Goal: Task Accomplishment & Management: Manage account settings

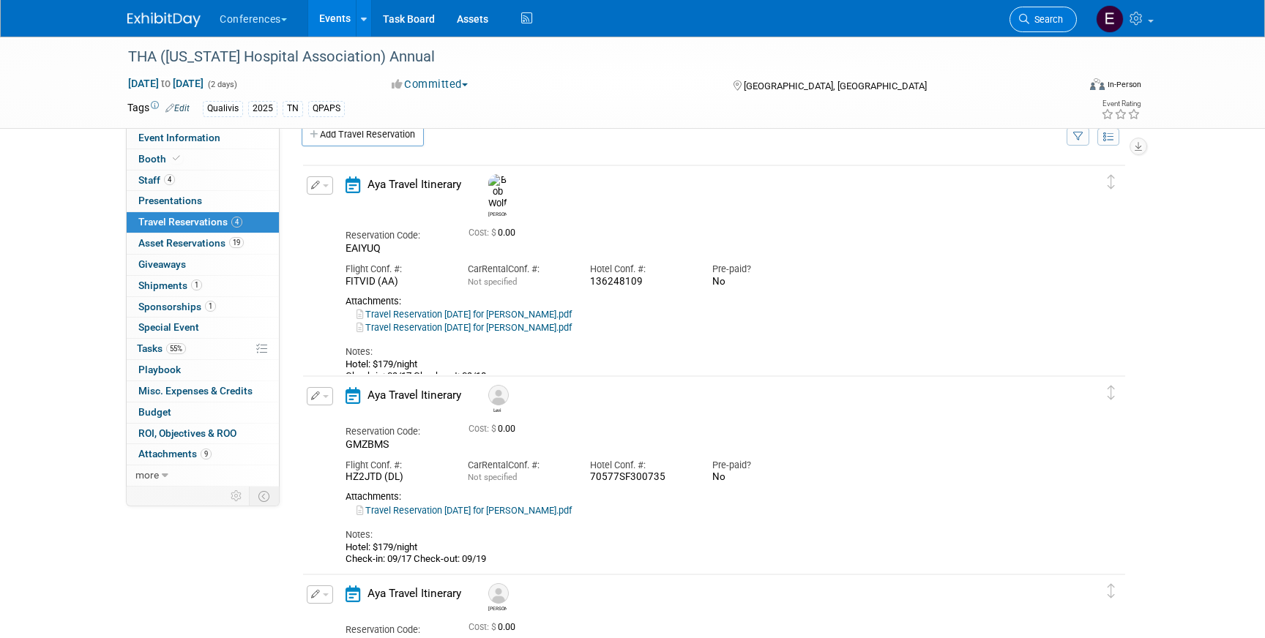
click at [1029, 16] on span "Search" at bounding box center [1046, 19] width 34 height 11
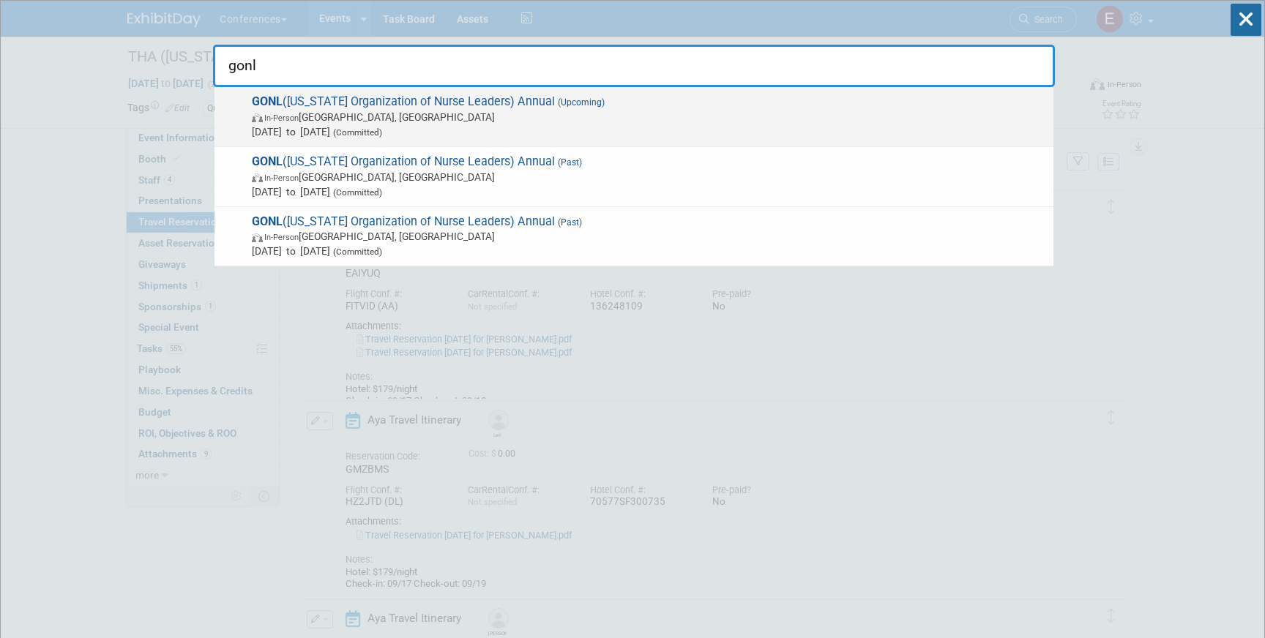
type input "gonl"
click at [464, 115] on span "In-Person Savannah, GA" at bounding box center [649, 117] width 794 height 15
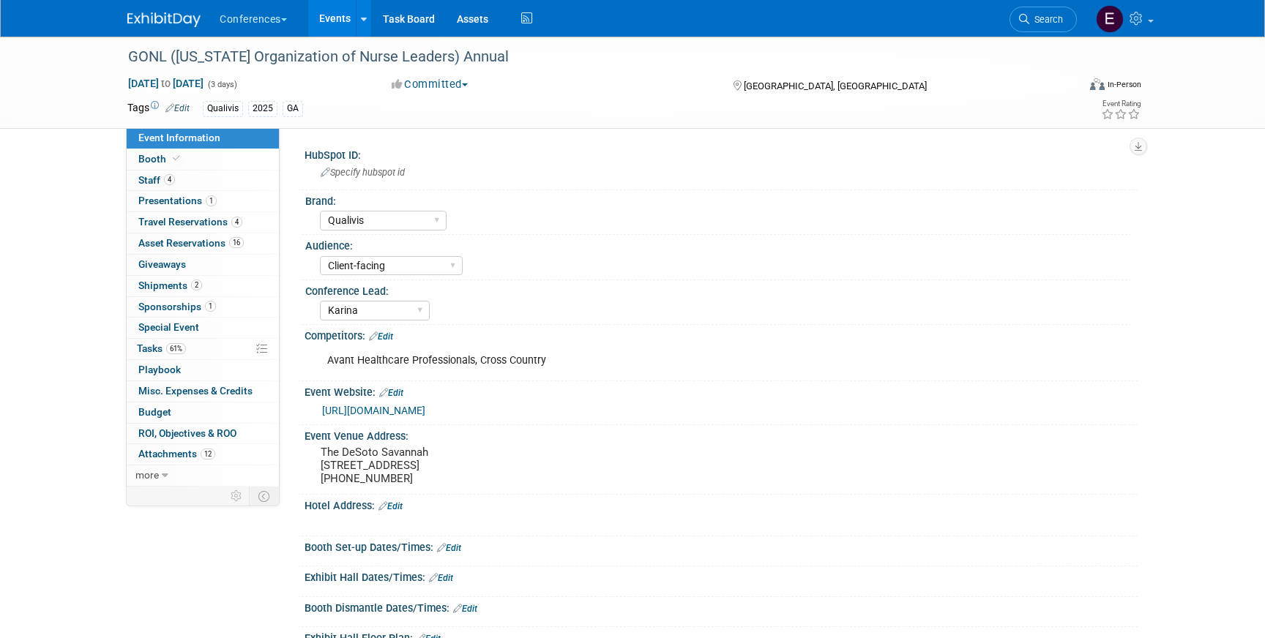
select select "Qualivis"
select select "Client-facing"
select select "Karina"
click at [220, 138] on link "Event Information" at bounding box center [203, 138] width 152 height 20
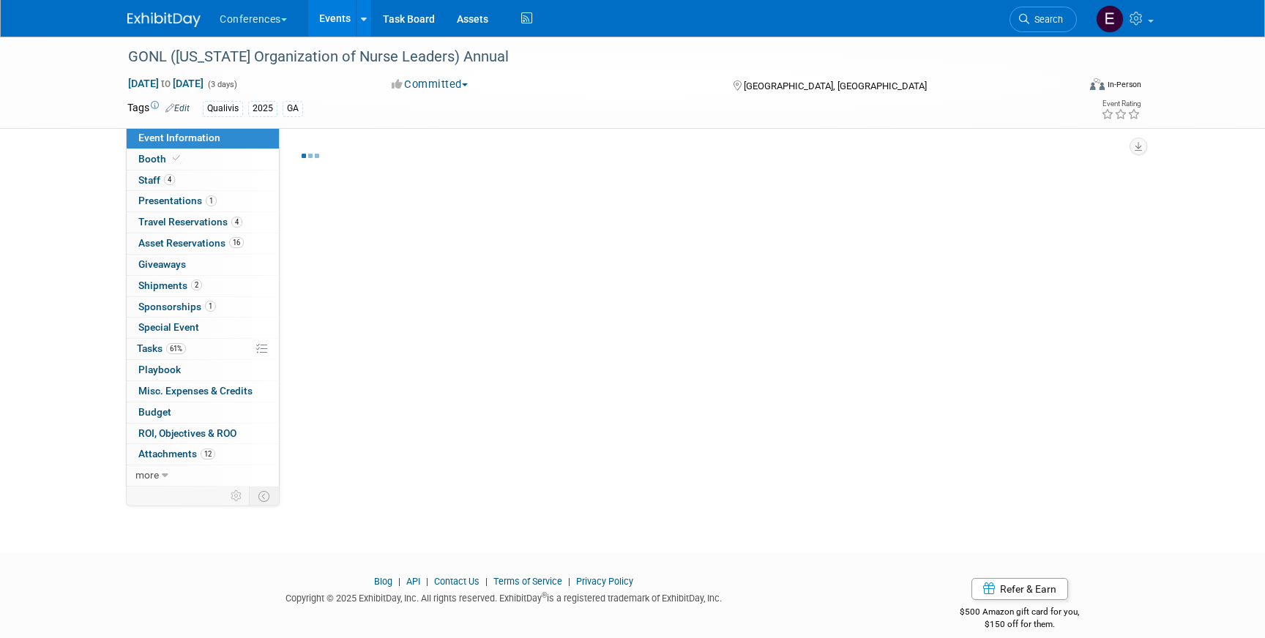
select select "Qualivis"
select select "Client-facing"
select select "Karina"
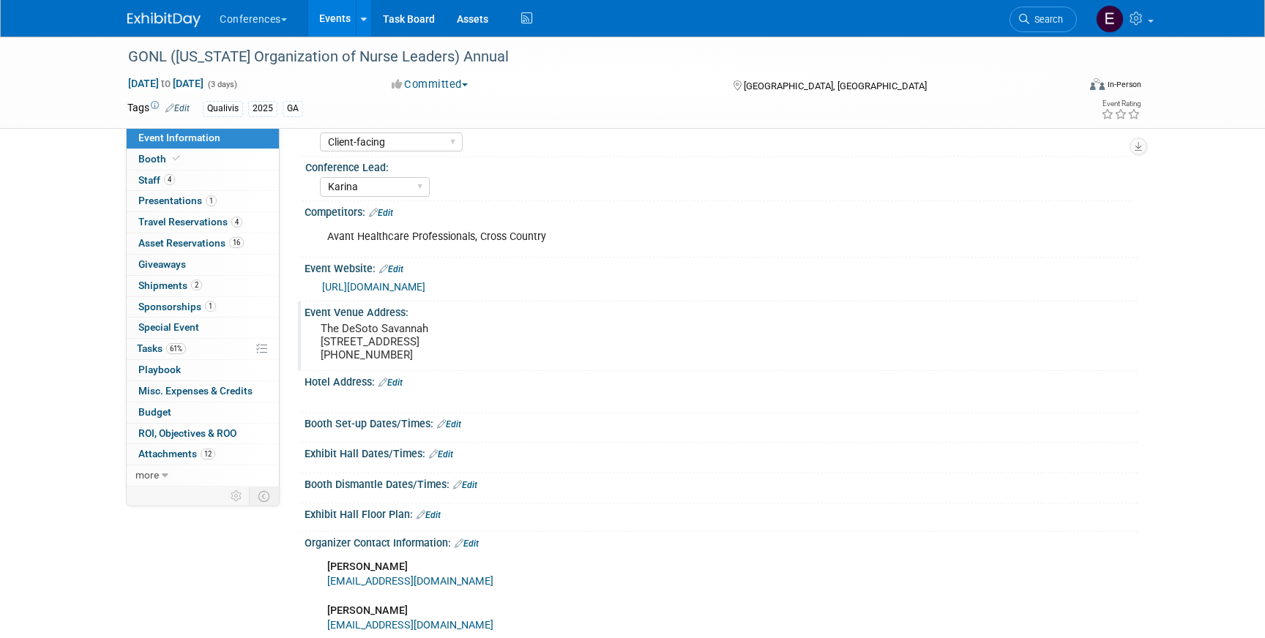
scroll to position [129, 0]
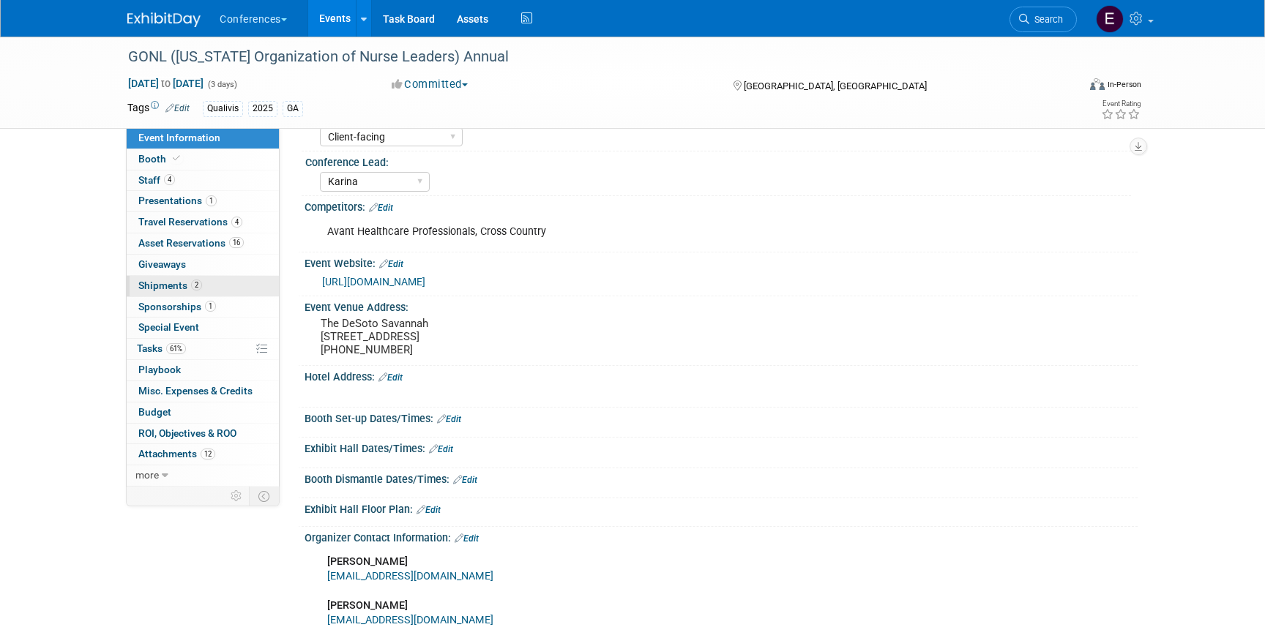
click at [204, 277] on link "2 Shipments 2" at bounding box center [203, 286] width 152 height 20
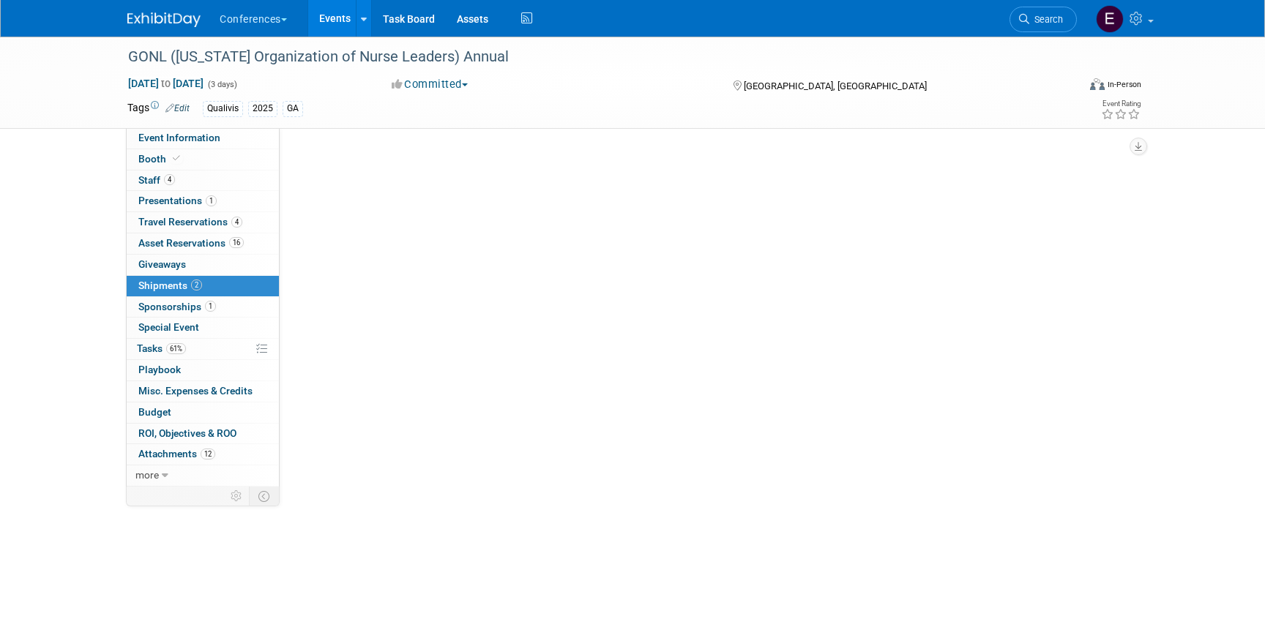
scroll to position [0, 0]
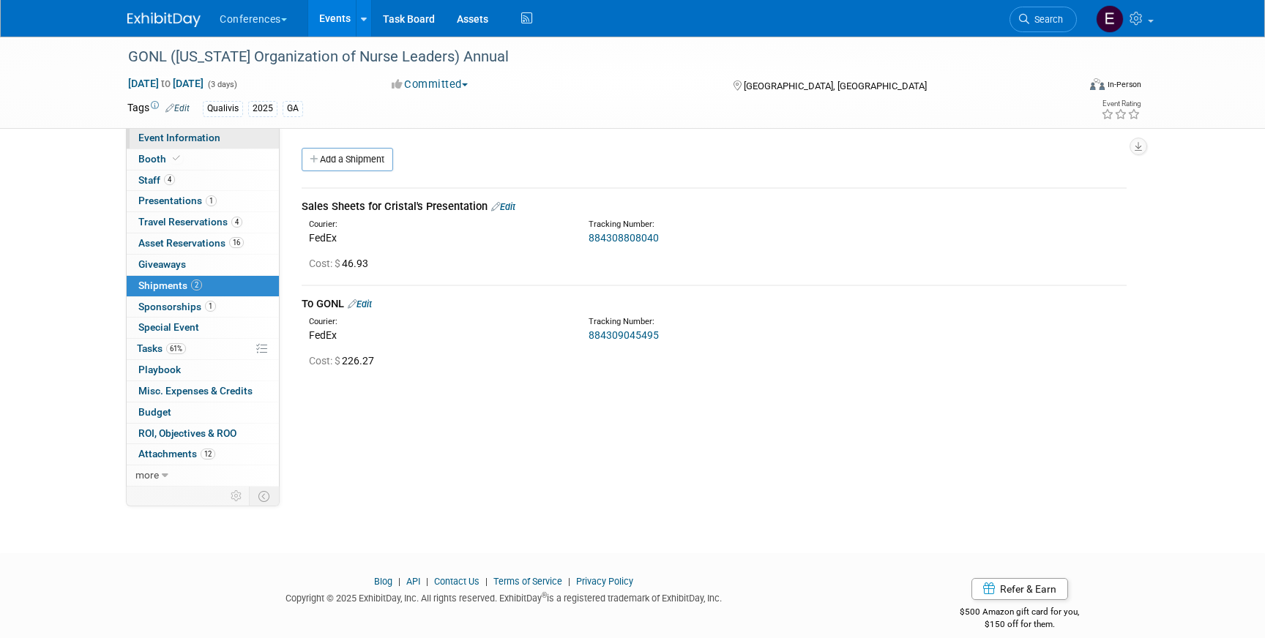
click at [208, 138] on span "Event Information" at bounding box center [179, 138] width 82 height 12
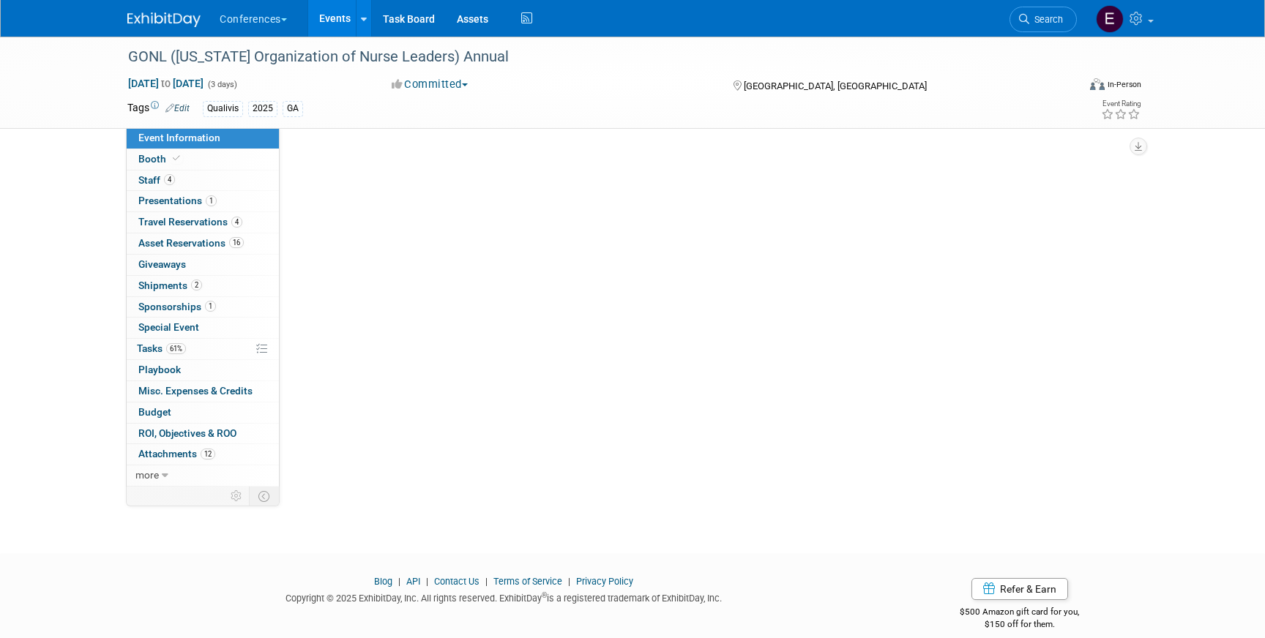
select select "Qualivis"
select select "Client-facing"
select select "Karina"
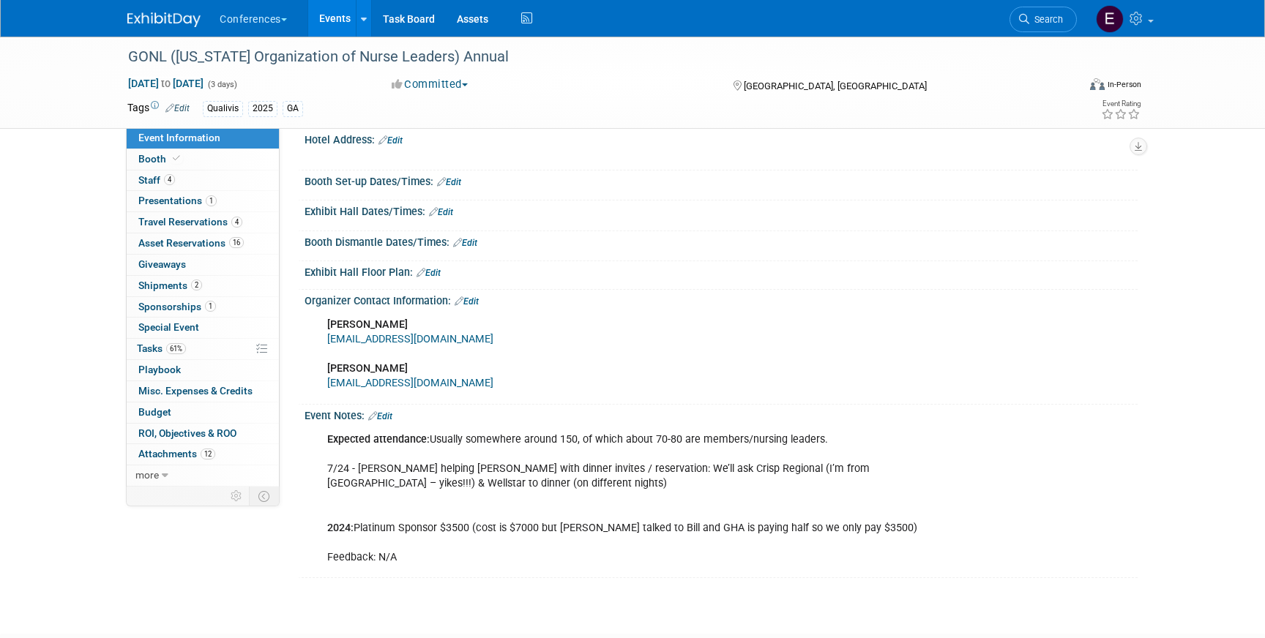
scroll to position [365, 0]
click at [168, 161] on span "Booth" at bounding box center [160, 159] width 45 height 12
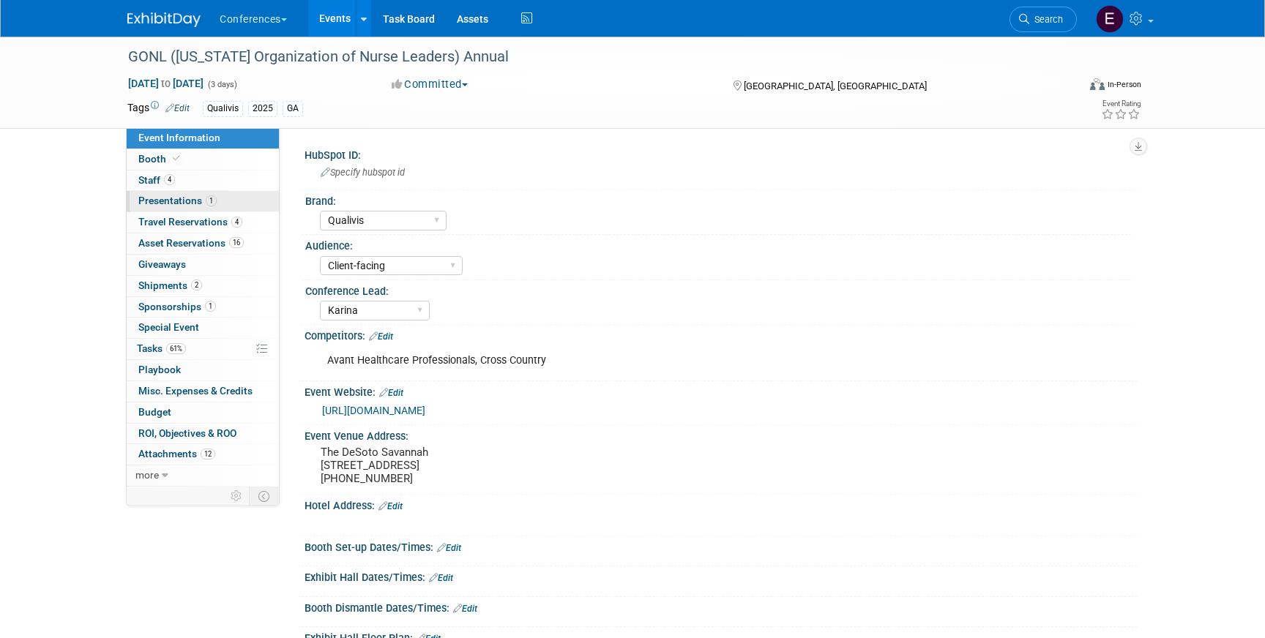
select select "6' tabletop"
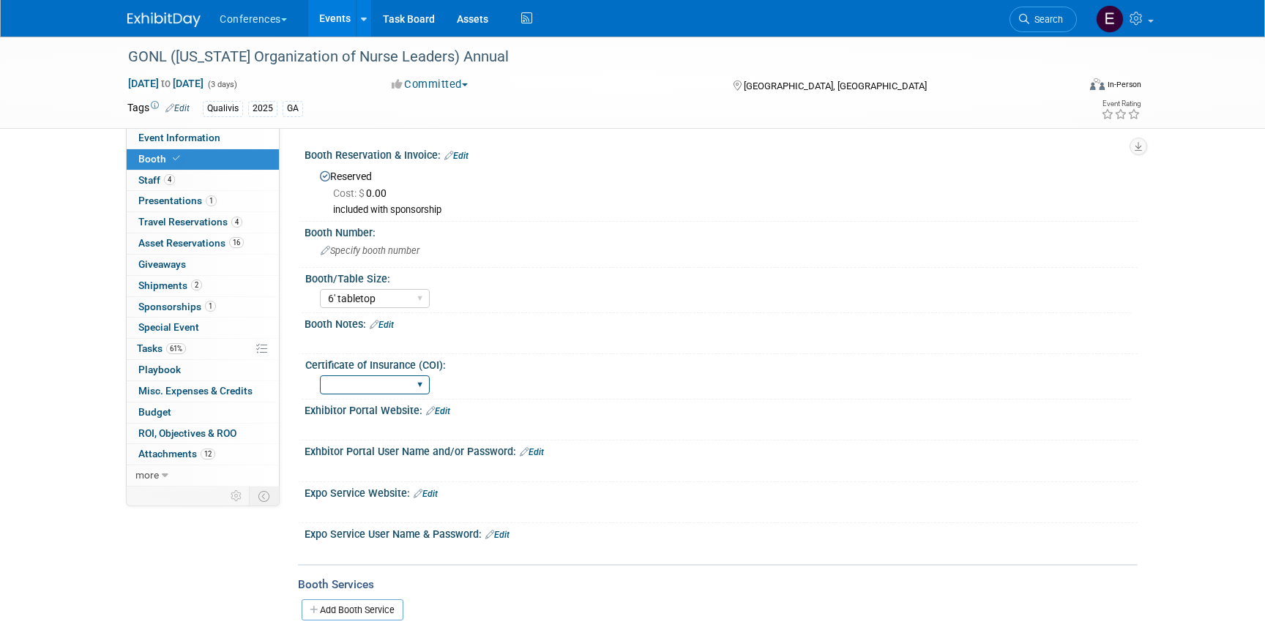
scroll to position [163, 0]
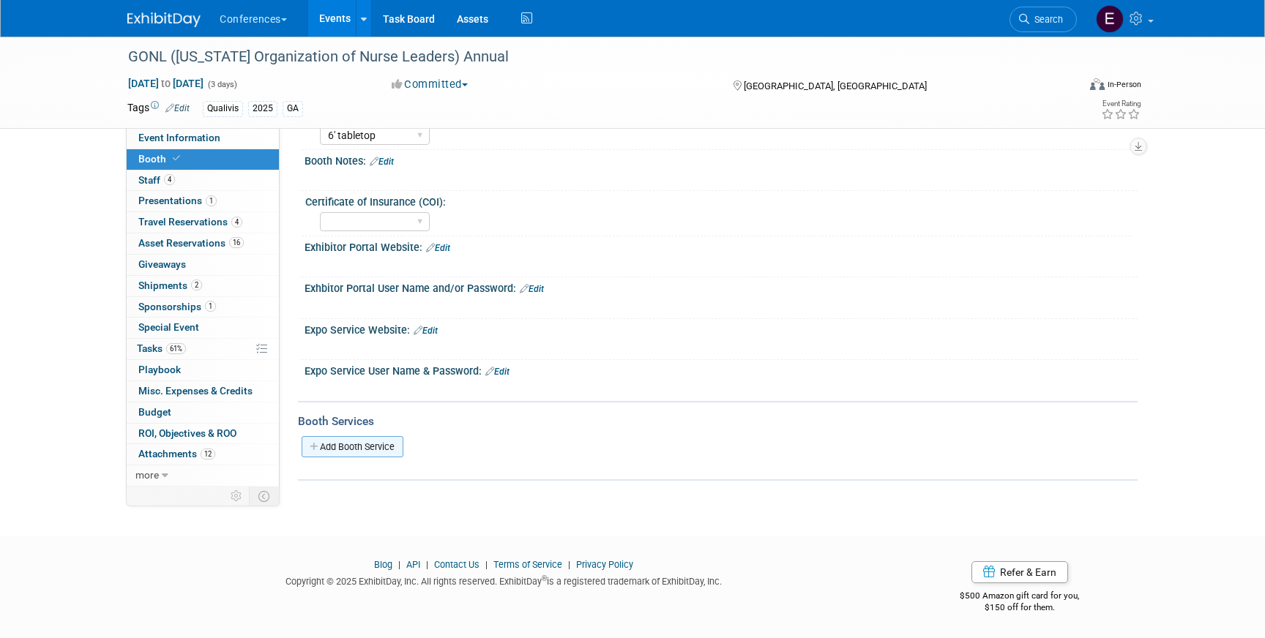
click at [351, 436] on link "Add Booth Service" at bounding box center [353, 446] width 102 height 21
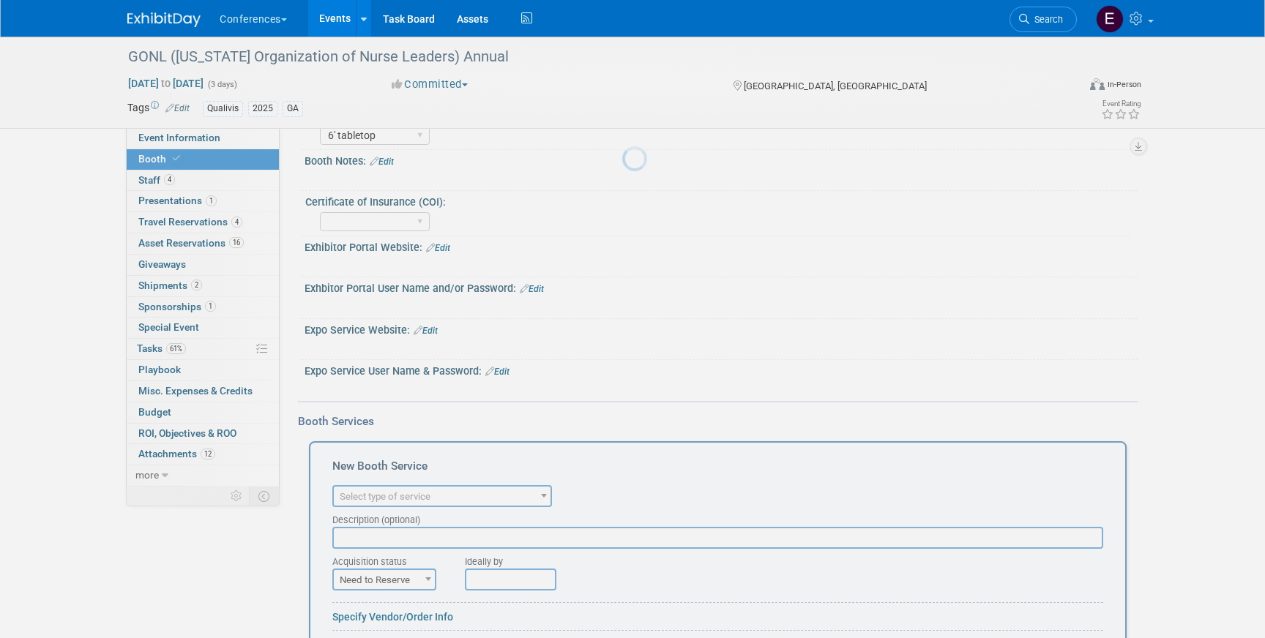
scroll to position [0, 0]
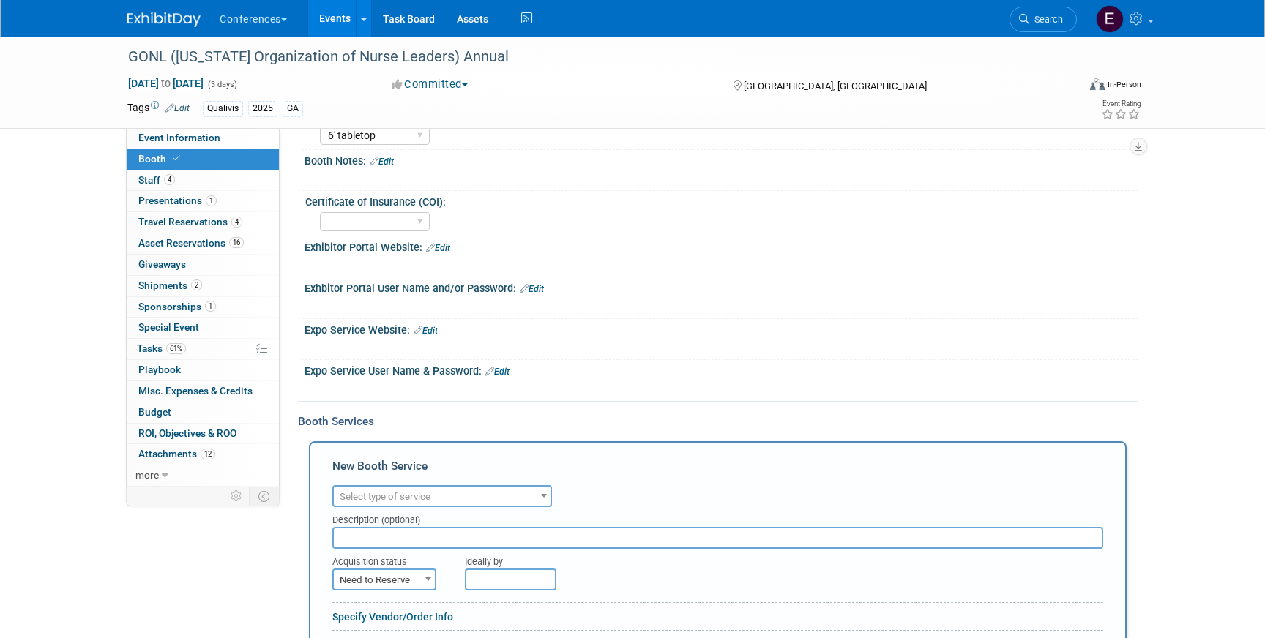
click at [381, 488] on span "Select type of service" at bounding box center [442, 497] width 217 height 20
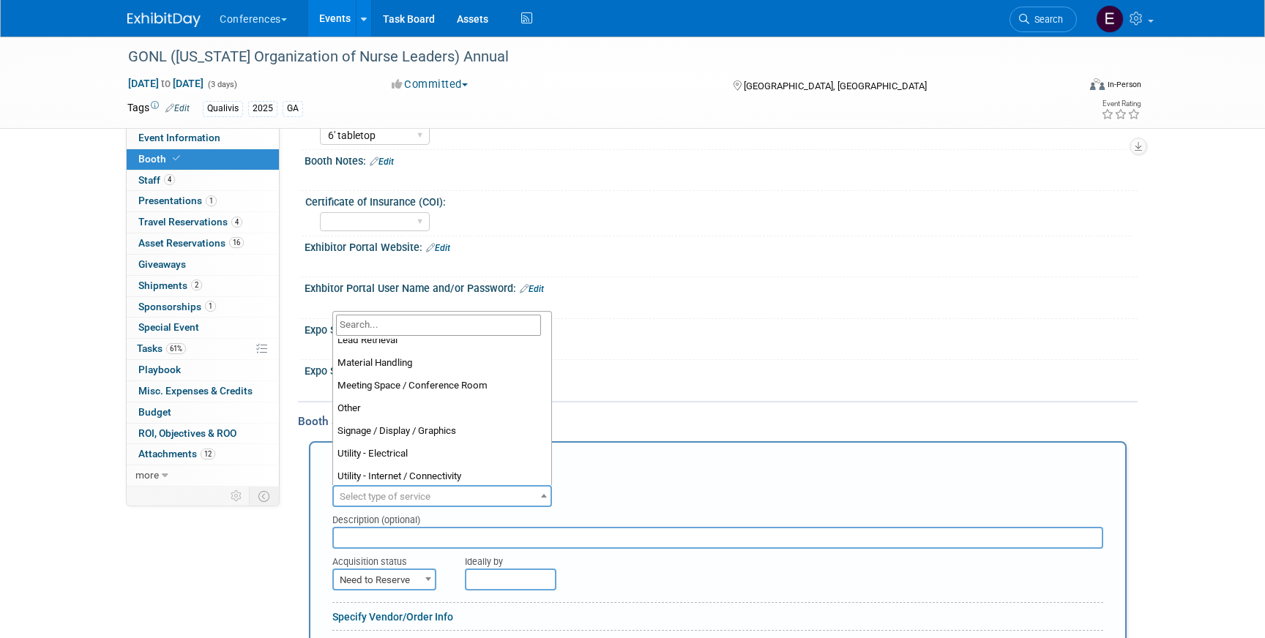
scroll to position [342, 0]
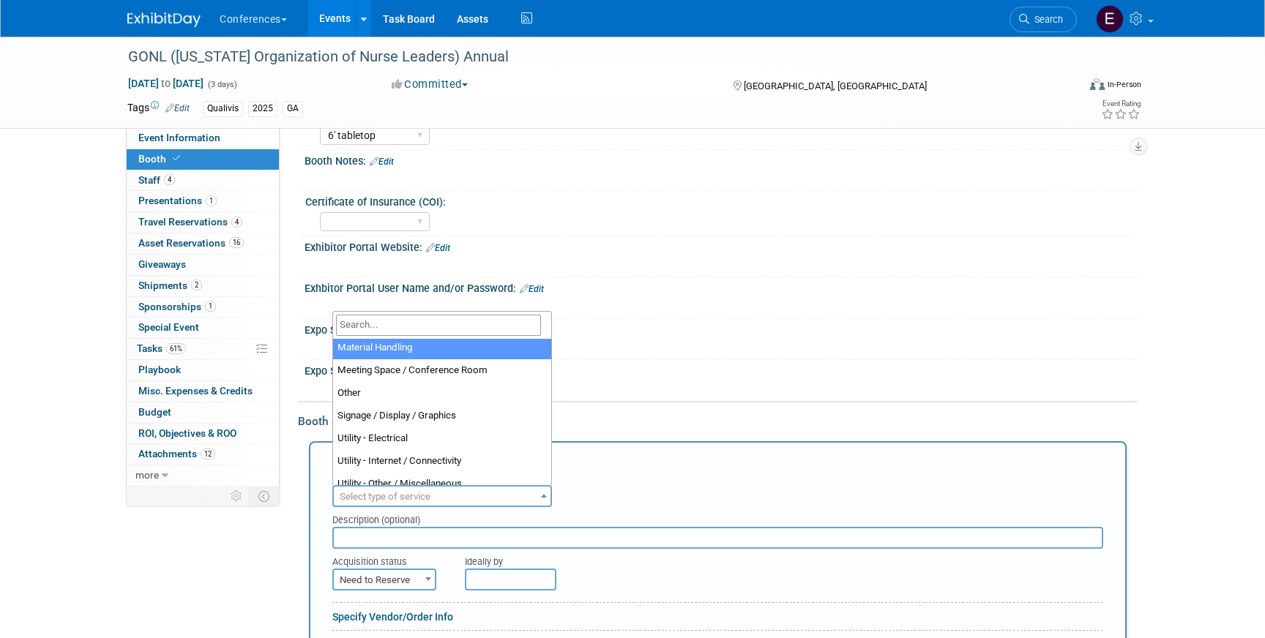
select select "10"
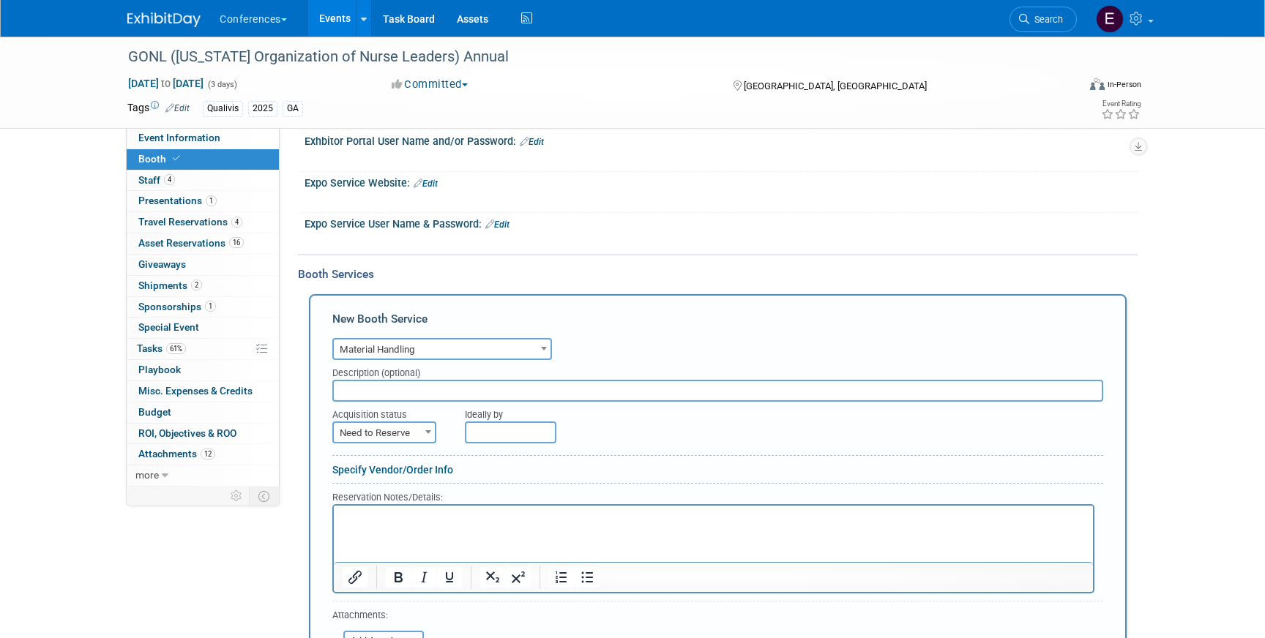
scroll to position [309, 0]
click at [385, 436] on span "Need to Reserve" at bounding box center [384, 435] width 101 height 20
select select "2"
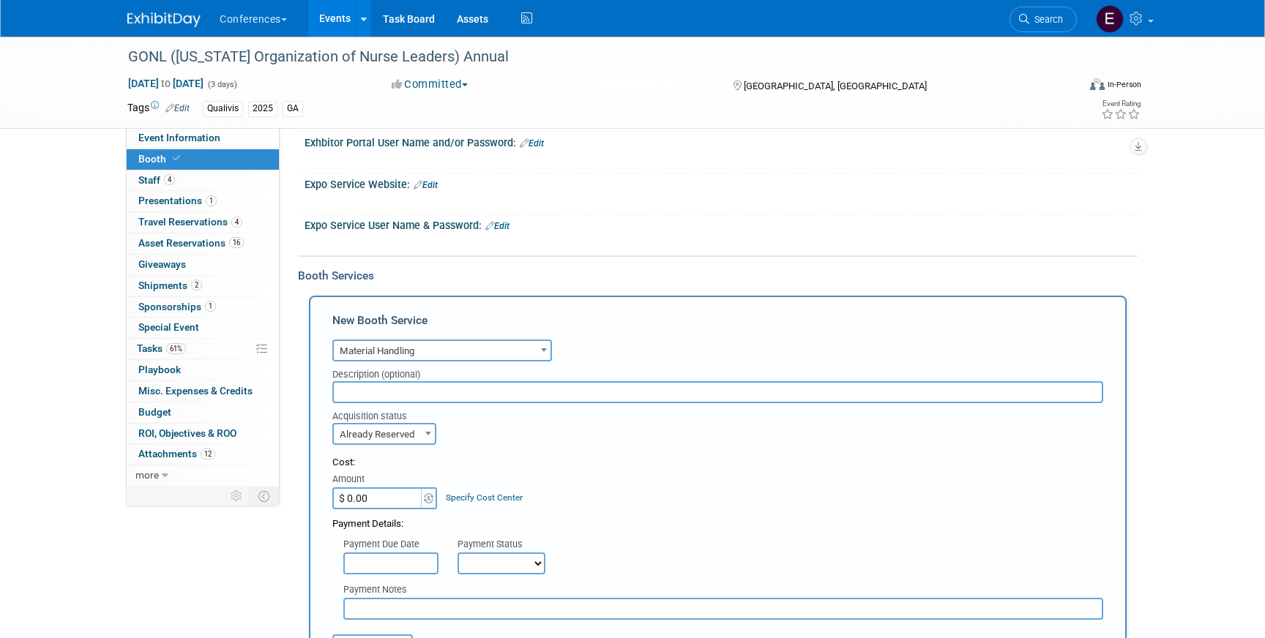
click at [381, 494] on input "$ 0.00" at bounding box center [378, 499] width 92 height 22
click at [384, 503] on input "$ 20.70" at bounding box center [378, 499] width 92 height 22
type input "$ 20.76"
click at [457, 498] on link "Specify Cost Center" at bounding box center [484, 498] width 77 height 10
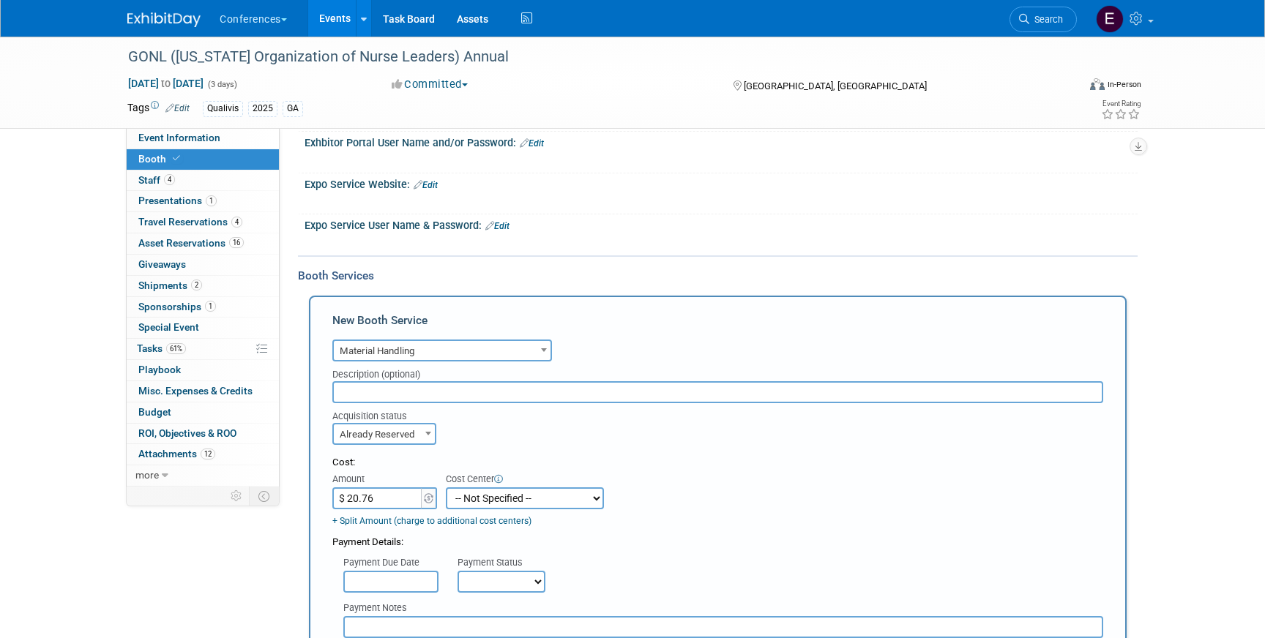
click at [480, 498] on select "-- Not Specified -- Aya Education Aya Healthcare Aya Locums Bespoke Corporate D…" at bounding box center [525, 499] width 158 height 22
select select "18965874"
click at [446, 488] on select "-- Not Specified -- Aya Education Aya Healthcare Aya Locums Bespoke Corporate D…" at bounding box center [525, 499] width 158 height 22
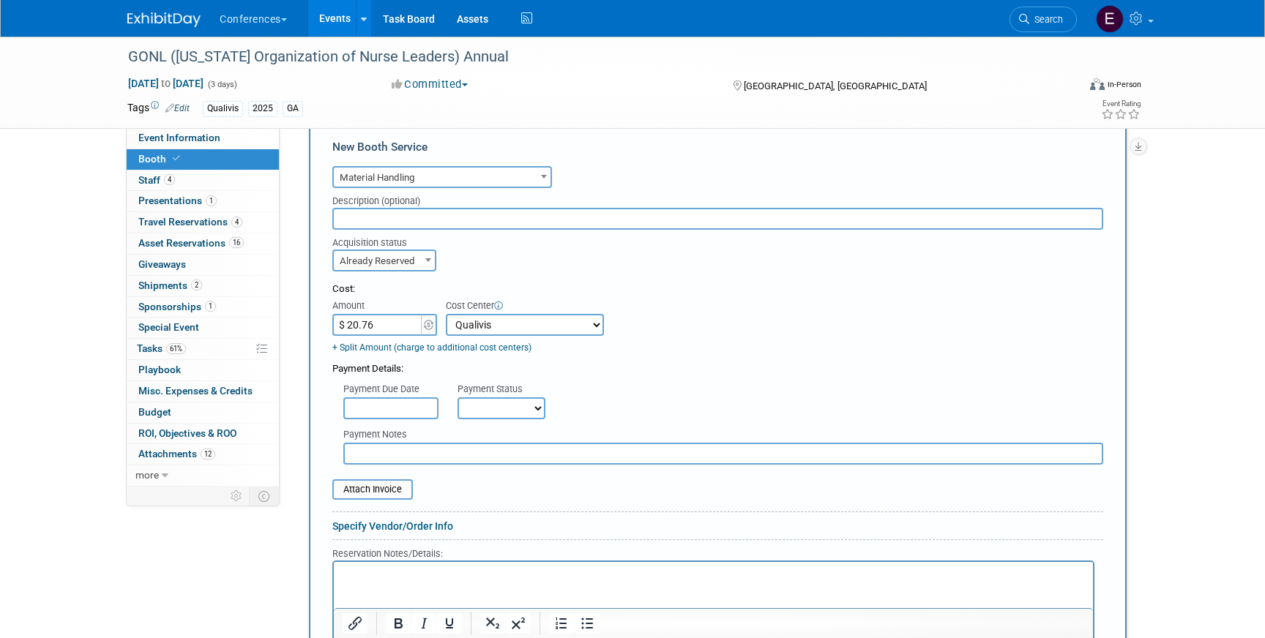
scroll to position [479, 0]
click at [392, 462] on input "text" at bounding box center [723, 458] width 760 height 22
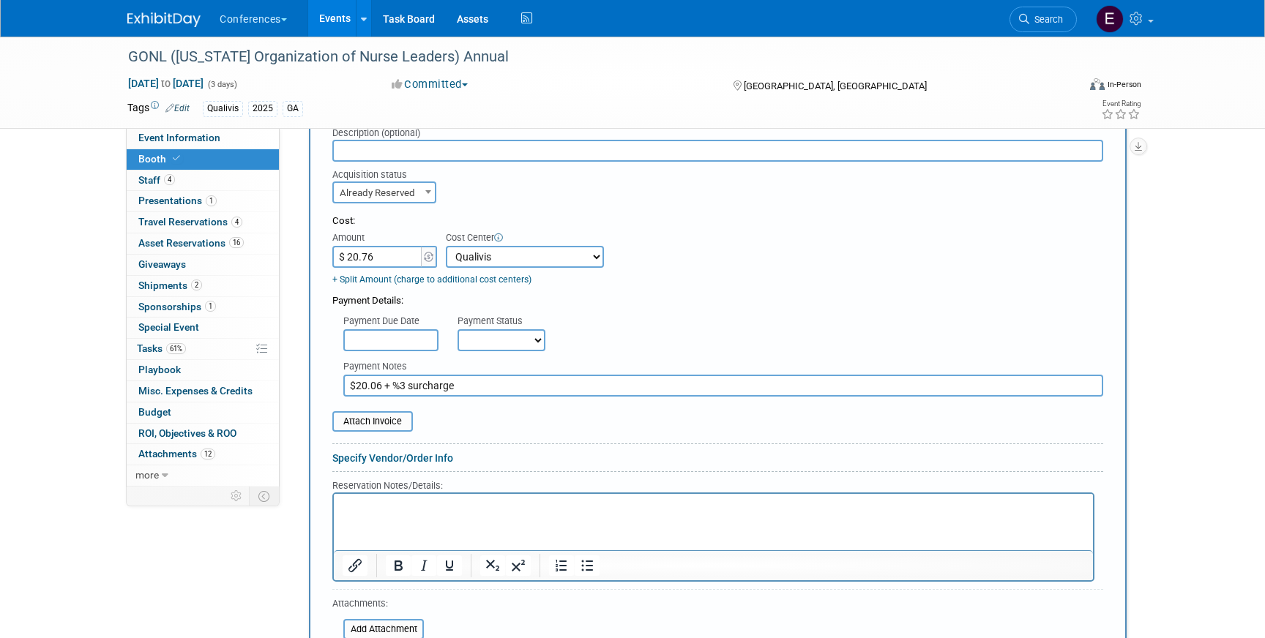
scroll to position [578, 0]
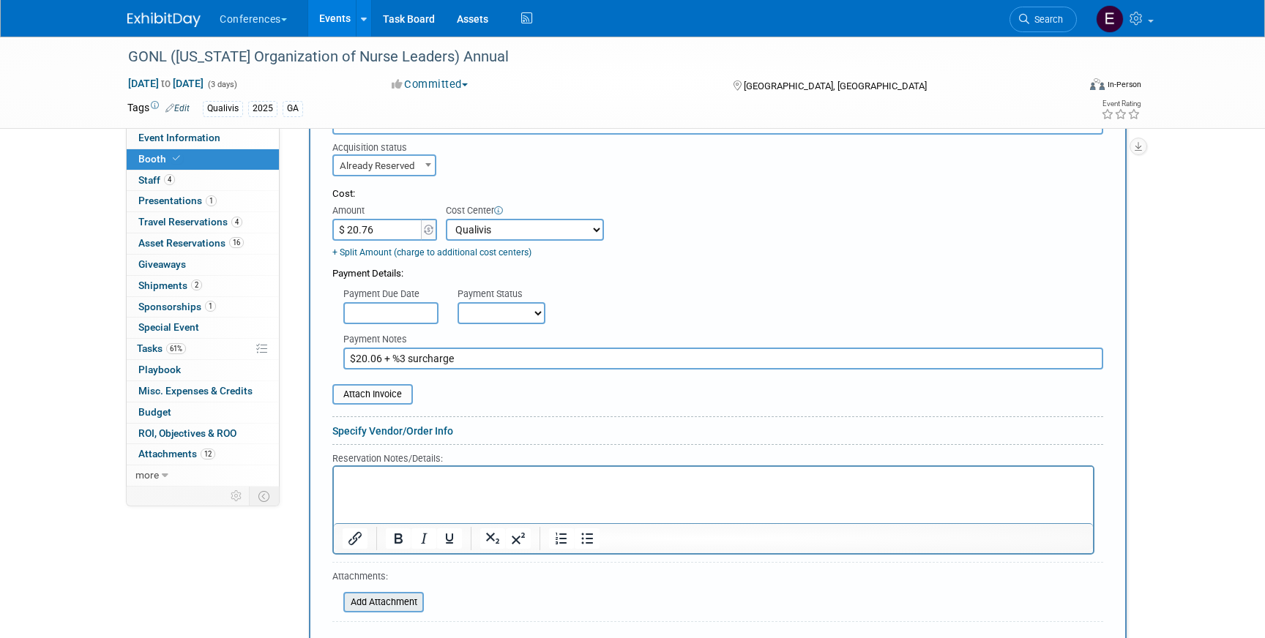
type input "$20.06 + %3 surcharge"
click at [355, 608] on input "file" at bounding box center [335, 603] width 174 height 18
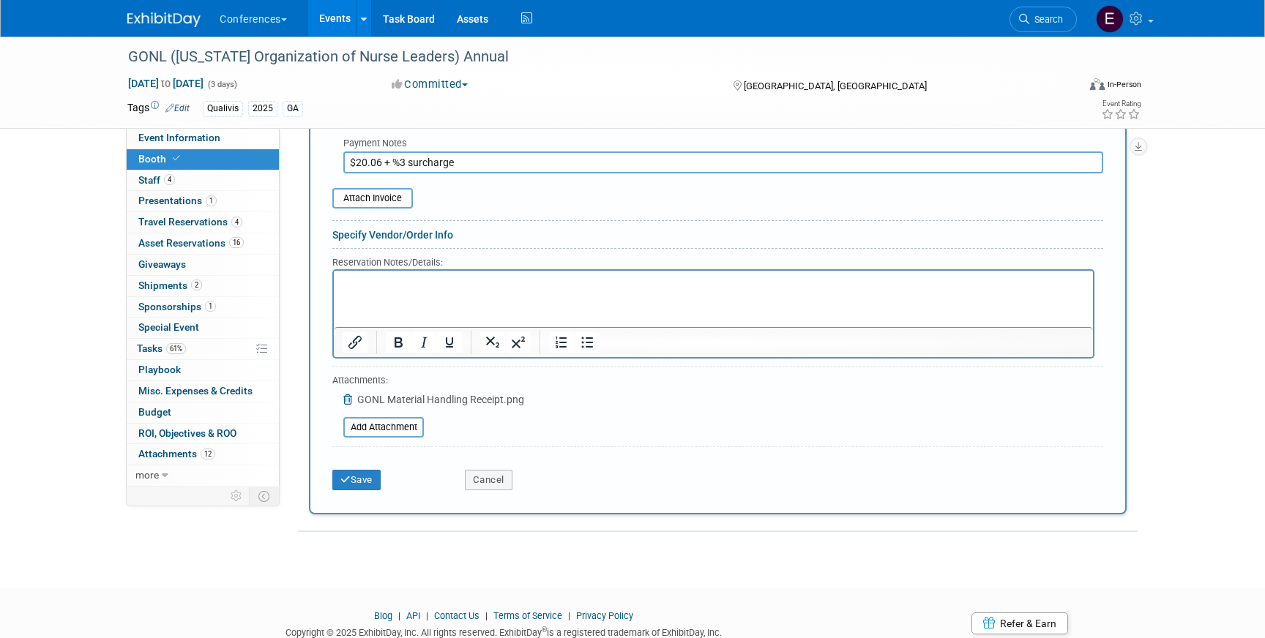
scroll to position [769, 0]
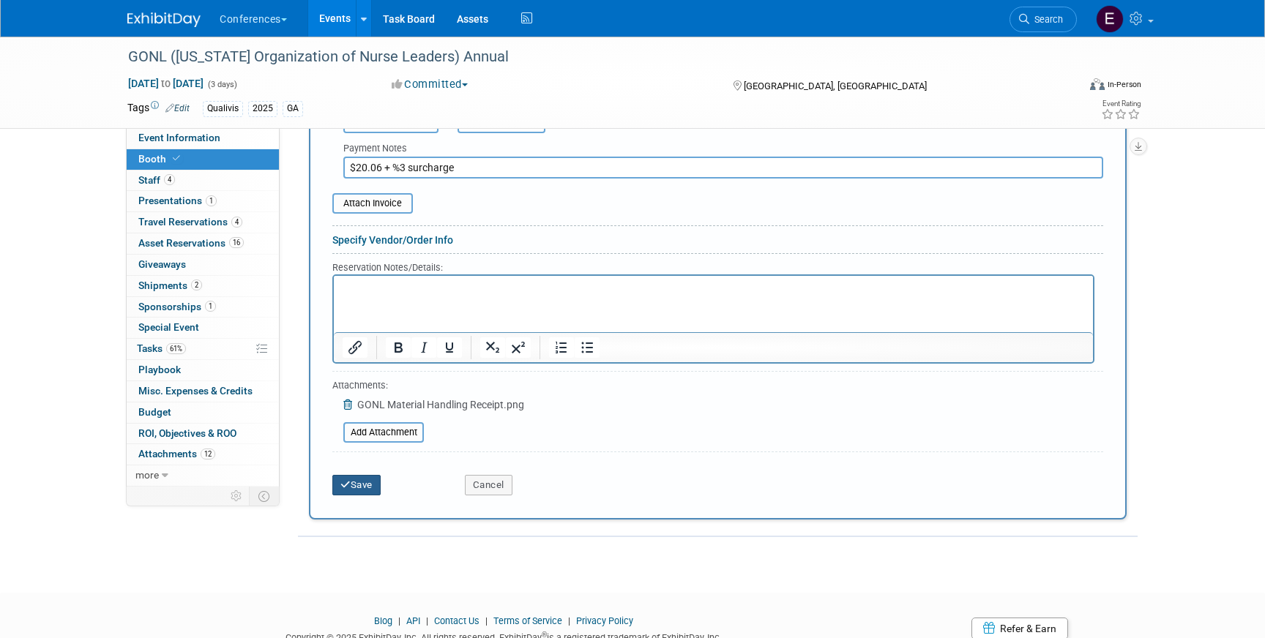
click at [373, 488] on button "Save" at bounding box center [356, 485] width 48 height 20
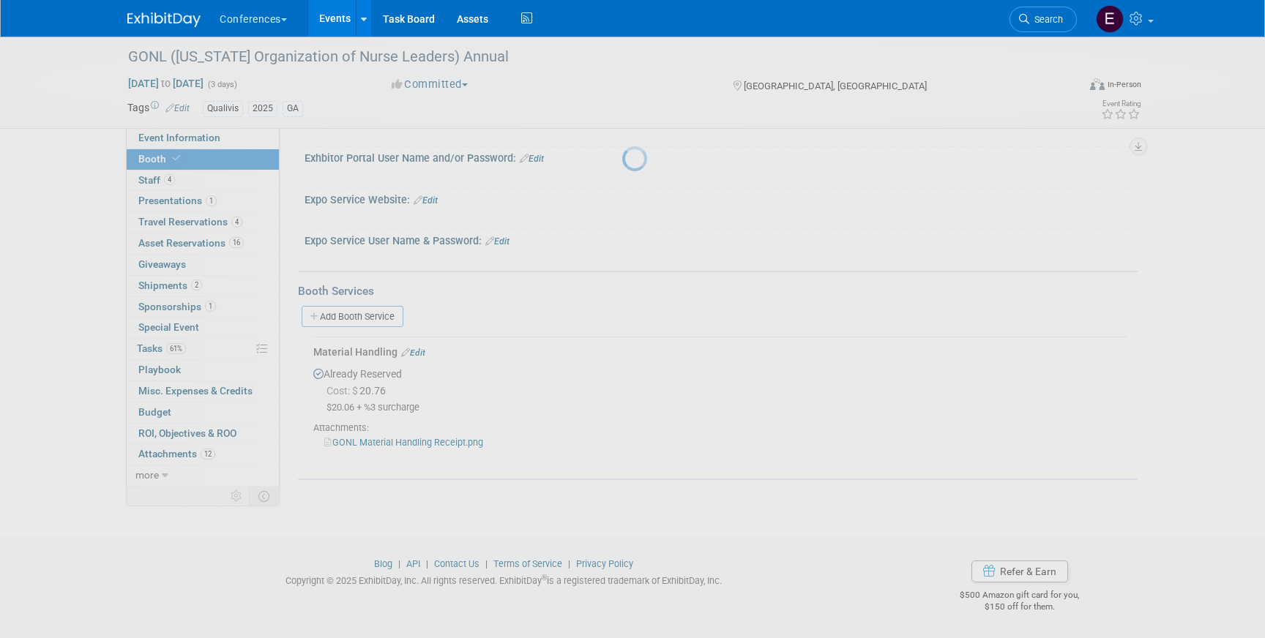
scroll to position [293, 0]
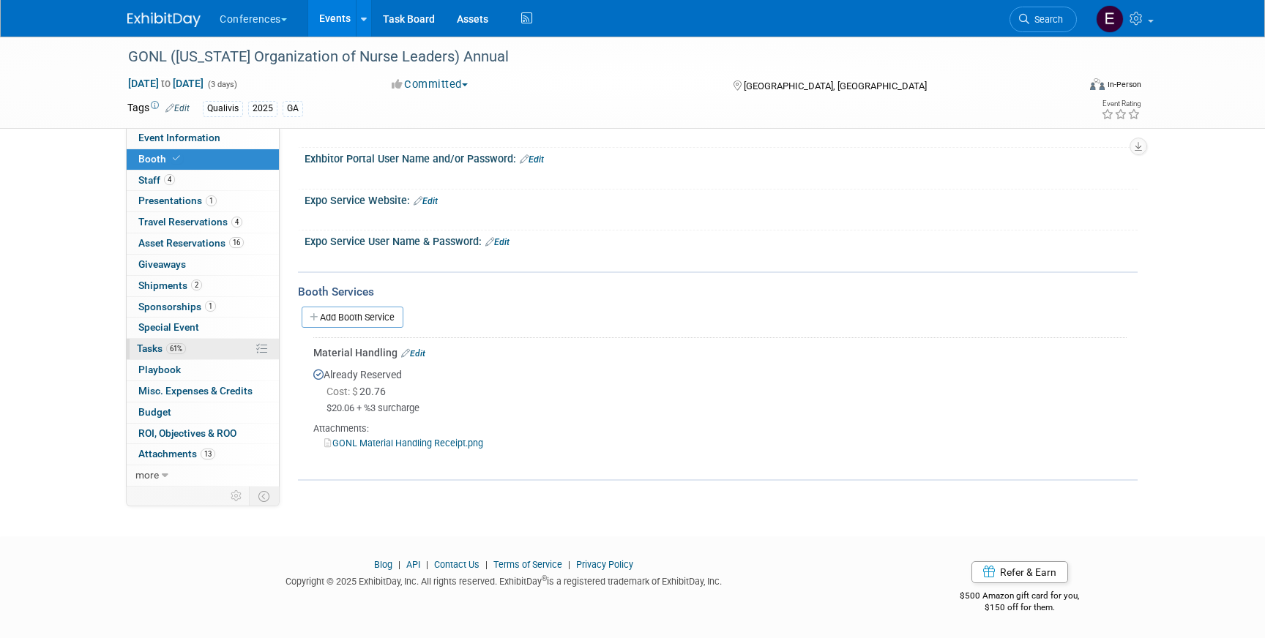
click at [210, 357] on link "61% Tasks 61%" at bounding box center [203, 349] width 152 height 20
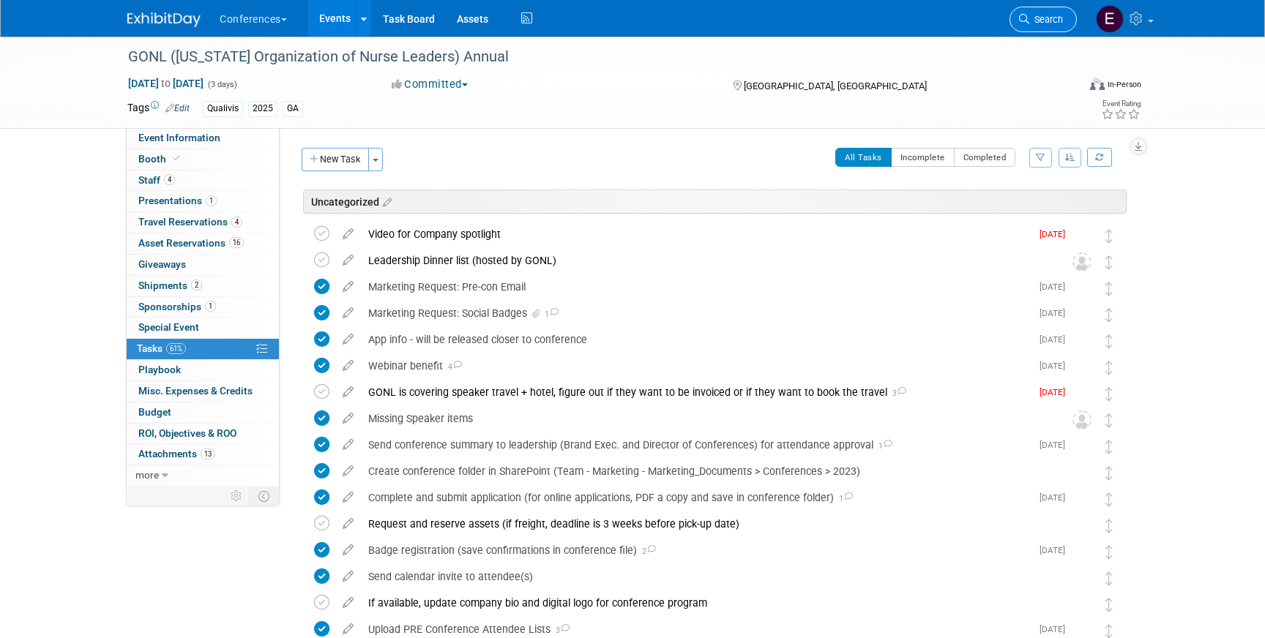
click at [1042, 12] on link "Search" at bounding box center [1043, 20] width 67 height 26
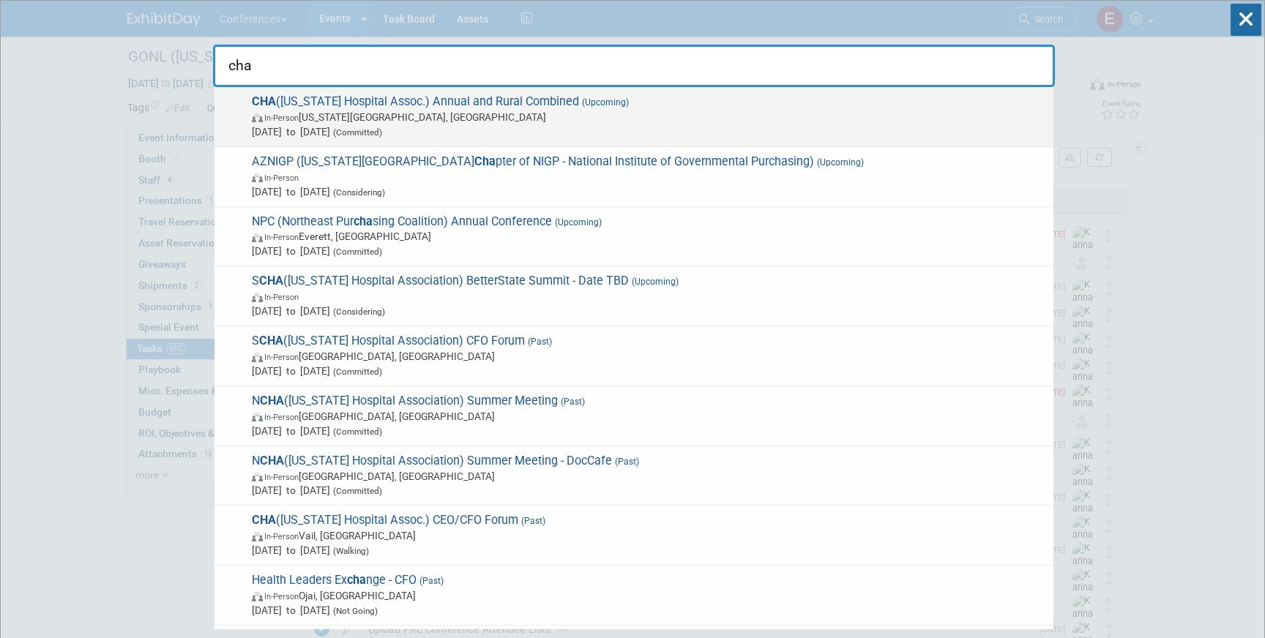
type input "cha"
click at [482, 100] on span "CHA (Colorado Hospital Assoc.) Annual and Rural Combined (Upcoming) In-Person C…" at bounding box center [646, 116] width 799 height 45
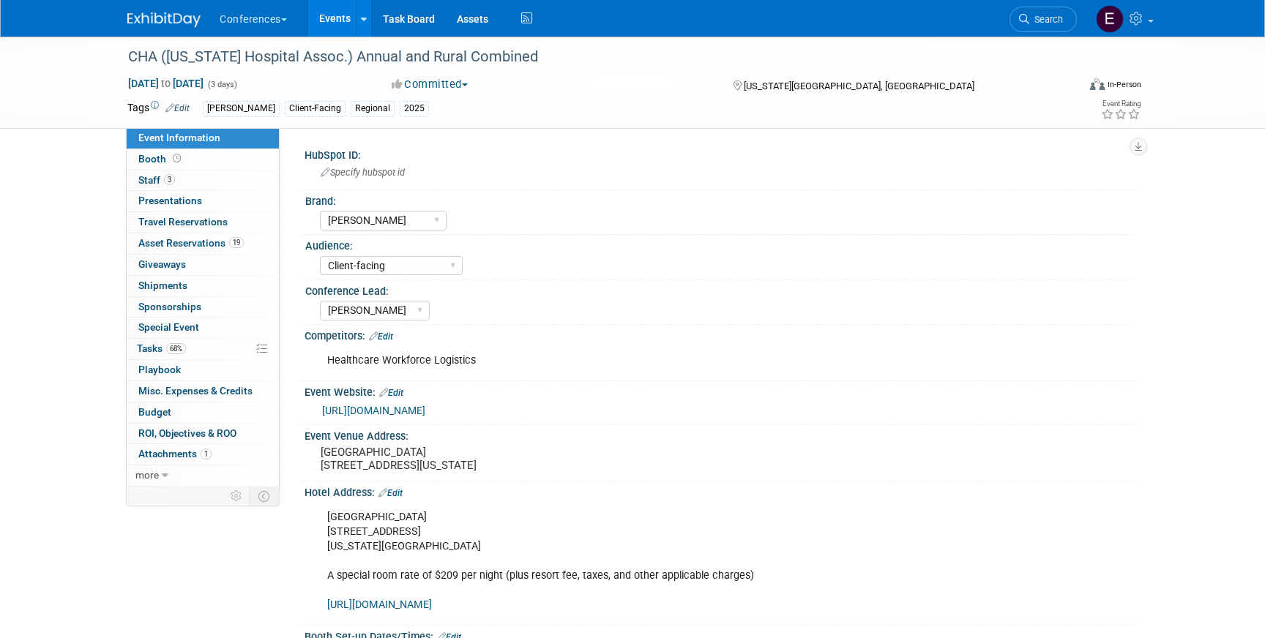
select select "[PERSON_NAME]"
select select "Client-facing"
select select "[PERSON_NAME]"
click at [227, 341] on link "68% Tasks 68%" at bounding box center [203, 349] width 152 height 20
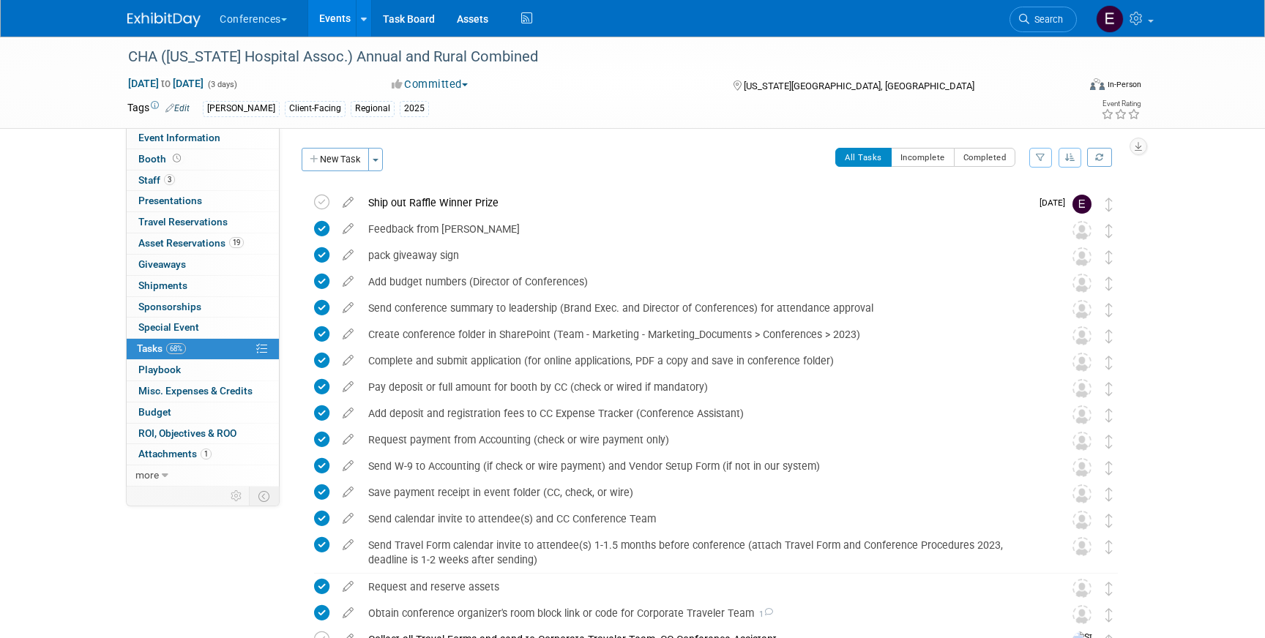
scroll to position [2, 0]
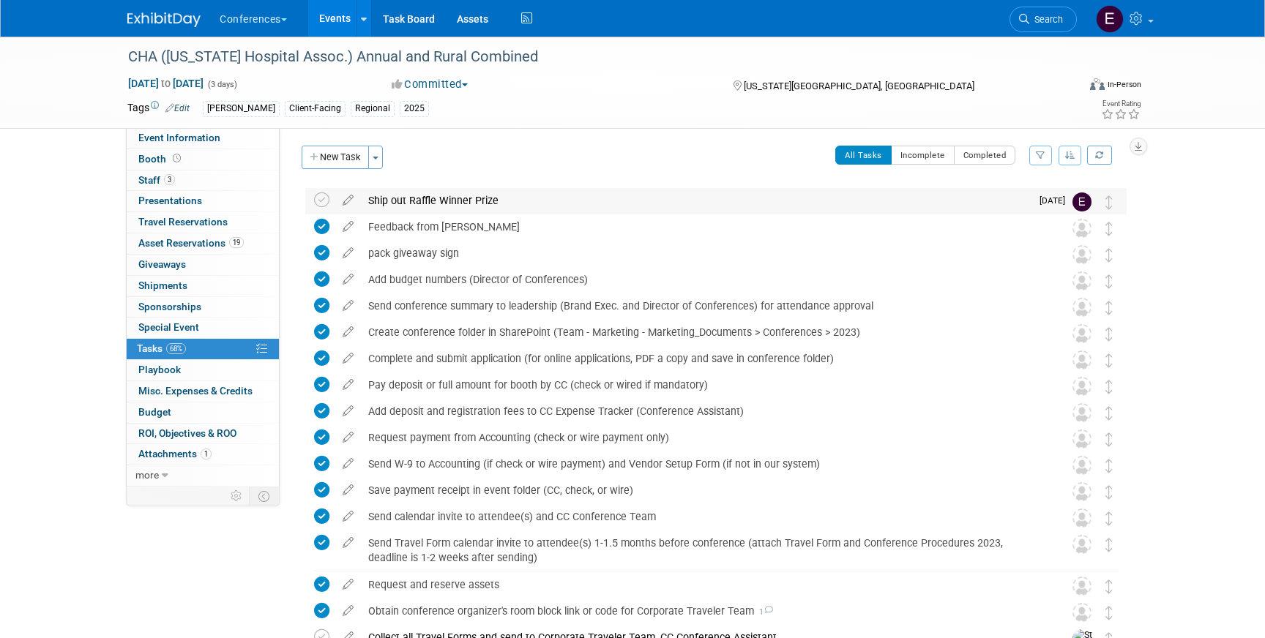
click at [453, 201] on div "Ship out Raffle Winner Prize" at bounding box center [696, 200] width 670 height 25
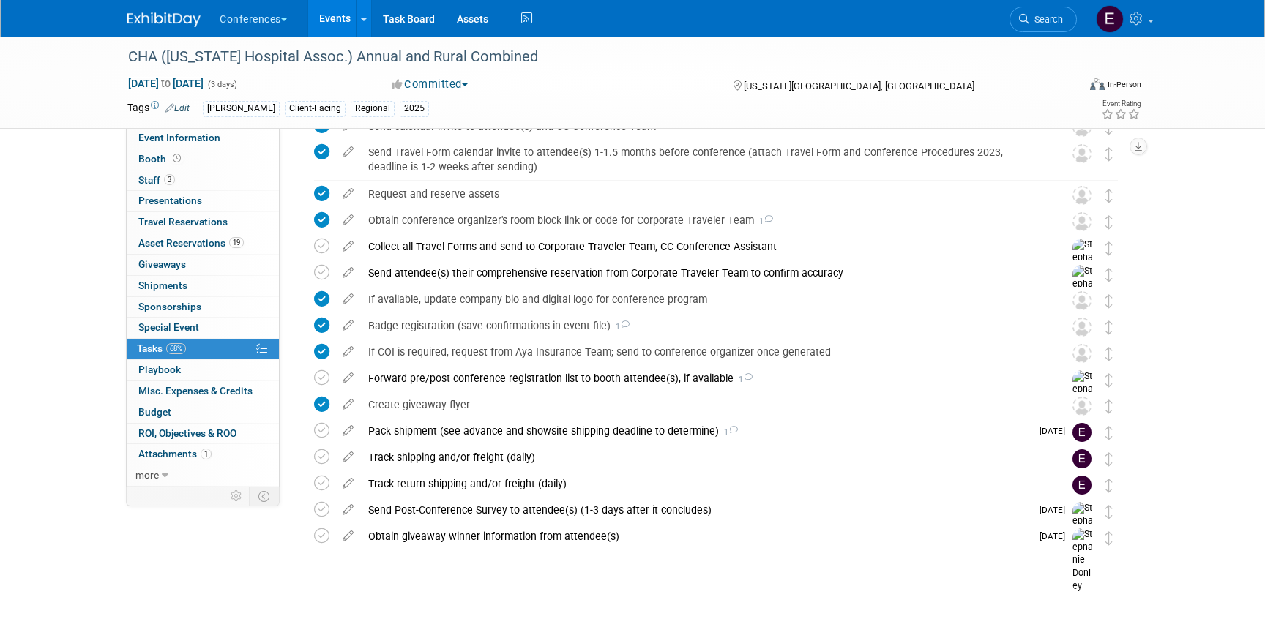
scroll to position [560, 0]
click at [433, 427] on div "Pack shipment (see advance and showsite shipping deadline to determine) 1" at bounding box center [696, 429] width 670 height 25
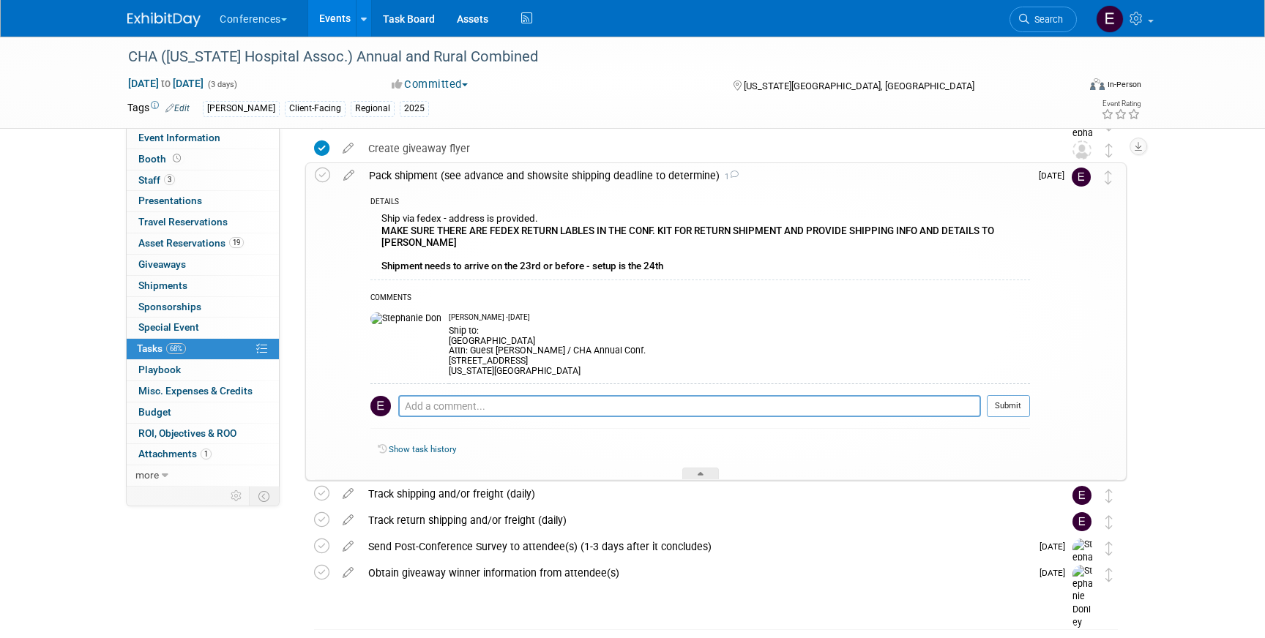
scroll to position [853, 0]
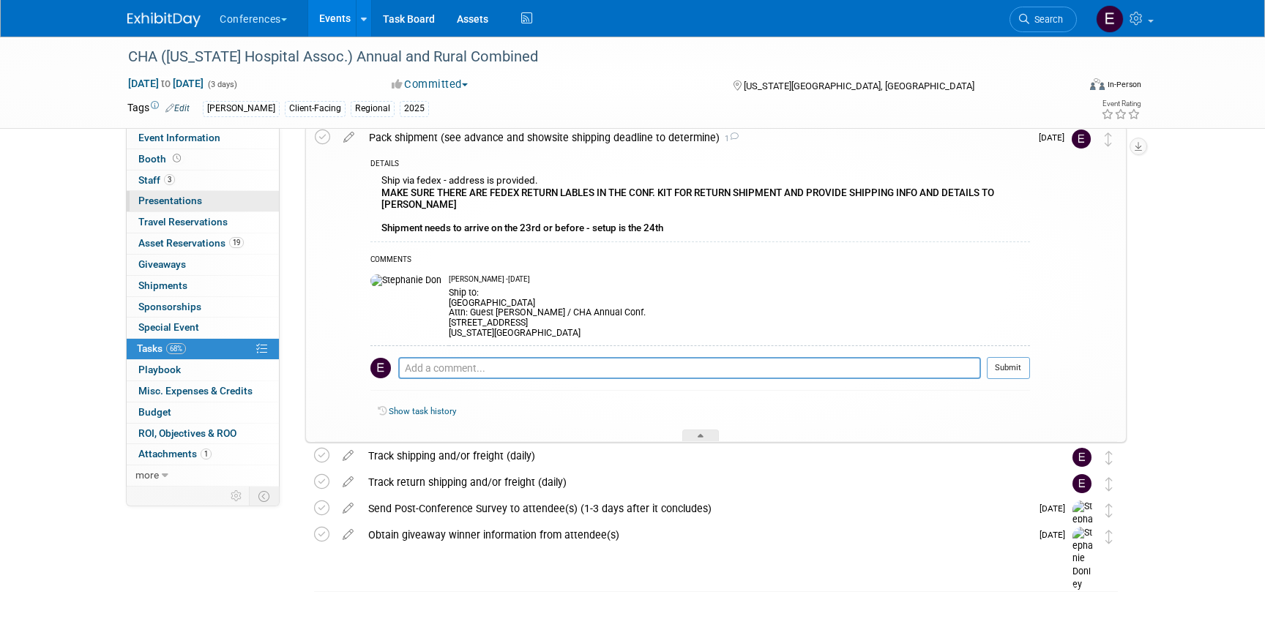
click at [198, 210] on link "0 Presentations 0" at bounding box center [203, 201] width 152 height 20
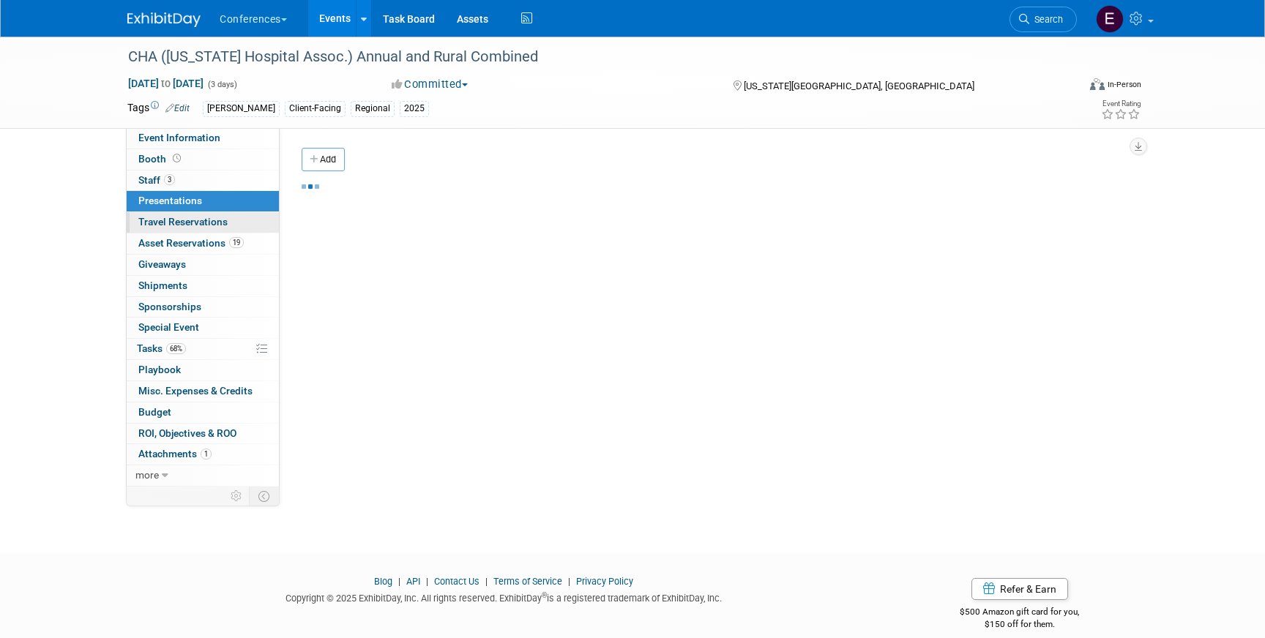
click at [197, 220] on span "Travel Reservations 0" at bounding box center [182, 222] width 89 height 12
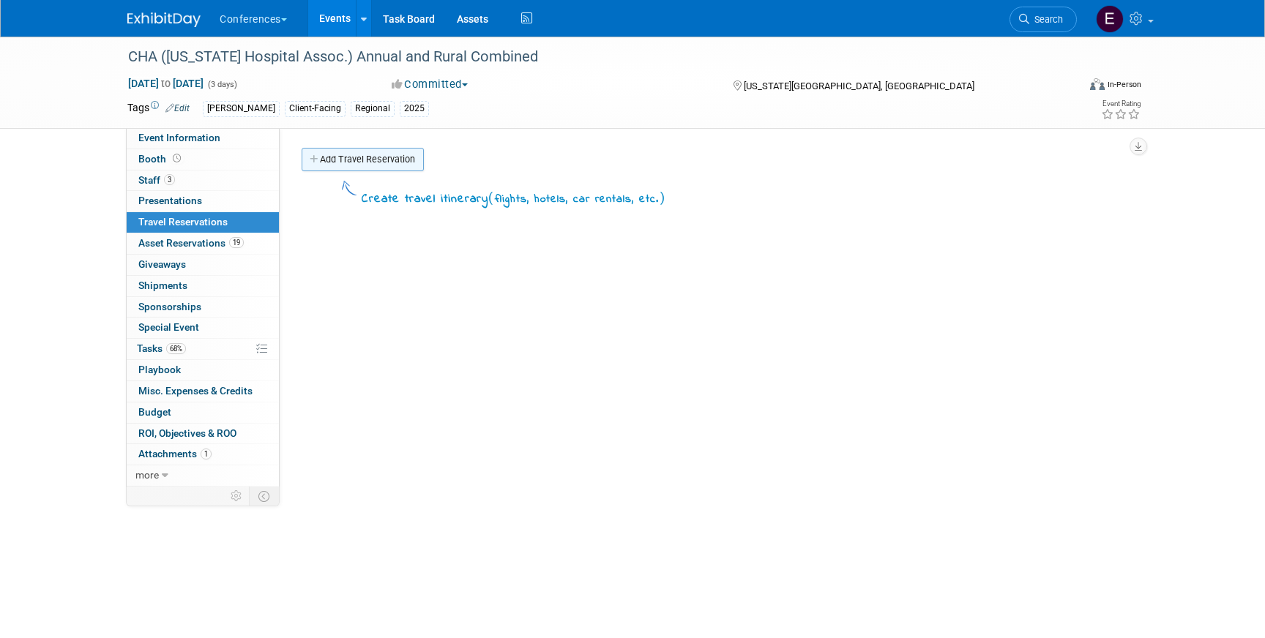
click at [354, 163] on link "Add Travel Reservation" at bounding box center [363, 159] width 122 height 23
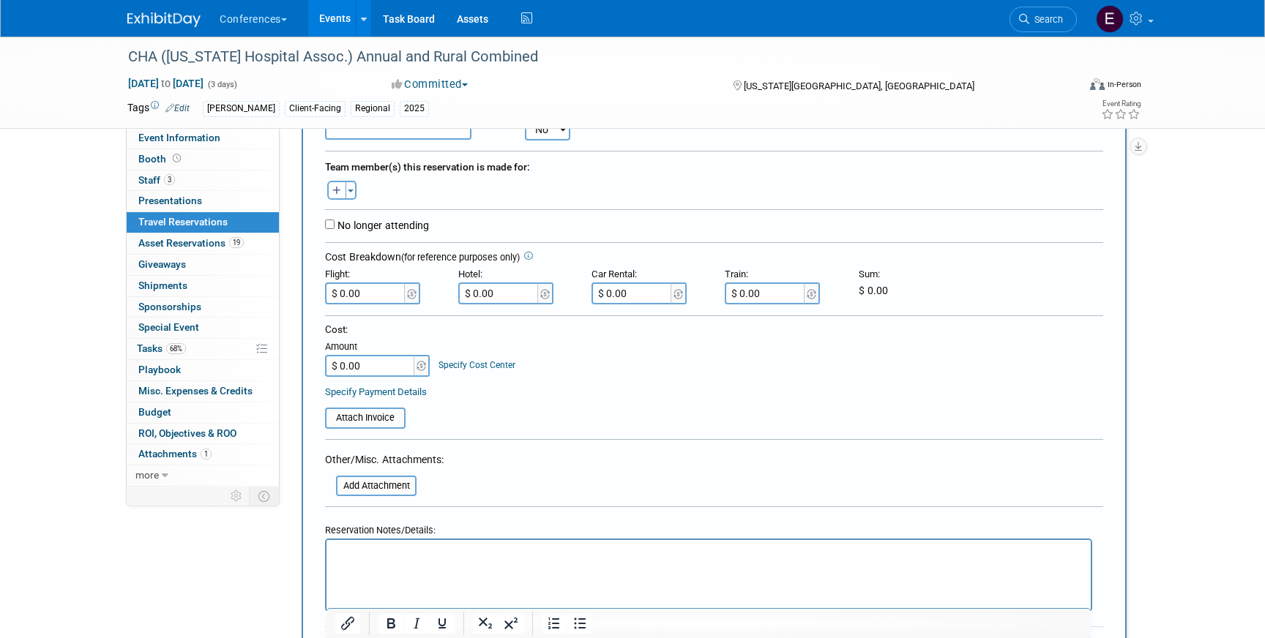
scroll to position [242, 0]
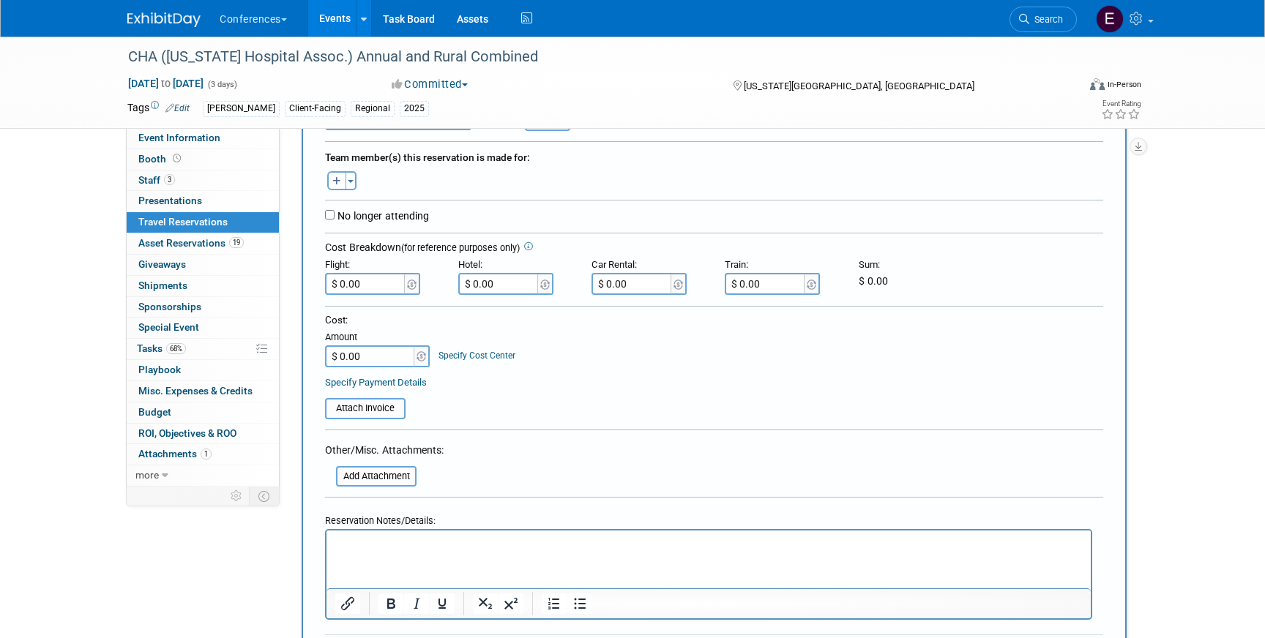
click at [393, 477] on input "file" at bounding box center [328, 477] width 174 height 18
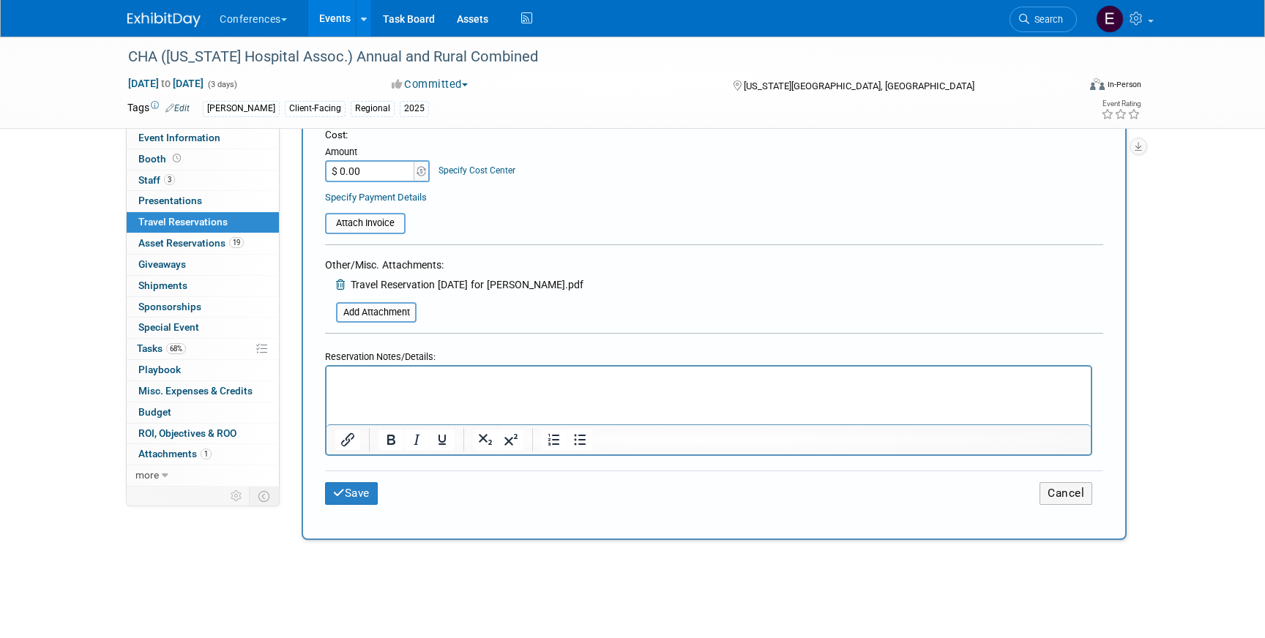
scroll to position [431, 0]
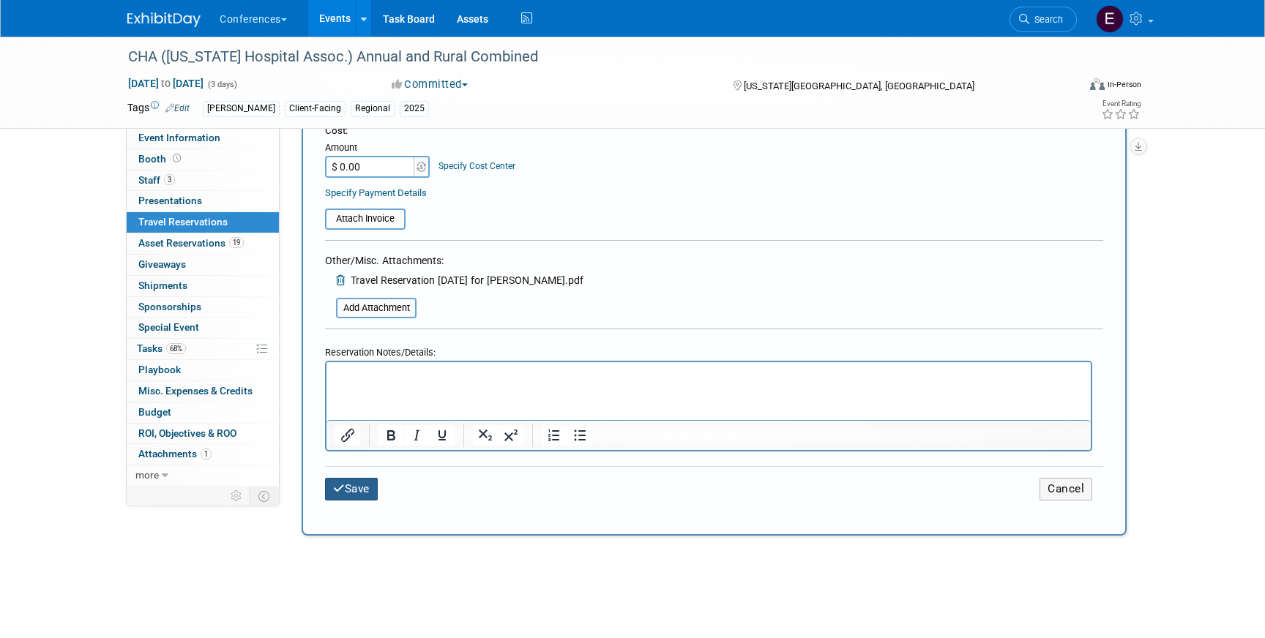
click at [355, 488] on button "Save" at bounding box center [351, 489] width 53 height 23
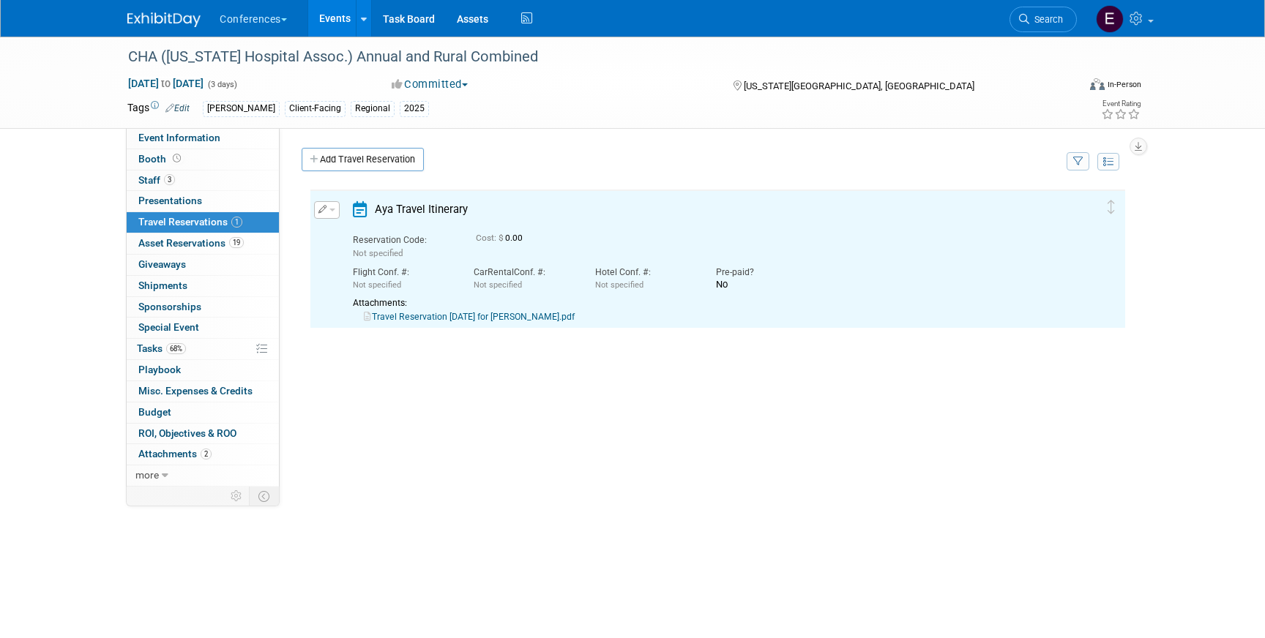
scroll to position [0, 0]
click at [491, 318] on link "Travel Reservation September 23 for KELLY M PARKER.pdf" at bounding box center [469, 317] width 211 height 10
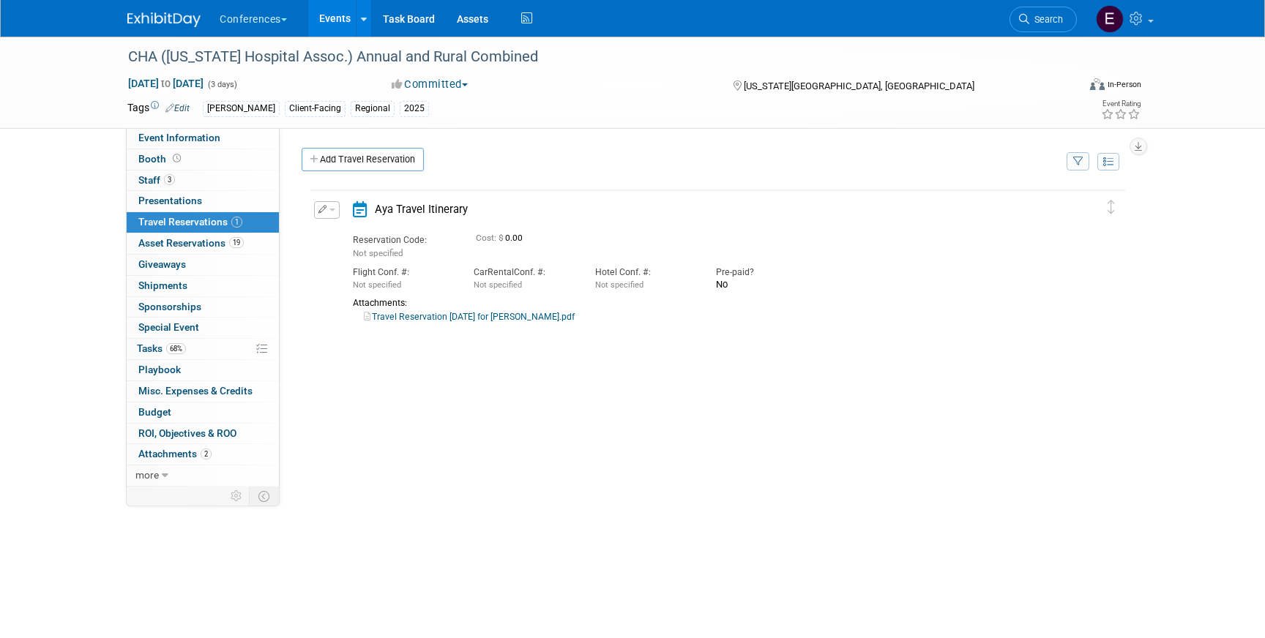
click at [327, 207] on button "button" at bounding box center [327, 210] width 26 height 18
click at [347, 235] on button "Edit Reservation" at bounding box center [377, 235] width 124 height 21
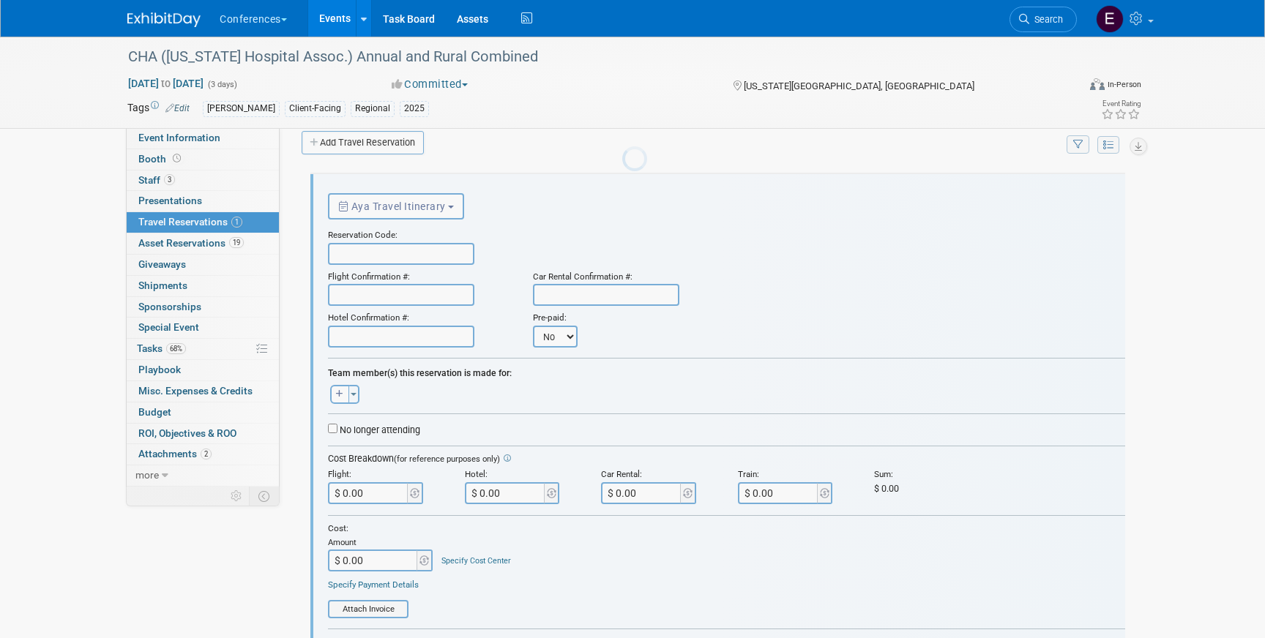
scroll to position [25, 0]
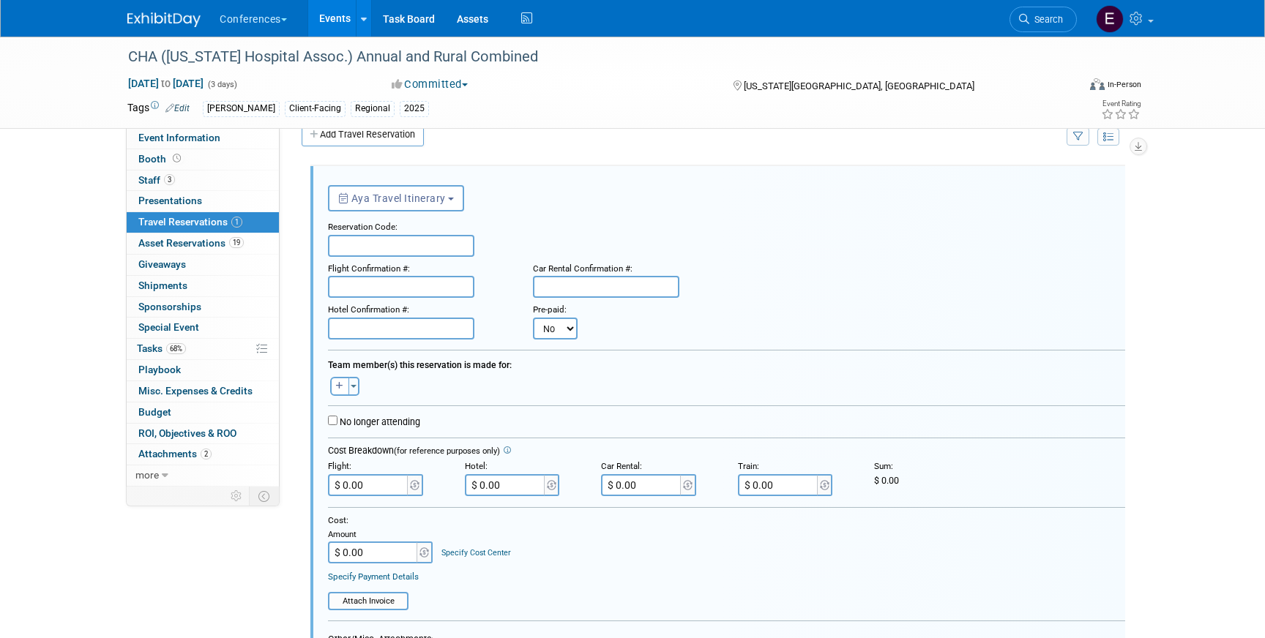
click at [357, 241] on input "text" at bounding box center [401, 246] width 146 height 22
paste input "UXKJHQ"
type input "UXKJHQ"
click at [347, 283] on input "text" at bounding box center [401, 287] width 146 height 22
paste input "CX8GAJ (WN)"
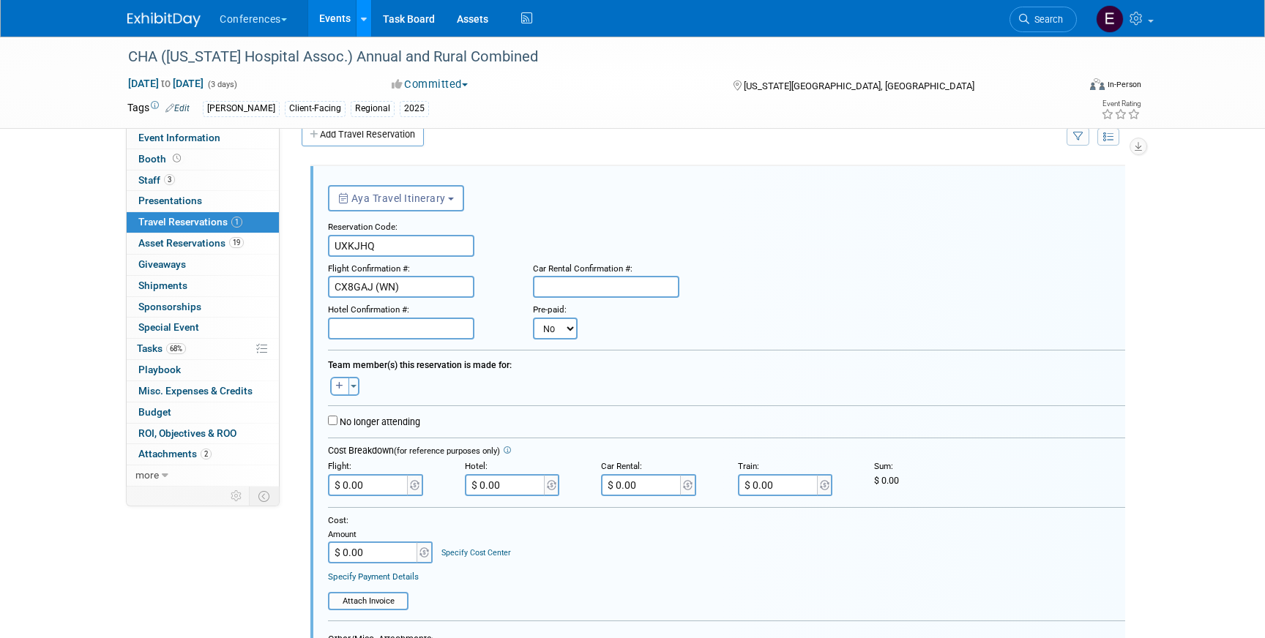
type input "CX8GAJ (WN)"
click at [359, 332] on input "text" at bounding box center [401, 329] width 146 height 22
paste input "3325282019"
type input "3325282019"
click at [586, 289] on input "text" at bounding box center [606, 287] width 146 height 22
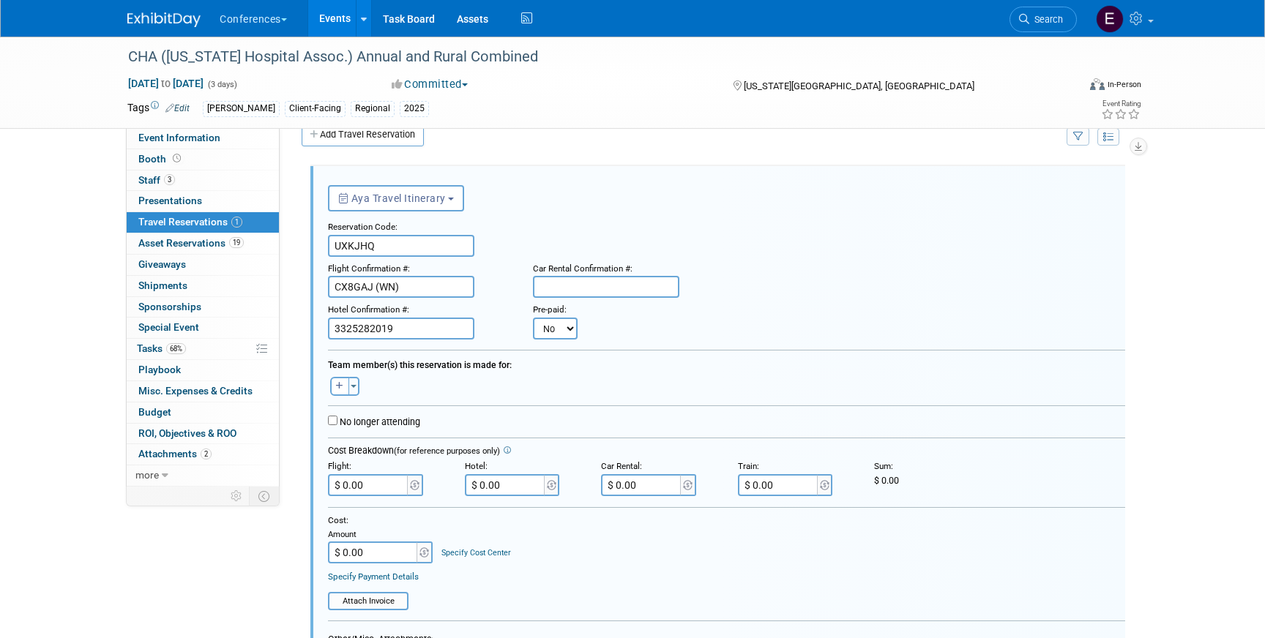
paste input "1682476231AISLE"
type input "1682476231AISLE"
click at [657, 488] on input "$ 0.00" at bounding box center [642, 485] width 82 height 22
paste input "214.41"
type input "$ 214.41"
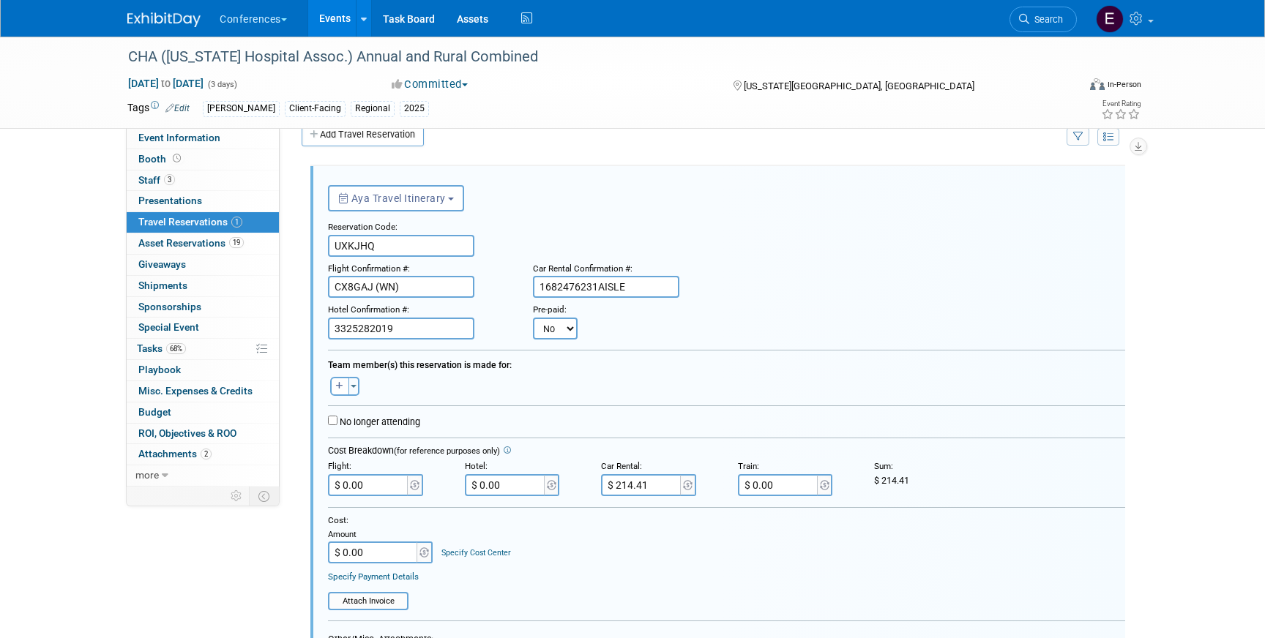
click at [419, 325] on input "3325282019" at bounding box center [401, 329] width 146 height 22
paste input "62036110"
type input "3325282019, 62036110"
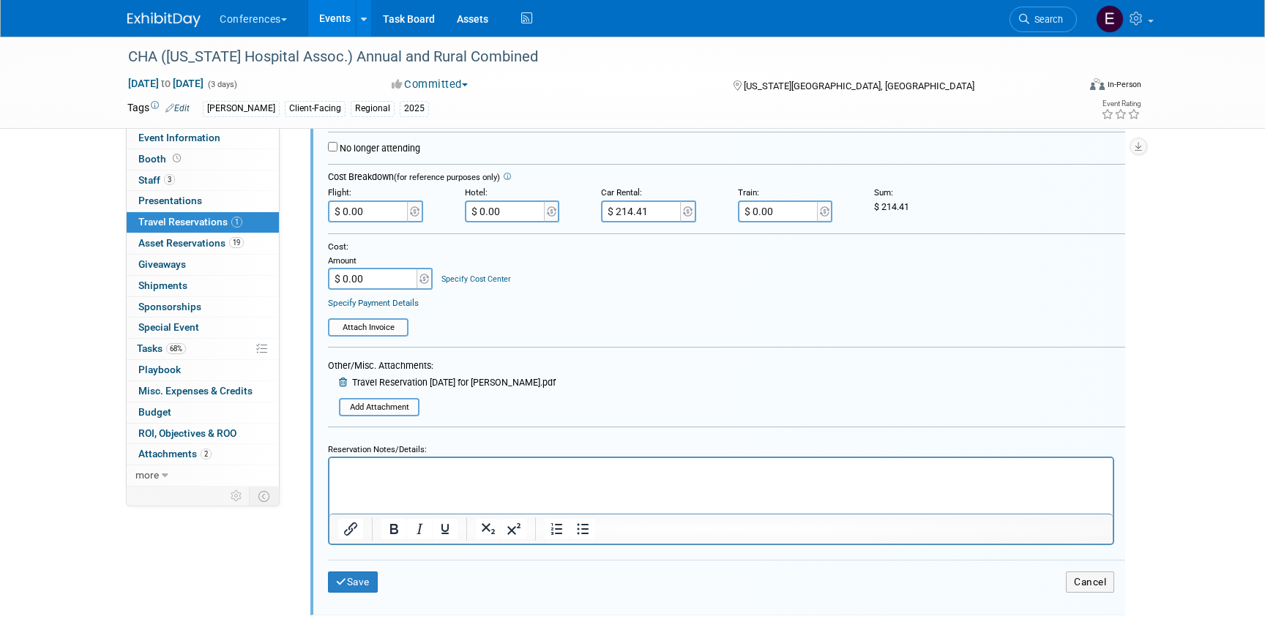
scroll to position [311, 0]
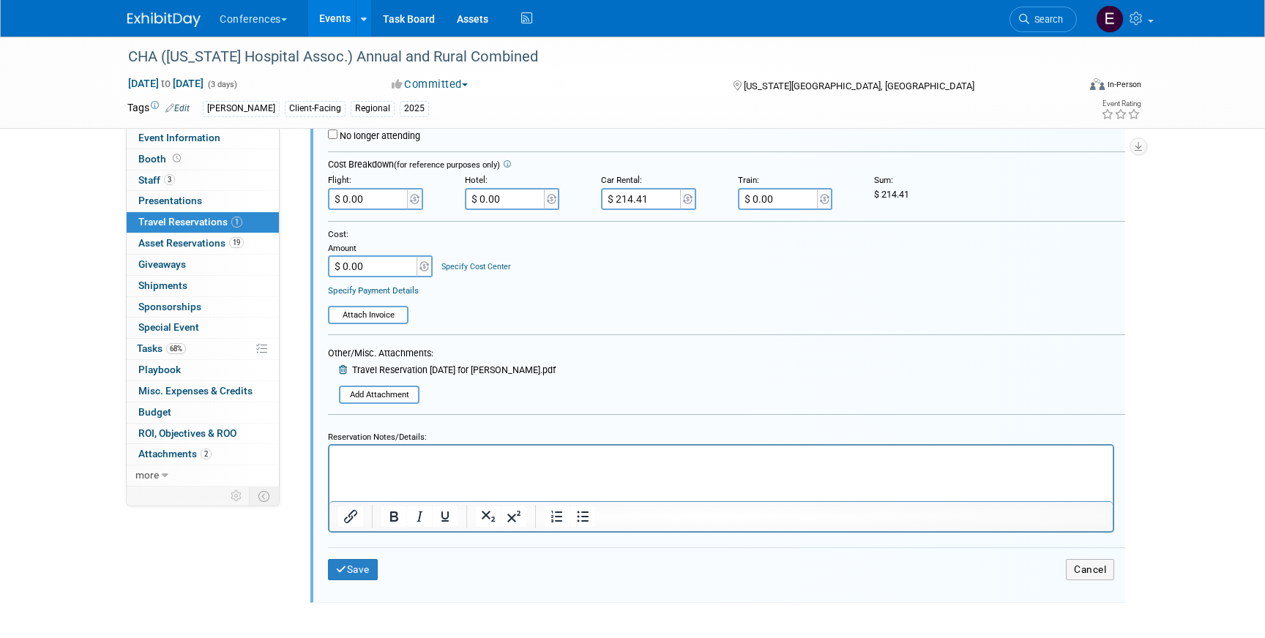
click at [385, 465] on html at bounding box center [720, 455] width 783 height 19
click at [366, 463] on p "Hotel: $229/night (09/24-09/26) + $10 CT Fee" at bounding box center [721, 458] width 767 height 13
click at [400, 459] on p "Hotel: $197.49$229/night (09/24-09/26) + $10 CT Fee" at bounding box center [721, 458] width 767 height 13
click at [402, 460] on p "Hotel: $197.49 + $229/night (09/24-09/26) + $10 CT Fee" at bounding box center [721, 458] width 767 height 13
click at [510, 198] on input "$ 0.00" at bounding box center [506, 199] width 82 height 22
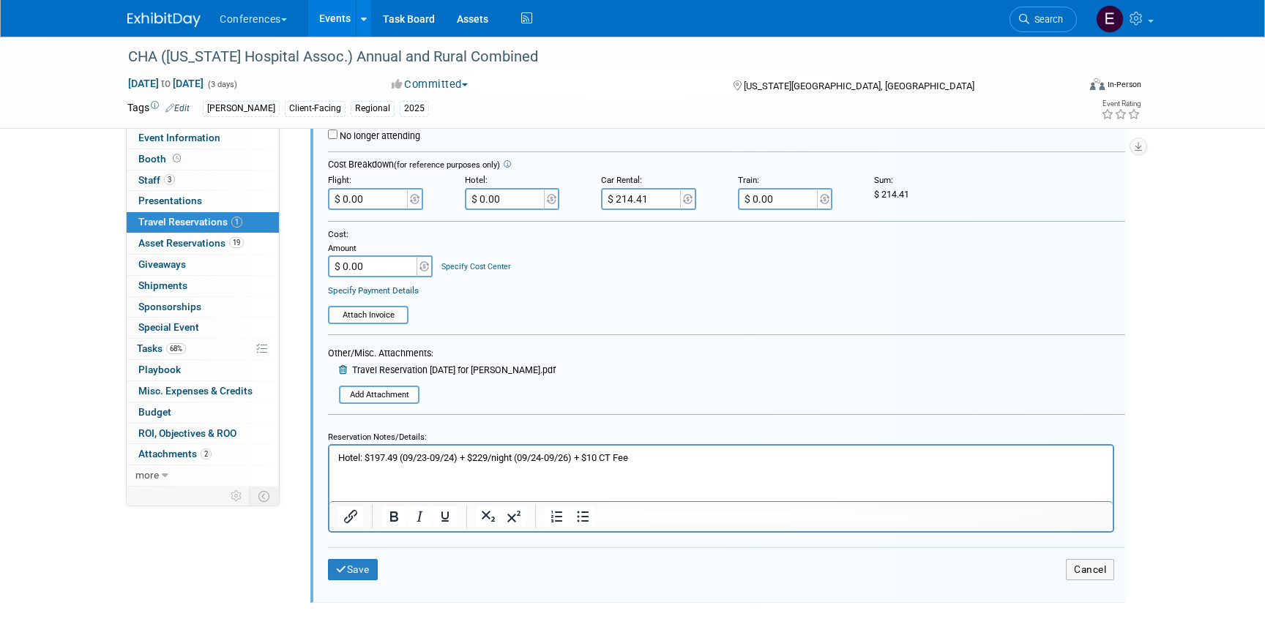
paste input "722.19"
click at [491, 198] on input "$ 722.19" at bounding box center [506, 199] width 82 height 22
type input "$ 732.19"
drag, startPoint x: 372, startPoint y: 456, endPoint x: 401, endPoint y: 456, distance: 29.3
click at [401, 456] on p "Hotel: $197.49 (09/23-09/24) + $229/night (09/24-09/26) + $10 CT Fee" at bounding box center [721, 458] width 767 height 13
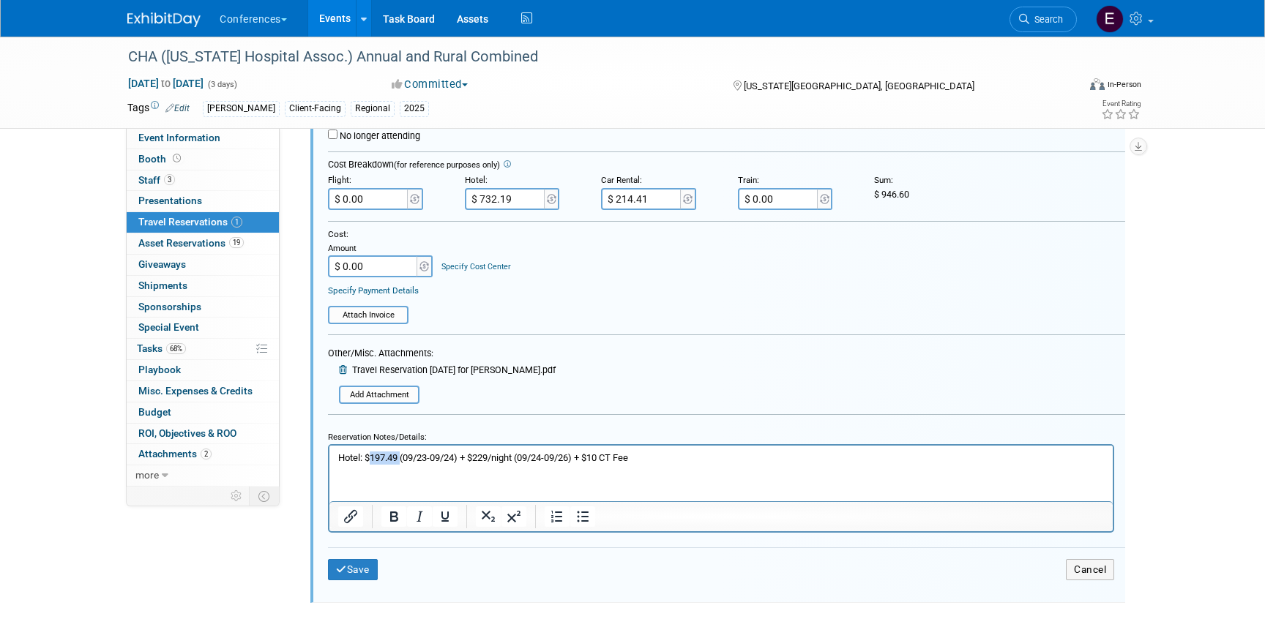
copy p "197.49"
drag, startPoint x: 520, startPoint y: 459, endPoint x: 477, endPoint y: 460, distance: 43.2
click at [477, 460] on p "Hotel: $197.49 (09/23-09/24) + $229/night (09/24-09/26) + $10 CT Fee" at bounding box center [721, 458] width 767 height 13
click at [501, 456] on p "Hotel: $197.49 (09/23-09/24) + $524.7 (09/24-09/26) + $10 CT Fee" at bounding box center [721, 458] width 767 height 13
click at [401, 461] on p "Hotel: $197.49 (09/23-09/24) + $524.70 est. total (09/24-09/26) + $10 CT Fee" at bounding box center [721, 458] width 767 height 13
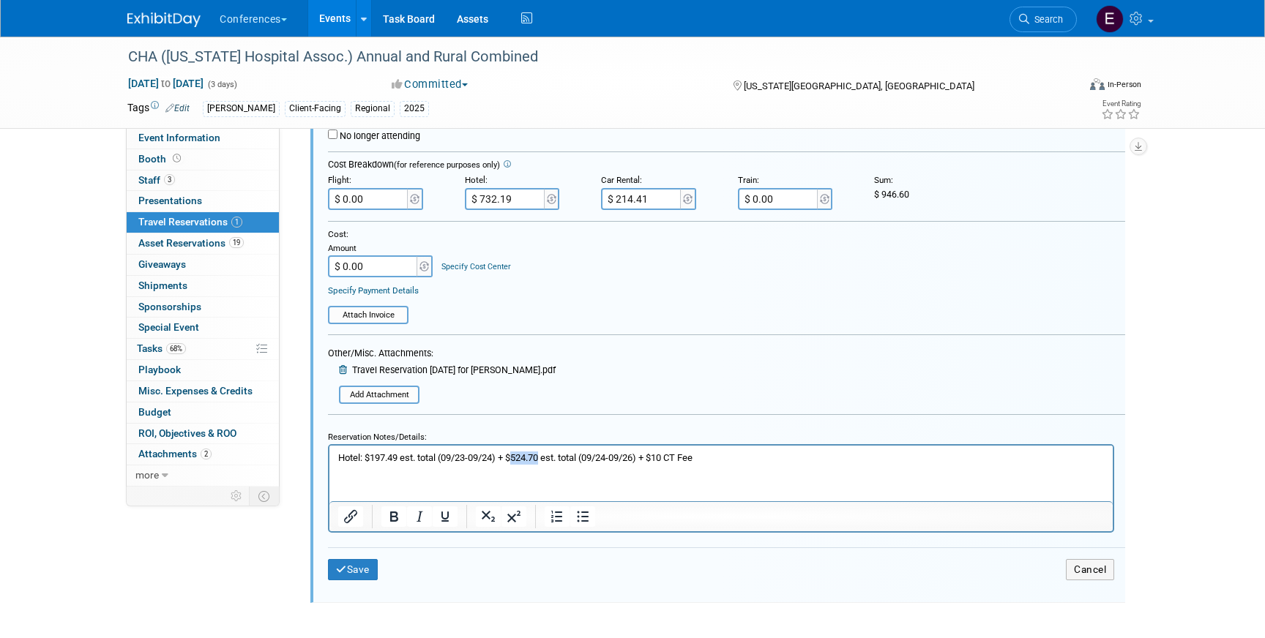
drag, startPoint x: 518, startPoint y: 459, endPoint x: 546, endPoint y: 458, distance: 28.6
click at [546, 458] on p "Hotel: $197.49 est. total (09/23-09/24) + $524.70 est. total (09/24-09/26) + $1…" at bounding box center [721, 458] width 767 height 13
copy p "524.70"
drag, startPoint x: 401, startPoint y: 458, endPoint x: 371, endPoint y: 458, distance: 30.0
click at [371, 458] on p "Hotel: $197.49 est. total (09/23-09/24) + $524.70 est. total (09/24-09/26) + $1…" at bounding box center [721, 458] width 767 height 13
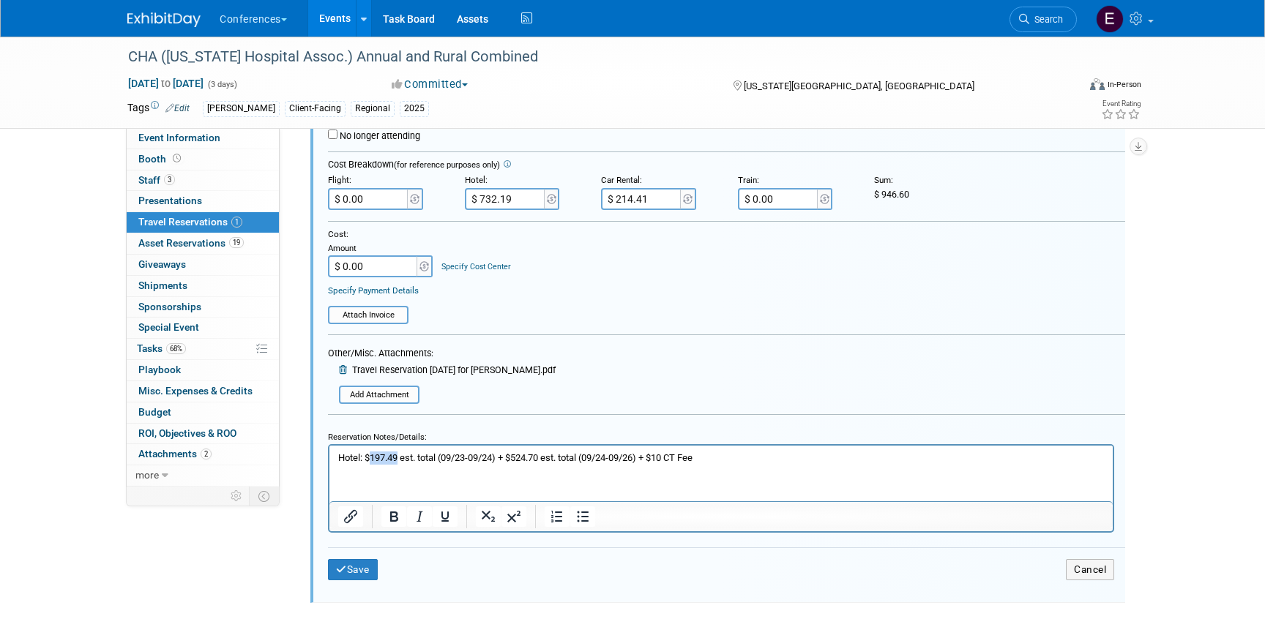
copy p "197.49"
click at [740, 460] on p "Hotel: $197.49 est. total (09/23-09/24) + $524.70 est. total (09/24-09/26) + $1…" at bounding box center [721, 458] width 767 height 13
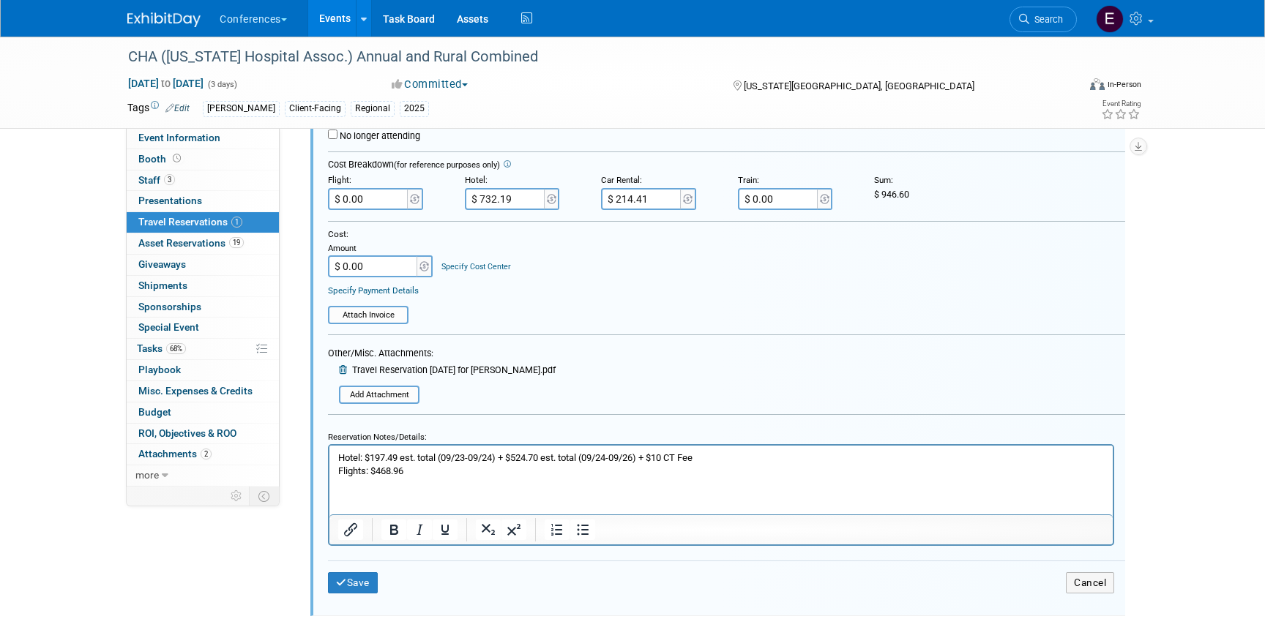
click at [495, 471] on p "Flights: $468.96" at bounding box center [721, 471] width 767 height 13
drag, startPoint x: 463, startPoint y: 476, endPoint x: 376, endPoint y: 469, distance: 87.4
click at [376, 469] on p "Flights: $468.96 + $35" at bounding box center [721, 471] width 767 height 13
copy p "468.96 + $35"
click at [447, 469] on p "Flights: $468.96 + $35" at bounding box center [721, 471] width 767 height 13
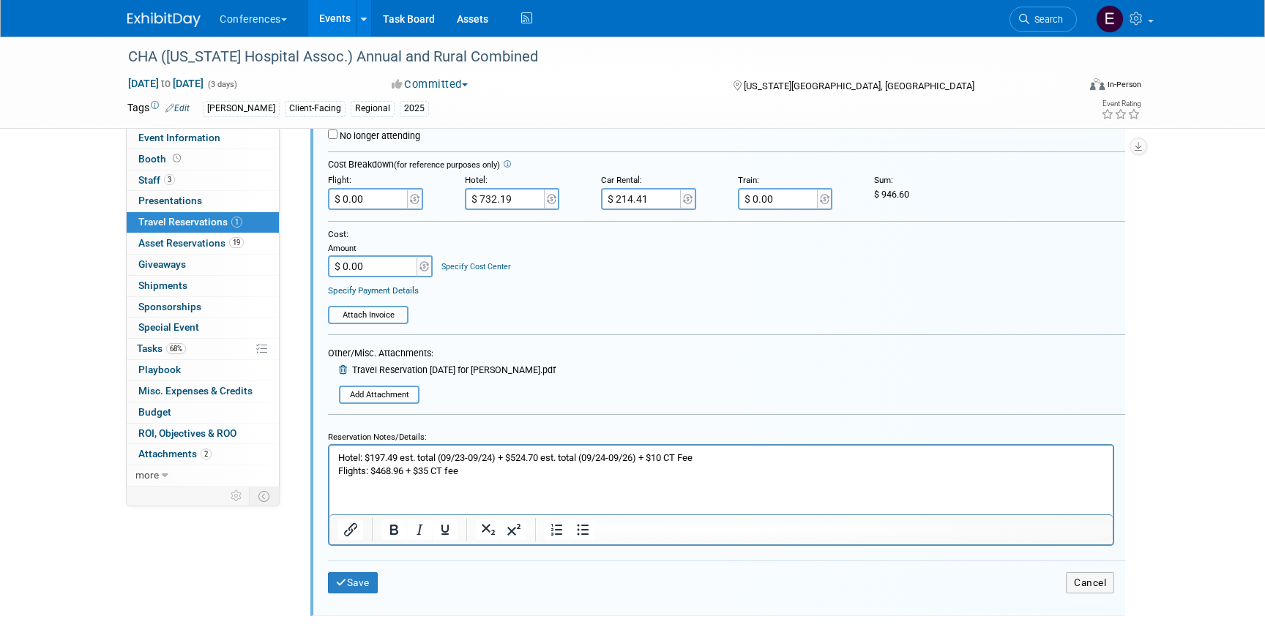
click at [695, 458] on p "Hotel: $197.49 est. total (09/23-09/24) + $524.70 est. total (09/24-09/26) + $1…" at bounding box center [721, 458] width 767 height 13
click at [392, 196] on input "$ 0.00" at bounding box center [369, 199] width 82 height 22
type input "$ 503.96"
click at [386, 269] on input "$ 0.00" at bounding box center [374, 267] width 92 height 22
type input "$ 1,450.56"
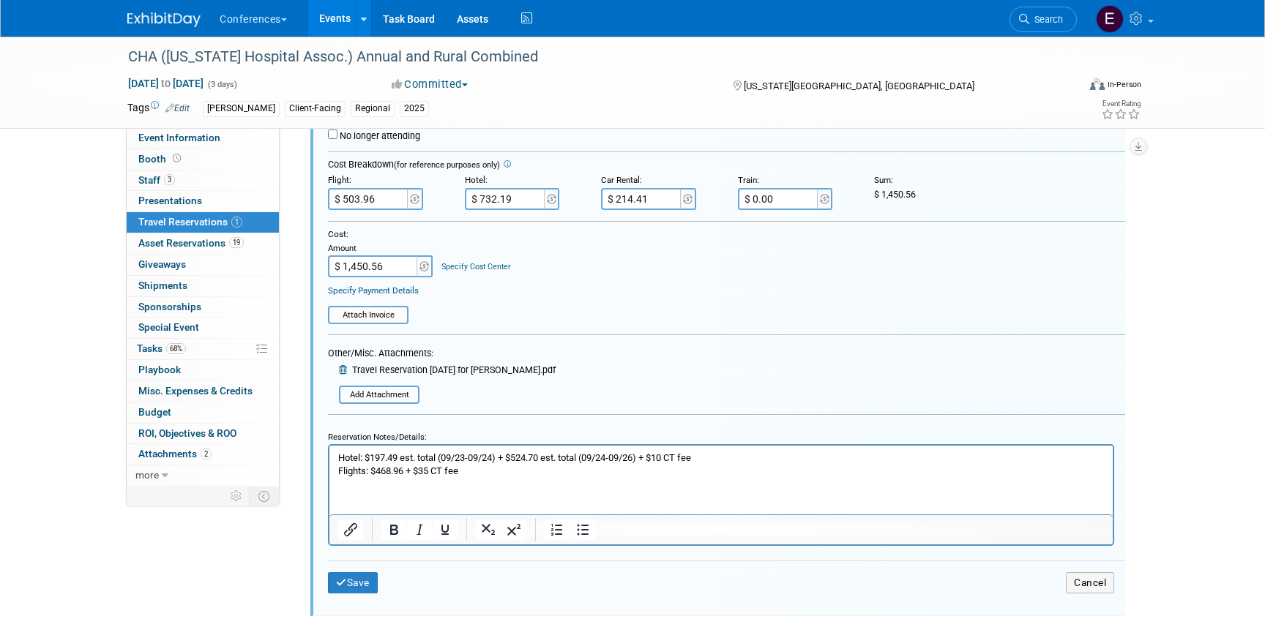
click at [487, 265] on link "Specify Cost Center" at bounding box center [476, 267] width 70 height 10
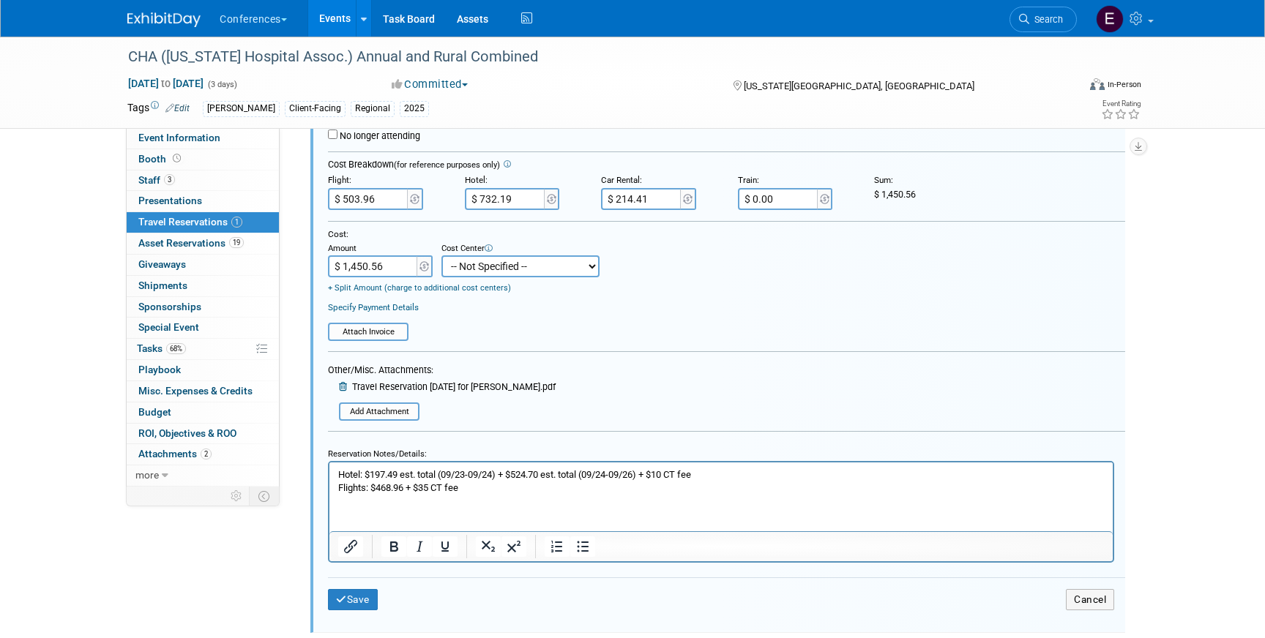
click at [487, 265] on select "-- Not Specified -- Aya Education Aya Healthcare Aya Locums Bespoke Corporate D…" at bounding box center [520, 267] width 158 height 22
select select "18965872"
click at [441, 256] on select "-- Not Specified -- Aya Education Aya Healthcare Aya Locums Bespoke Corporate D…" at bounding box center [520, 267] width 158 height 22
click at [363, 599] on button "Save" at bounding box center [353, 599] width 50 height 21
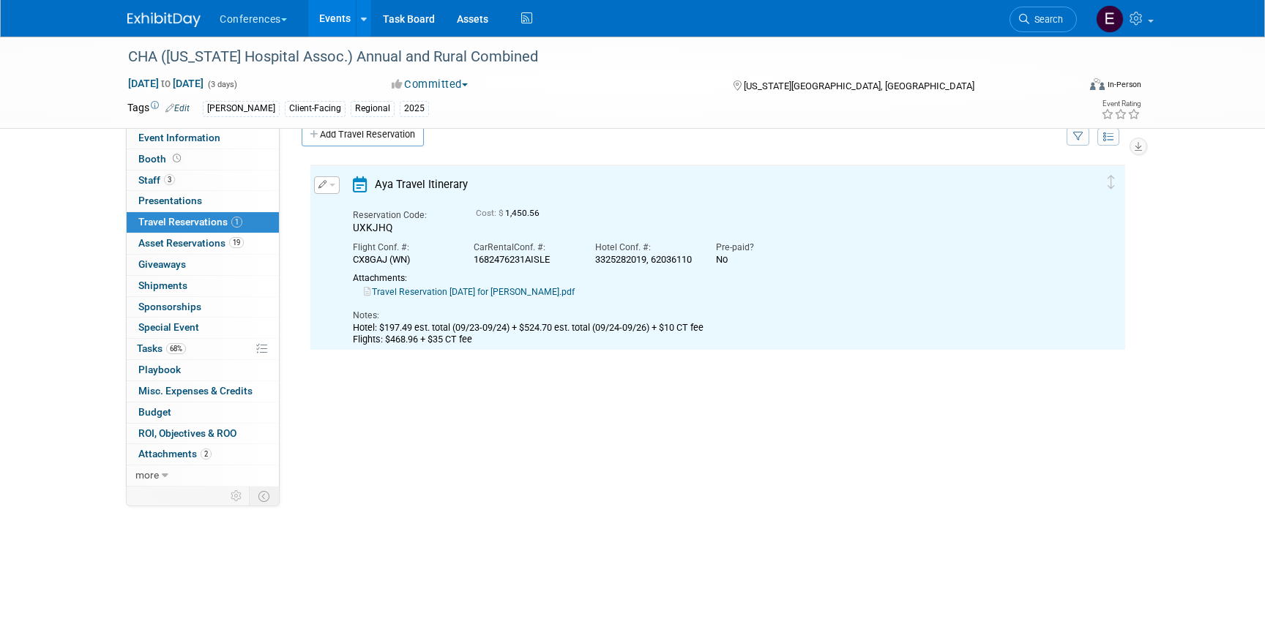
scroll to position [0, 0]
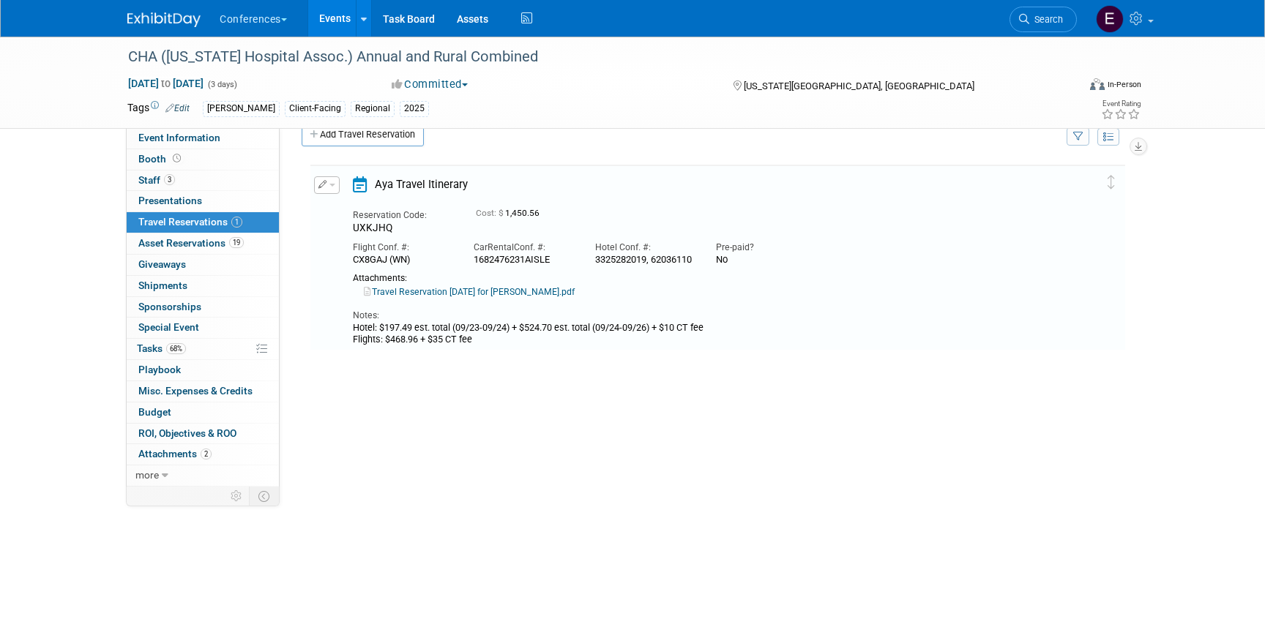
click at [327, 190] on button "button" at bounding box center [327, 185] width 26 height 18
click at [340, 206] on button "Edit Reservation" at bounding box center [377, 210] width 124 height 21
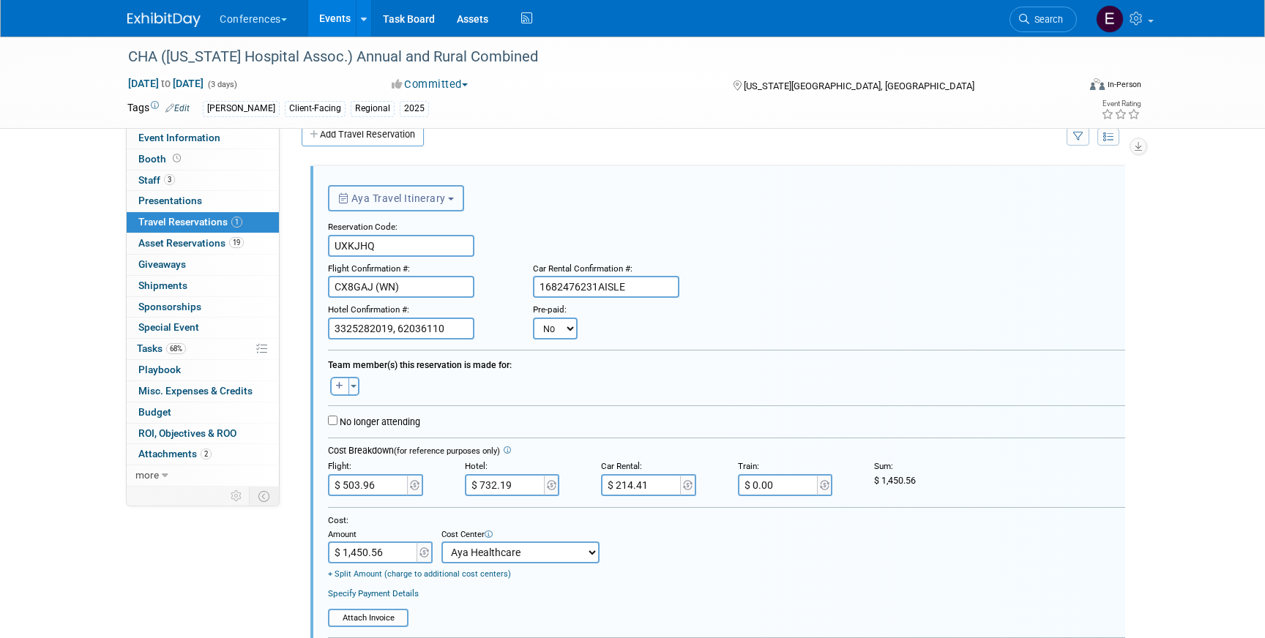
click at [380, 208] on button "Aya Travel Itinerary" at bounding box center [396, 198] width 136 height 26
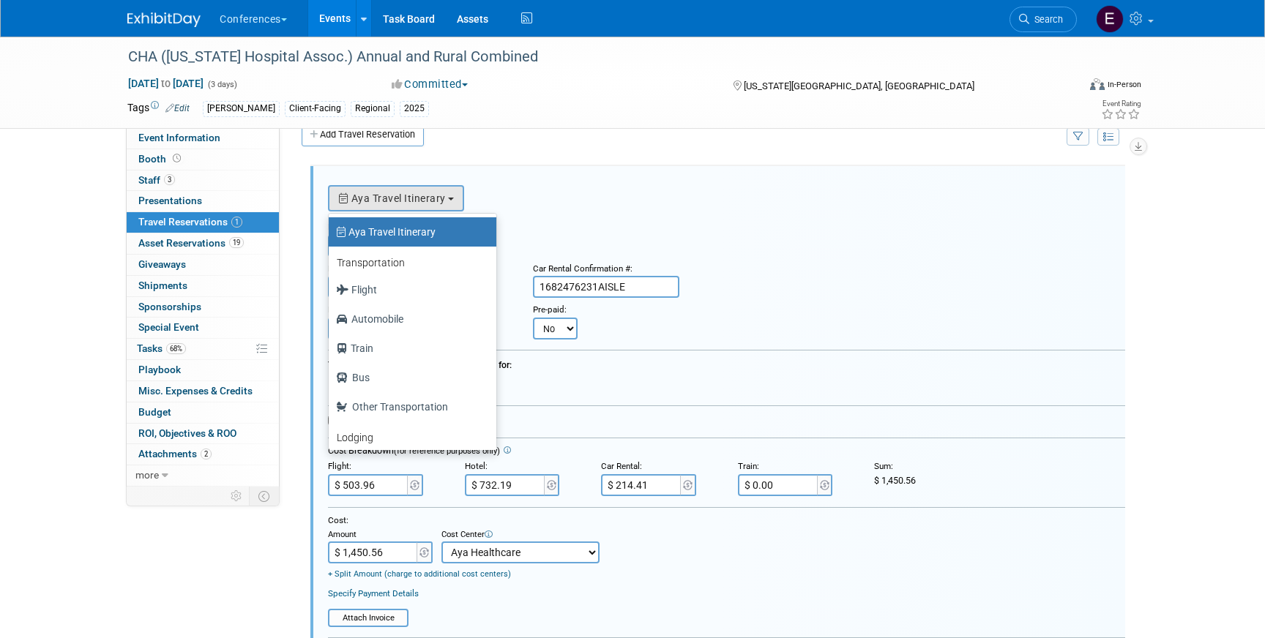
click at [529, 199] on div "<i class="fa-light fa-calendar-lines" style="padding: 6px 4px 6px 1px;"></i> Ay…" at bounding box center [726, 197] width 797 height 30
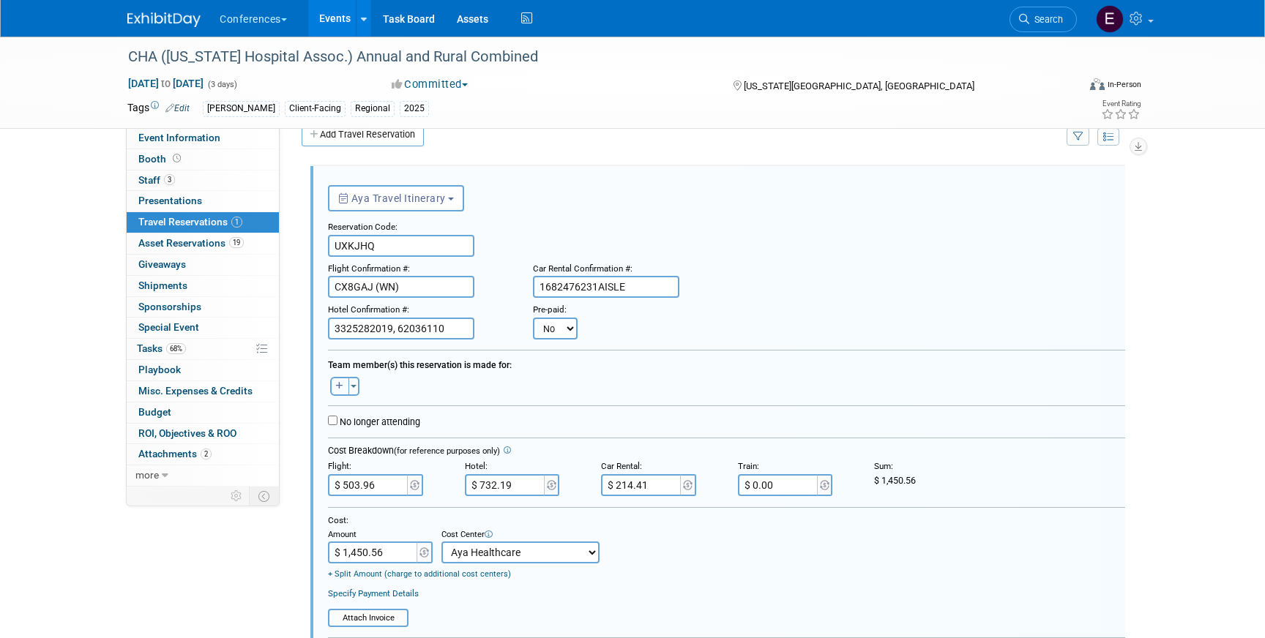
click at [333, 392] on button "button" at bounding box center [339, 386] width 19 height 19
select select
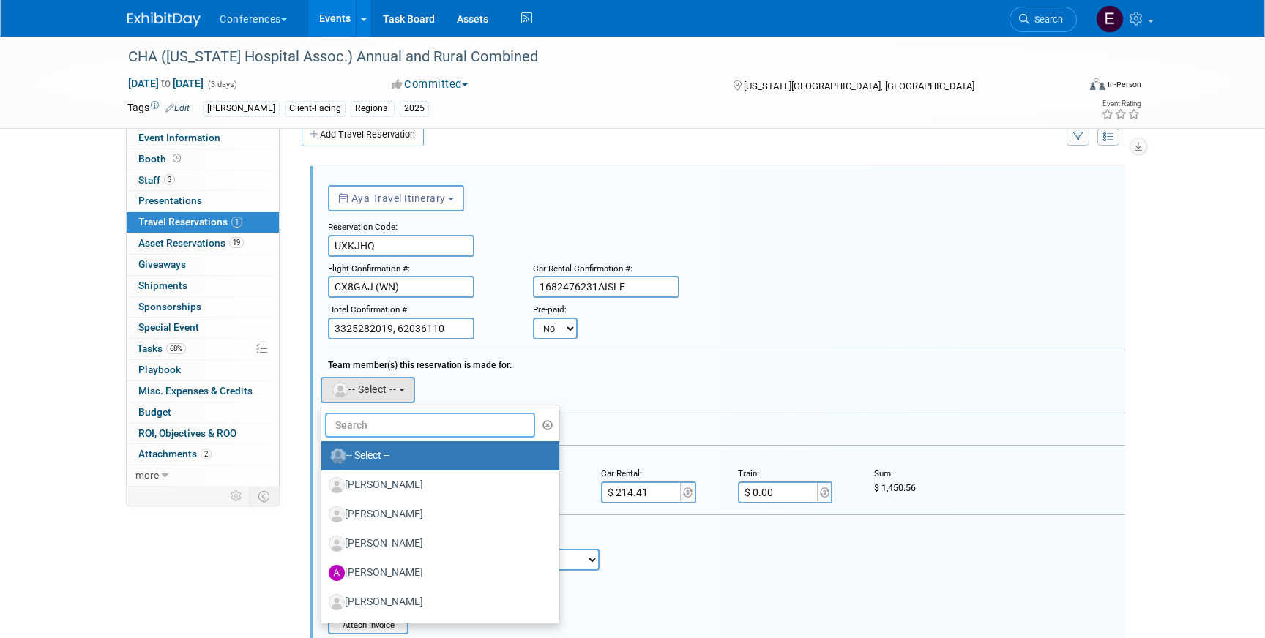
click at [346, 423] on input "text" at bounding box center [430, 425] width 210 height 25
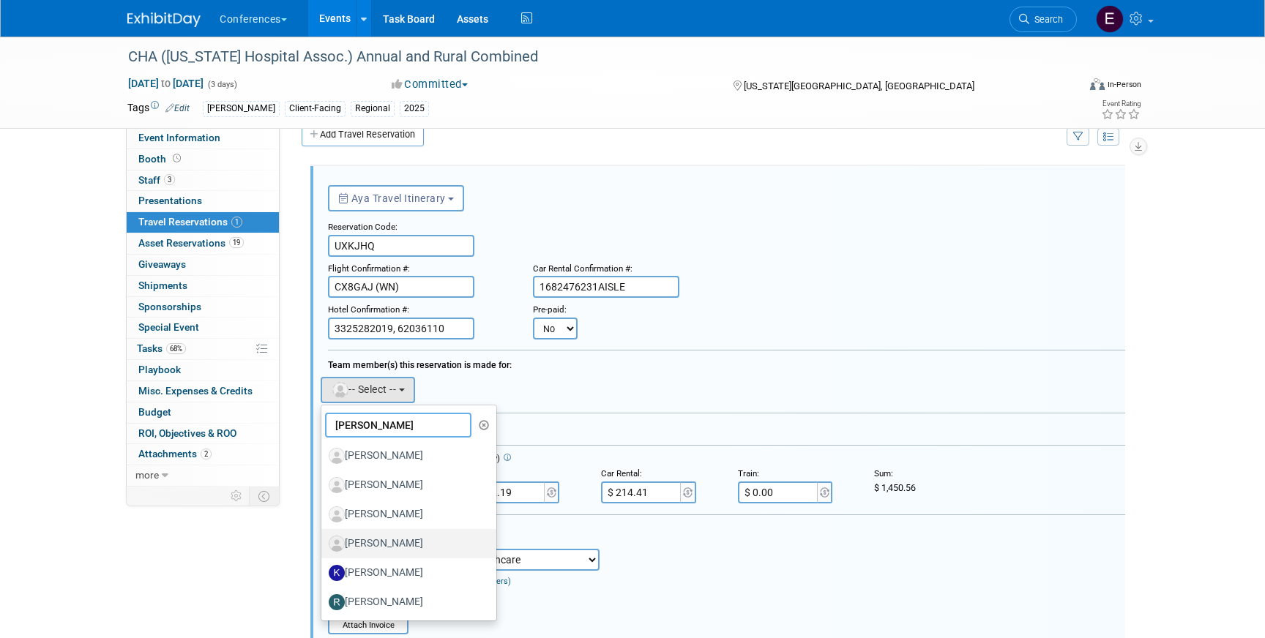
type input "kell"
click at [402, 551] on label "Kelly Parker" at bounding box center [405, 543] width 153 height 23
click at [324, 547] on input "Kelly Parker" at bounding box center [319, 542] width 10 height 10
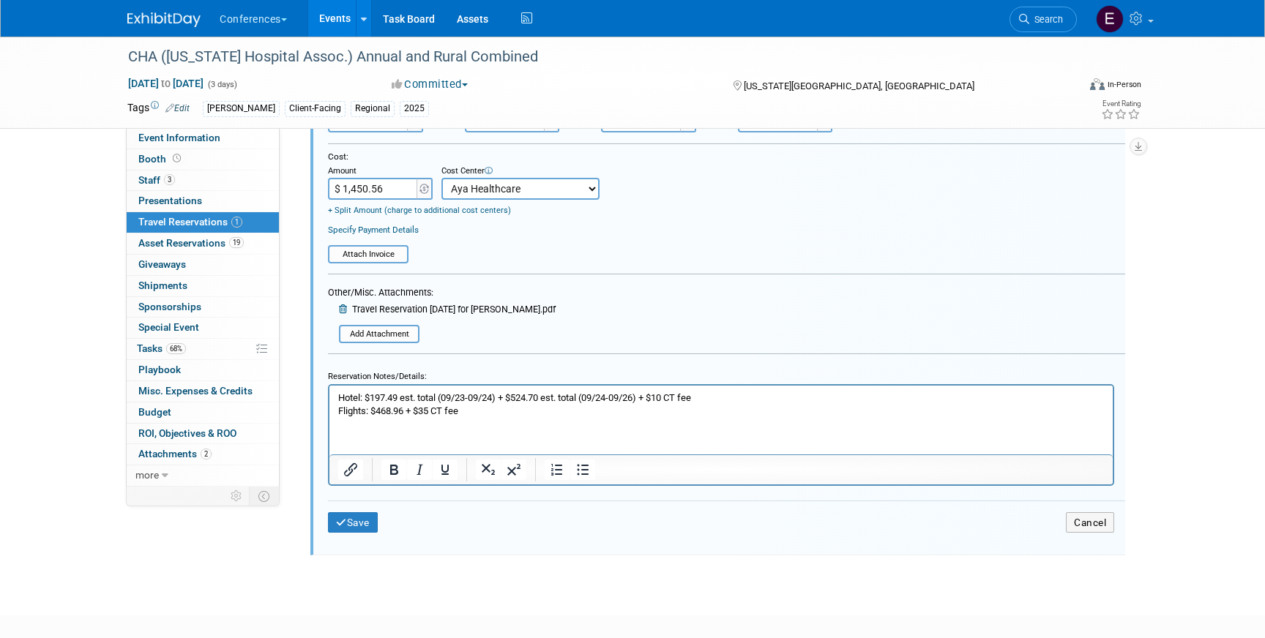
scroll to position [436, 0]
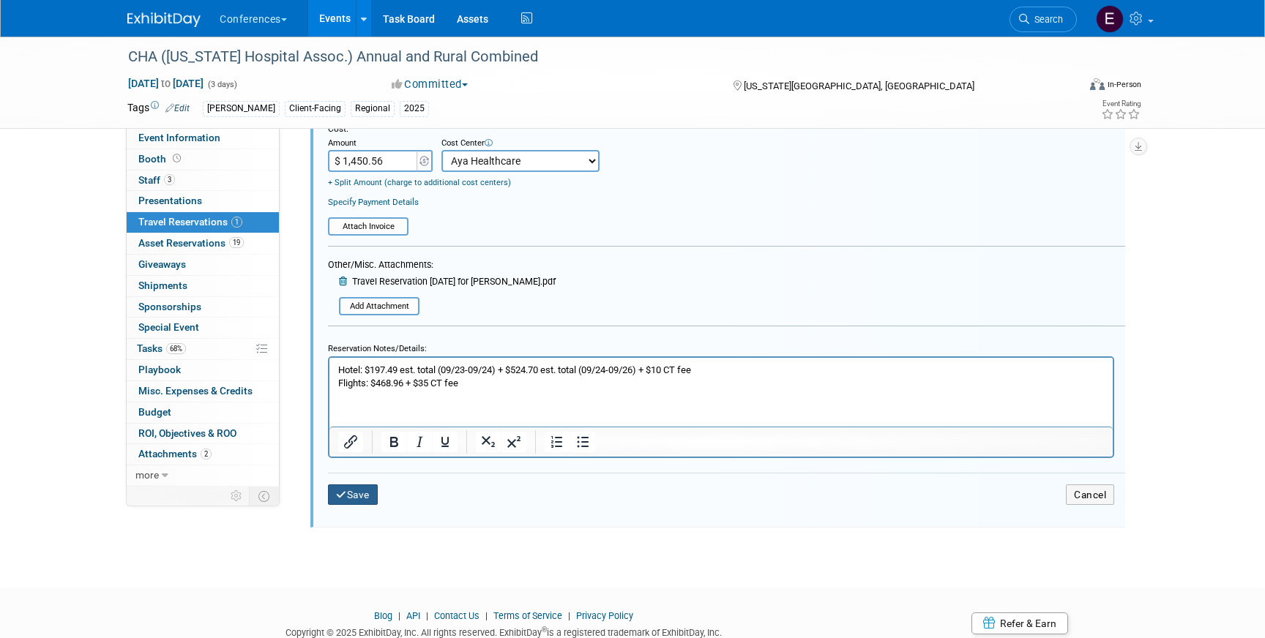
click at [350, 491] on button "Save" at bounding box center [353, 495] width 50 height 21
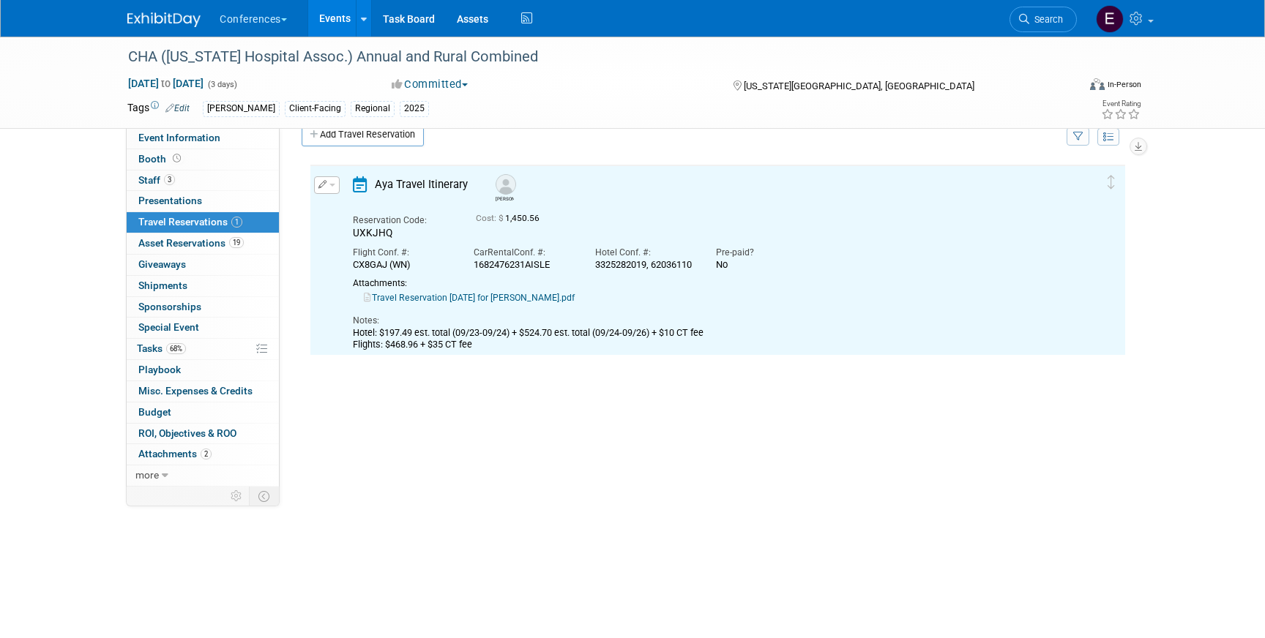
scroll to position [0, 0]
click at [344, 135] on link "Add Travel Reservation" at bounding box center [363, 134] width 122 height 23
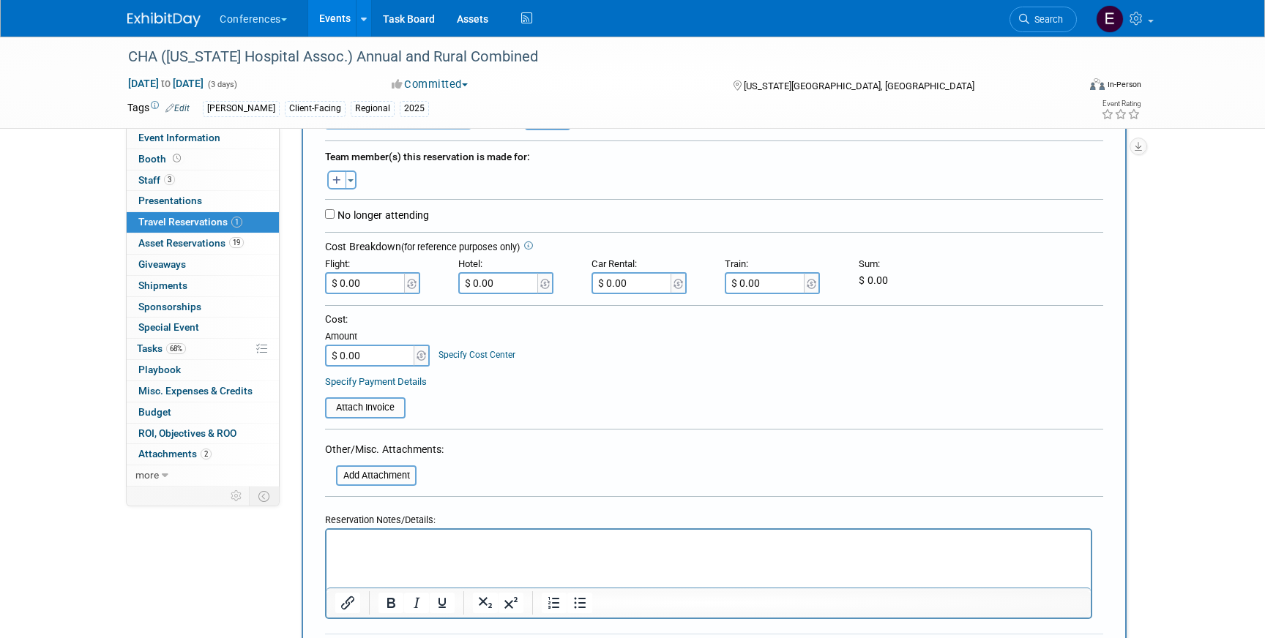
scroll to position [279, 0]
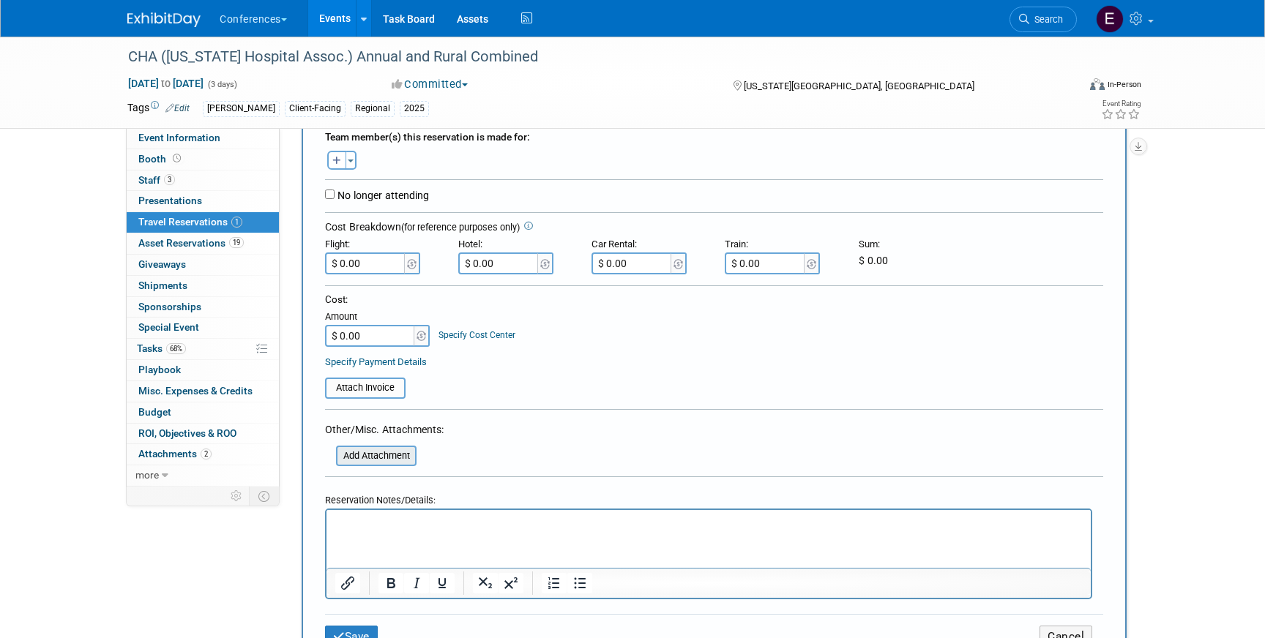
click at [384, 453] on input "file" at bounding box center [328, 456] width 174 height 18
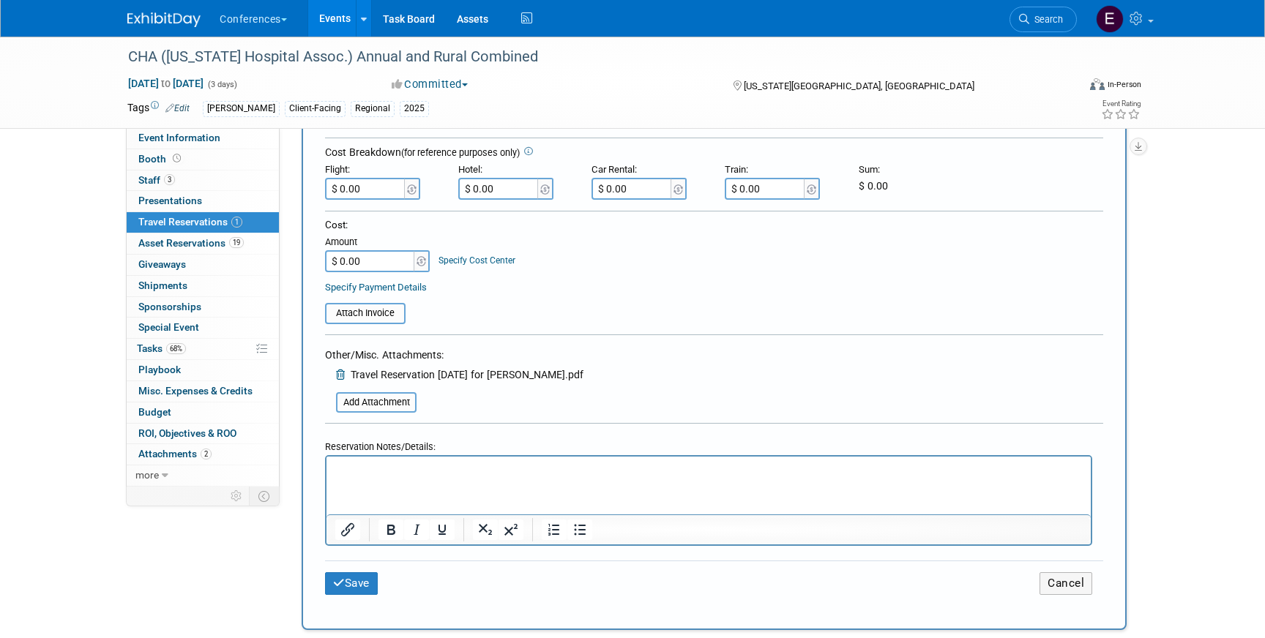
scroll to position [381, 0]
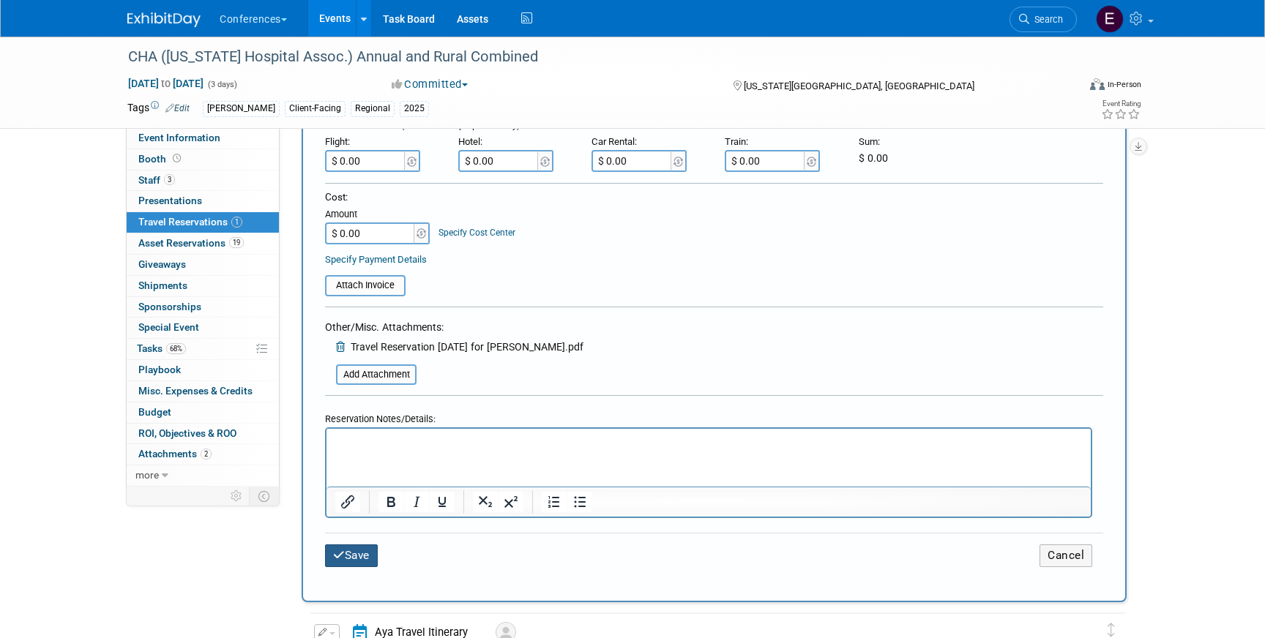
click at [336, 552] on icon "submit" at bounding box center [339, 555] width 12 height 11
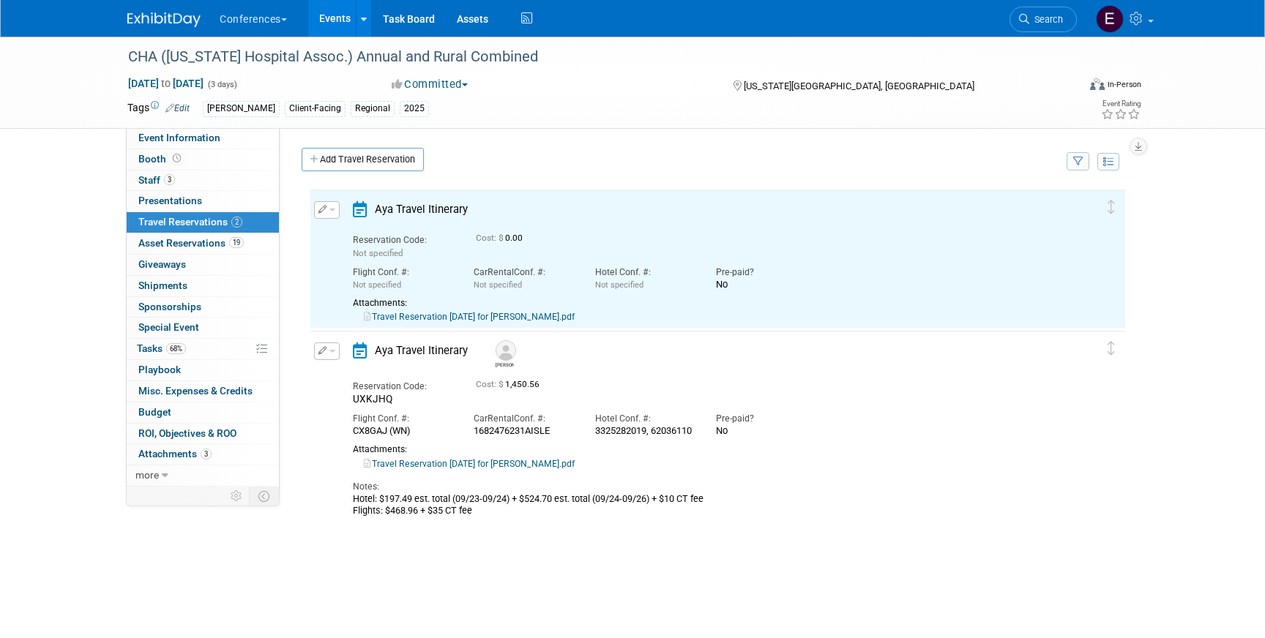
scroll to position [0, 0]
click at [441, 176] on td "Add Travel Reservation" at bounding box center [677, 163] width 772 height 31
click at [403, 163] on link "Add Travel Reservation" at bounding box center [363, 159] width 122 height 23
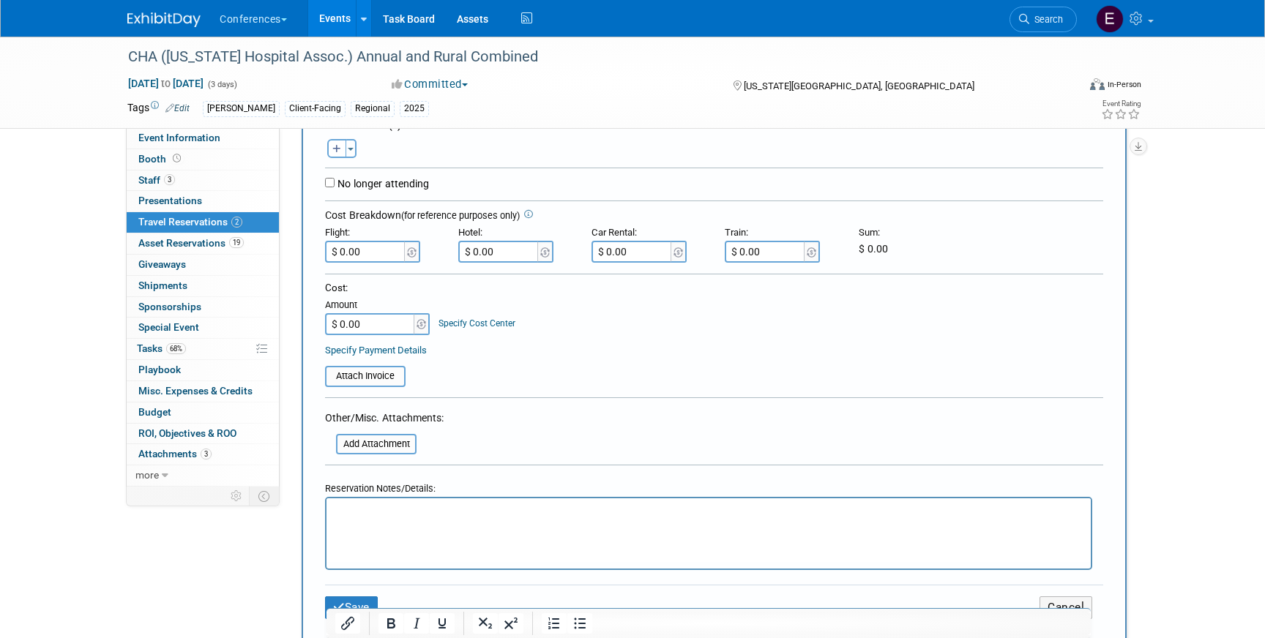
scroll to position [296, 0]
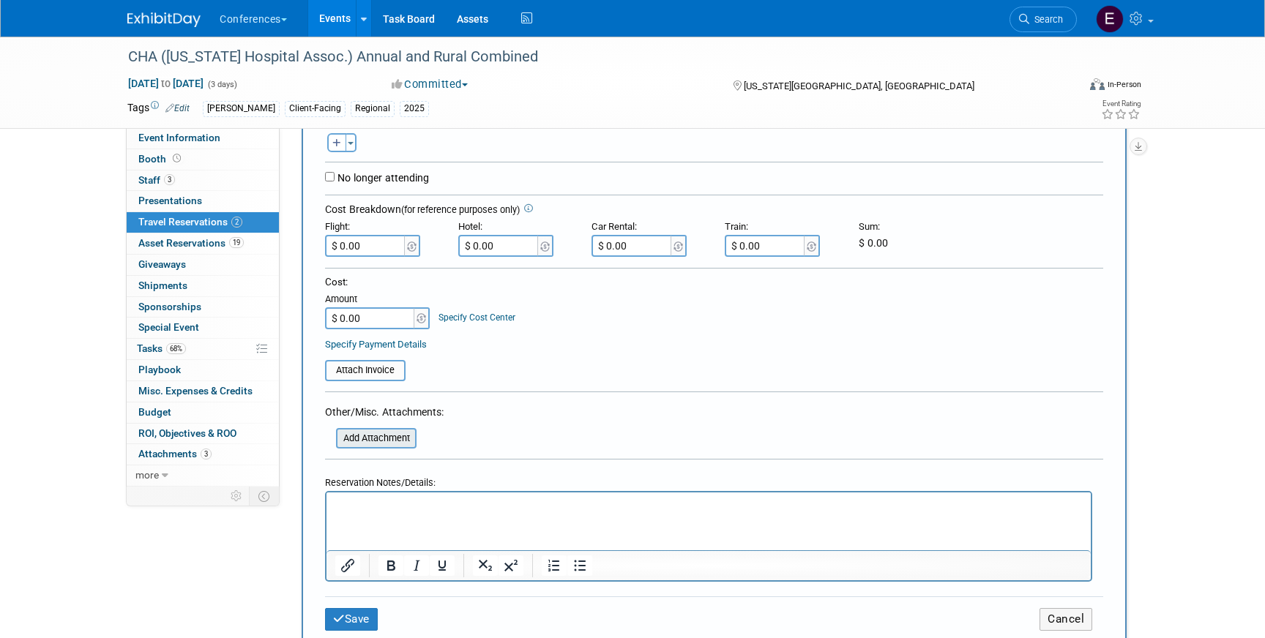
click at [376, 442] on input "file" at bounding box center [328, 439] width 174 height 18
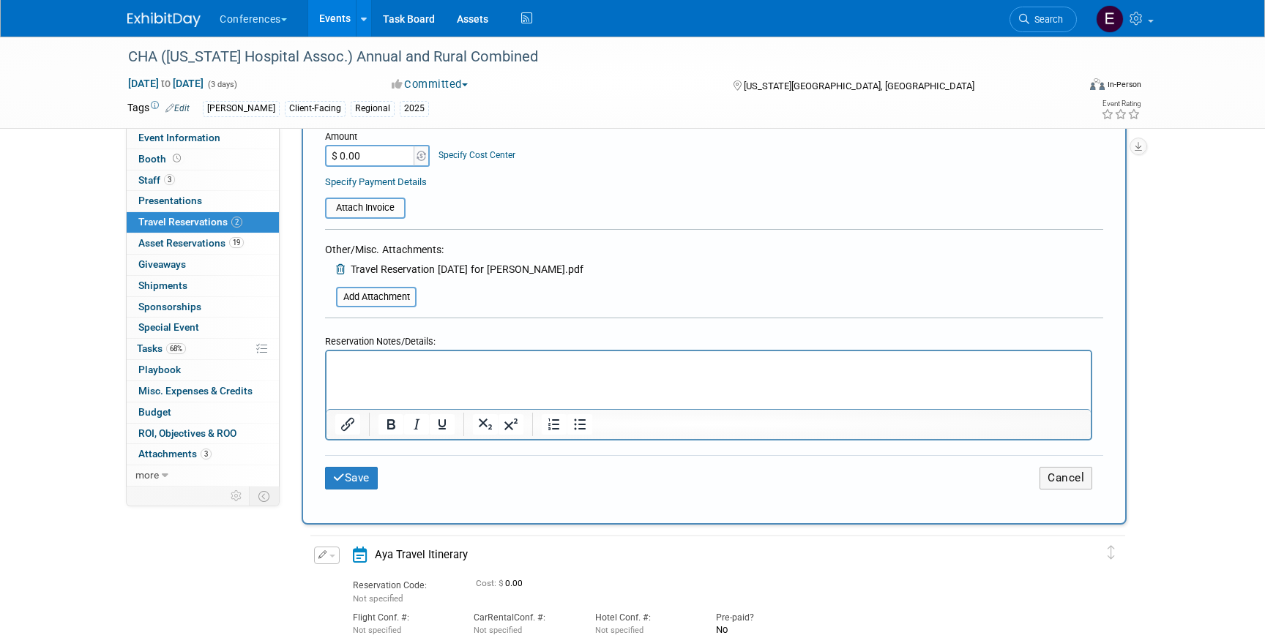
scroll to position [494, 0]
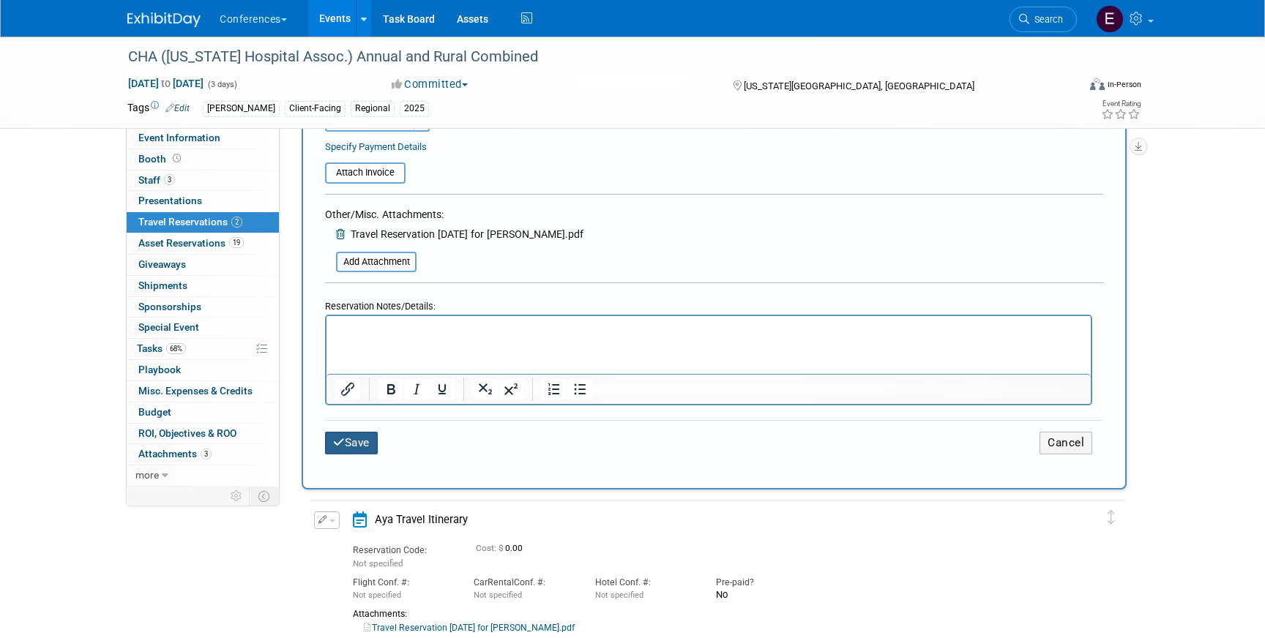
click at [362, 451] on button "Save" at bounding box center [351, 443] width 53 height 23
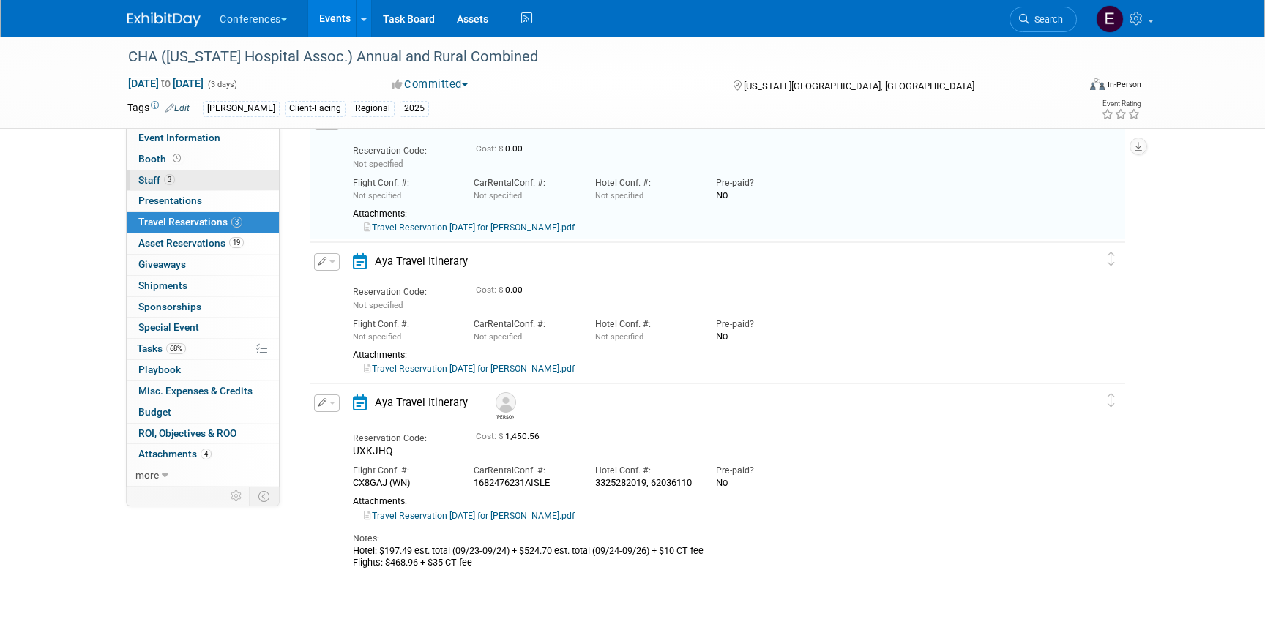
scroll to position [0, 0]
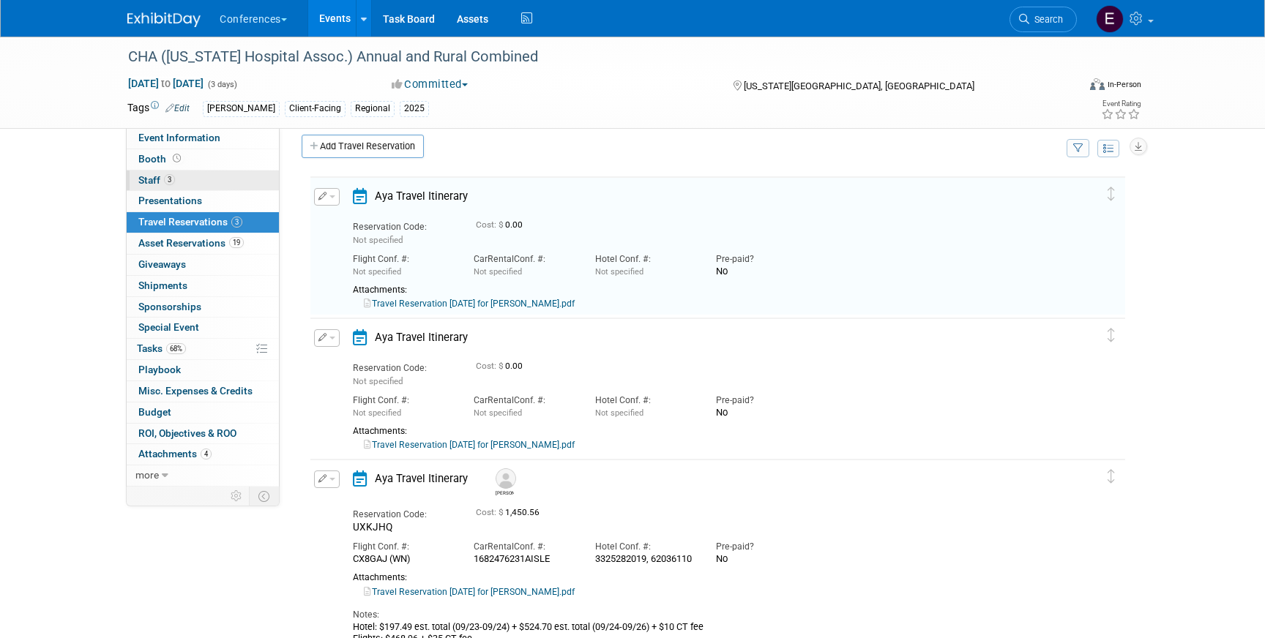
click at [230, 176] on link "3 Staff 3" at bounding box center [203, 181] width 152 height 20
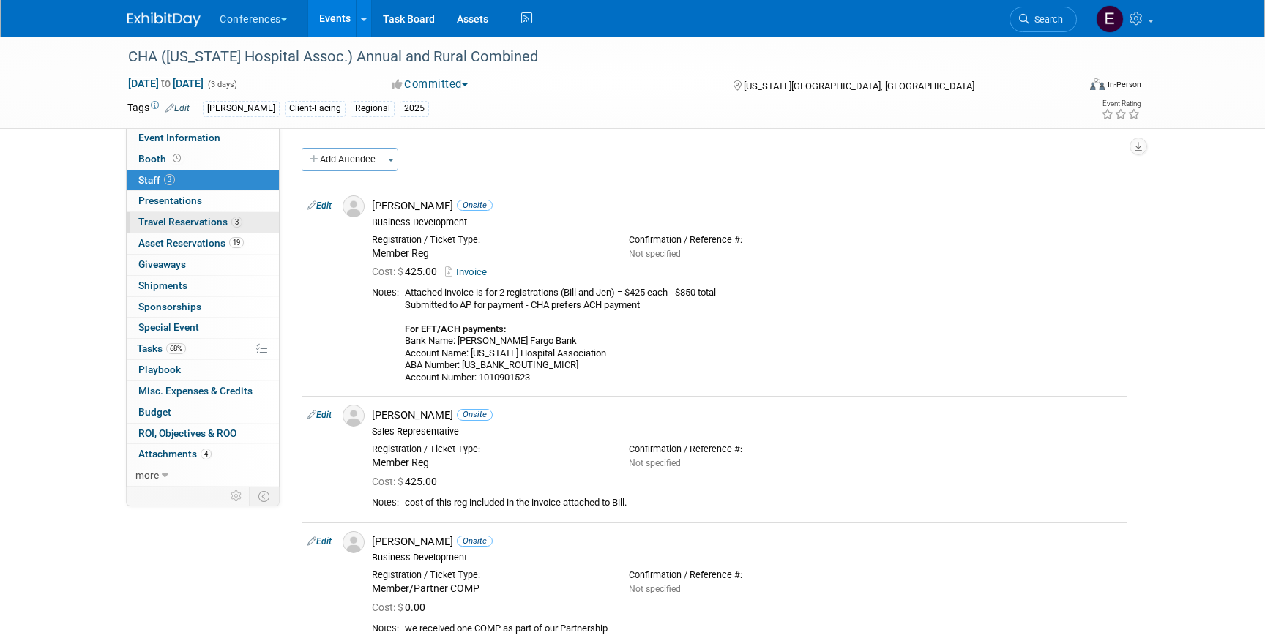
click at [215, 223] on span "Travel Reservations 3" at bounding box center [190, 222] width 104 height 12
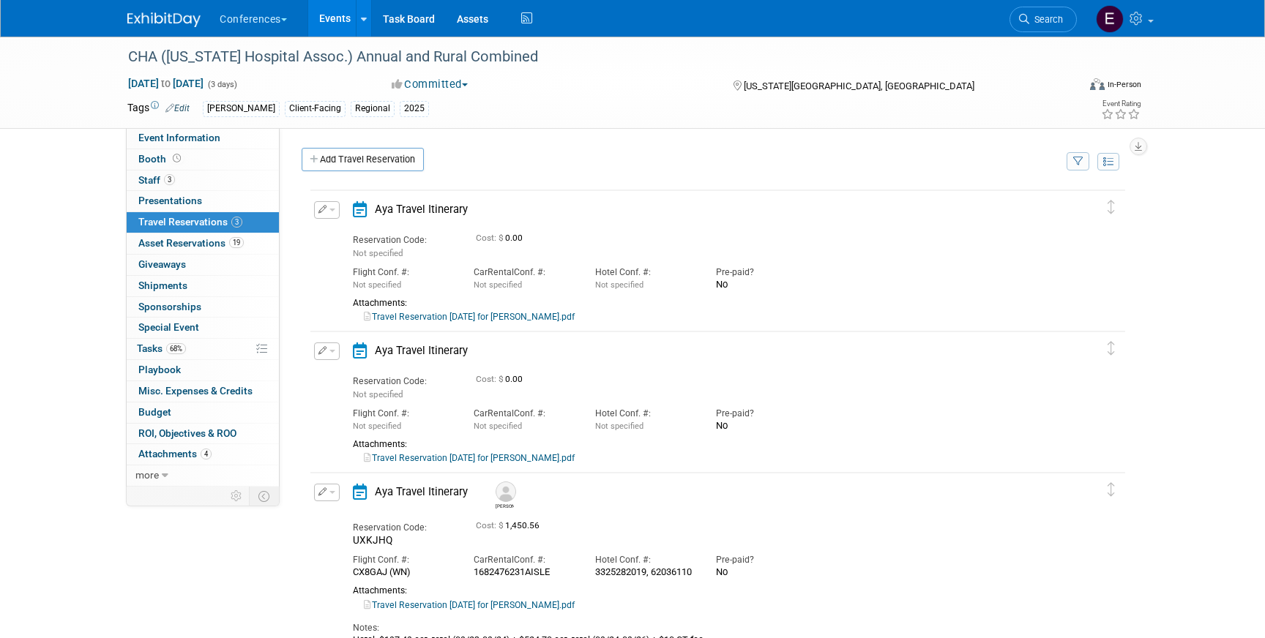
click at [448, 320] on link "Travel Reservation September 23 for WILLIAM J KOWSKE III.pdf" at bounding box center [469, 317] width 211 height 10
click at [339, 214] on button "button" at bounding box center [327, 210] width 26 height 18
click at [343, 231] on button "Edit Reservation" at bounding box center [377, 235] width 124 height 21
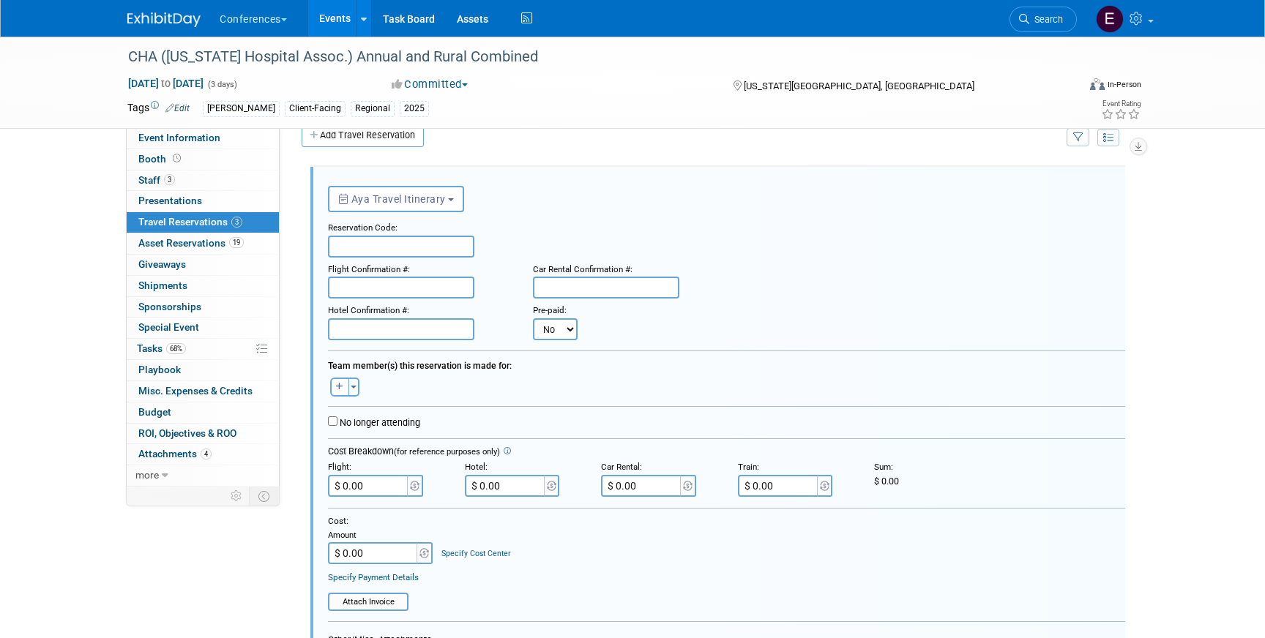
scroll to position [25, 0]
click at [356, 242] on input "text" at bounding box center [401, 246] width 146 height 22
paste input "UXBOAS"
type input "UXBOAS"
click at [436, 301] on div "Hotel Confirmation #:" at bounding box center [419, 308] width 183 height 20
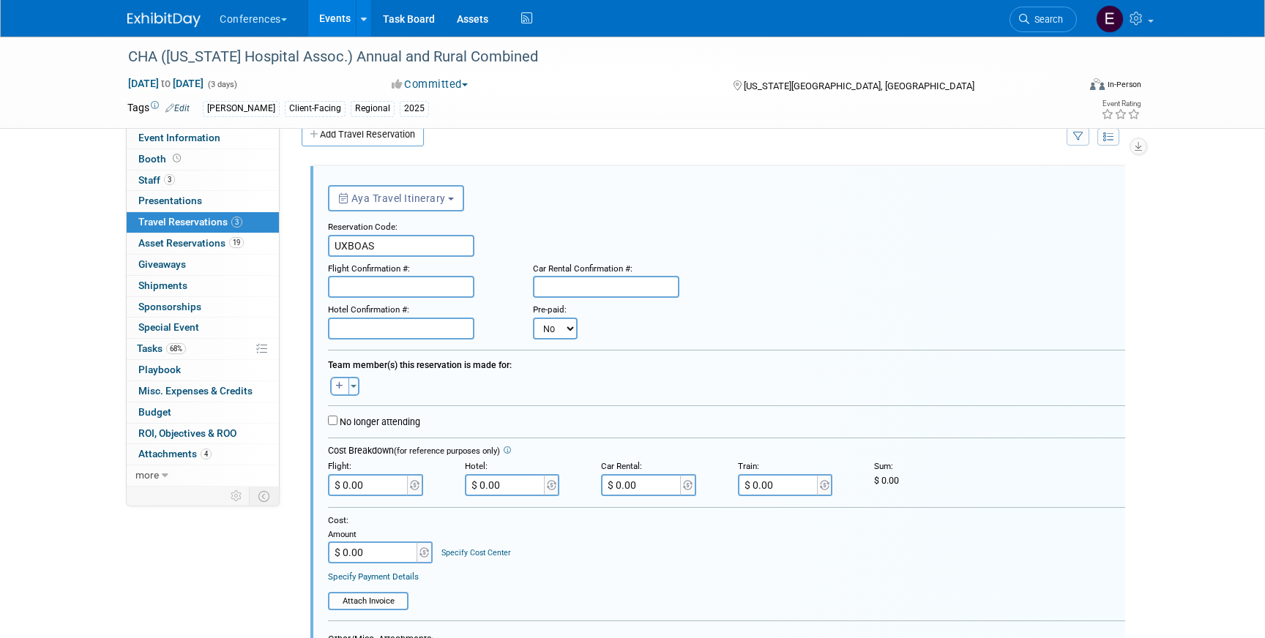
click at [436, 286] on input "text" at bounding box center [401, 287] width 146 height 22
paste input "HOLX6Z (DL)"
type input "HOLX6Z (DL)"
click at [549, 280] on input "text" at bounding box center [606, 287] width 146 height 22
paste input "1384824875COUNT"
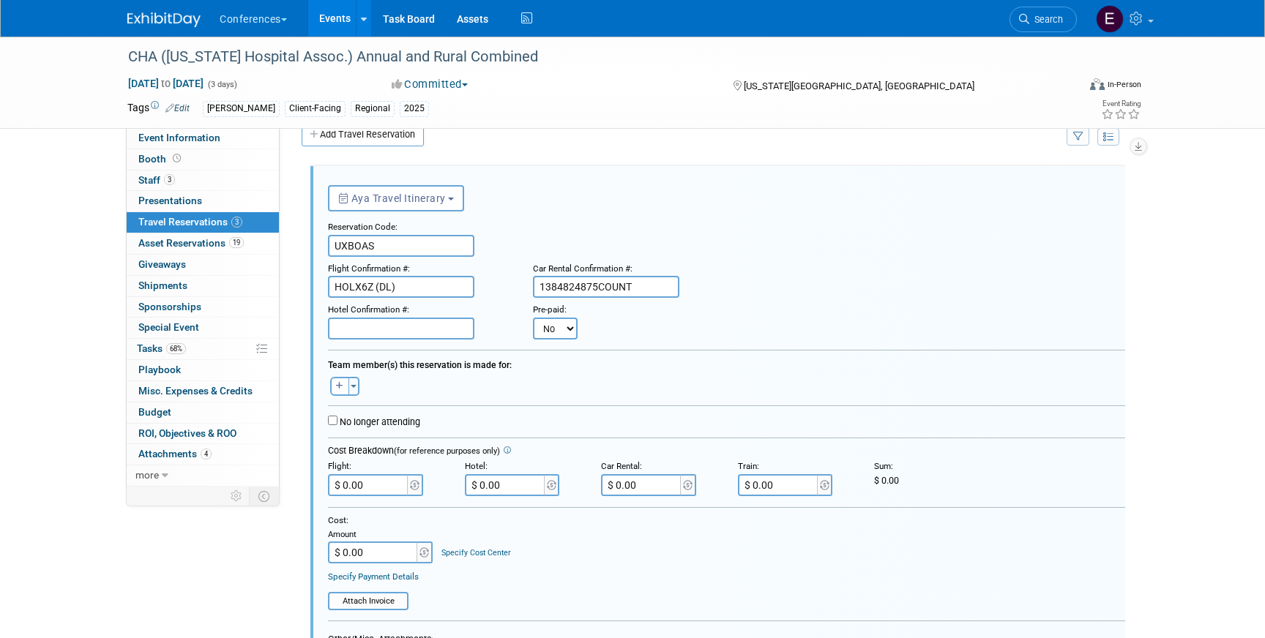
type input "1384824875COUNT"
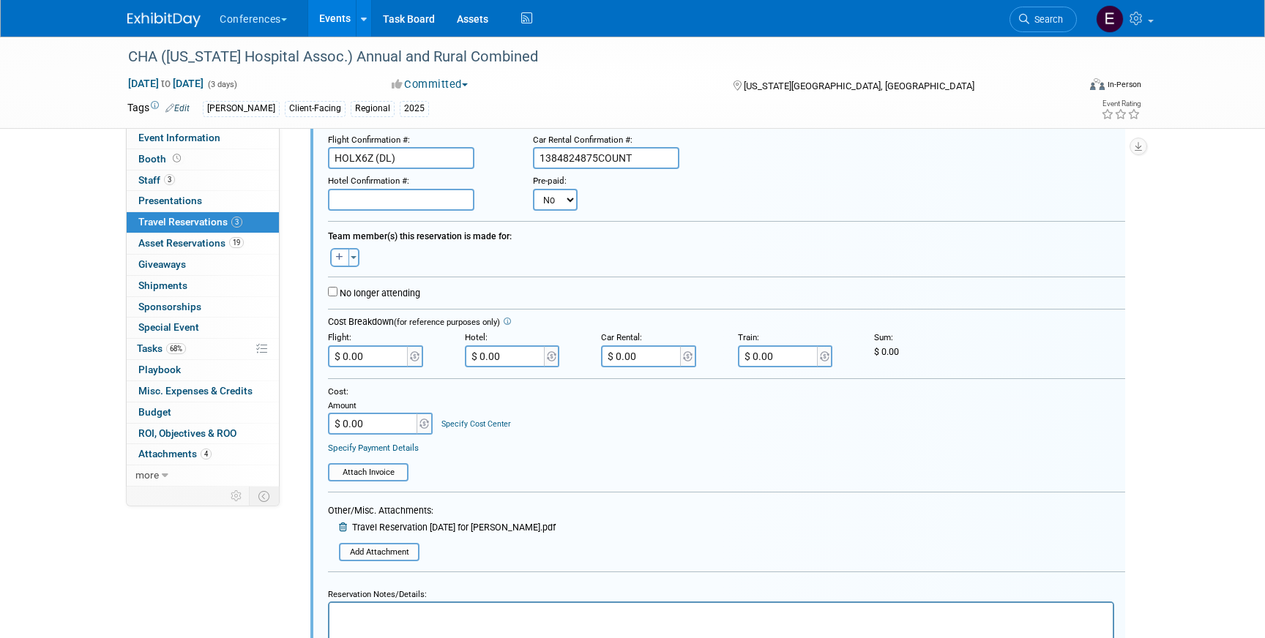
scroll to position [158, 0]
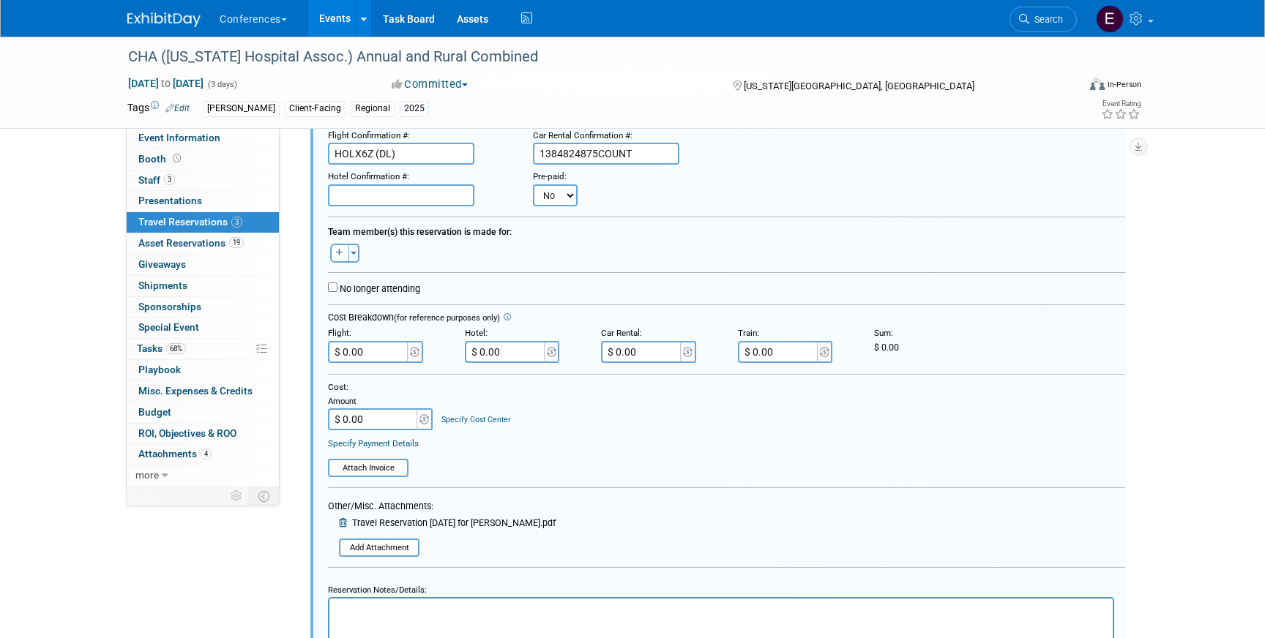
click at [663, 353] on input "$ 0.00" at bounding box center [642, 352] width 82 height 22
paste input "260.91"
type input "$ 260.91"
click at [376, 200] on input "text" at bounding box center [401, 195] width 146 height 22
paste input "26568355"
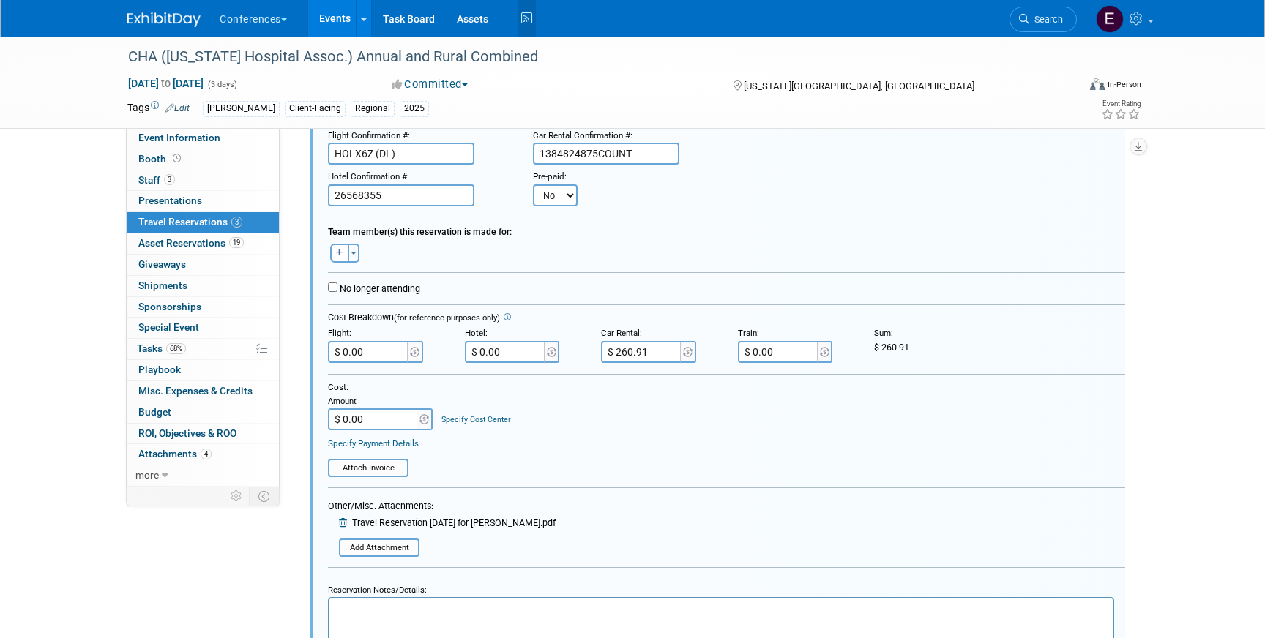
type input "26568355"
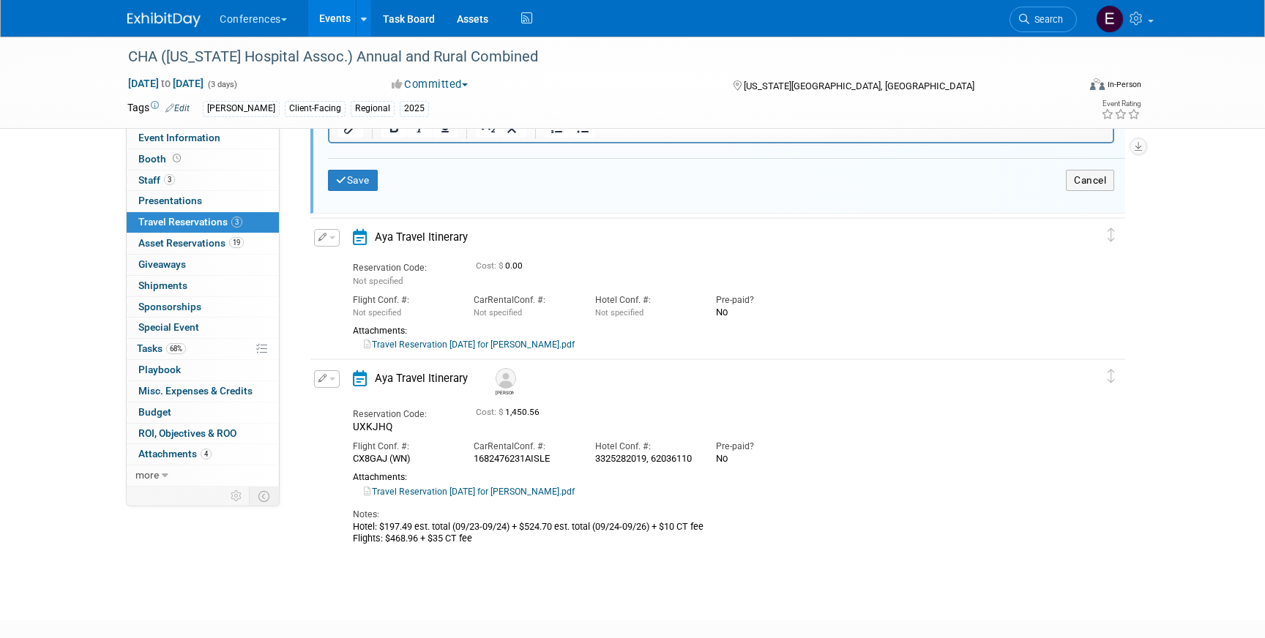
scroll to position [702, 0]
drag, startPoint x: 475, startPoint y: 548, endPoint x: 339, endPoint y: 537, distance: 136.6
click at [339, 537] on div "Edit Reservation Kelly UXKJHQ" at bounding box center [706, 456] width 793 height 174
copy div "Hotel: $197.49 est. total (09/23-09/24) + $524.70 est. total (09/24-09/26) + $1…"
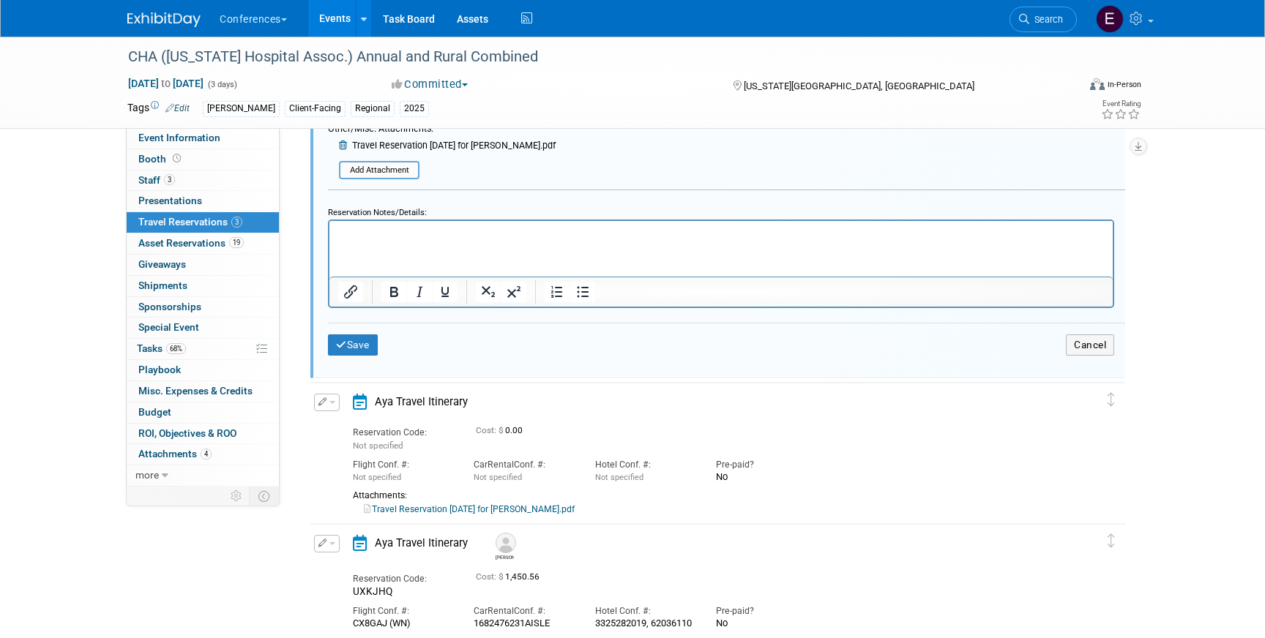
scroll to position [538, 0]
click at [403, 238] on html at bounding box center [720, 228] width 783 height 19
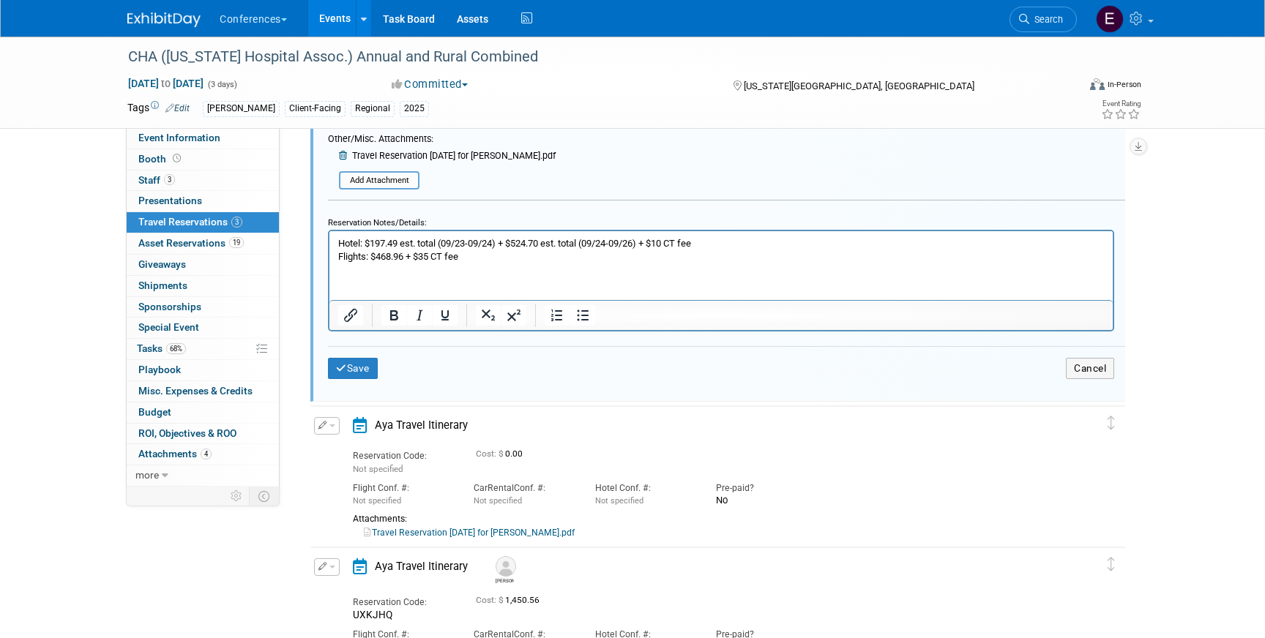
scroll to position [498, 0]
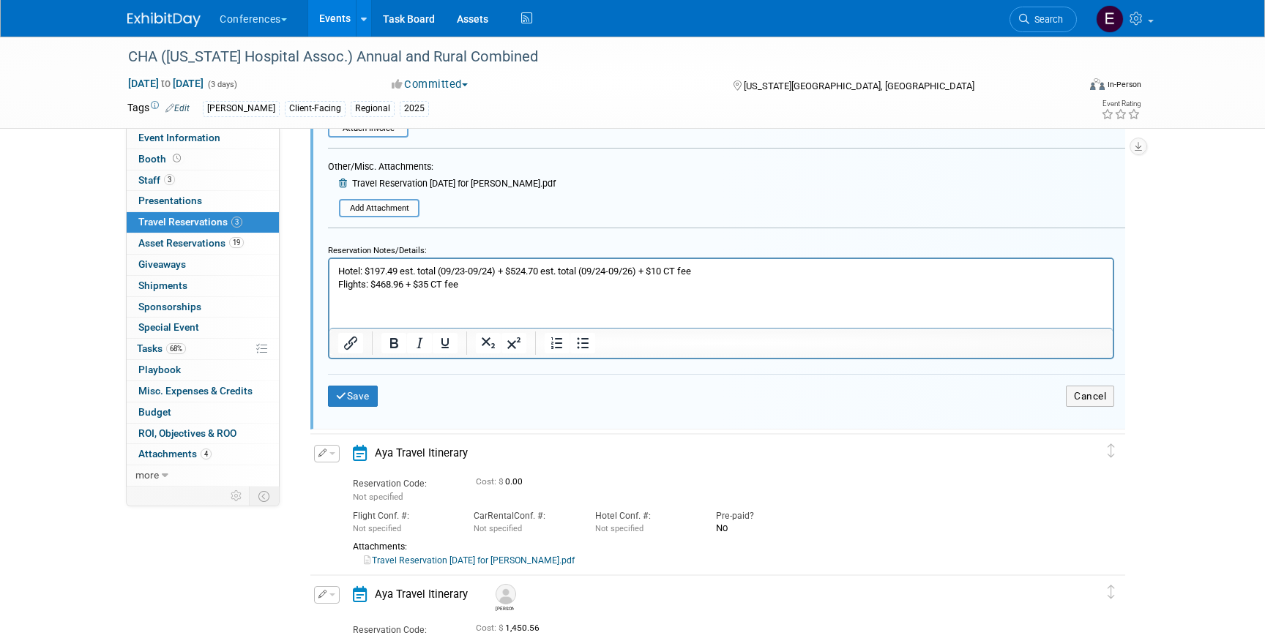
click at [616, 269] on p "Hotel: $197.49 est. total (09/23-09/24) + $524.70 est. total (09/24-09/26) + $1…" at bounding box center [721, 278] width 767 height 26
drag, startPoint x: 546, startPoint y: 271, endPoint x: 373, endPoint y: 277, distance: 173.6
click at [373, 277] on p "Hotel: $197.49 est. total (09/23-09/24) + $524.70 est. total (09/23-09/26) + $1…" at bounding box center [721, 278] width 767 height 26
drag, startPoint x: 408, startPoint y: 284, endPoint x: 384, endPoint y: 283, distance: 24.2
click at [384, 284] on p "Hotel: $ est. total (09/23-09/26) + $10 CT fee Flights: $468.96 + $35 CT fee" at bounding box center [721, 278] width 767 height 26
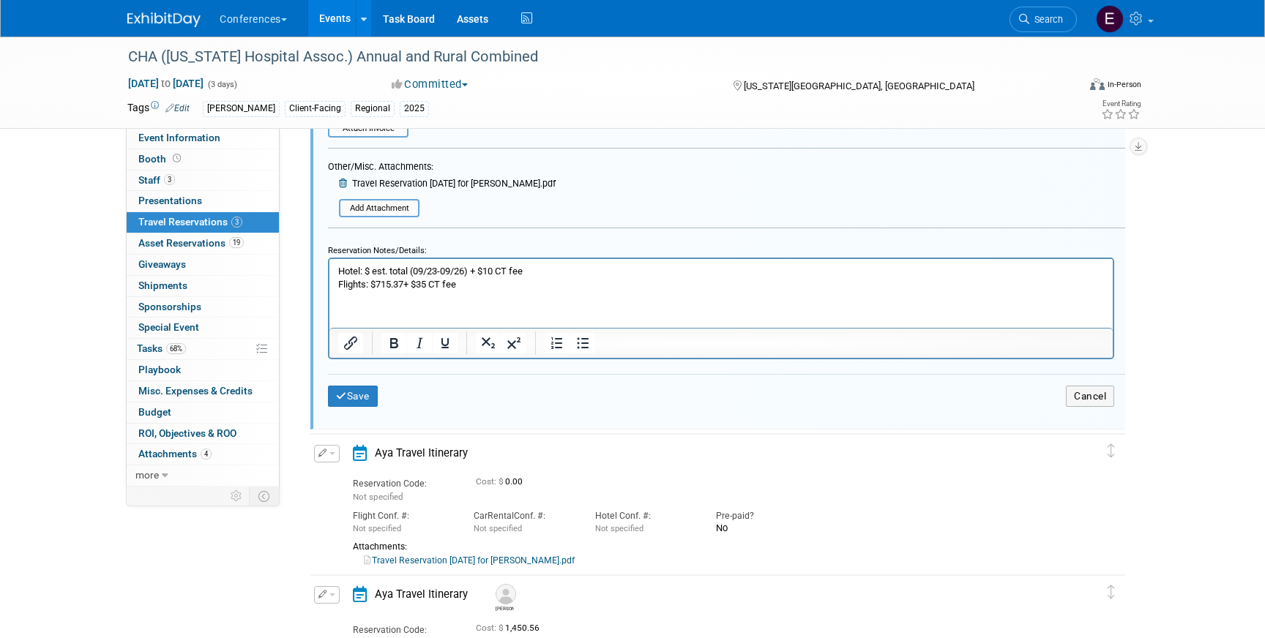
click at [406, 283] on p "Hotel: $ est. total (09/23-09/26) + $10 CT fee Flights: $715.37+ $35 CT fee" at bounding box center [721, 278] width 767 height 26
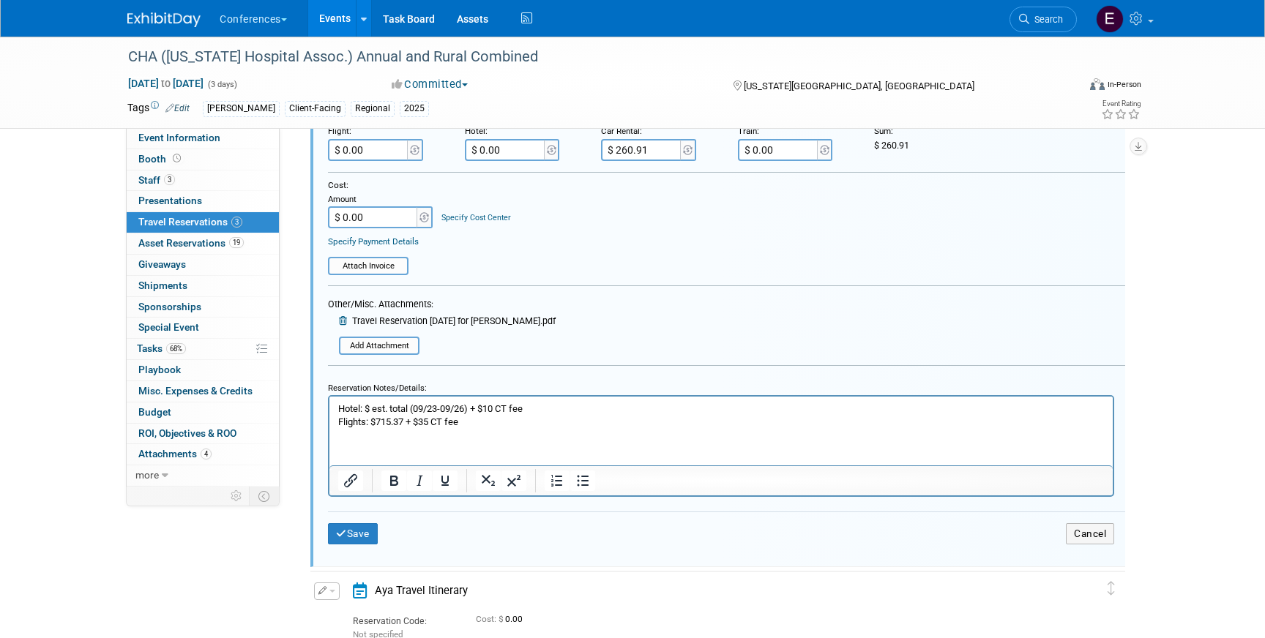
scroll to position [337, 0]
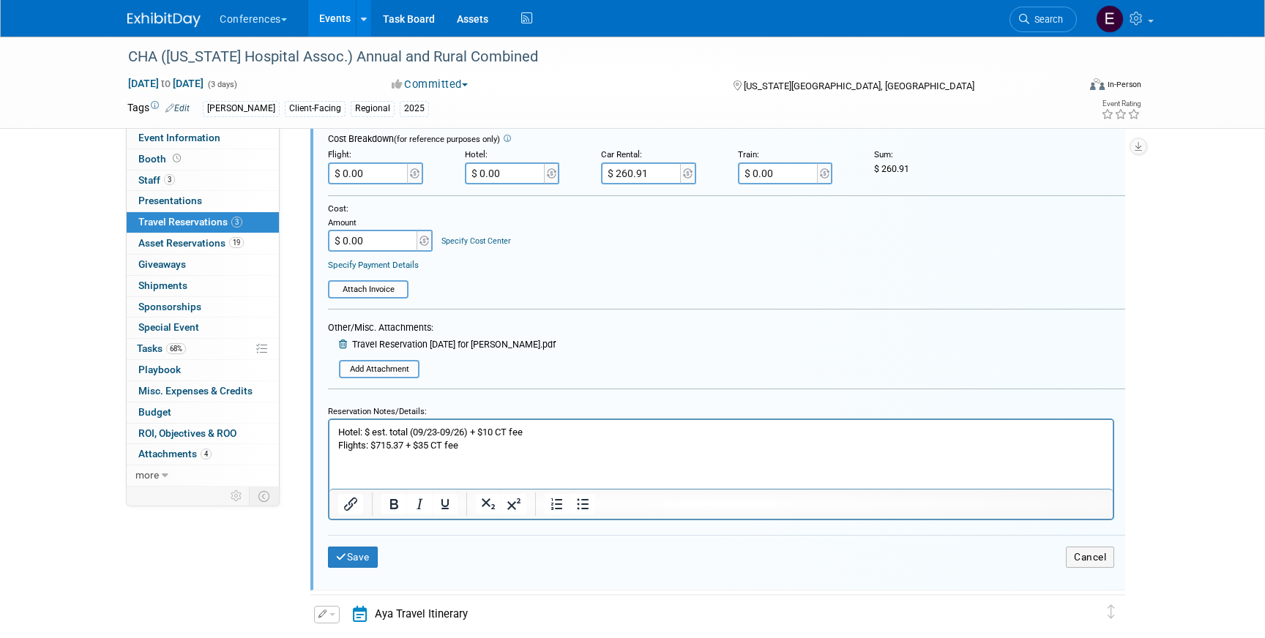
click at [386, 168] on input "$ 0.00" at bounding box center [369, 174] width 82 height 22
type input "$ 750.37"
click at [375, 434] on p "Hotel: $ est. total (09/23-09/26) + $10 CT fee Flights: $715.37 + $35 CT fee" at bounding box center [721, 439] width 767 height 26
click at [401, 433] on p "Hotel: $787.04est. total (09/23-09/26) + $10 CT fee Flights: $715.37 + $35 CT f…" at bounding box center [721, 439] width 767 height 26
click at [533, 183] on input "$ 0.00" at bounding box center [506, 174] width 82 height 22
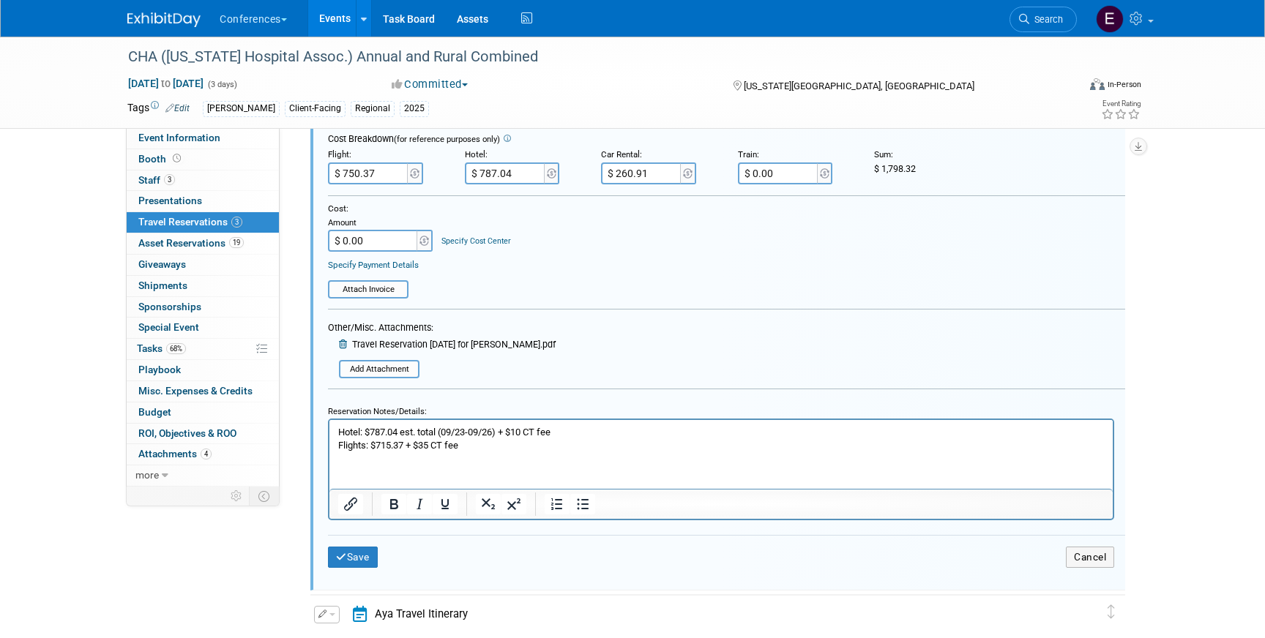
click at [493, 177] on input "$ 787.04" at bounding box center [506, 174] width 82 height 22
type input "$ 797.04"
click at [403, 238] on input "$ 0.00" at bounding box center [374, 241] width 92 height 22
type input "$ 1,808.32"
click at [471, 247] on div "Specify Cost Center" at bounding box center [476, 235] width 70 height 25
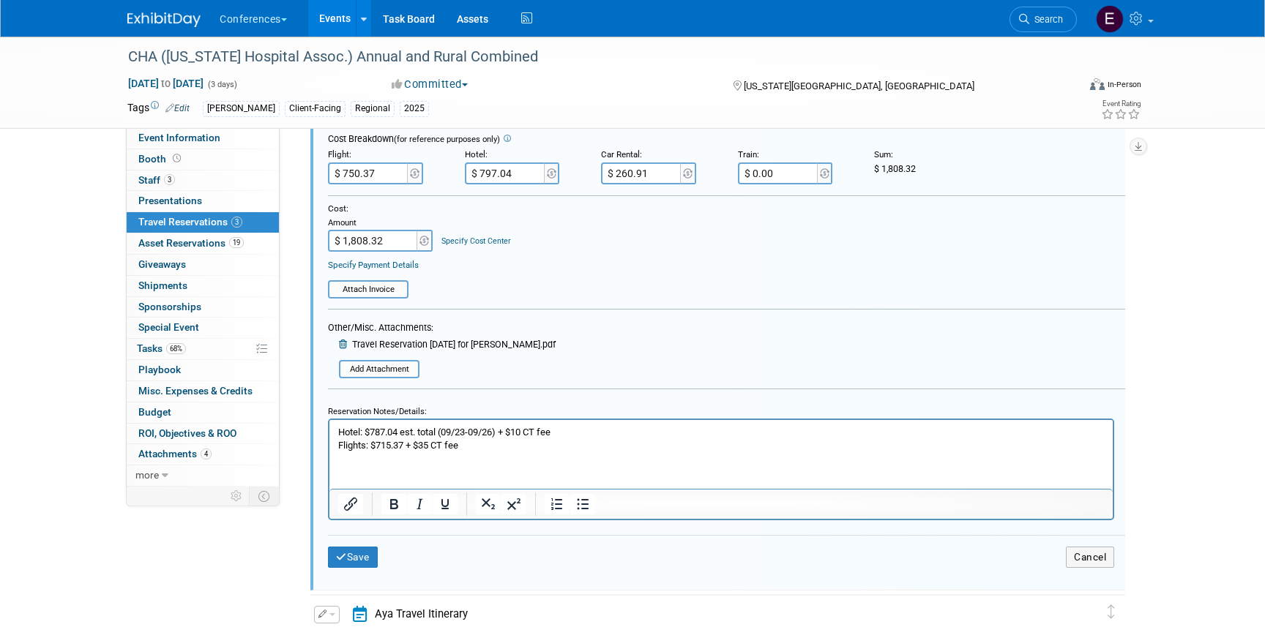
click at [474, 243] on link "Specify Cost Center" at bounding box center [476, 241] width 70 height 10
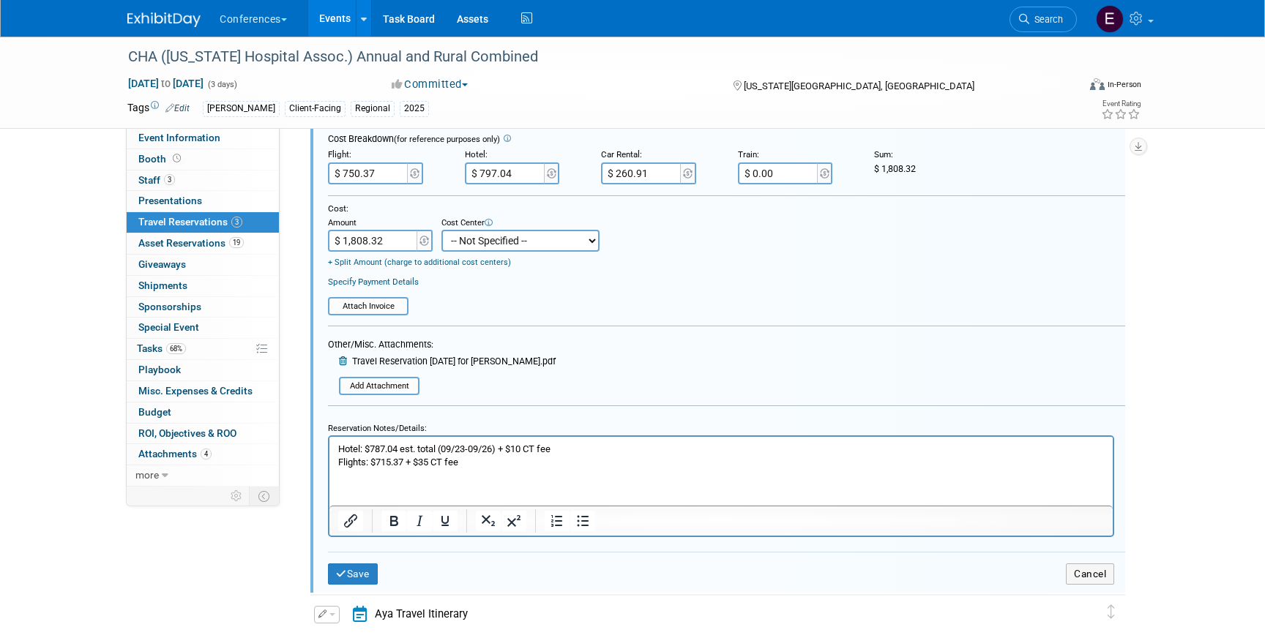
click at [474, 243] on select "-- Not Specified -- Aya Education Aya Healthcare Aya Locums Bespoke Corporate D…" at bounding box center [520, 241] width 158 height 22
select select "18965872"
click at [441, 231] on select "-- Not Specified -- Aya Education Aya Healthcare Aya Locums Bespoke Corporate D…" at bounding box center [520, 241] width 158 height 22
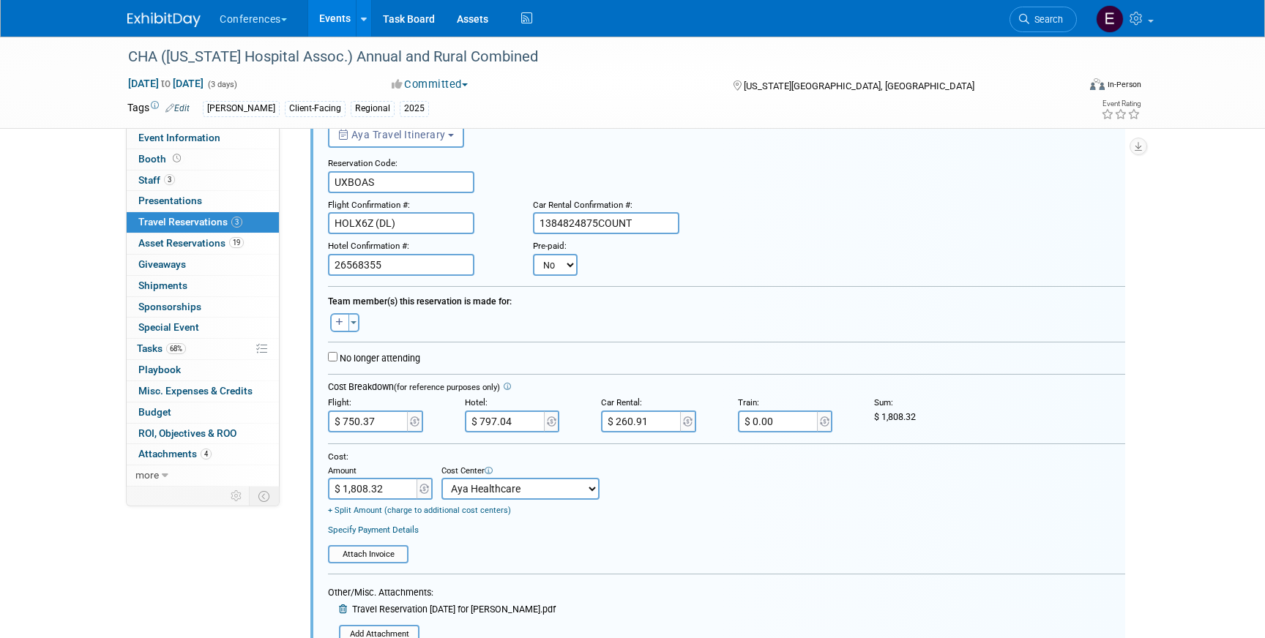
scroll to position [79, 0]
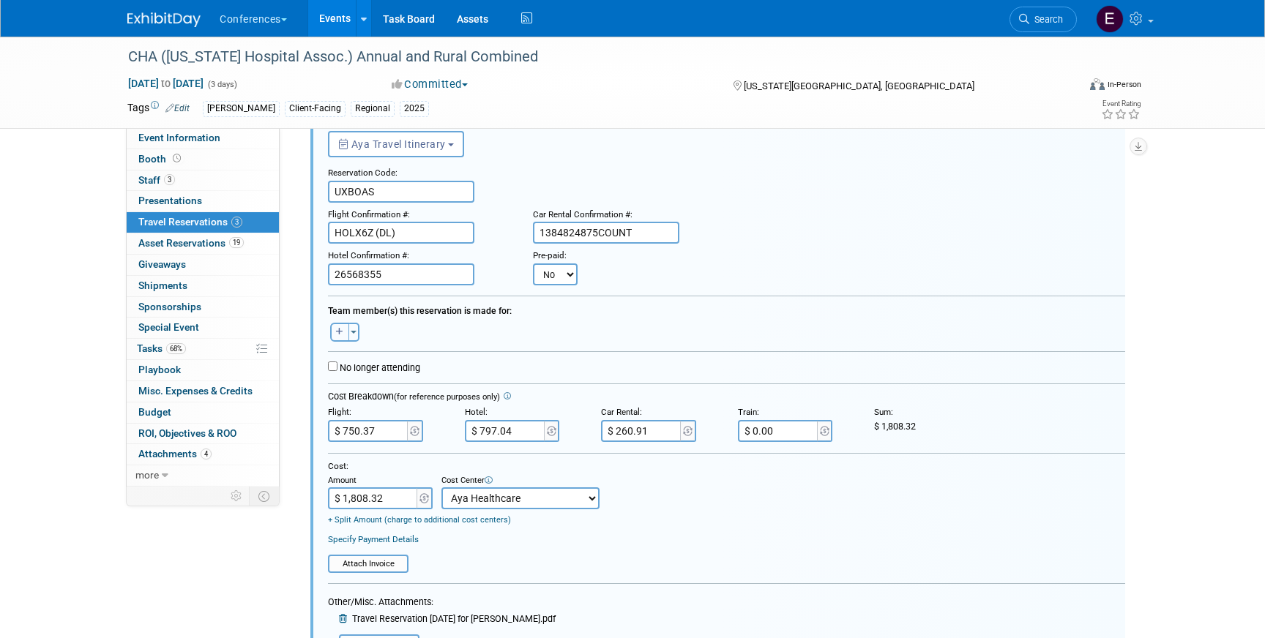
click at [347, 328] on button "button" at bounding box center [339, 332] width 19 height 19
select select
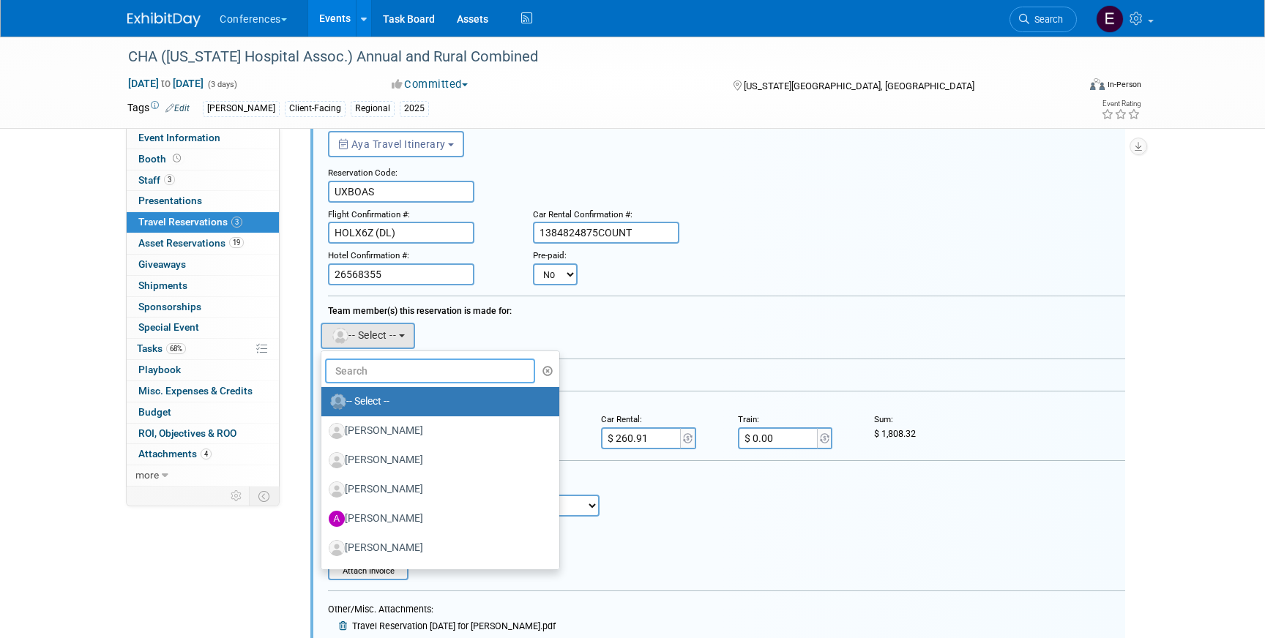
click at [377, 373] on input "text" at bounding box center [430, 371] width 210 height 25
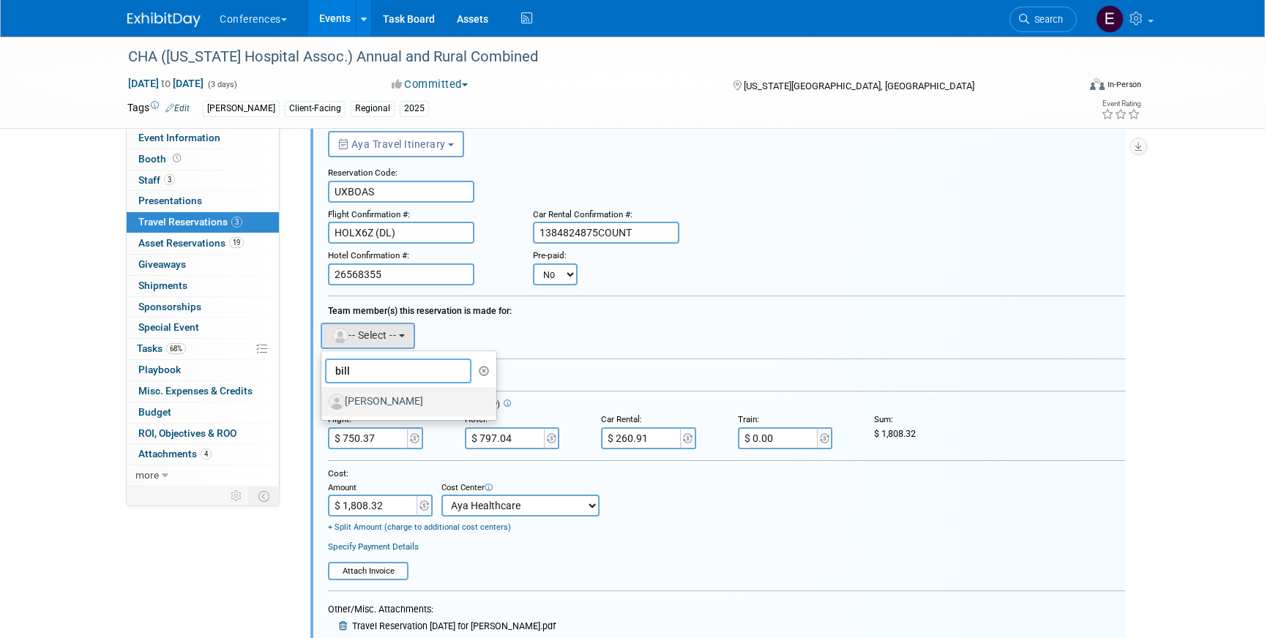
type input "bill"
click at [388, 405] on label "Bill Kowske" at bounding box center [405, 401] width 153 height 23
click at [324, 405] on input "Bill Kowske" at bounding box center [319, 400] width 10 height 10
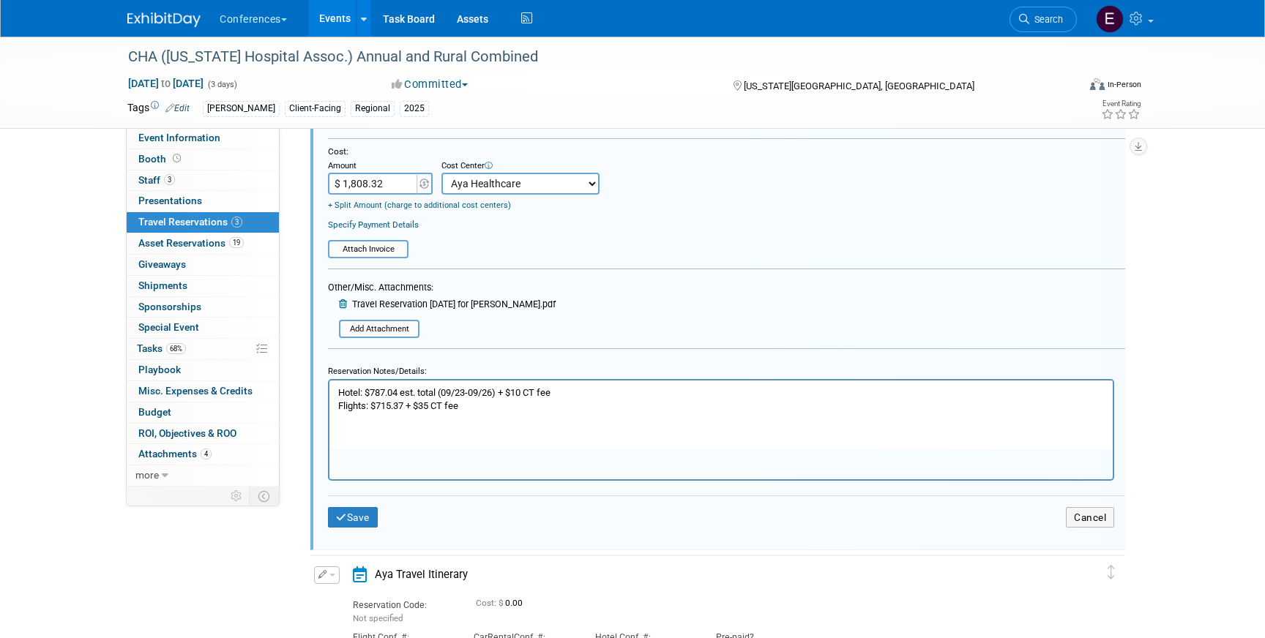
scroll to position [447, 0]
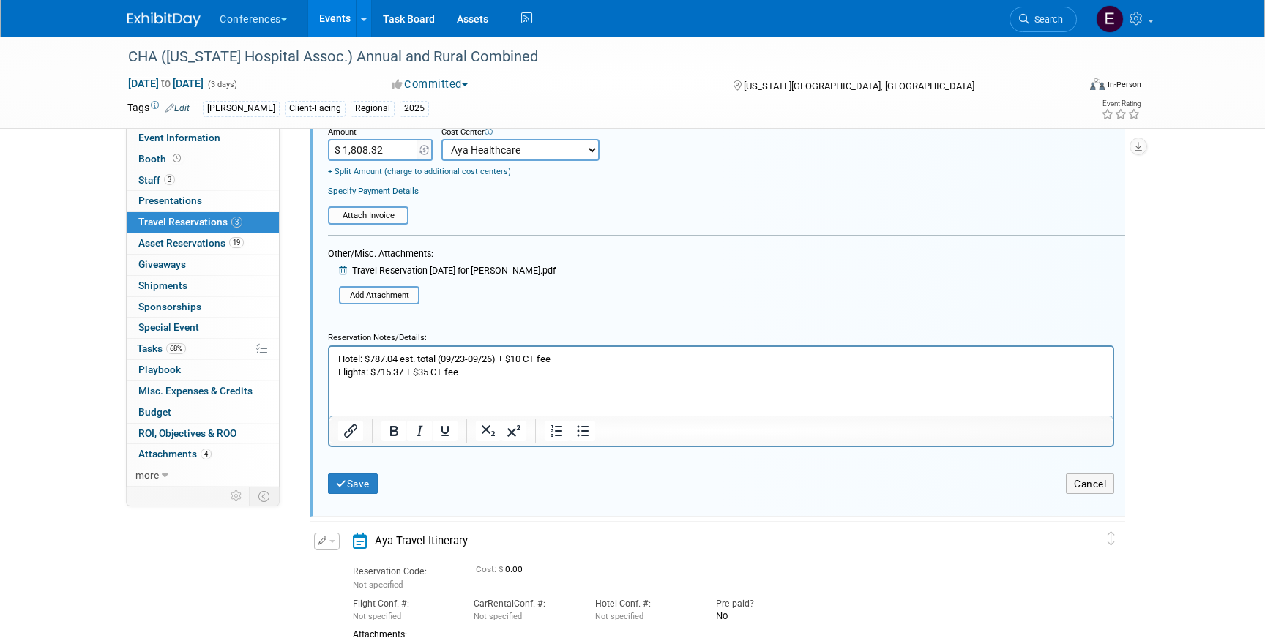
click at [346, 498] on div "Save Cancel" at bounding box center [726, 484] width 797 height 44
click at [350, 490] on button "Save" at bounding box center [353, 484] width 50 height 21
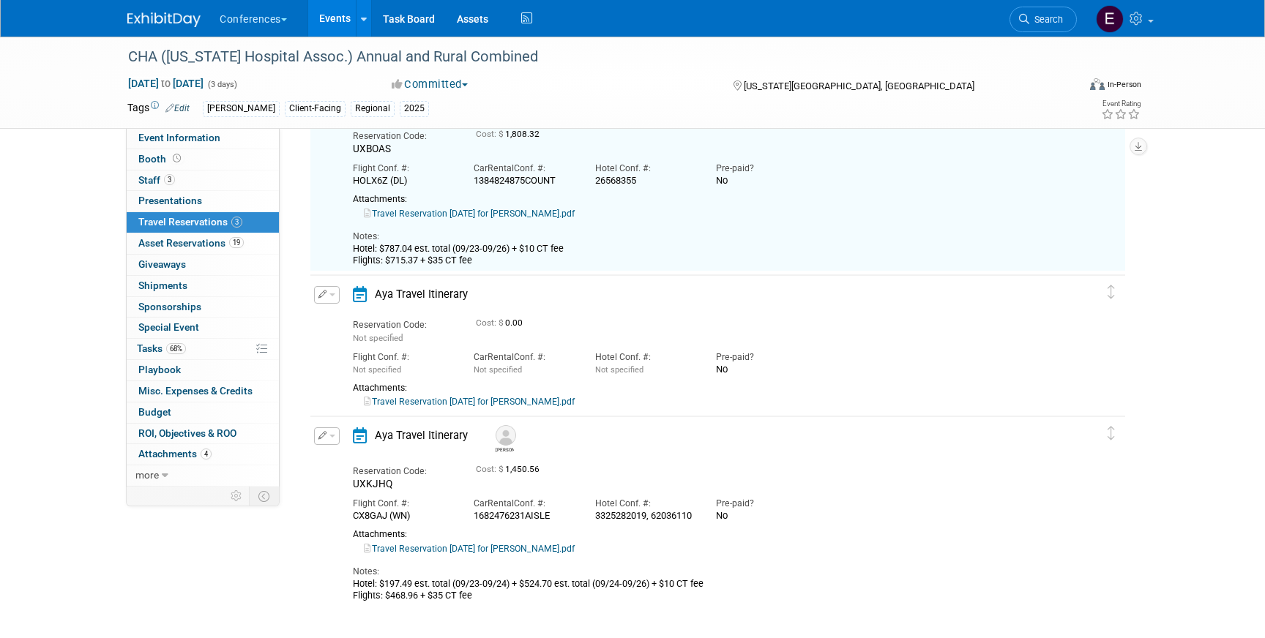
scroll to position [99, 0]
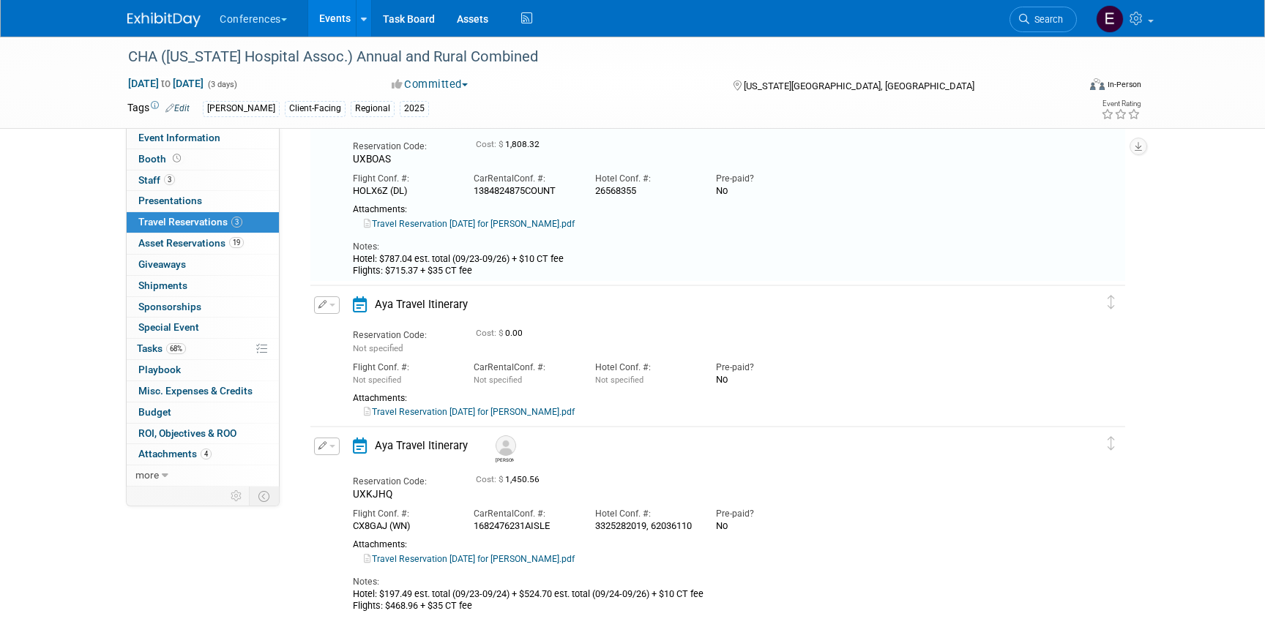
click at [462, 407] on link "Travel Reservation September 23 for JENNIFER HILL.pdf" at bounding box center [469, 412] width 211 height 10
click at [329, 309] on button "button" at bounding box center [327, 305] width 26 height 18
click at [332, 322] on button "Edit Reservation" at bounding box center [377, 330] width 124 height 21
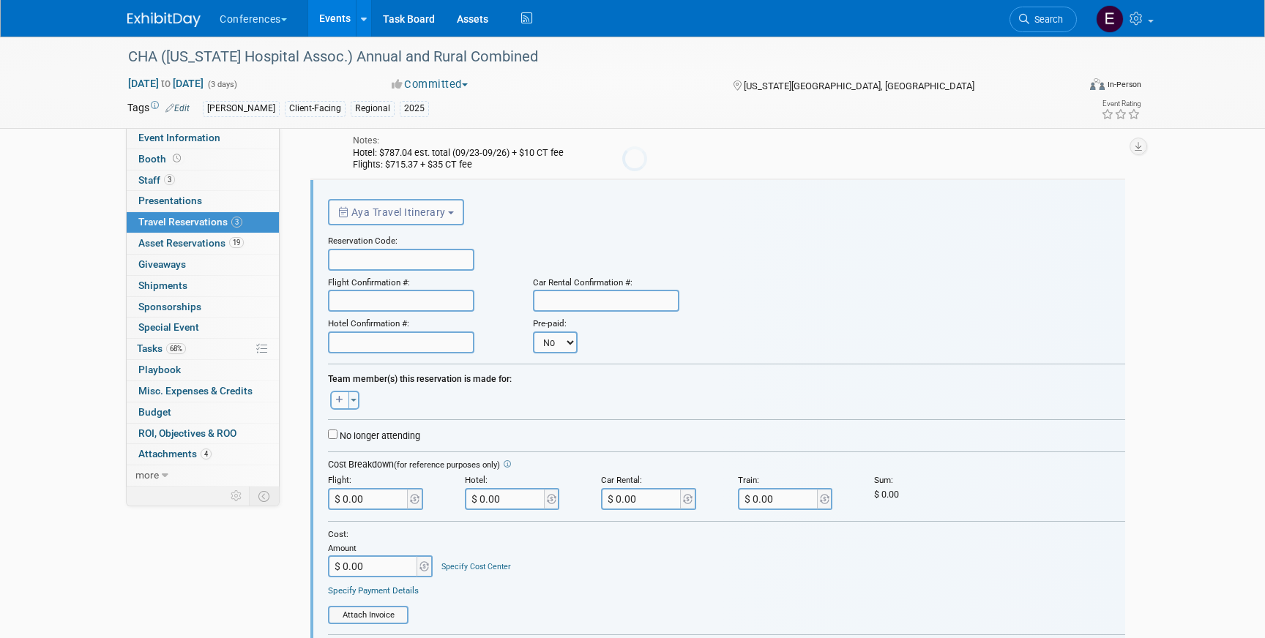
scroll to position [0, 0]
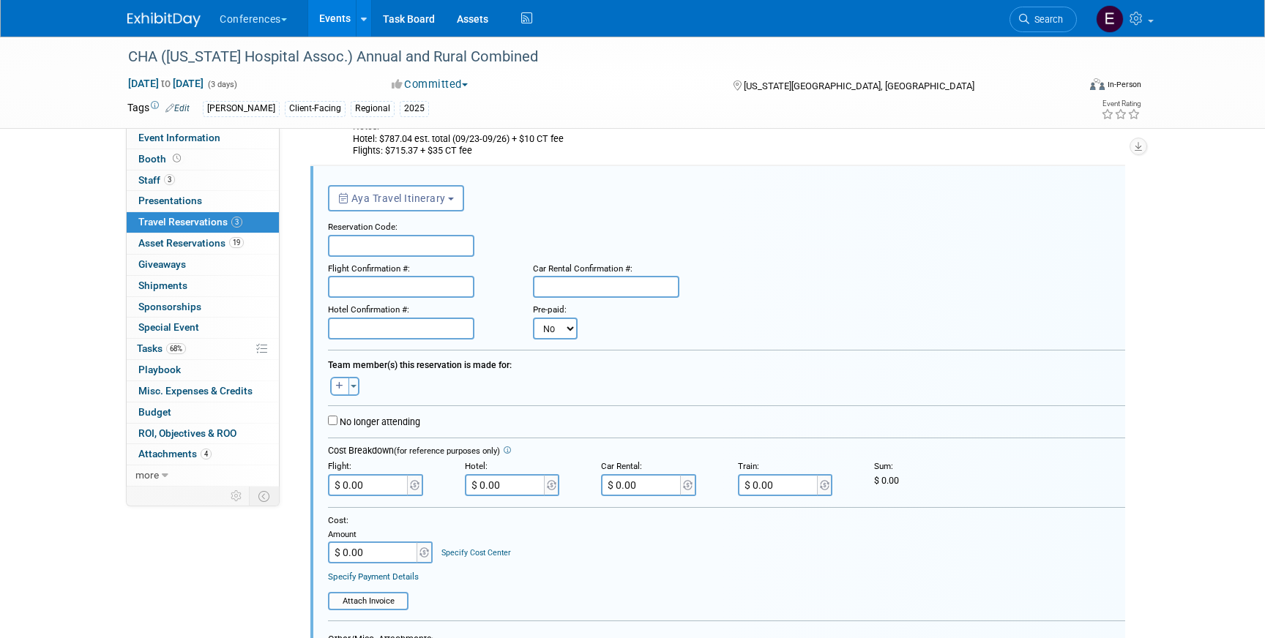
click at [398, 256] on input "text" at bounding box center [401, 246] width 146 height 22
paste input "MHVCMR"
type input "MHVCMR"
click at [431, 277] on input "text" at bounding box center [401, 287] width 146 height 22
paste input "ISQFJL (AA)"
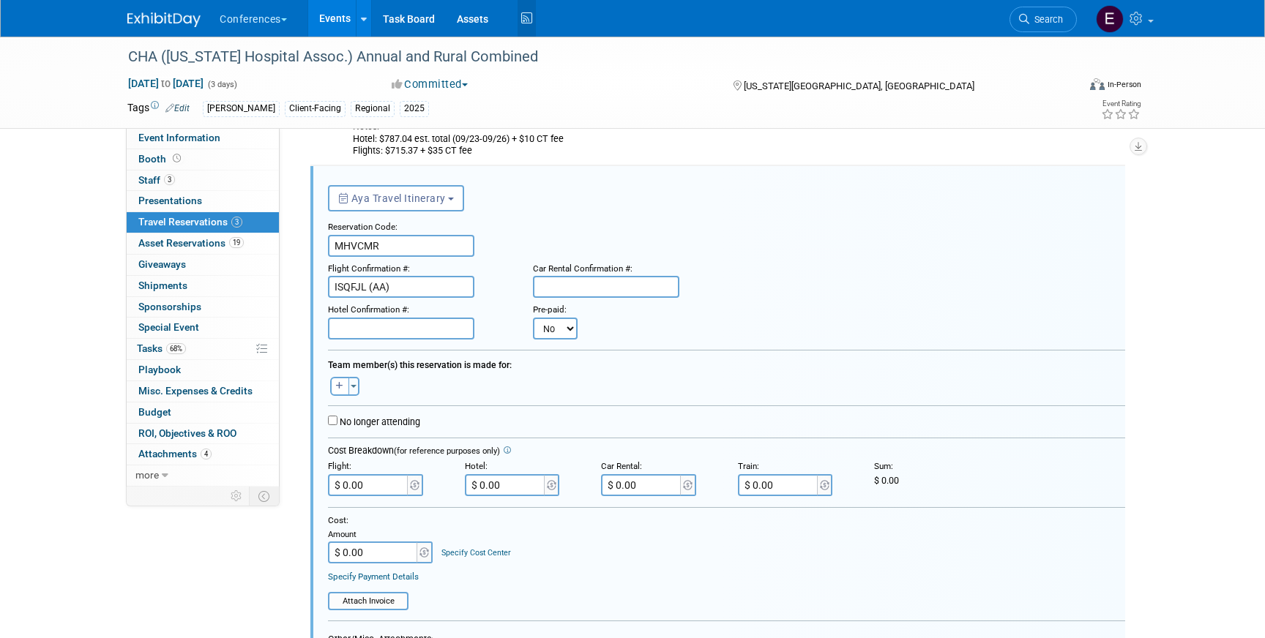
type input "ISQFJL (AA)"
click at [573, 288] on input "text" at bounding box center [606, 287] width 146 height 22
paste input "1384825758COUNT"
type input "1384825758COUNT"
click at [663, 485] on input "$ 0.00" at bounding box center [642, 485] width 82 height 22
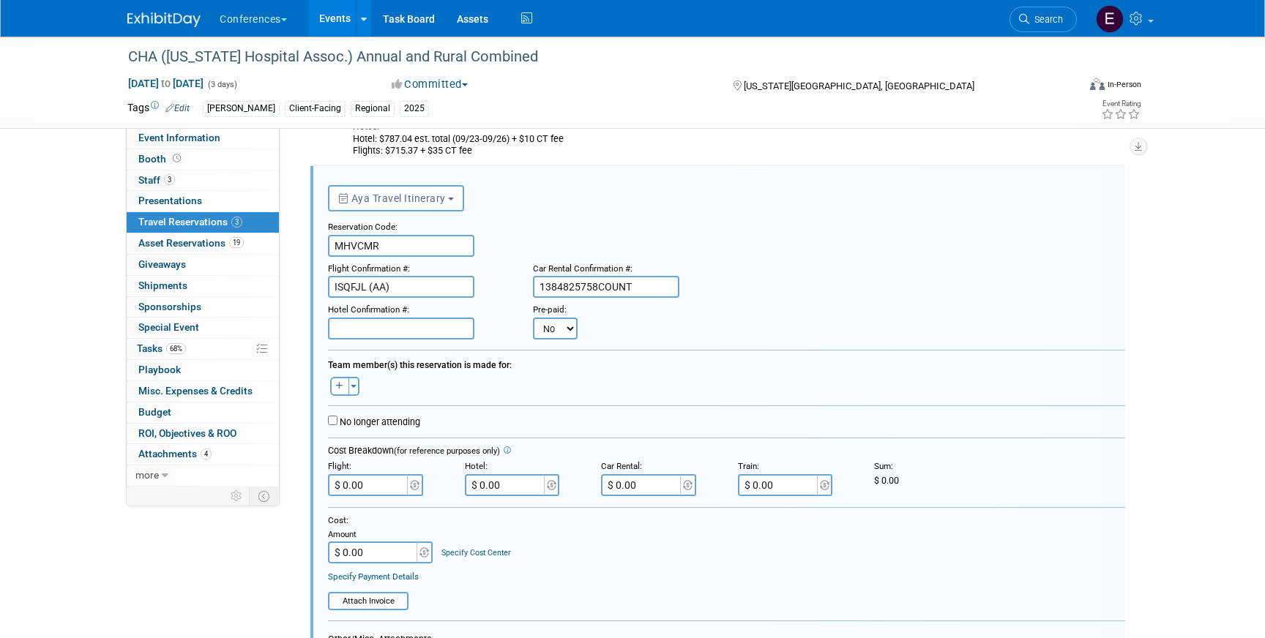
paste input "225.33"
type input "$ 225.33"
click at [351, 324] on input "text" at bounding box center [401, 329] width 146 height 22
paste input "13833271"
type input "13833271"
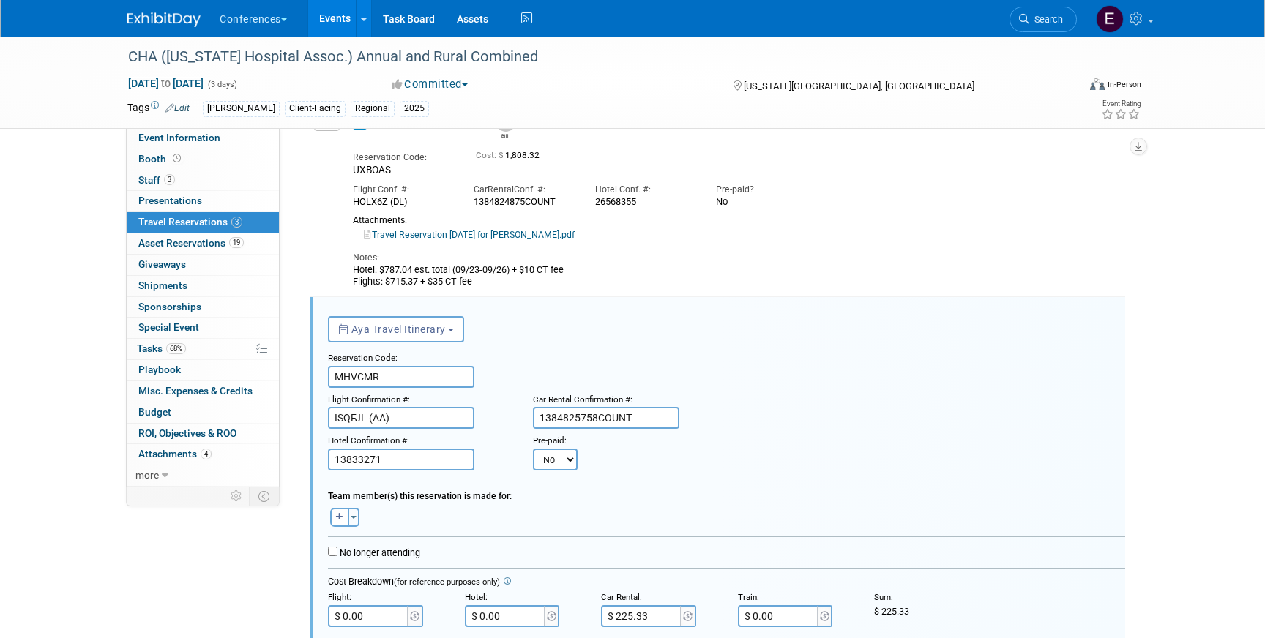
scroll to position [86, 1]
drag, startPoint x: 479, startPoint y: 288, endPoint x: 327, endPoint y: 275, distance: 152.8
click at [327, 275] on div "Edit Reservation Bill UXBOAS" at bounding box center [706, 203] width 793 height 174
copy div "Hotel: $787.04 est. total (09/23-09/26) + $10 CT fee Flights: $715.37 + $35 CT …"
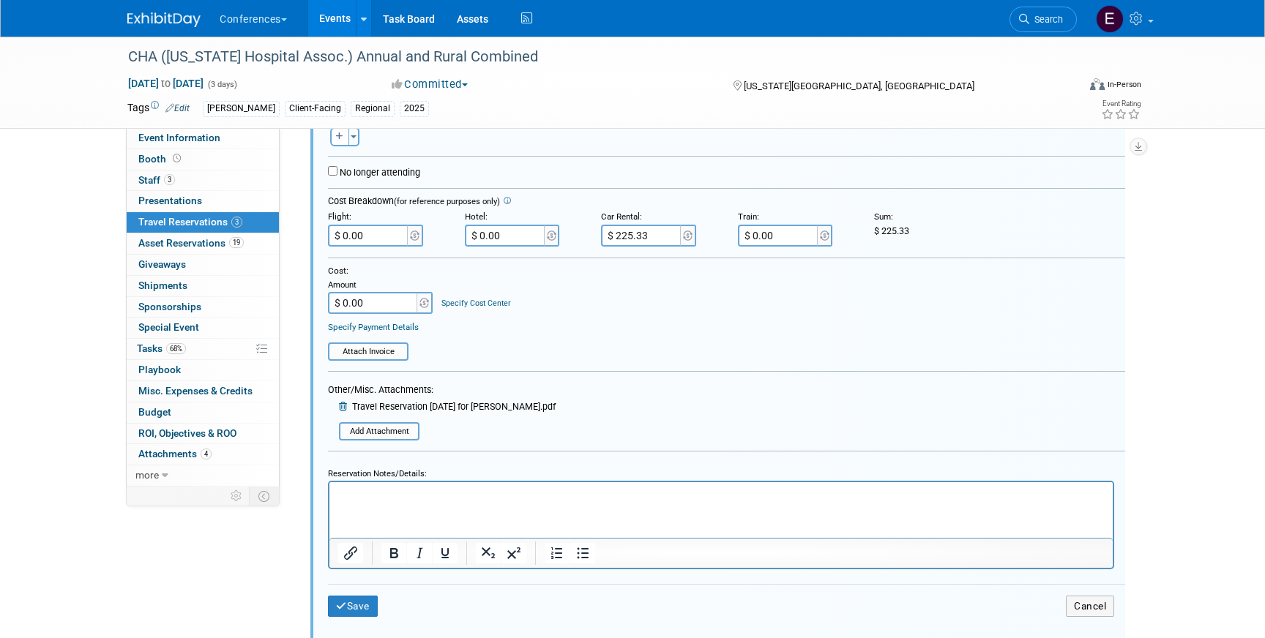
scroll to position [472, 0]
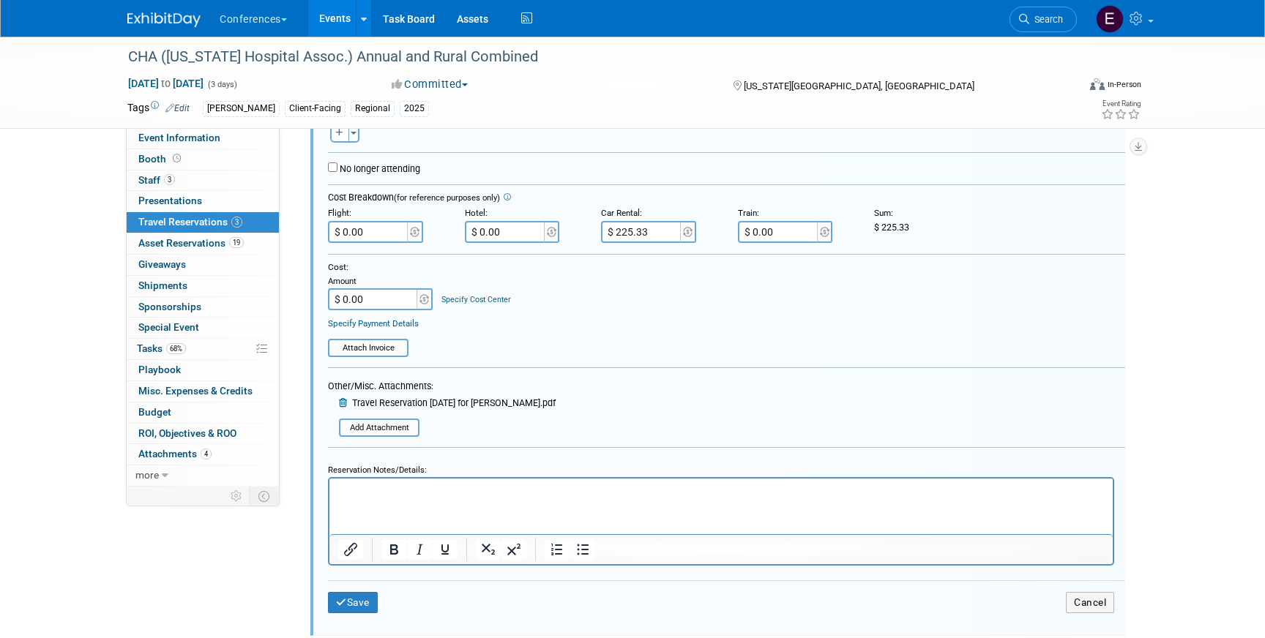
click at [458, 498] on html at bounding box center [720, 488] width 783 height 19
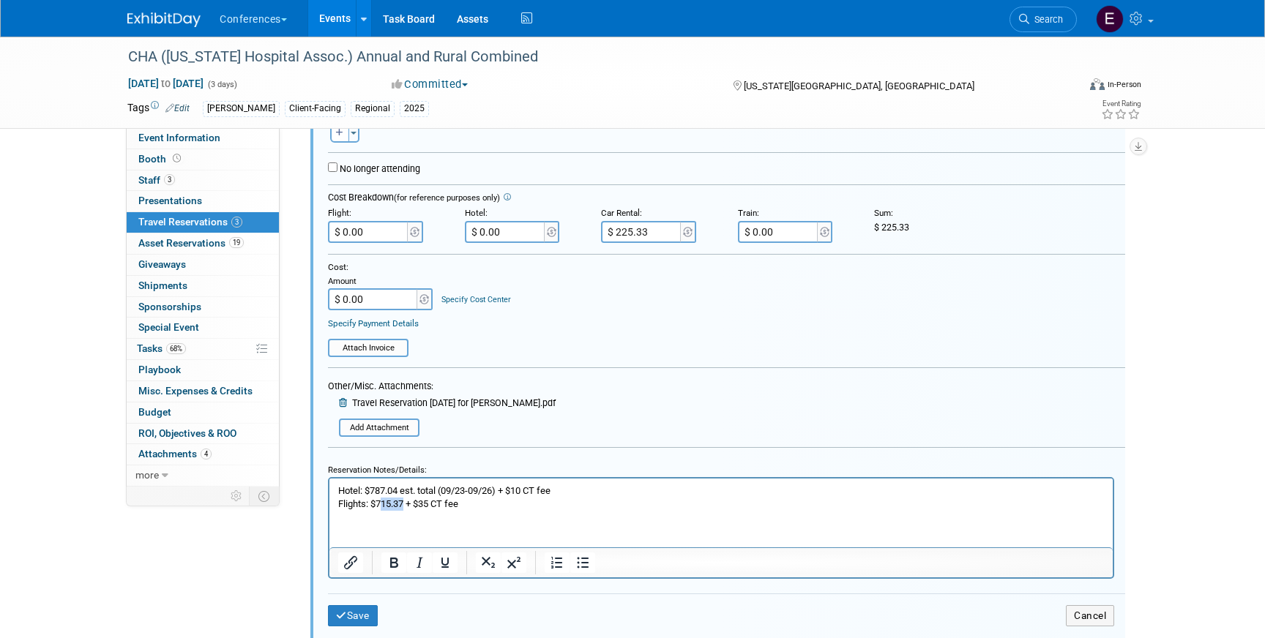
drag, startPoint x: 407, startPoint y: 504, endPoint x: 380, endPoint y: 502, distance: 27.1
click at [380, 503] on p "Hotel: $787.04 est. total (09/23-09/26) + $10 CT fee Flights: $715.37 + $35 CT …" at bounding box center [721, 498] width 767 height 26
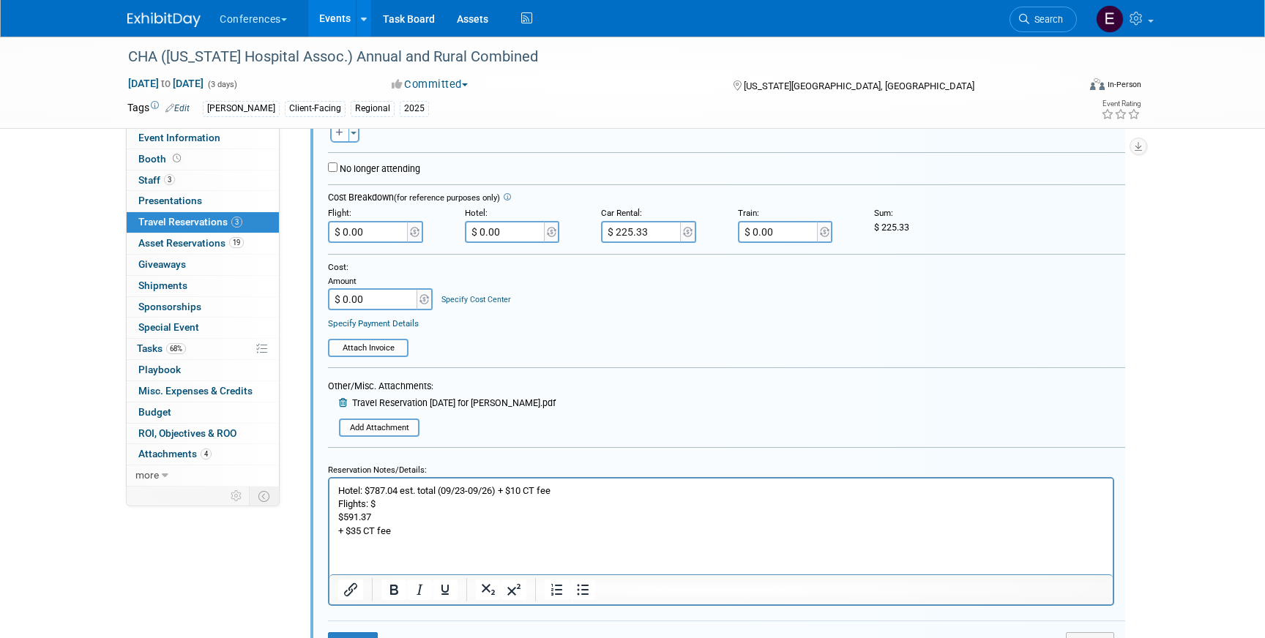
click at [335, 516] on html "Hotel: $787.04 est. total (09/23-09/26) + $10 CT fee Flights: $ $591.37 + $35 C…" at bounding box center [720, 508] width 783 height 59
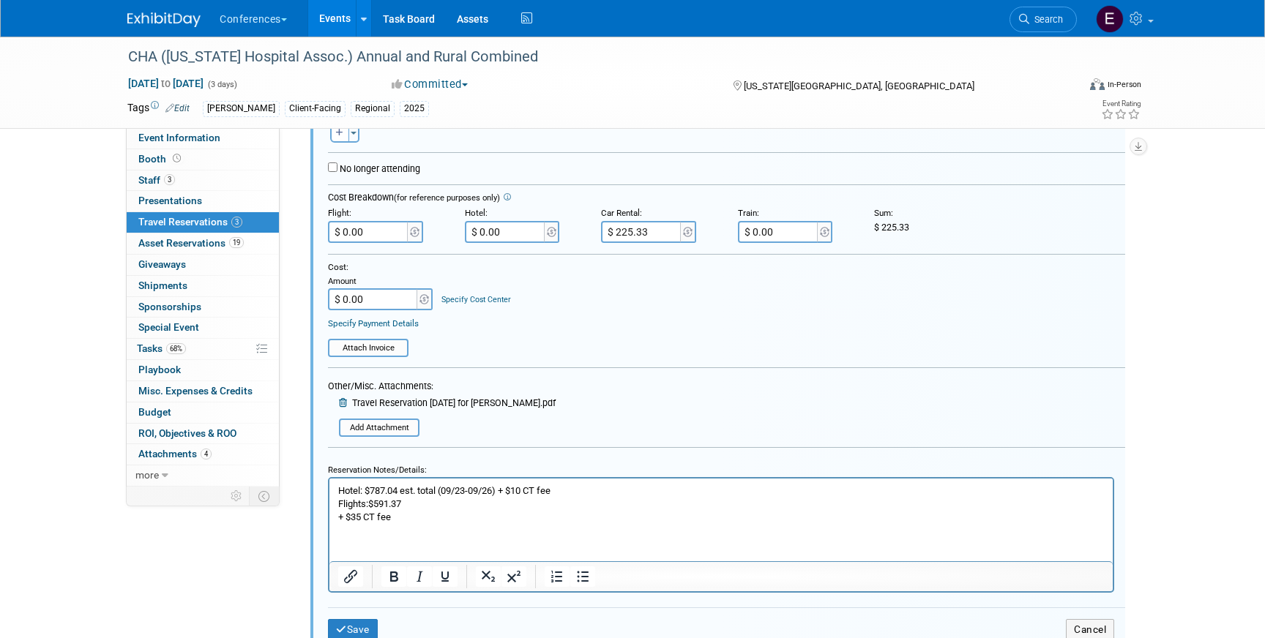
click at [337, 516] on body "Hotel: $787.04 est. total (09/23-09/26) + $10 CT fee Flights: $591.37 + $35 CT …" at bounding box center [721, 505] width 768 height 40
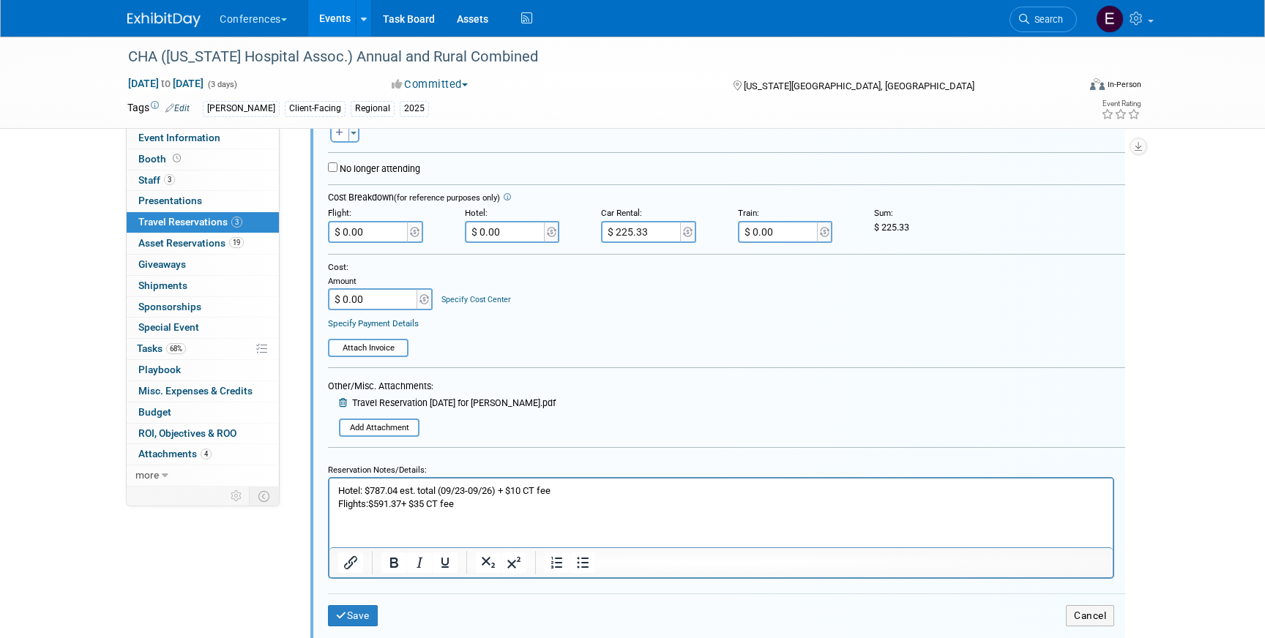
click at [389, 234] on input "$ 0.00" at bounding box center [369, 232] width 82 height 22
type input "$ 626.37"
drag, startPoint x: 402, startPoint y: 490, endPoint x: 376, endPoint y: 491, distance: 25.6
click at [376, 491] on p "Hotel: $787.04 est. total (09/23-09/26) + $10 CT fee Flights: $591.37 + $35 CT …" at bounding box center [721, 498] width 767 height 26
drag, startPoint x: 474, startPoint y: 490, endPoint x: 413, endPoint y: 496, distance: 61.0
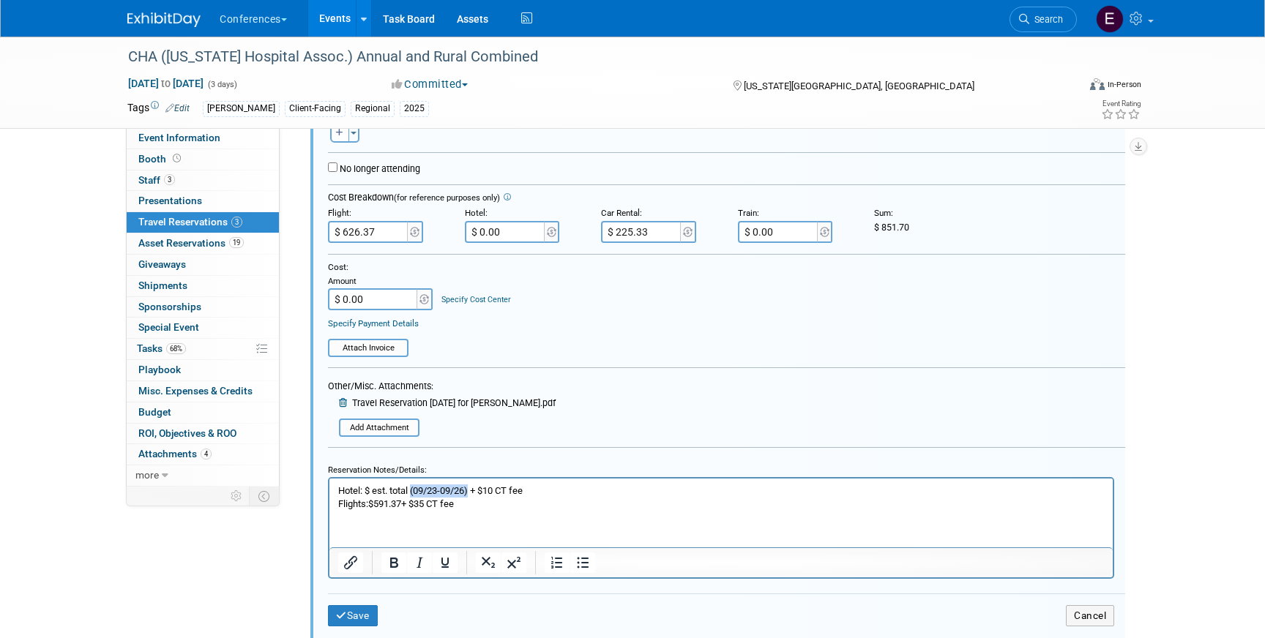
click at [413, 496] on p "Hotel: $ est. total (09/23-09/26) + $10 CT fee Flights: $591.37 + $35 CT fee" at bounding box center [721, 498] width 767 height 26
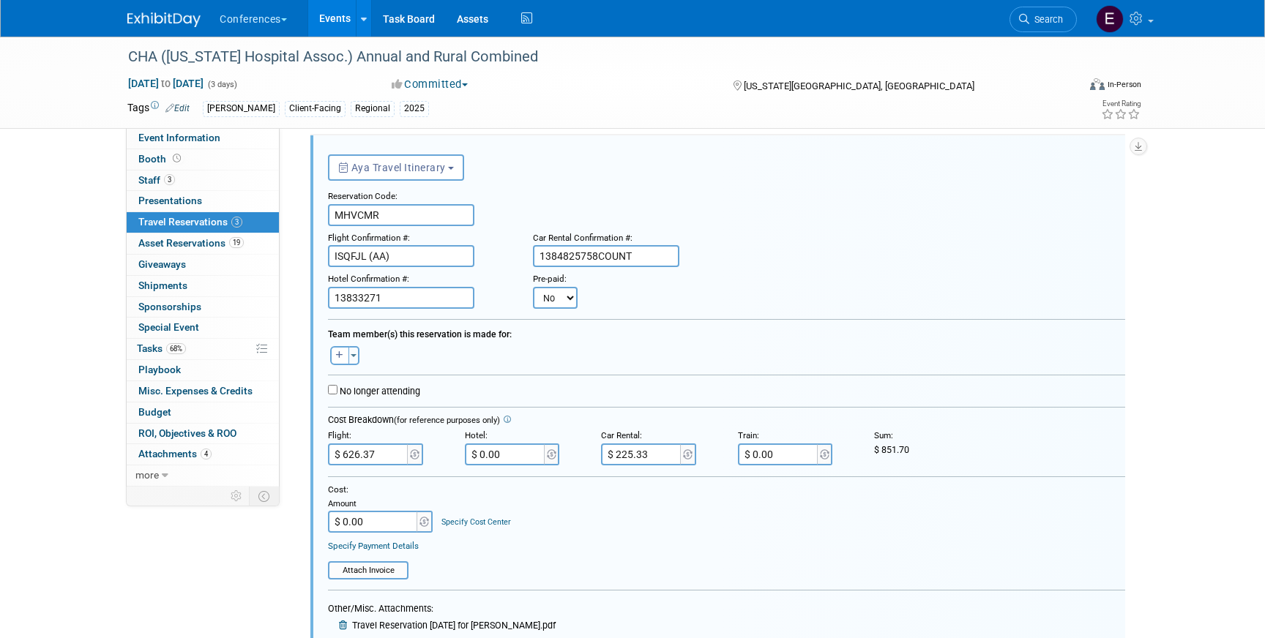
scroll to position [249, 0]
click at [337, 366] on button "button" at bounding box center [339, 356] width 19 height 19
select select
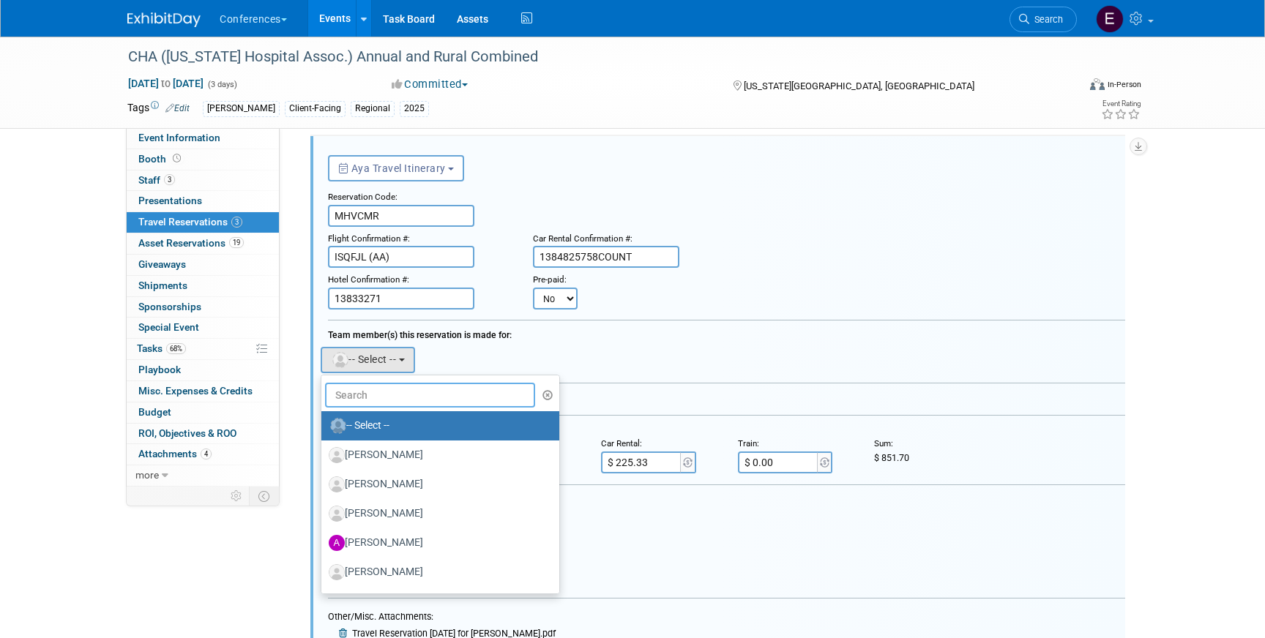
click at [354, 392] on input "text" at bounding box center [430, 395] width 210 height 25
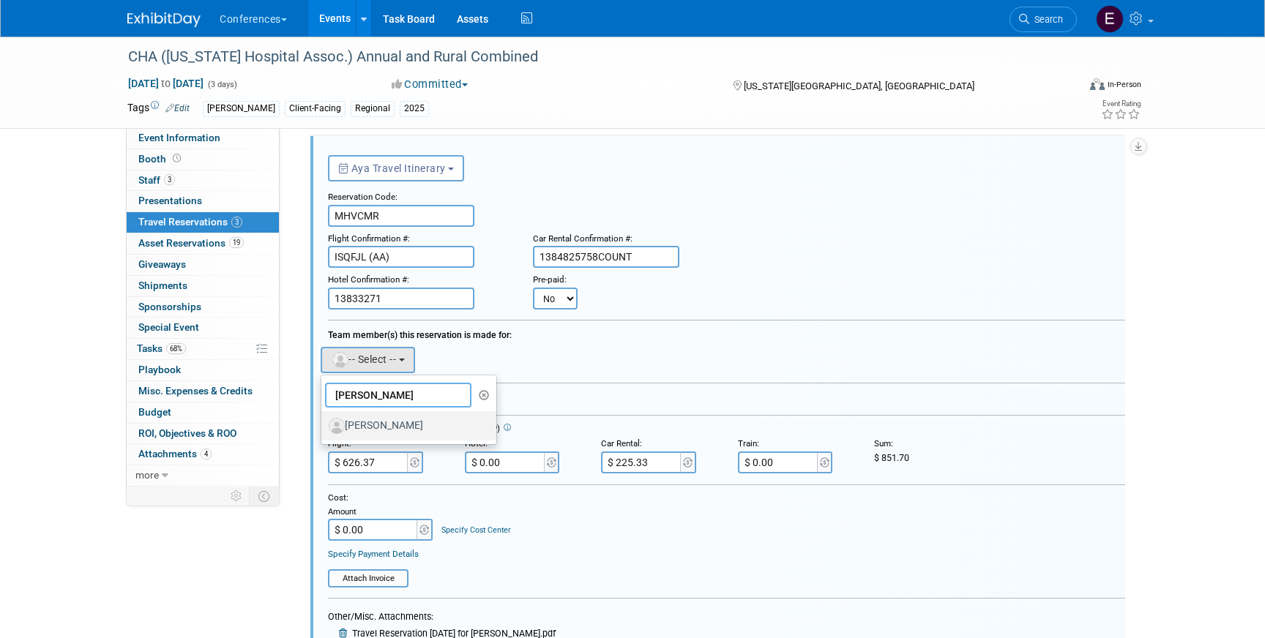
type input "jen h"
click at [370, 422] on label "Jen Hill" at bounding box center [405, 425] width 153 height 23
click at [324, 422] on input "Jen Hill" at bounding box center [319, 424] width 10 height 10
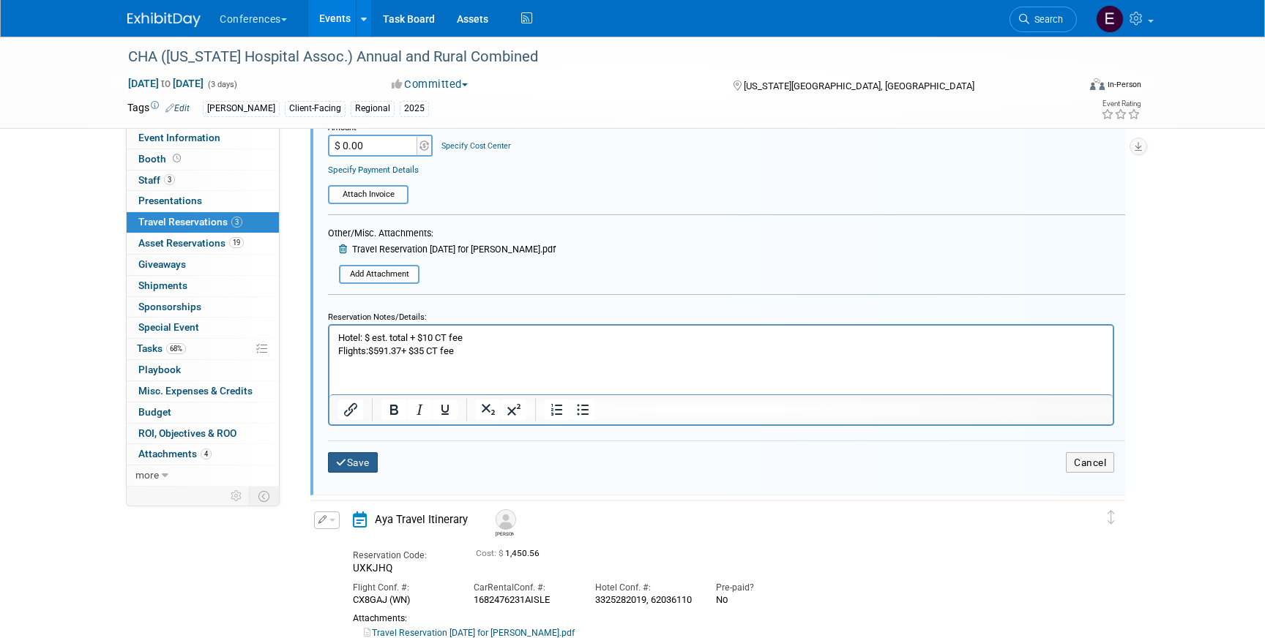
click at [363, 460] on button "Save" at bounding box center [353, 462] width 50 height 21
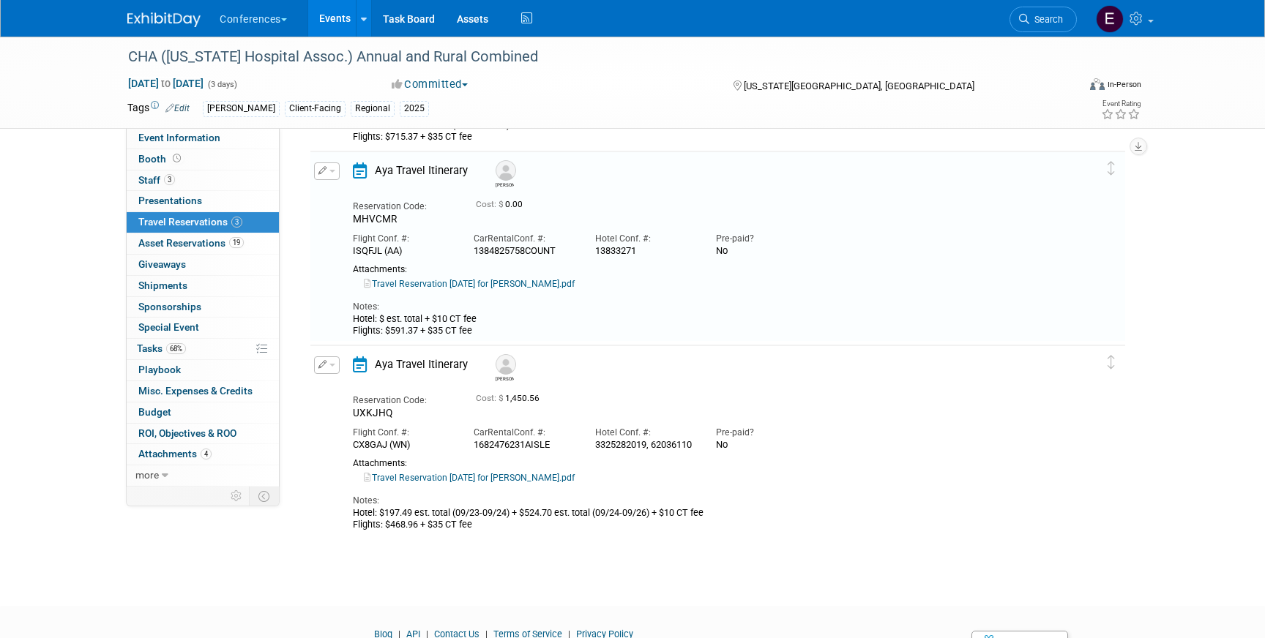
scroll to position [235, 0]
click at [184, 360] on link "0 Playbook 0" at bounding box center [203, 370] width 152 height 20
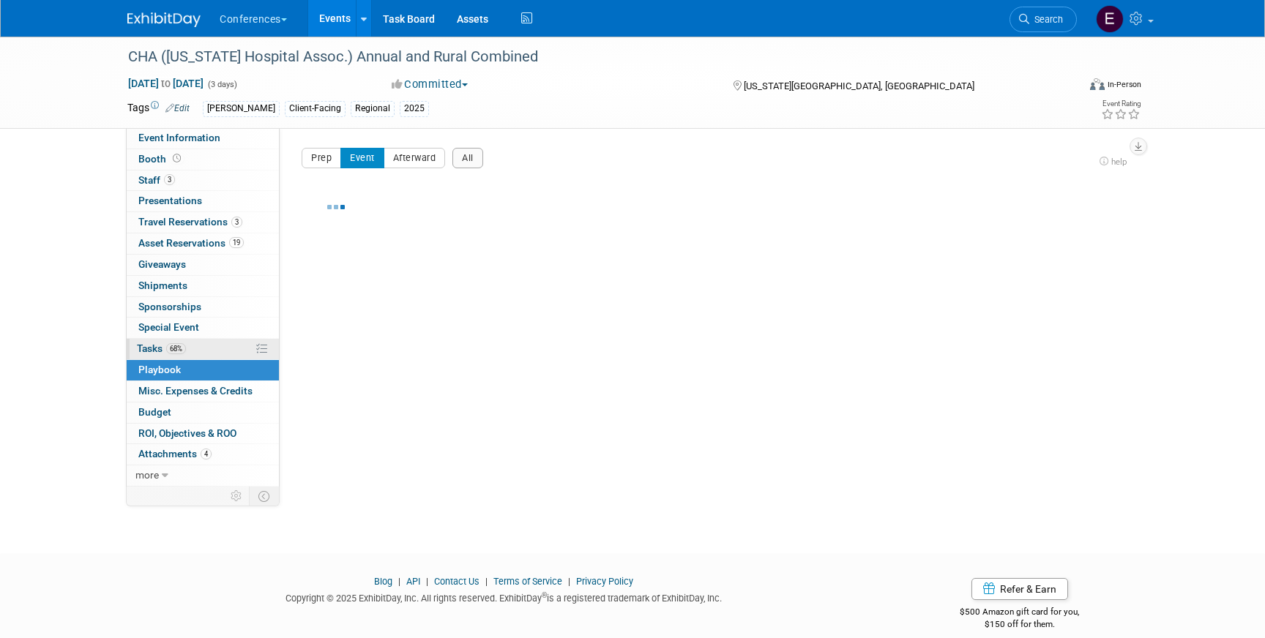
click at [193, 348] on link "68% Tasks 68%" at bounding box center [203, 349] width 152 height 20
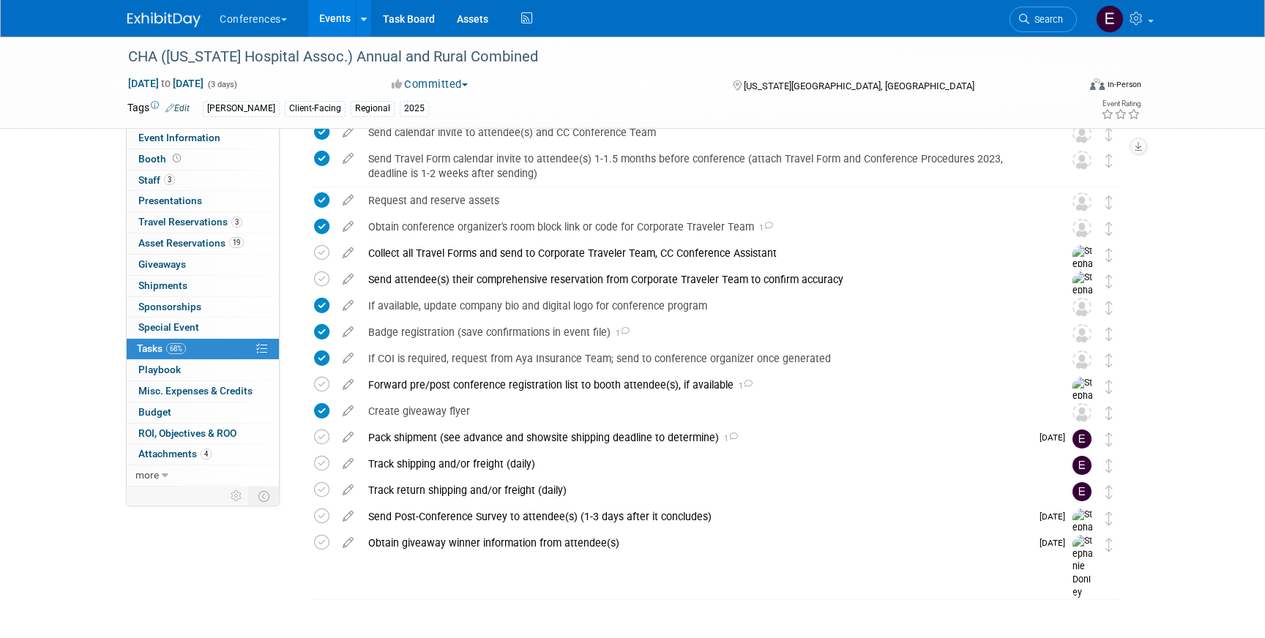
scroll to position [395, 0]
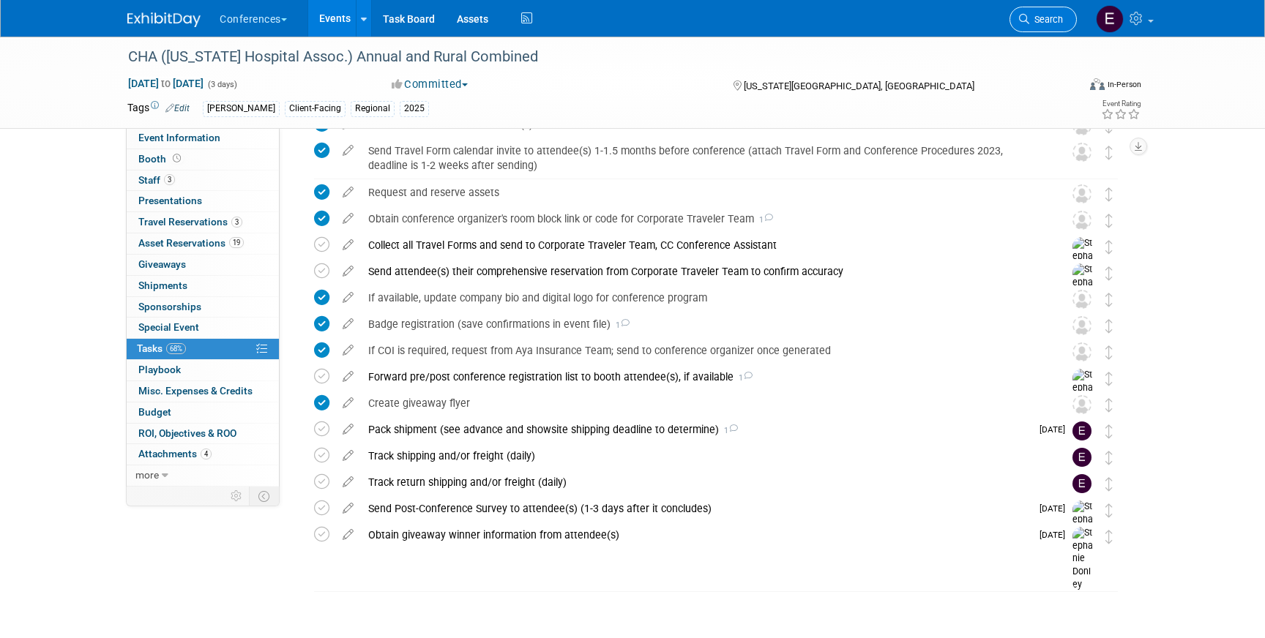
click at [1041, 14] on span "Search" at bounding box center [1046, 19] width 34 height 11
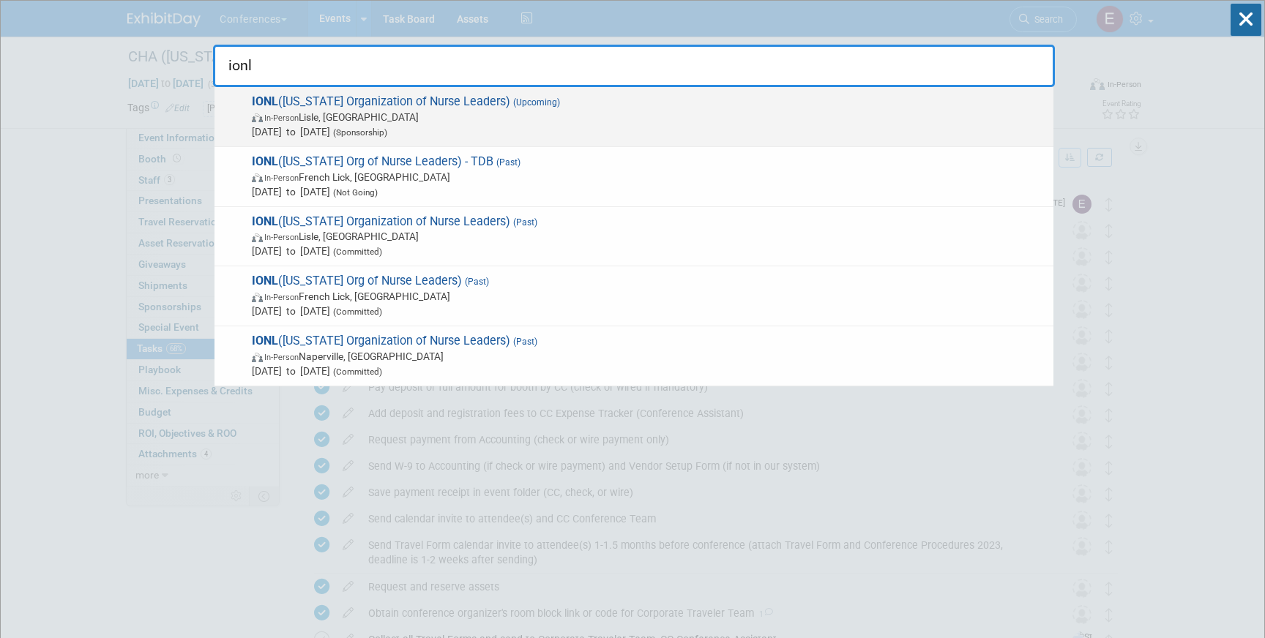
type input "ionl"
click at [478, 103] on span "IONL (Illinois Organization of Nurse Leaders) (Upcoming) In-Person Lisle, IL Se…" at bounding box center [646, 116] width 799 height 45
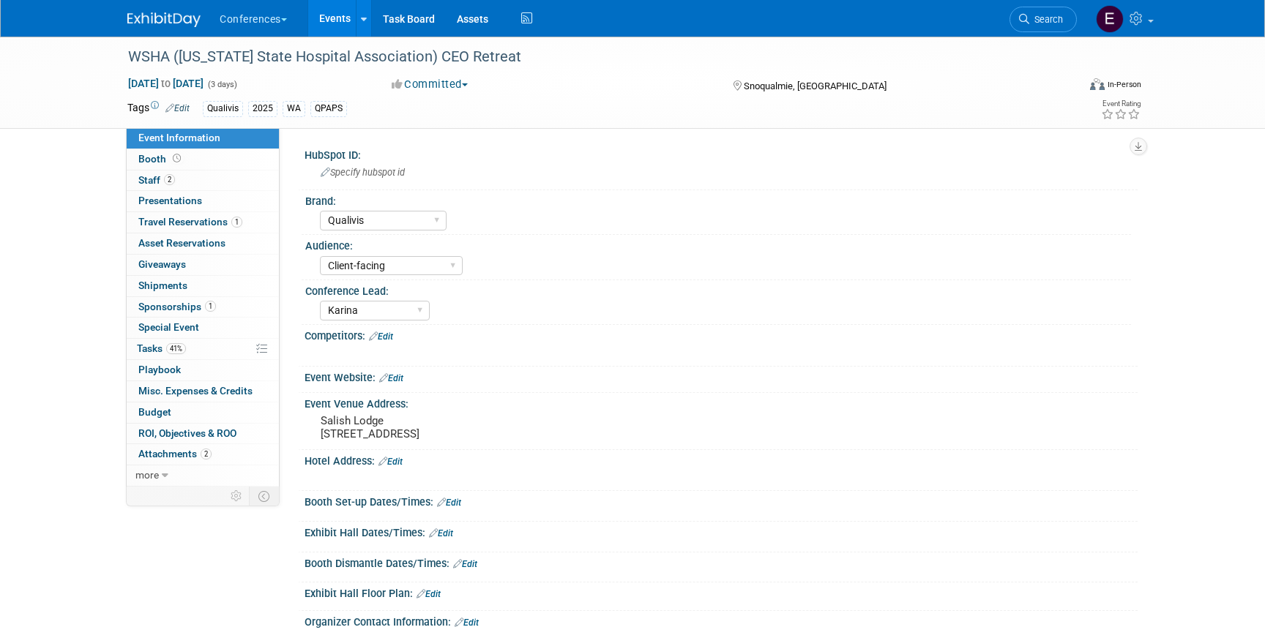
select select "Qualivis"
select select "Client-facing"
select select "Karina"
click at [231, 228] on link "1 Travel Reservations 1" at bounding box center [203, 222] width 152 height 20
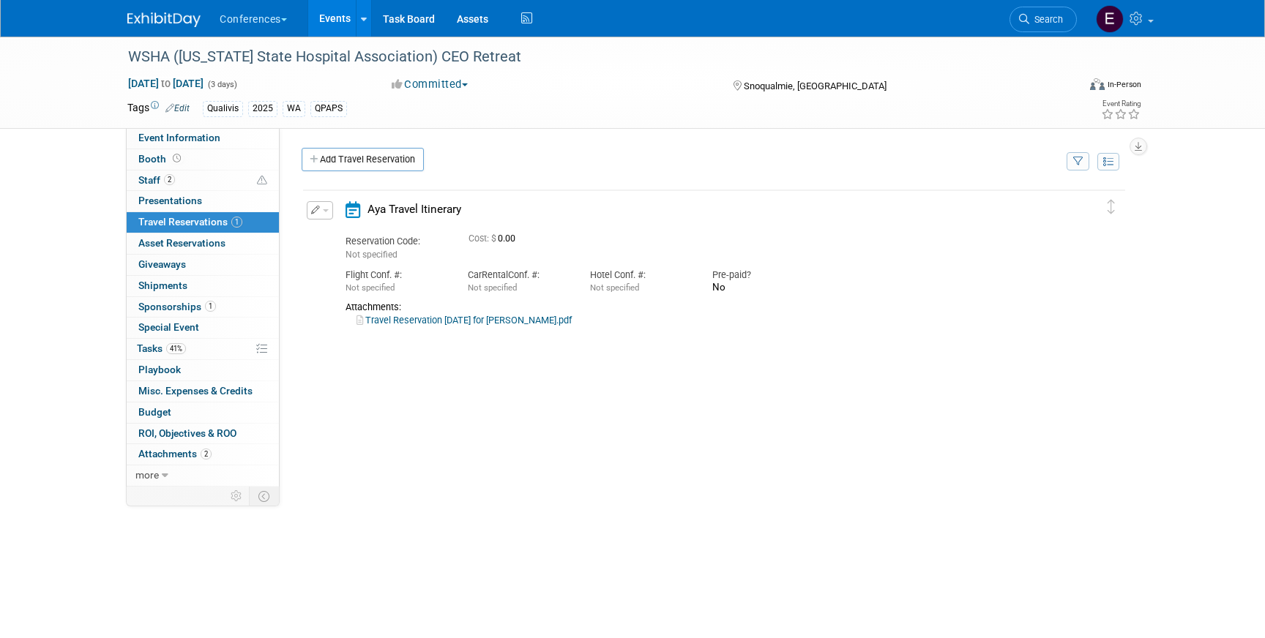
click at [493, 325] on link "Travel Reservation [DATE] for [PERSON_NAME].pdf" at bounding box center [464, 320] width 215 height 11
click at [309, 212] on button "button" at bounding box center [320, 210] width 26 height 18
click at [323, 233] on icon "button" at bounding box center [323, 236] width 12 height 10
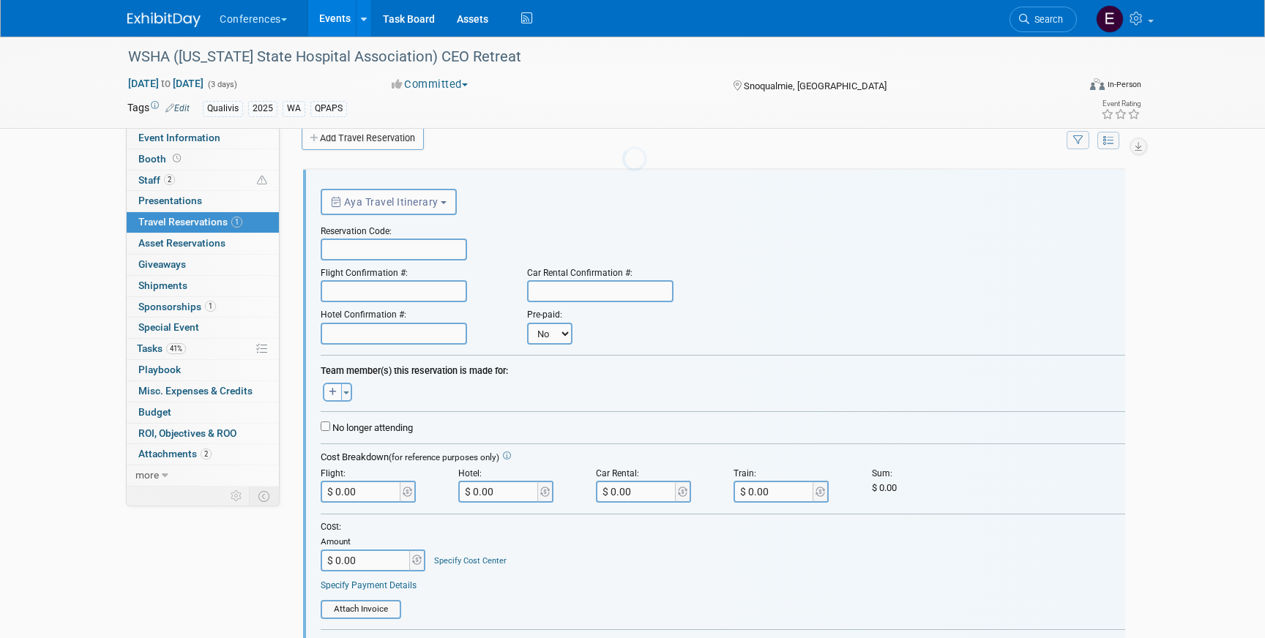
scroll to position [25, 0]
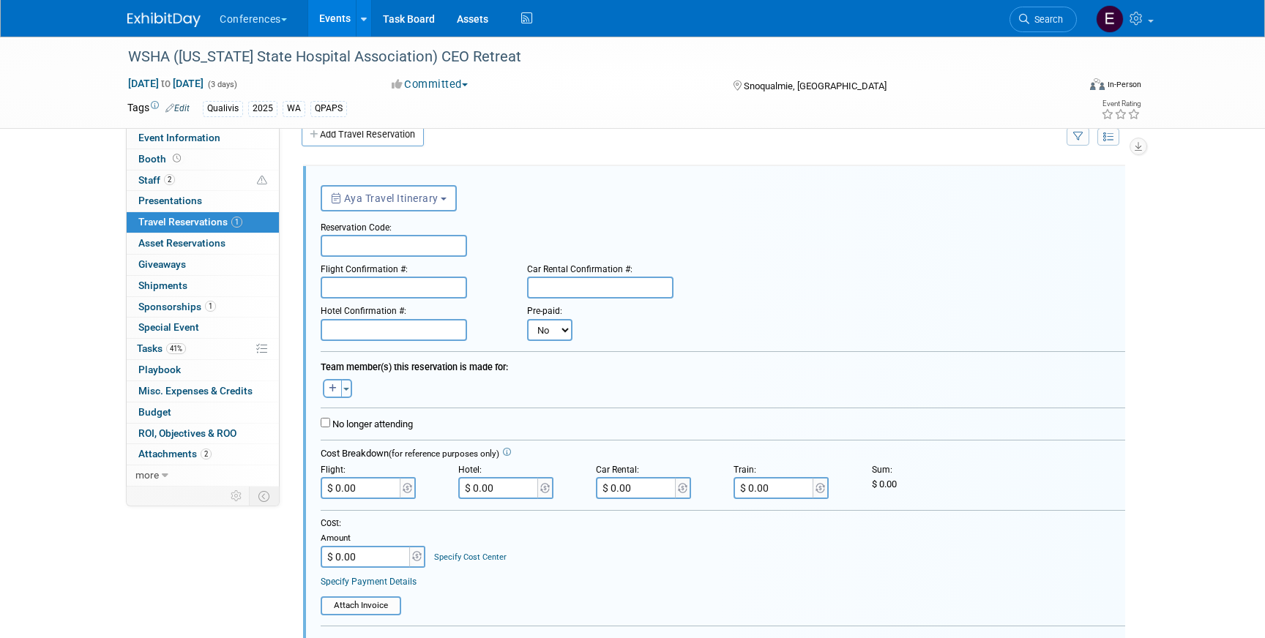
click at [364, 250] on input "text" at bounding box center [394, 246] width 146 height 22
paste input "DEVGBK"
type input "DEVGBK"
click at [418, 291] on input "text" at bounding box center [394, 288] width 146 height 22
paste input "HVT7WY (DL)"
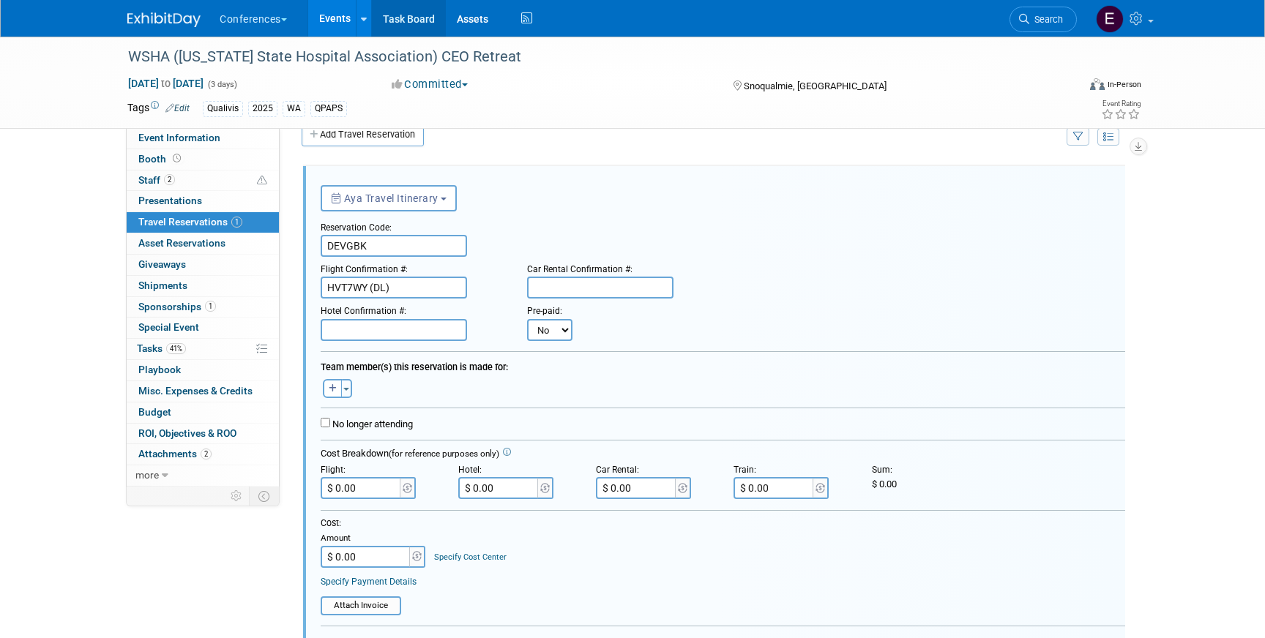
type input "HVT7WY (DL)"
click at [390, 329] on input "text" at bounding box center [394, 330] width 146 height 22
paste input "1487393146COUNT"
type input "1487393146COUNT"
click at [541, 281] on input "text" at bounding box center [600, 288] width 146 height 22
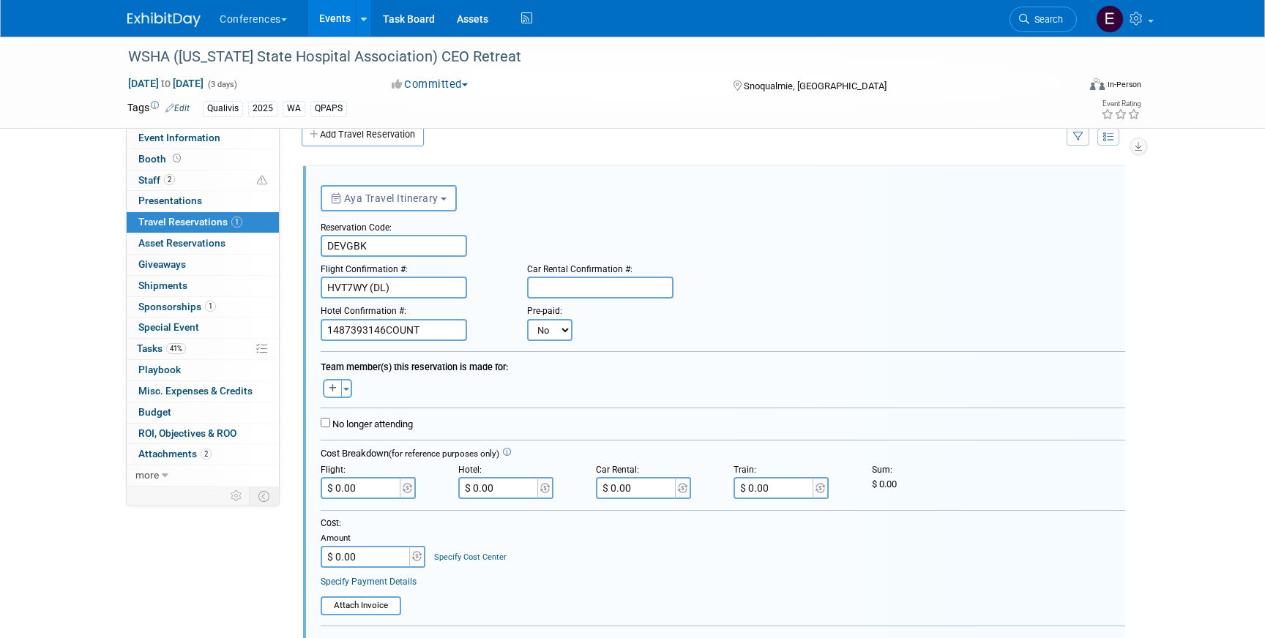
paste input "1487393146COUNT"
type input "1487393146COUNT"
click at [651, 491] on input "$ 0.00" at bounding box center [637, 488] width 82 height 22
paste input "156.32"
type input "$ 156.32"
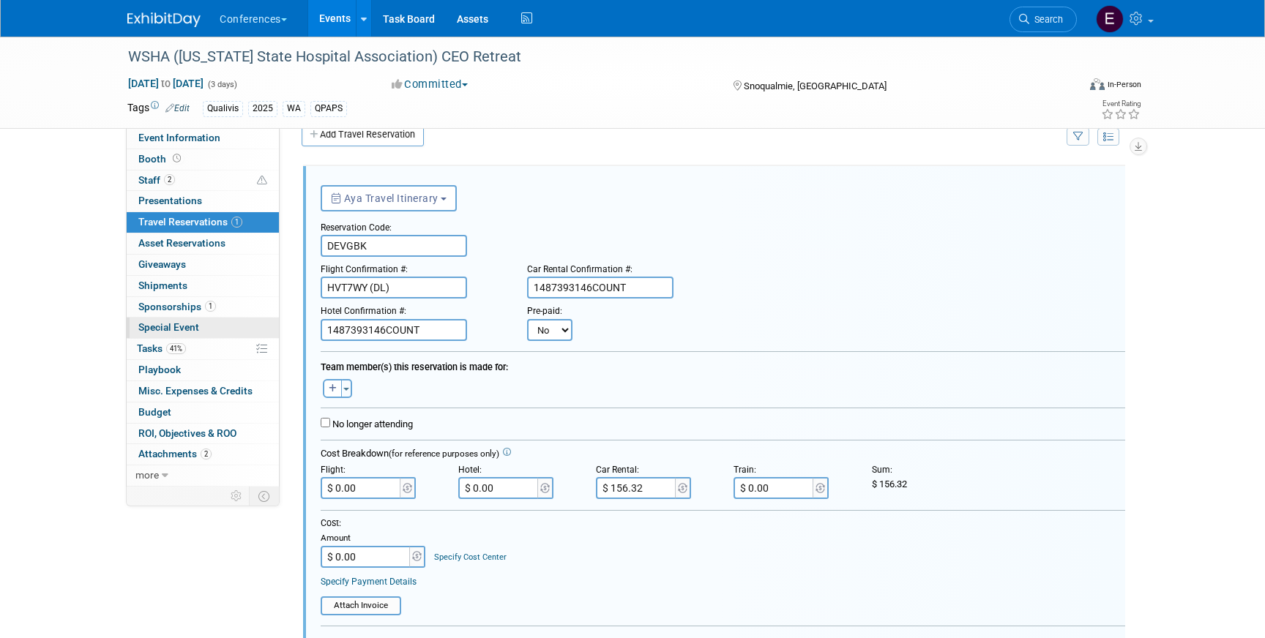
drag, startPoint x: 449, startPoint y: 331, endPoint x: 277, endPoint y: 319, distance: 172.4
click at [277, 319] on div "Event Information Event Info Booth Booth 2 Staff 2 Staff 0 Presentations 0 Pres…" at bounding box center [632, 448] width 1032 height 873
paste input "11315SF371440"
type input "11315SF371440"
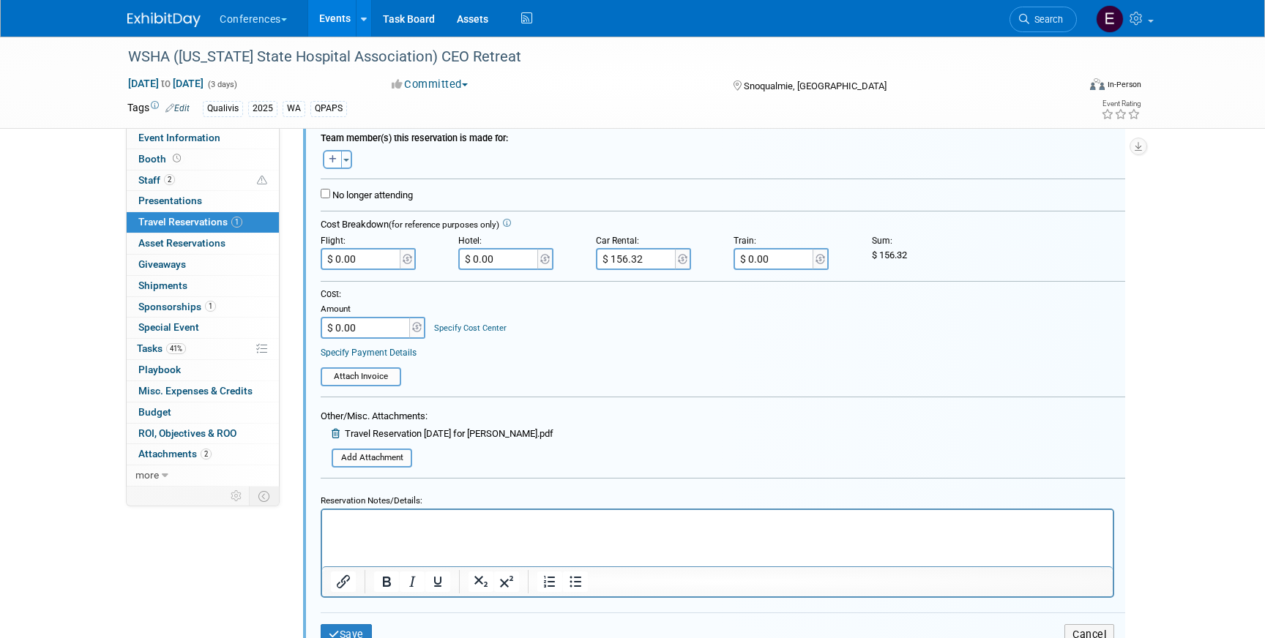
scroll to position [256, 0]
click at [391, 525] on p "Rich Text Area. Press ALT-0 for help." at bounding box center [718, 521] width 774 height 14
drag, startPoint x: 456, startPoint y: 525, endPoint x: 376, endPoint y: 521, distance: 80.6
click at [376, 523] on p "Hotel: $11315SF371440" at bounding box center [718, 521] width 774 height 14
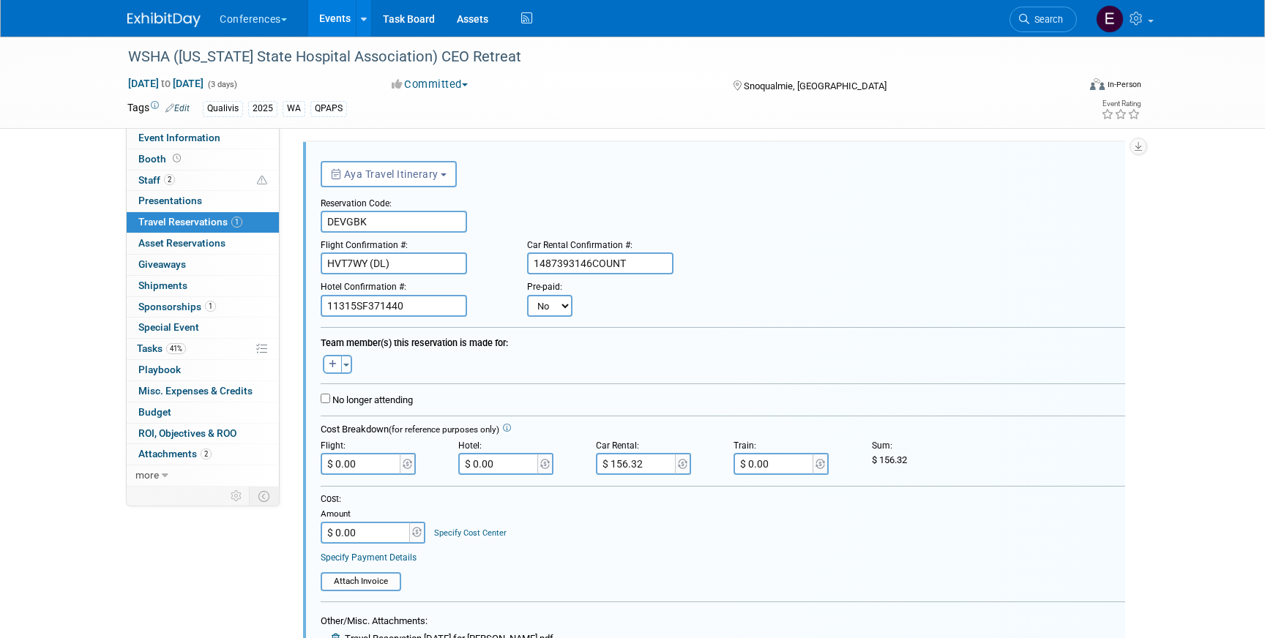
scroll to position [48, 0]
click at [333, 362] on icon "button" at bounding box center [333, 365] width 8 height 9
select select
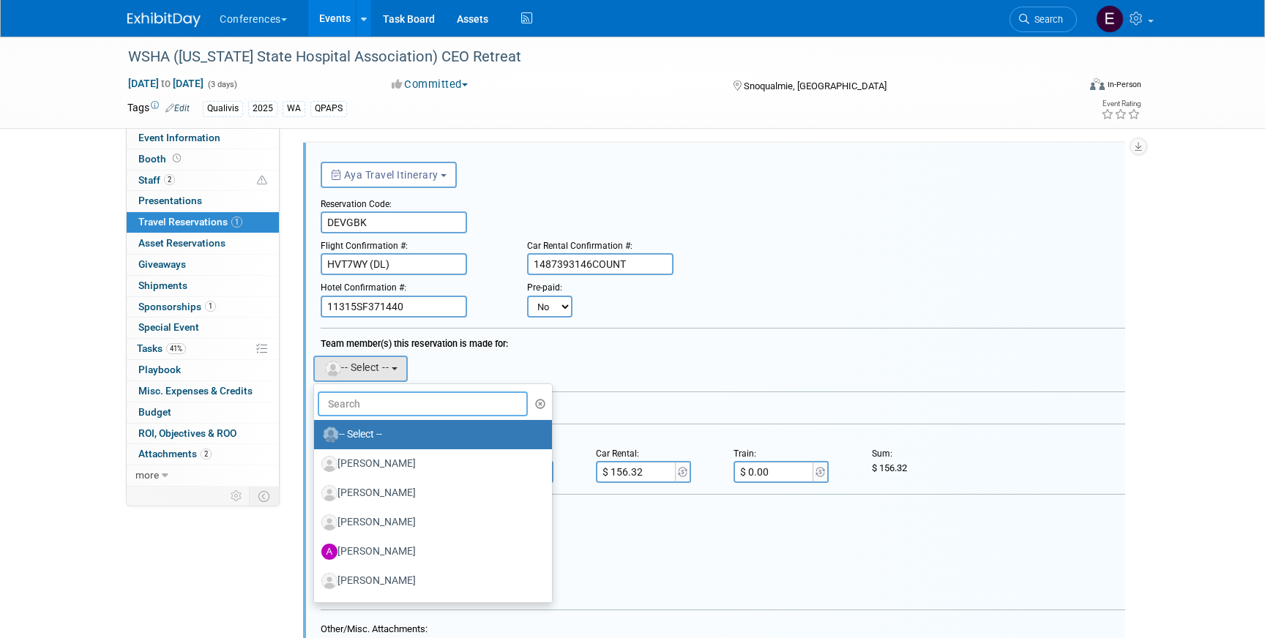
click at [366, 401] on input "text" at bounding box center [423, 404] width 210 height 25
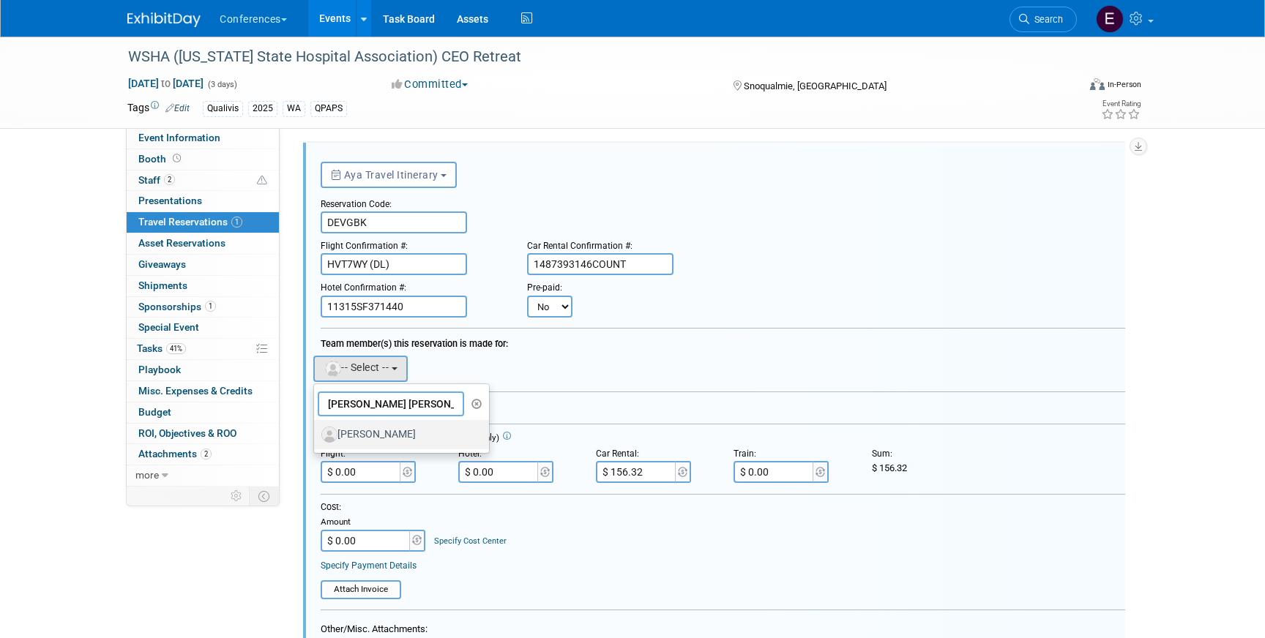
type input "ron lon"
click at [373, 446] on label "Ron Longvall" at bounding box center [397, 434] width 153 height 23
click at [316, 438] on input "Ron Longvall" at bounding box center [312, 433] width 10 height 10
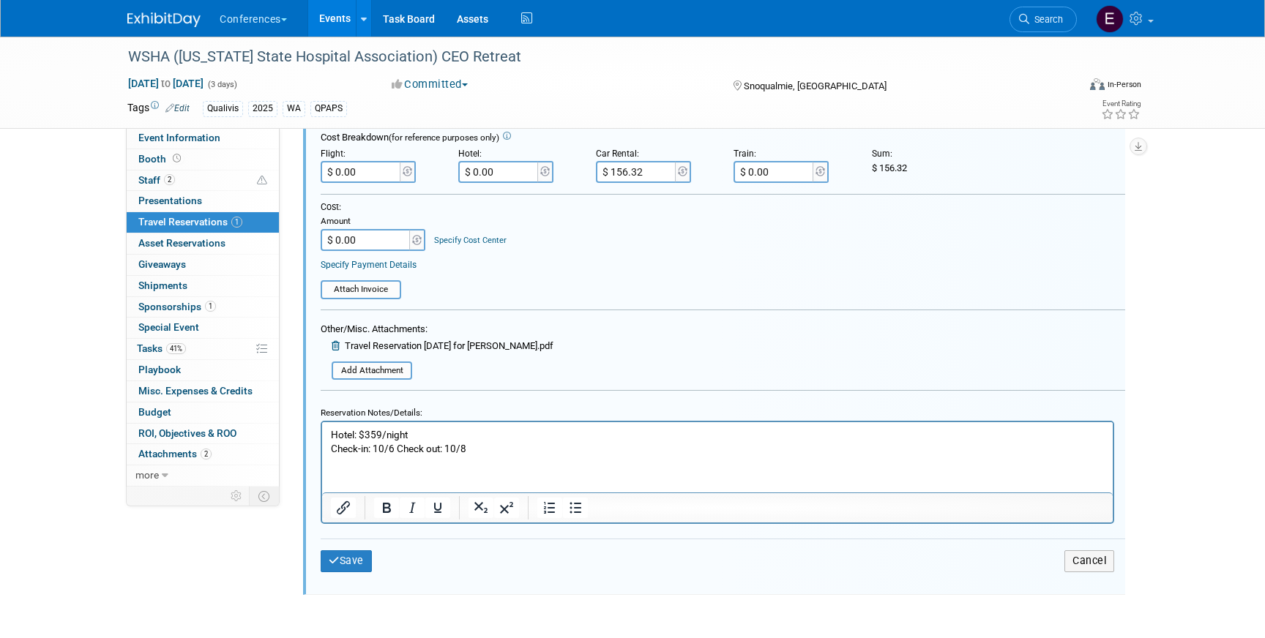
scroll to position [372, 0]
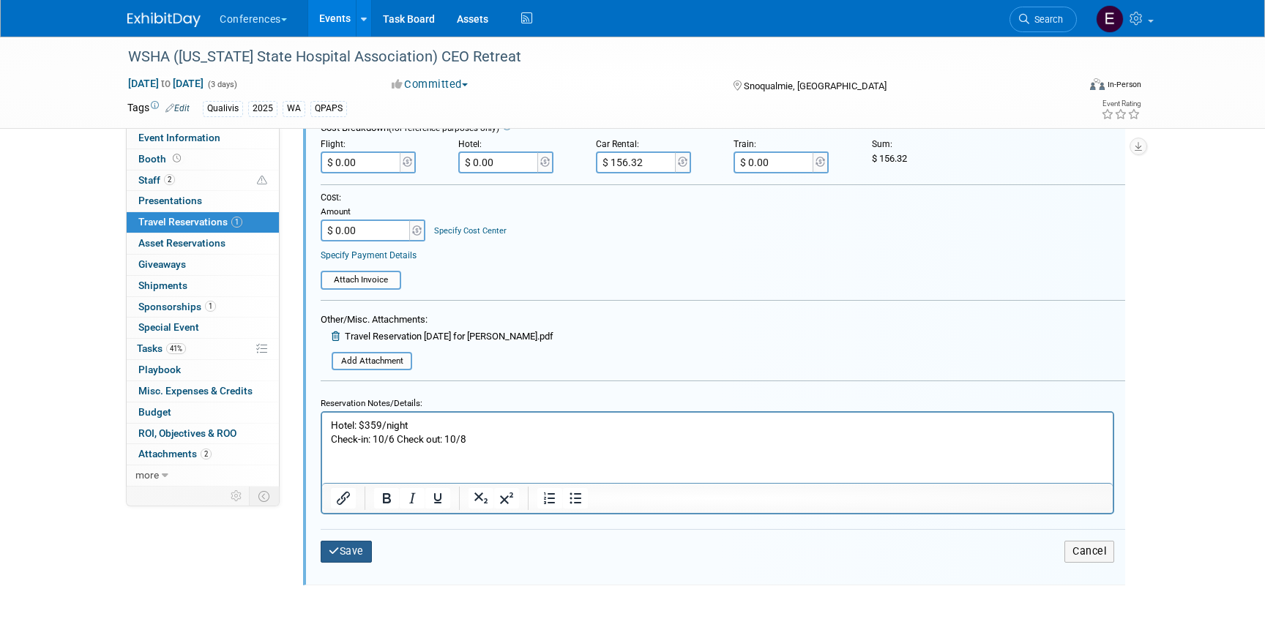
click at [343, 559] on button "Save" at bounding box center [346, 551] width 51 height 21
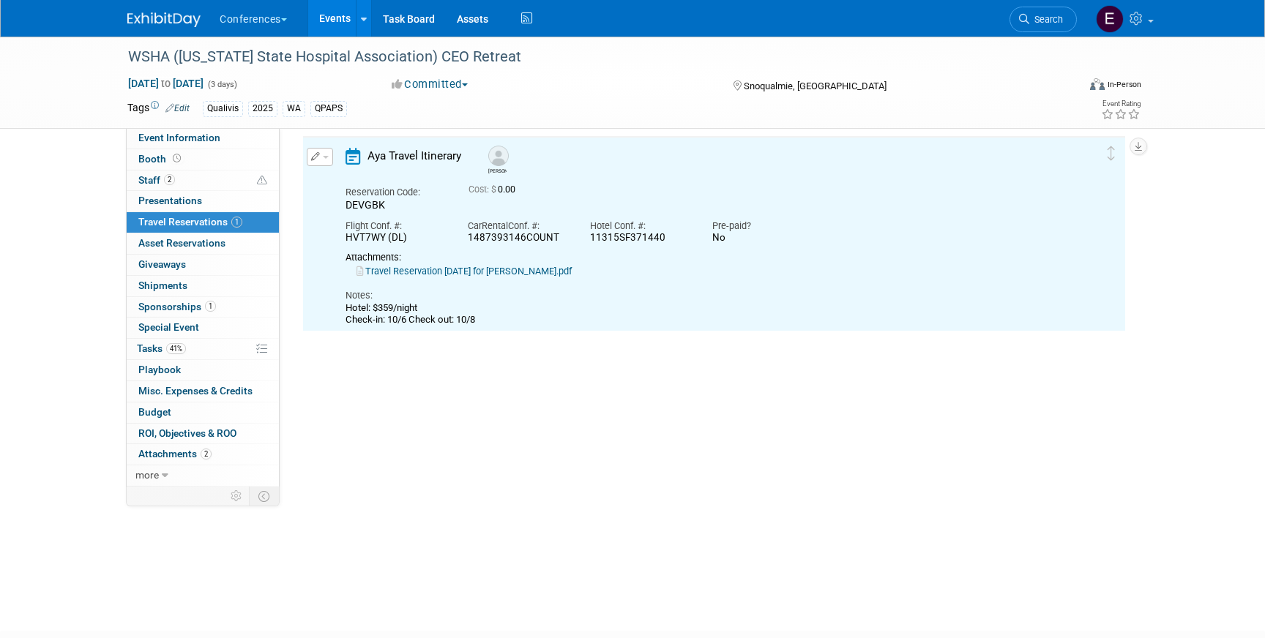
scroll to position [25, 0]
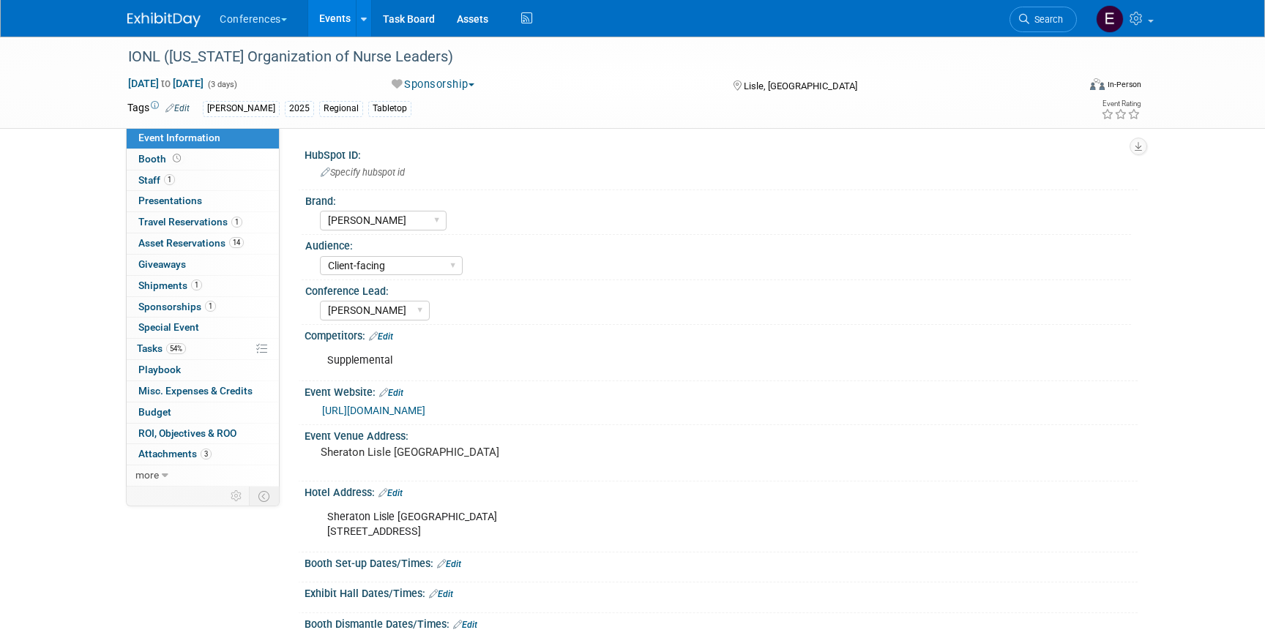
select select "[PERSON_NAME]"
select select "Client-facing"
select select "[PERSON_NAME]"
click at [157, 279] on link "1 Shipments 1" at bounding box center [203, 286] width 152 height 20
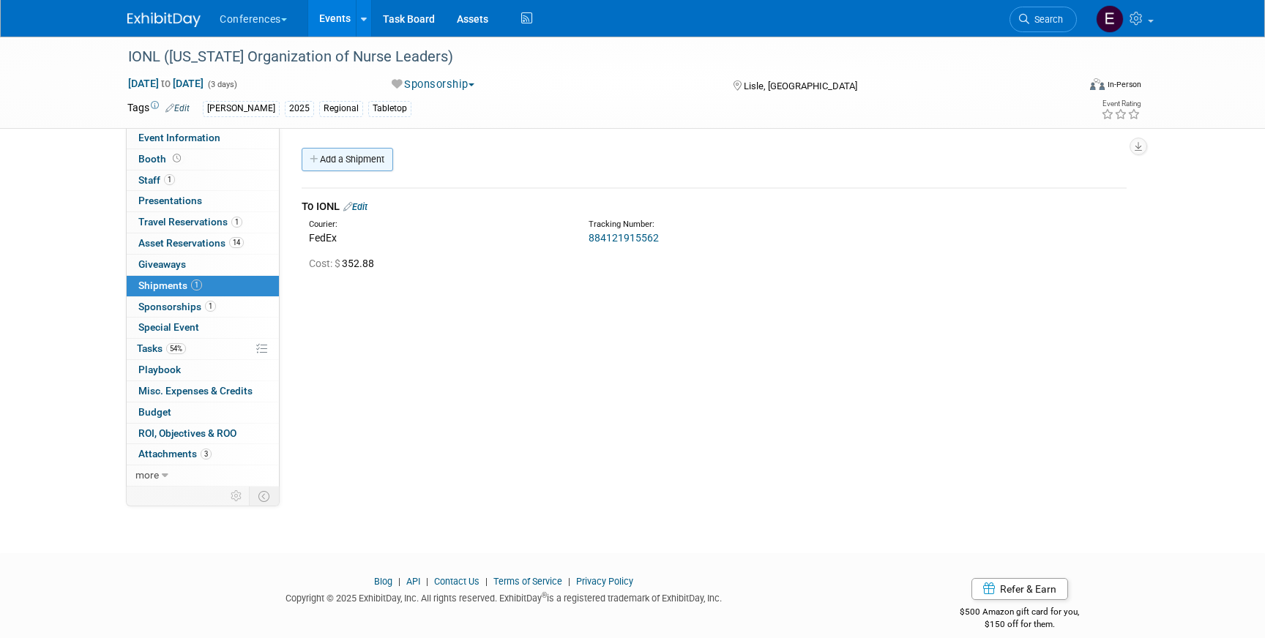
click at [338, 152] on link "Add a Shipment" at bounding box center [348, 159] width 92 height 23
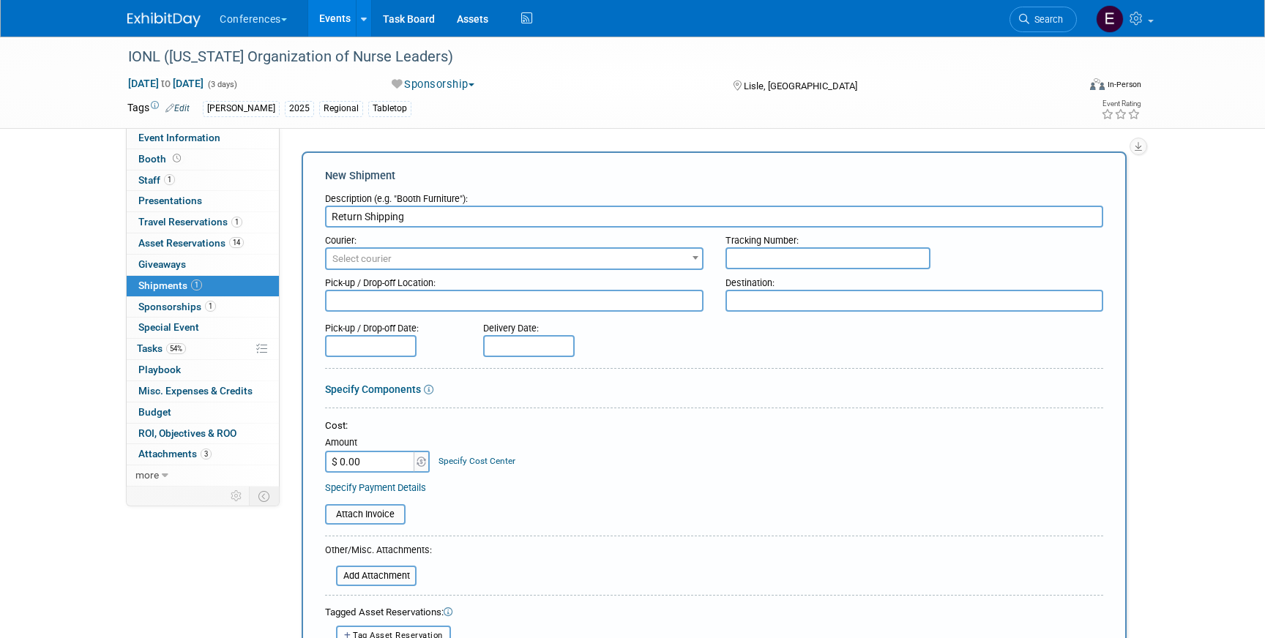
type input "Return Shipping"
click at [349, 260] on span "Select courier" at bounding box center [361, 258] width 59 height 11
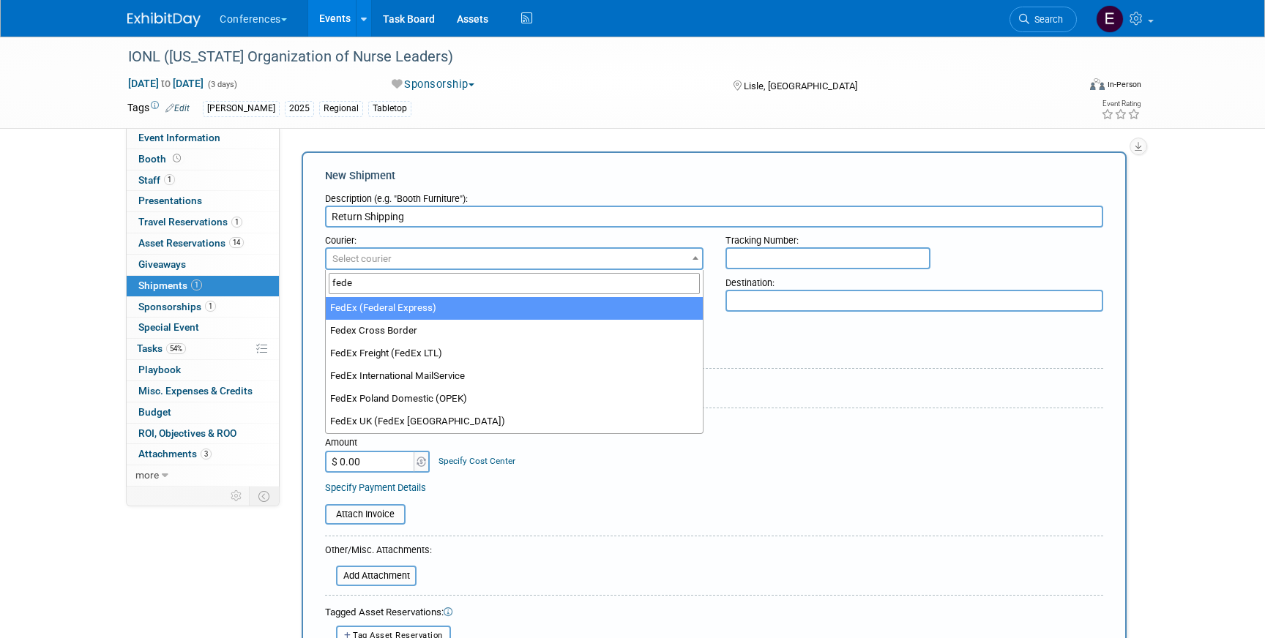
type input "fede"
select select "206"
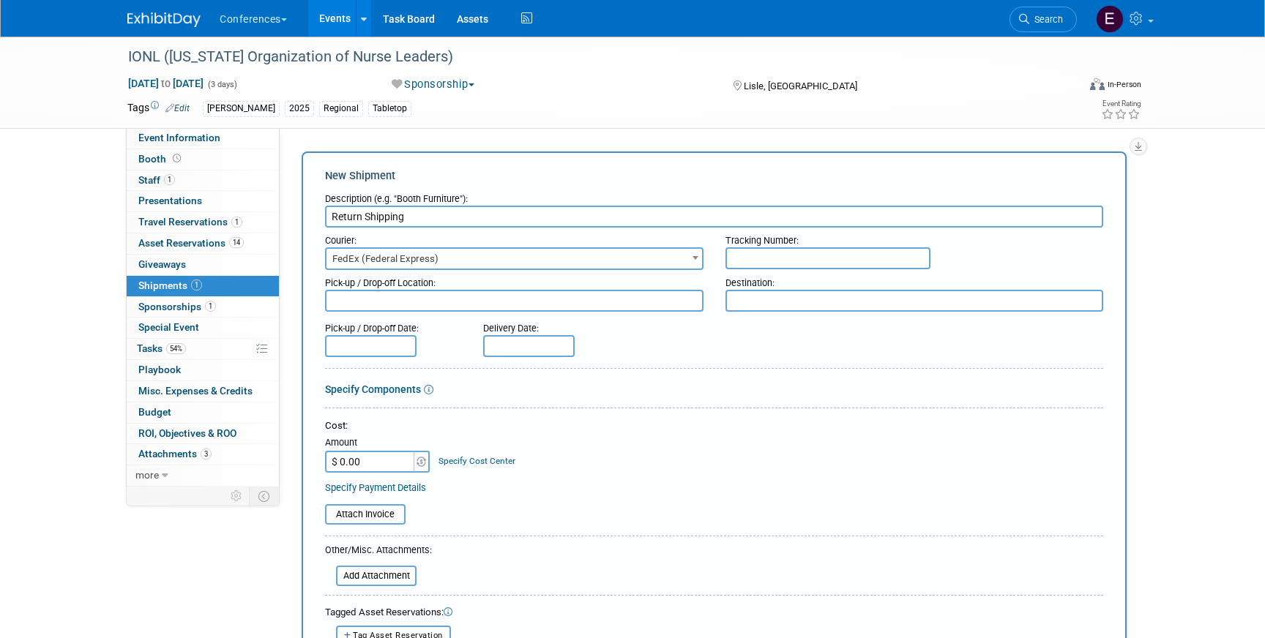
click at [853, 258] on input "text" at bounding box center [828, 258] width 205 height 22
drag, startPoint x: 809, startPoint y: 258, endPoint x: 670, endPoint y: 255, distance: 139.1
click at [670, 255] on div "Courier: 007EX 17 Post Service (17PostService) 2GO (Negros Navigation) 360 Lion…" at bounding box center [714, 249] width 800 height 42
click at [828, 261] on input "814881918294," at bounding box center [828, 258] width 205 height 22
paste input "814881918294,"
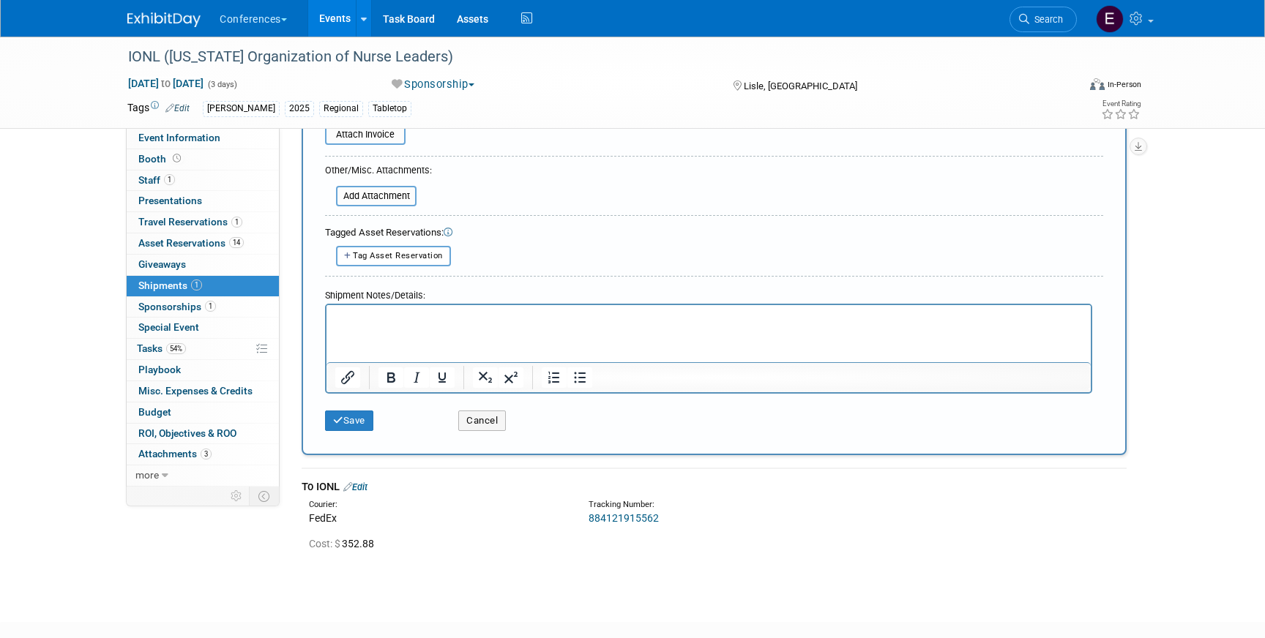
scroll to position [378, 0]
type input "814881918294, 814881918283"
click at [346, 427] on button "Save" at bounding box center [349, 423] width 48 height 20
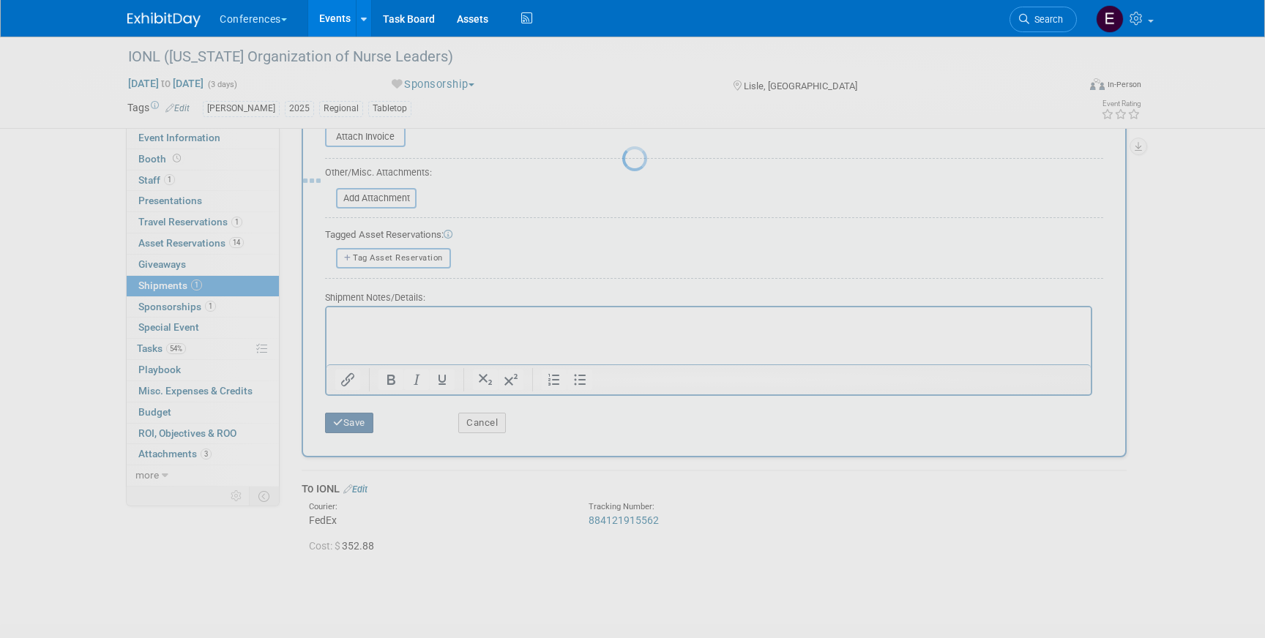
scroll to position [17, 0]
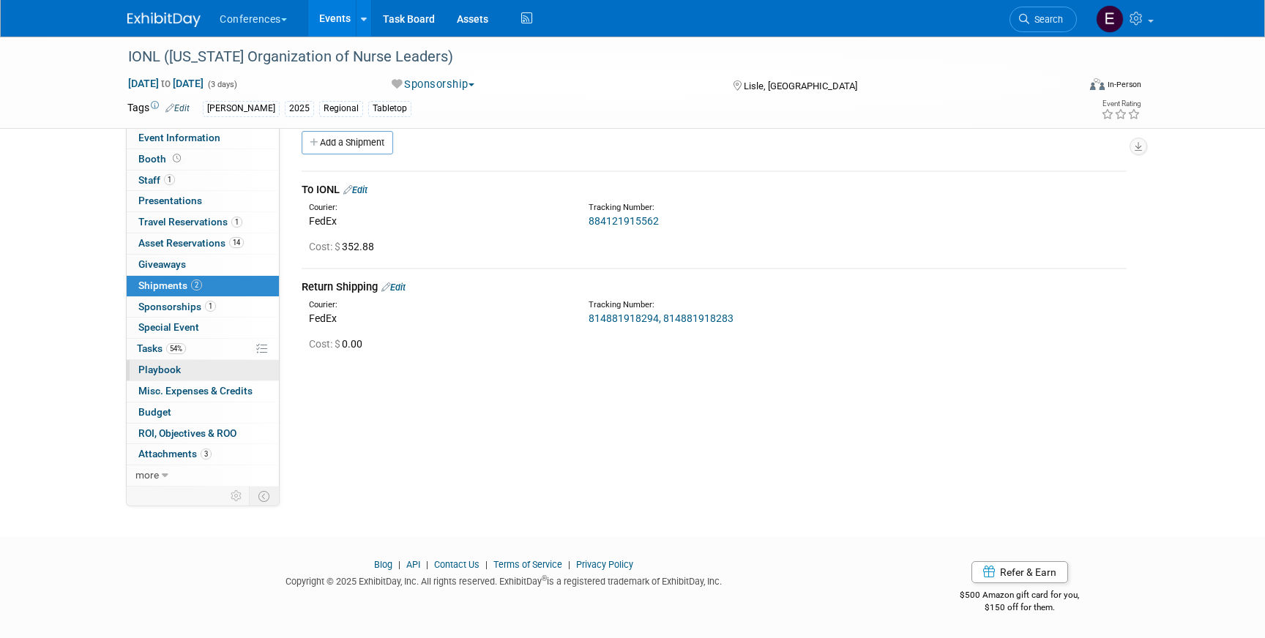
click at [211, 364] on link "0 Playbook 0" at bounding box center [203, 370] width 152 height 20
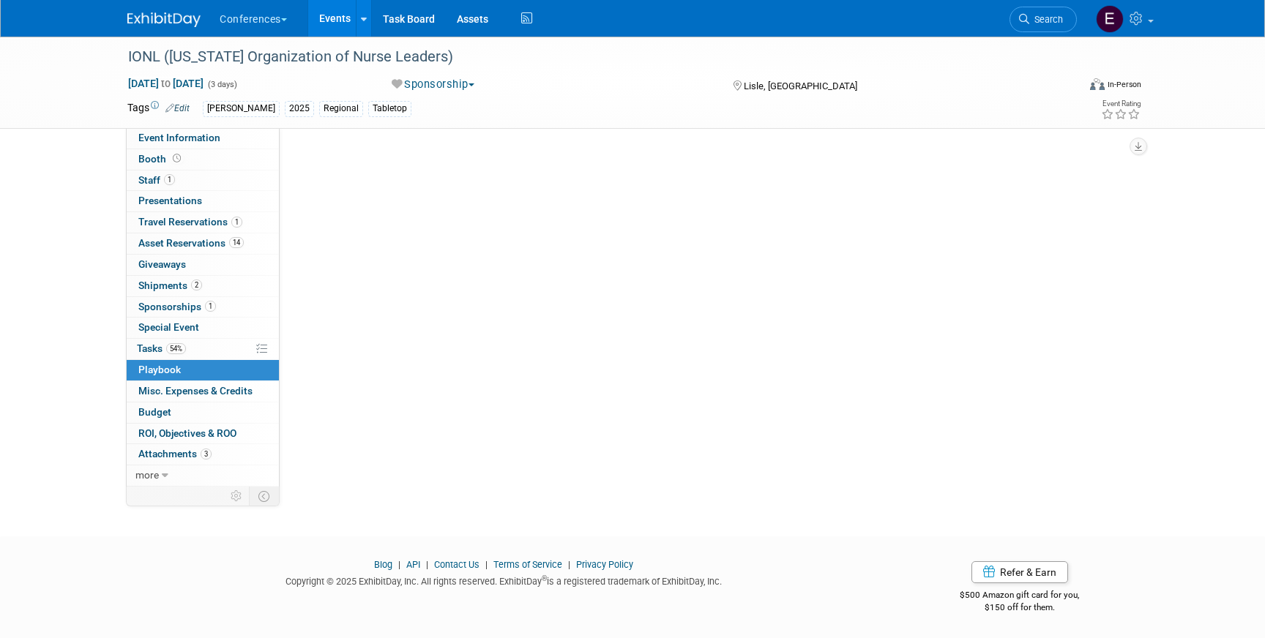
scroll to position [0, 0]
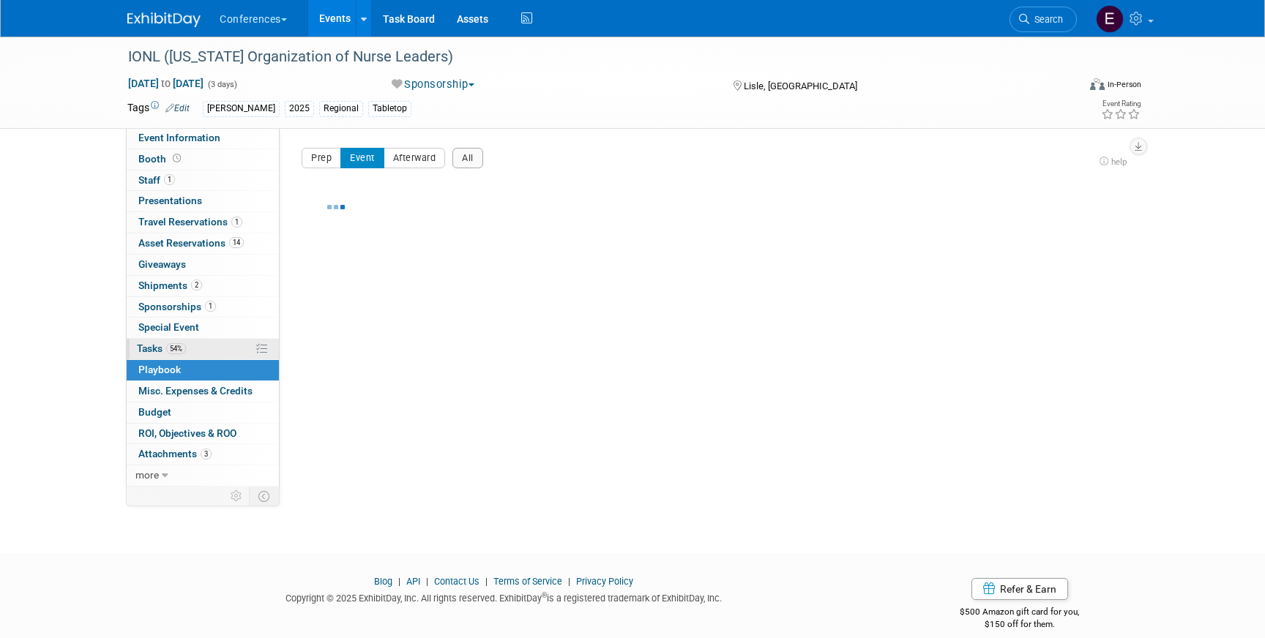
click at [211, 357] on link "54% Tasks 54%" at bounding box center [203, 349] width 152 height 20
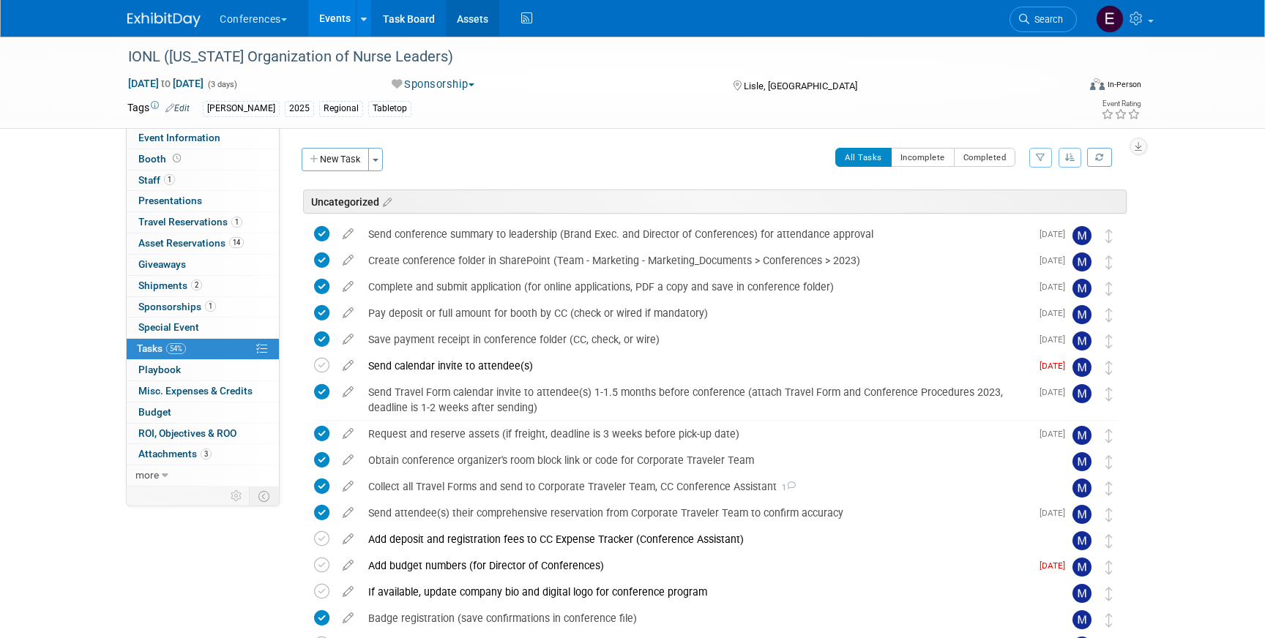
click at [478, 26] on link "Assets" at bounding box center [472, 18] width 53 height 37
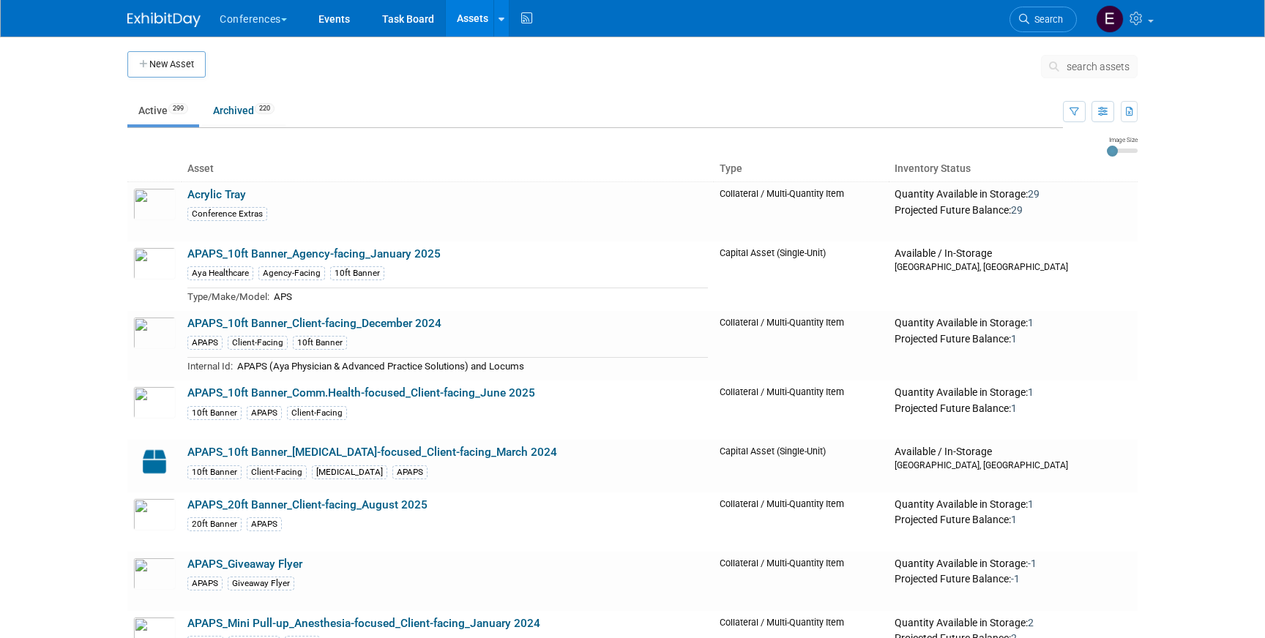
click at [517, 26] on ul "Conferences Explore: My Workspaces 2 Go to Workspace: Conferences Marketing Req…" at bounding box center [377, 18] width 318 height 37
click at [530, 23] on icon at bounding box center [527, 18] width 18 height 23
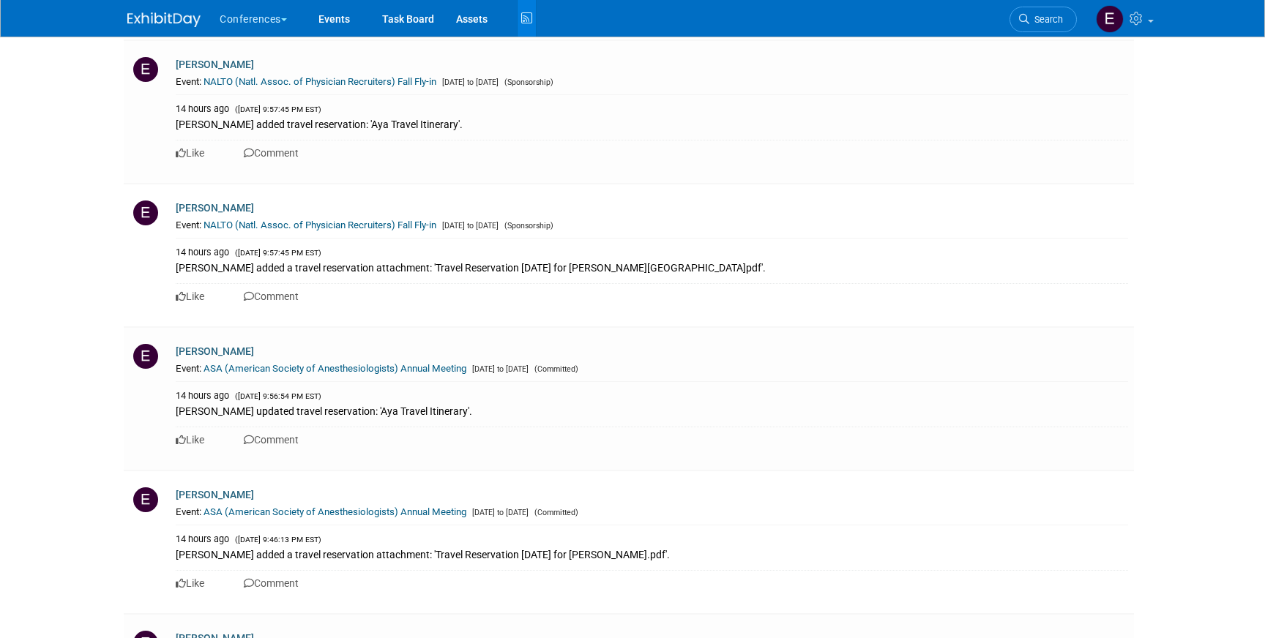
scroll to position [5951, 0]
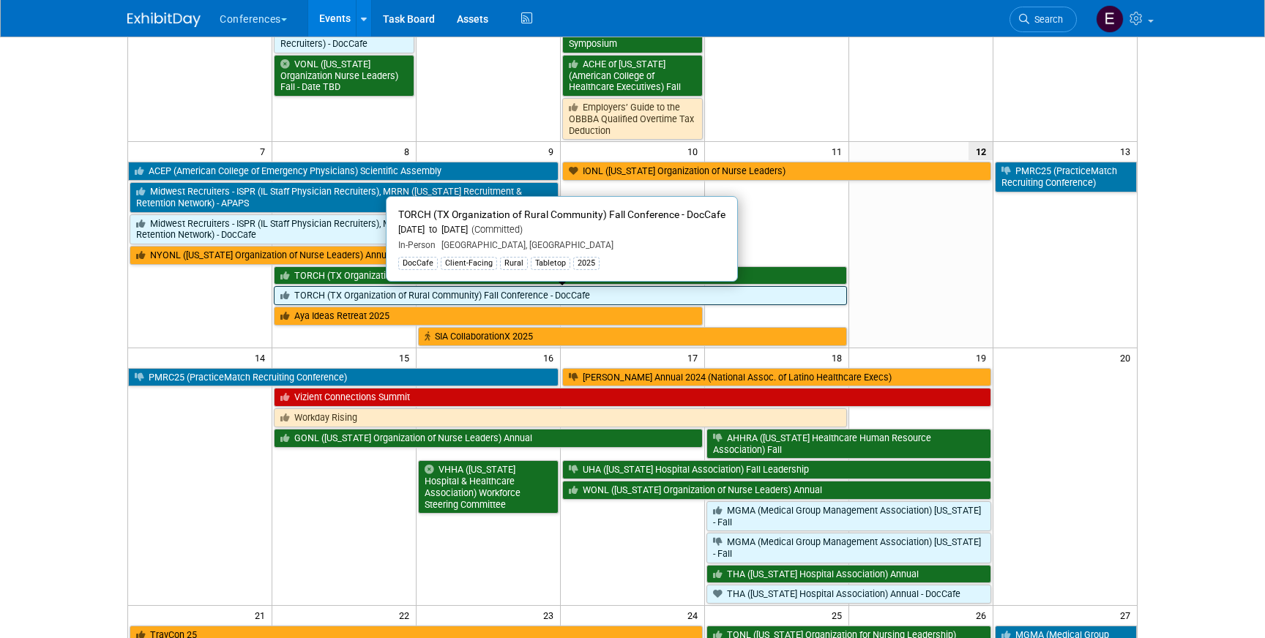
scroll to position [237, 0]
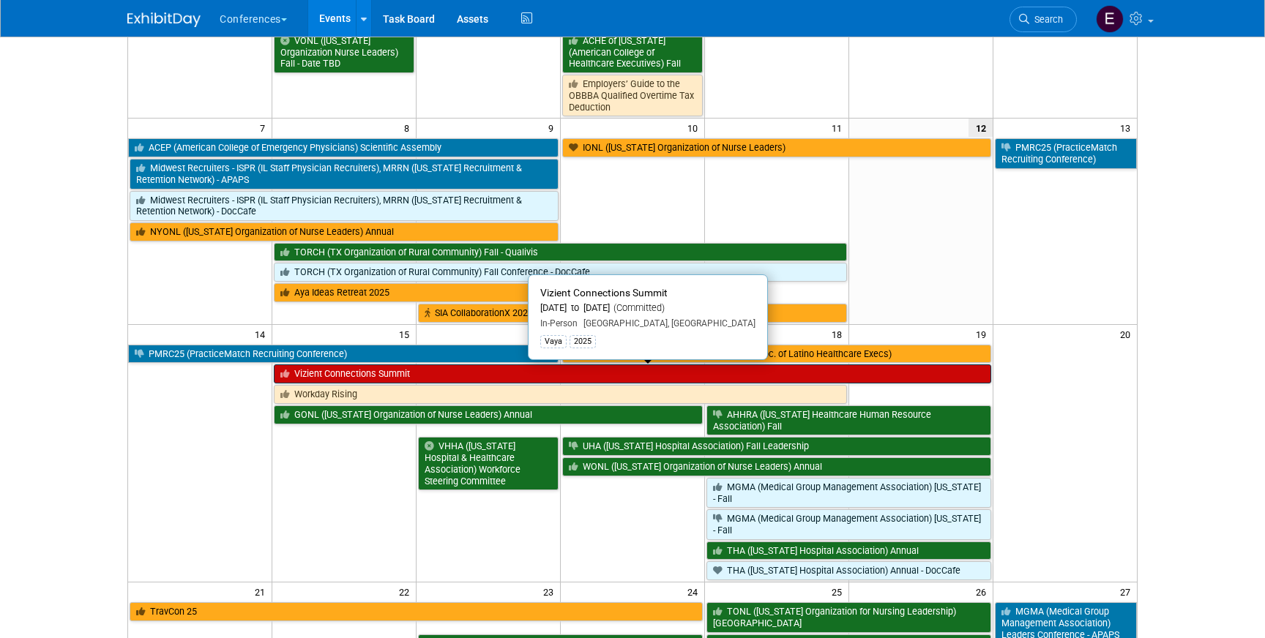
click at [306, 372] on link "Vizient Connections Summit" at bounding box center [632, 374] width 717 height 19
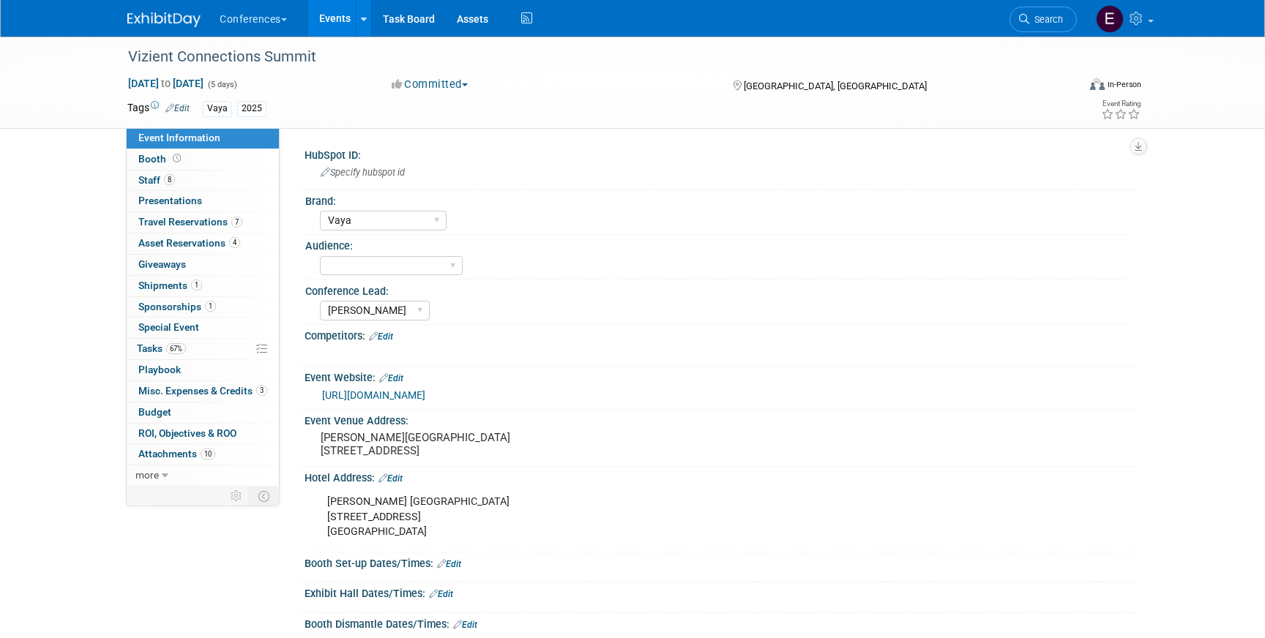
select select "Vaya"
select select "[PERSON_NAME]"
click at [191, 222] on span "Travel Reservations 7" at bounding box center [190, 222] width 104 height 12
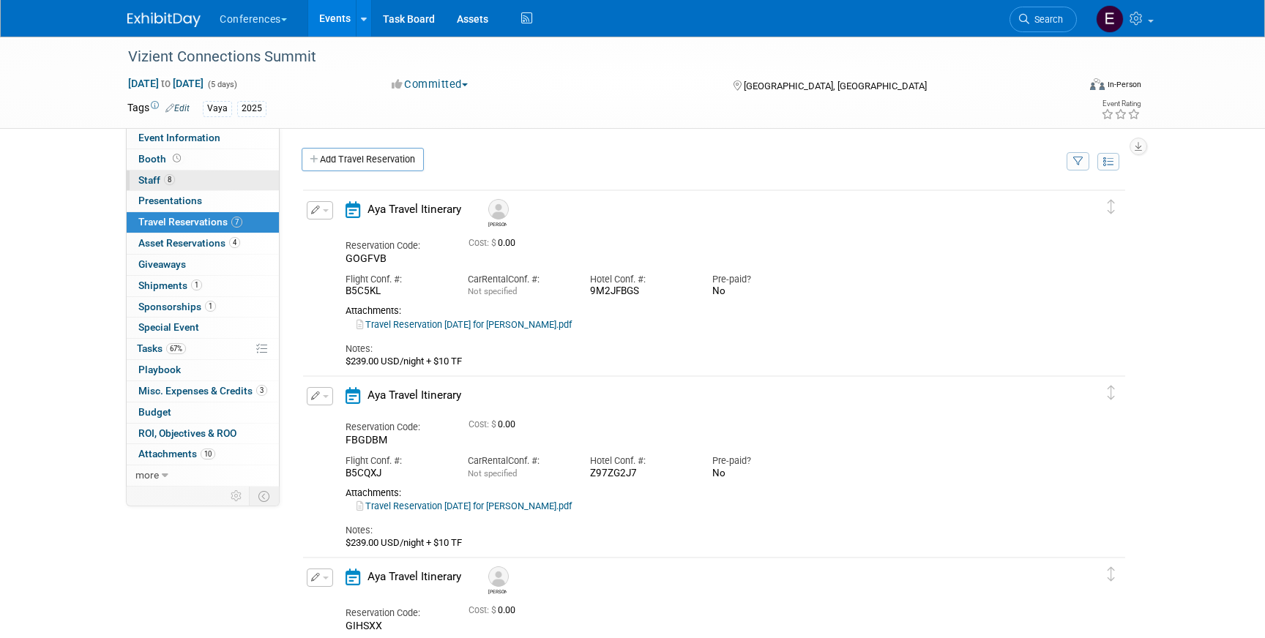
click at [197, 177] on link "8 Staff 8" at bounding box center [203, 181] width 152 height 20
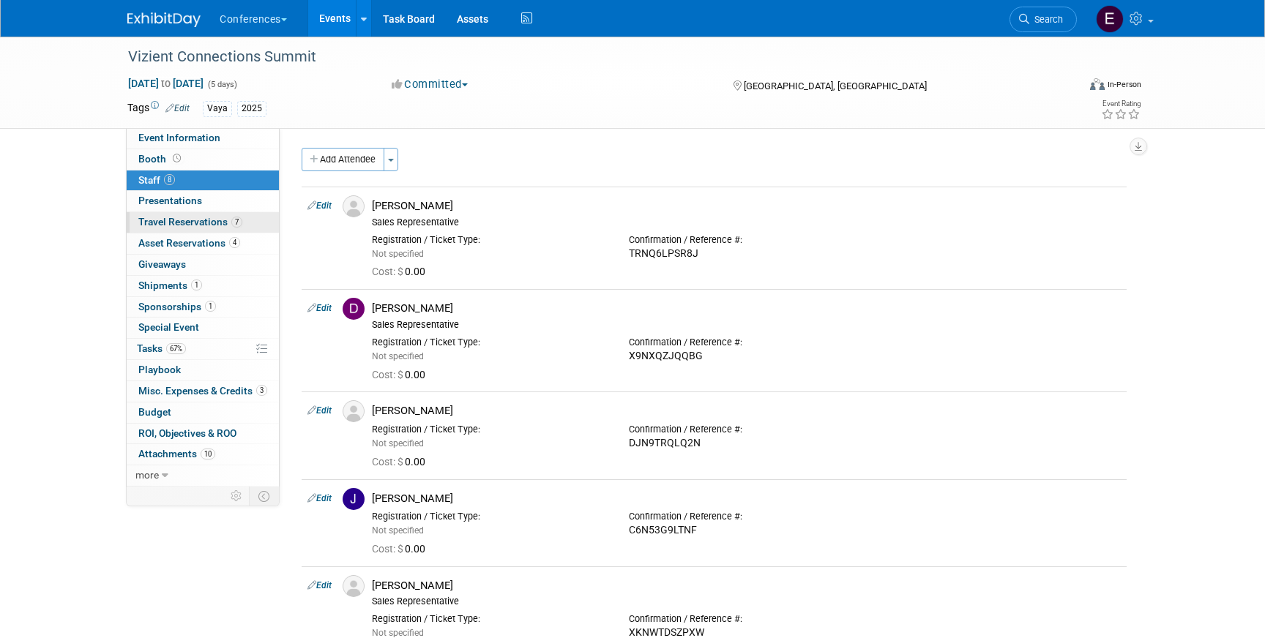
click at [209, 218] on span "Travel Reservations 7" at bounding box center [190, 222] width 104 height 12
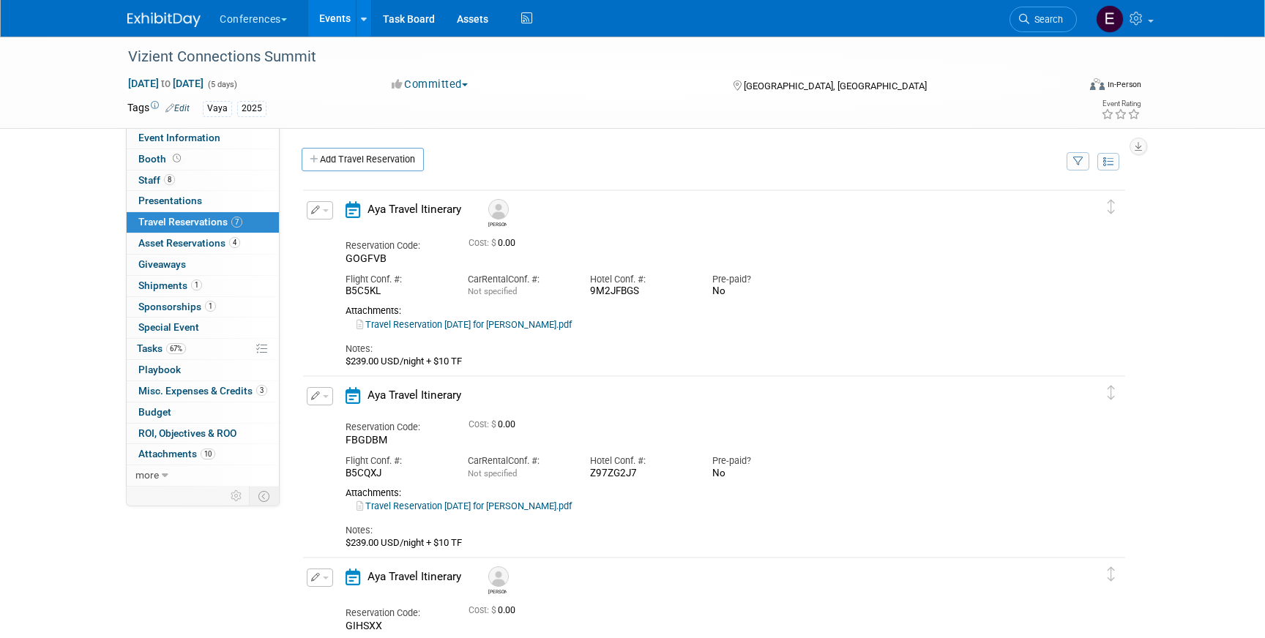
click at [411, 320] on link "Travel Reservation September 15 for ROBIN LOEVY.pdf" at bounding box center [464, 324] width 215 height 11
click at [320, 214] on button "button" at bounding box center [320, 210] width 26 height 18
click at [365, 238] on button "Edit Reservation" at bounding box center [369, 235] width 124 height 21
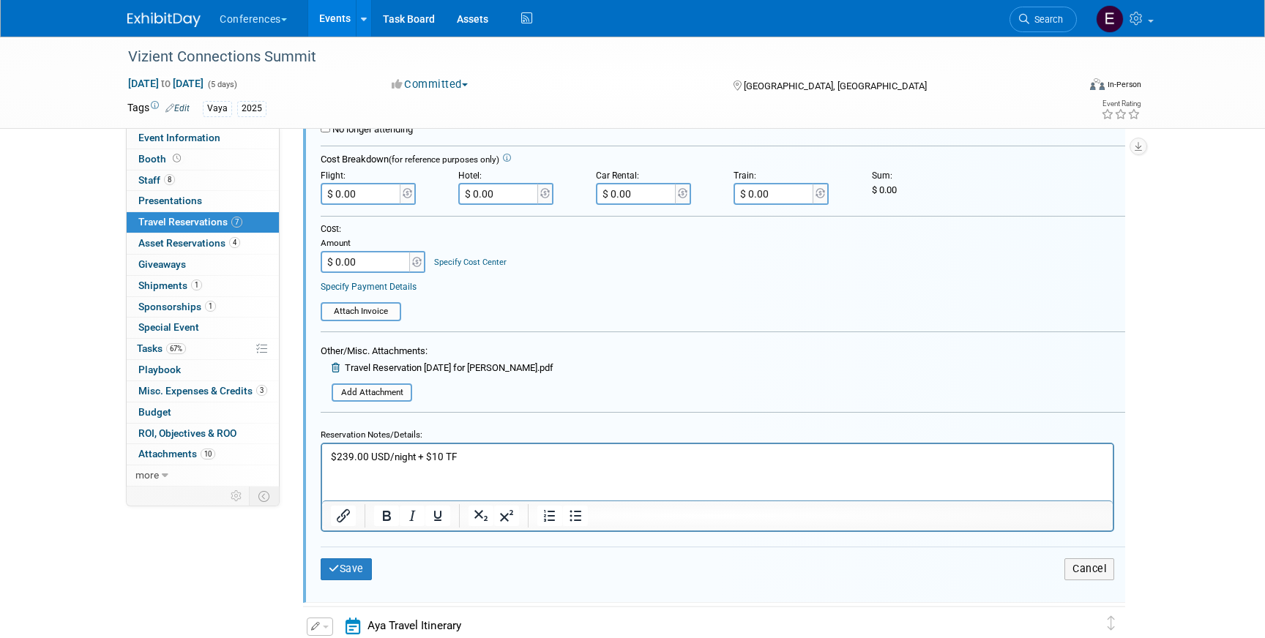
scroll to position [351, 0]
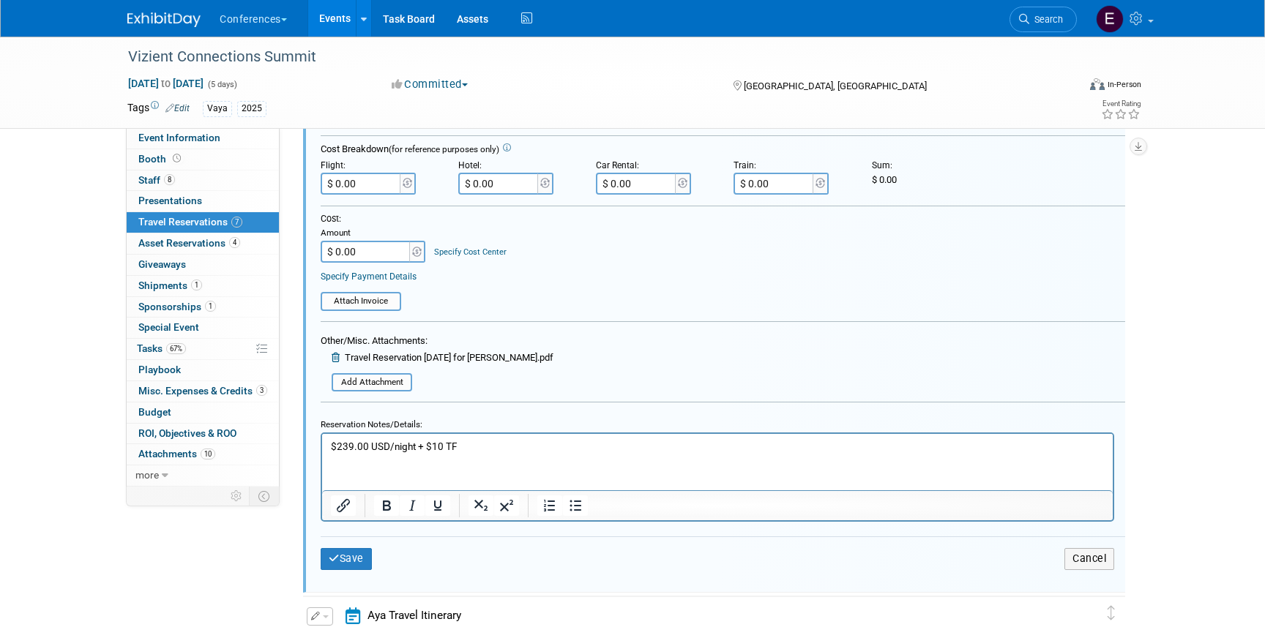
click at [474, 448] on p "$239.00 USD/night + $10 TF" at bounding box center [718, 447] width 774 height 14
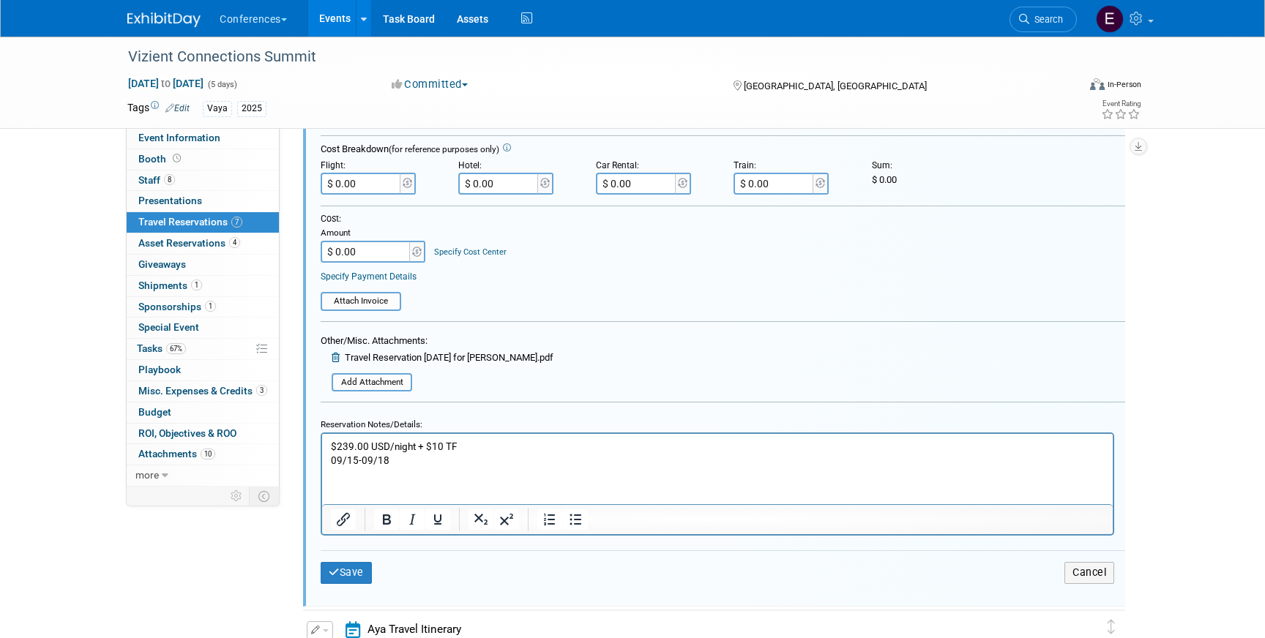
click at [329, 462] on html "$239.00 USD/night + $10 TF 09/15-09/18" at bounding box center [717, 451] width 791 height 34
click at [424, 463] on p "(09/15-09/18" at bounding box center [718, 461] width 774 height 14
drag, startPoint x: 395, startPoint y: 460, endPoint x: 305, endPoint y: 461, distance: 89.3
click at [322, 461] on html "$239.00 USD/night + $10 TF (09/15-09/18)" at bounding box center [717, 451] width 791 height 34
copy p "(09/15-09/18)"
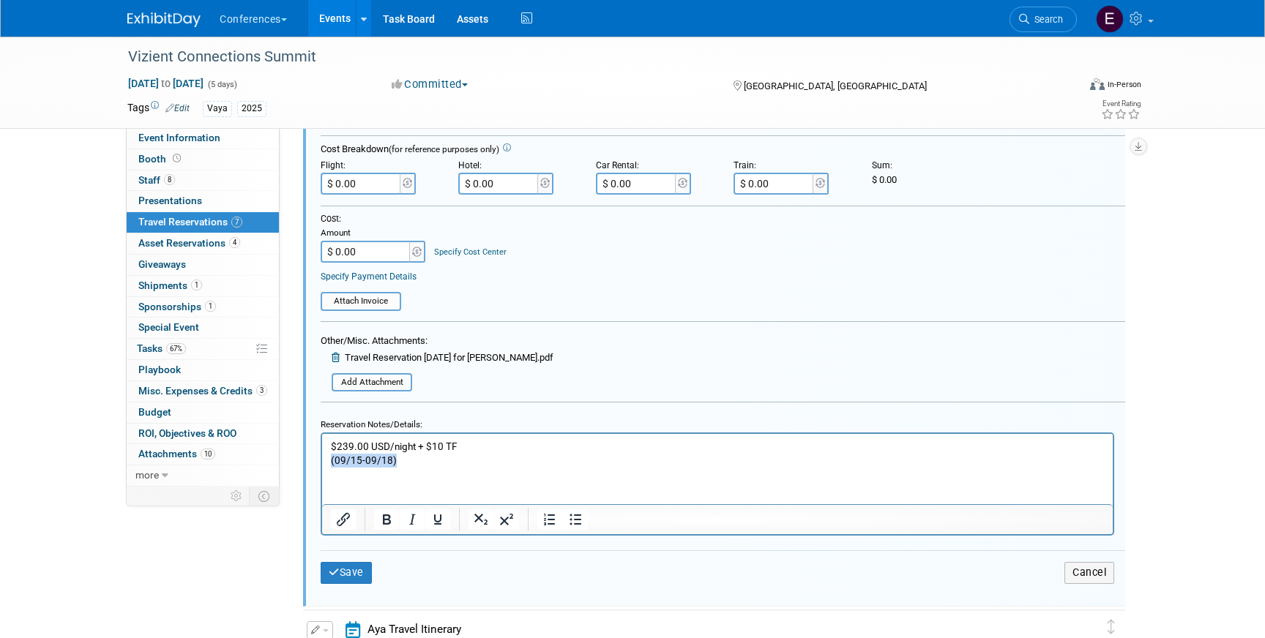
click at [362, 460] on p "(09/15-09/18)" at bounding box center [718, 461] width 774 height 14
click at [359, 461] on p "(09/15- 09/18)" at bounding box center [718, 461] width 774 height 14
click at [362, 573] on button "Save" at bounding box center [346, 572] width 51 height 21
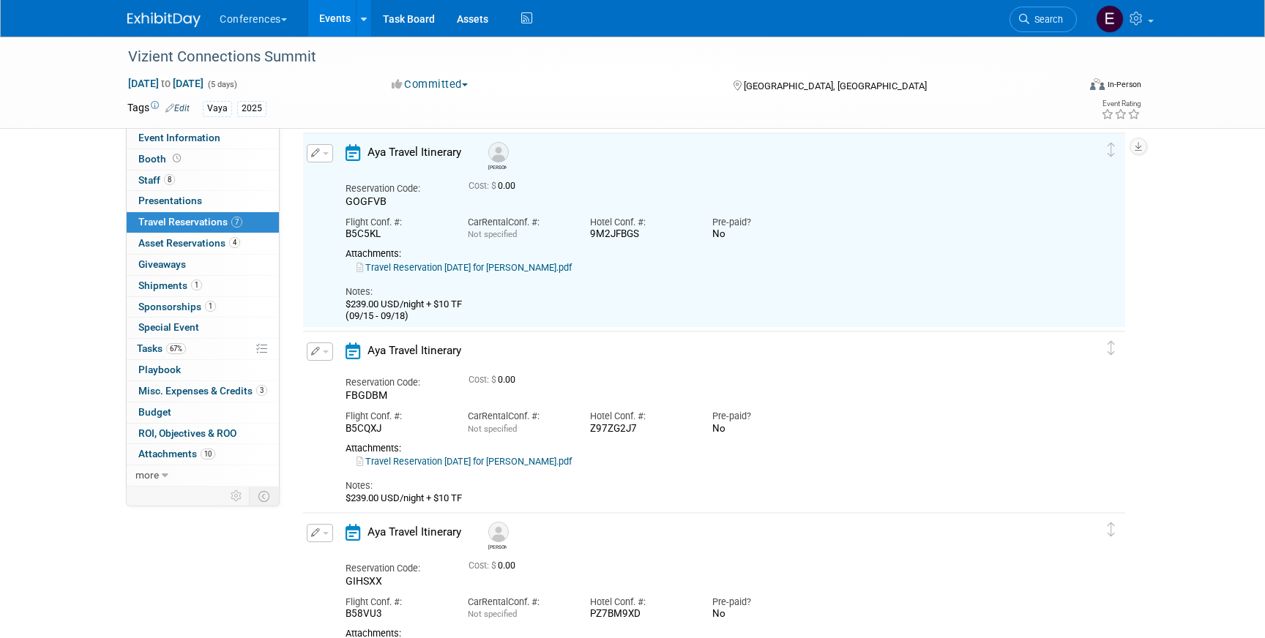
scroll to position [25, 0]
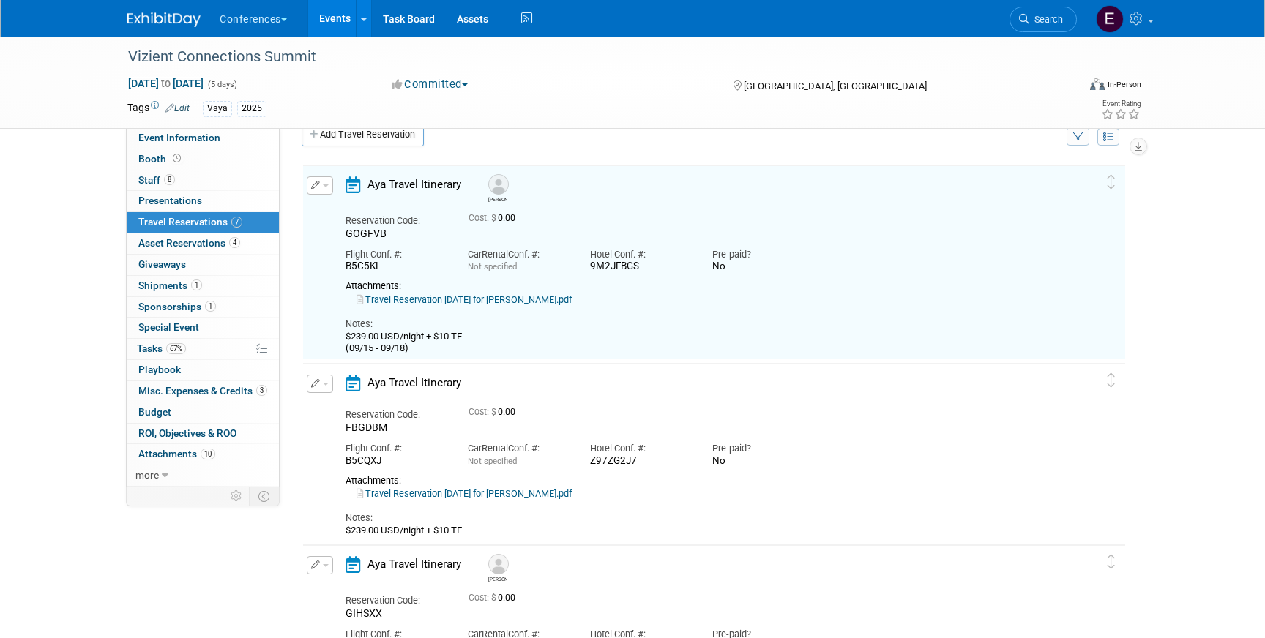
click at [421, 493] on link "Travel Reservation September 15 for MICHAEL HEAL.pdf" at bounding box center [464, 493] width 215 height 11
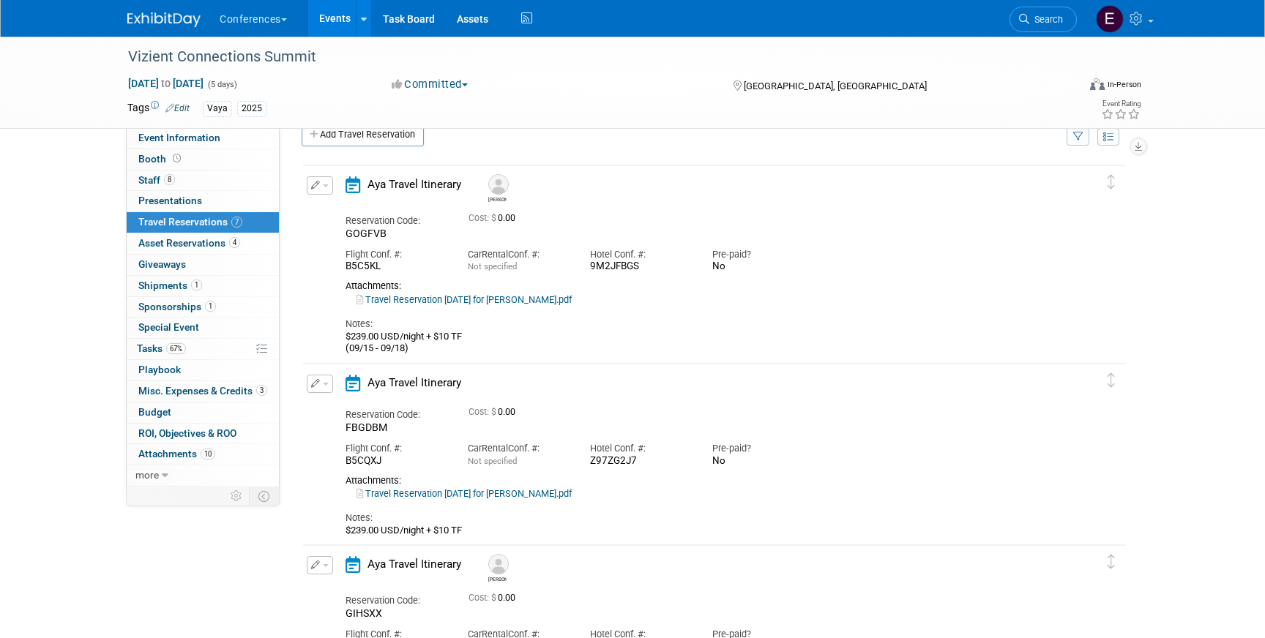
click at [319, 380] on button "button" at bounding box center [320, 384] width 26 height 18
click at [350, 414] on button "Edit Reservation" at bounding box center [369, 409] width 124 height 21
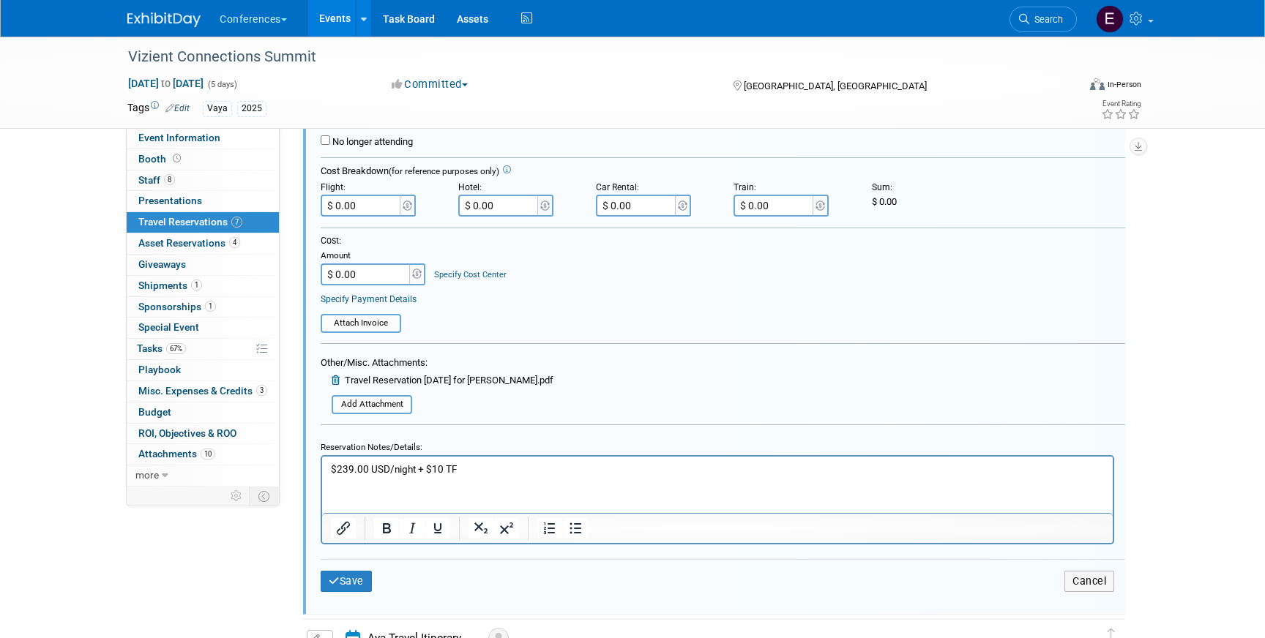
scroll to position [507, 0]
click at [477, 465] on p "$239.00 USD/night + $10 TF" at bounding box center [718, 467] width 774 height 14
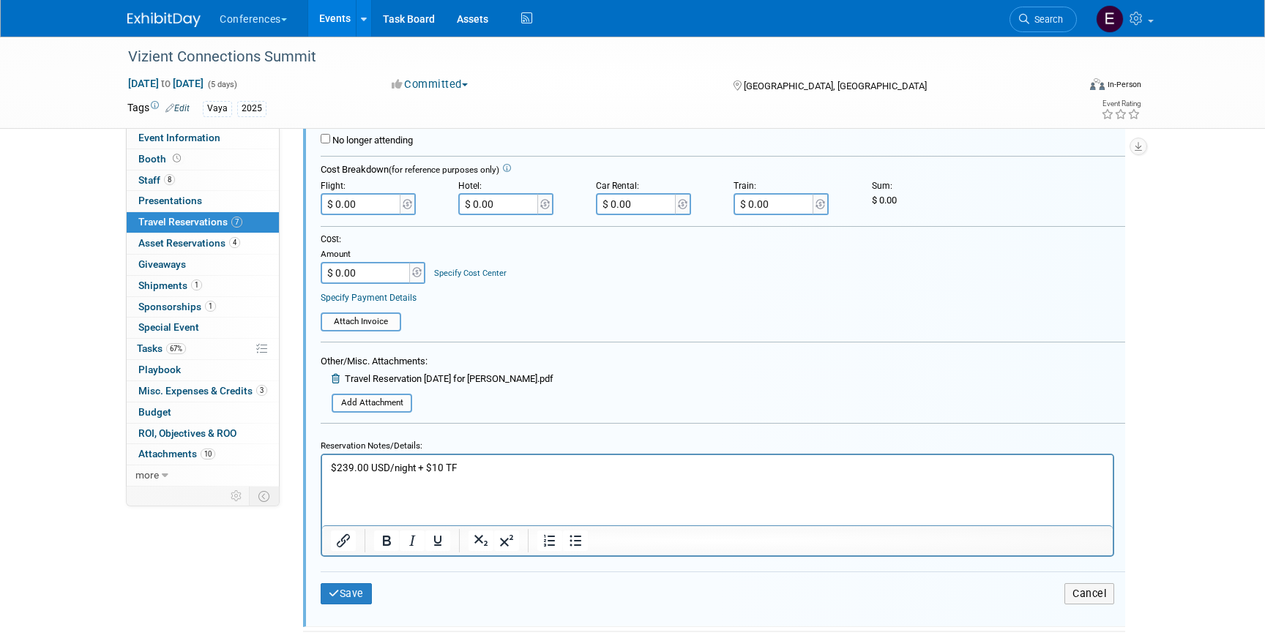
paste body "Rich Text Area. Press ALT-0 for help."
click at [359, 479] on p "(09/15-09/18)" at bounding box center [718, 481] width 774 height 14
click at [366, 482] on p "(09/15 -09/18)" at bounding box center [718, 481] width 774 height 14
drag, startPoint x: 417, startPoint y: 482, endPoint x: 312, endPoint y: 482, distance: 105.4
click at [322, 482] on html "$239.00 USD/night + $10 TF (09/15 - 09/18)" at bounding box center [717, 472] width 791 height 34
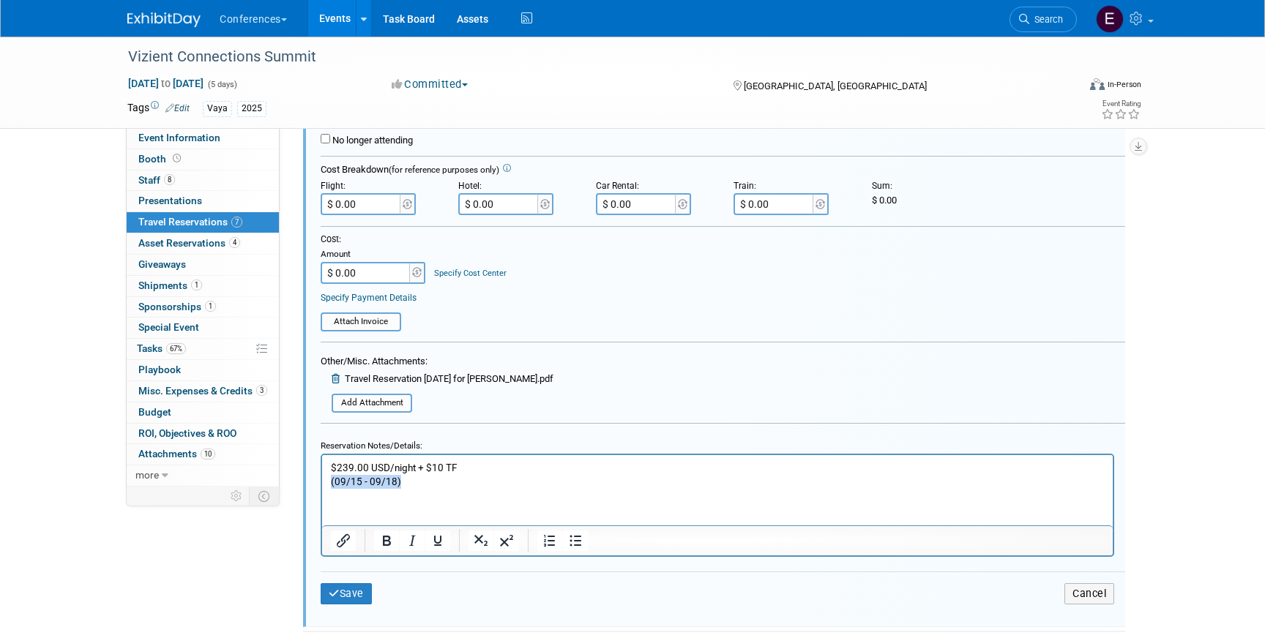
copy p "(09/15 - 09/18)"
click at [361, 596] on button "Save" at bounding box center [346, 593] width 51 height 21
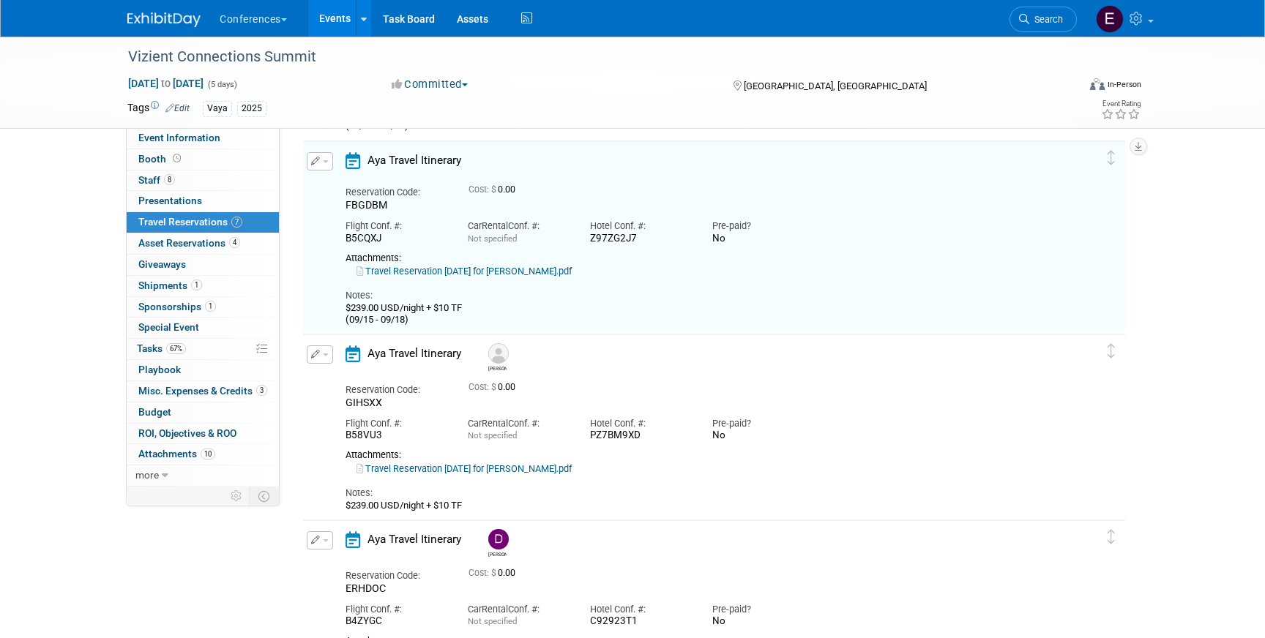
scroll to position [223, 0]
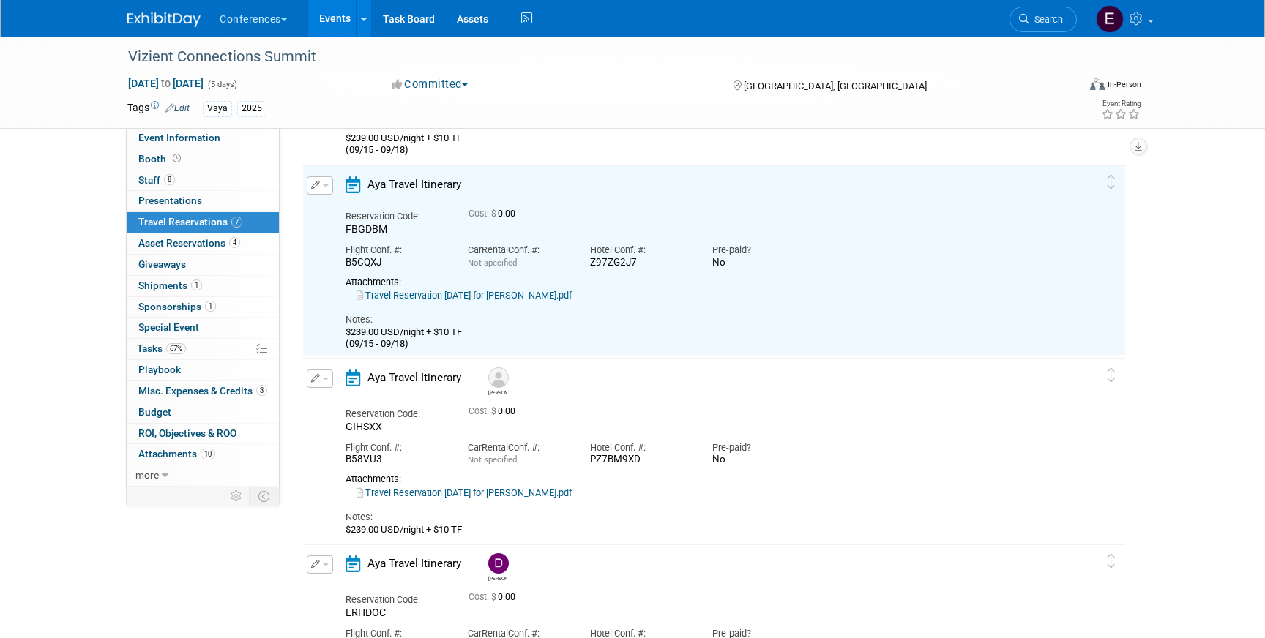
click at [322, 386] on button "button" at bounding box center [320, 379] width 26 height 18
click at [331, 394] on button "Edit Reservation" at bounding box center [369, 404] width 124 height 21
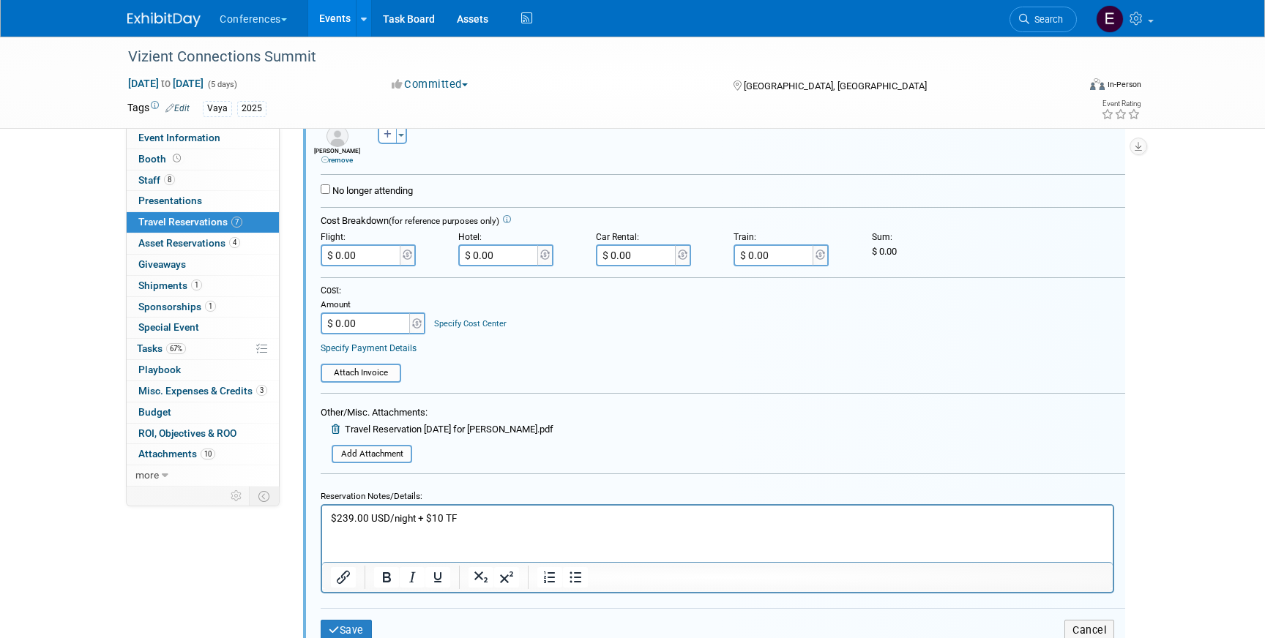
scroll to position [686, 0]
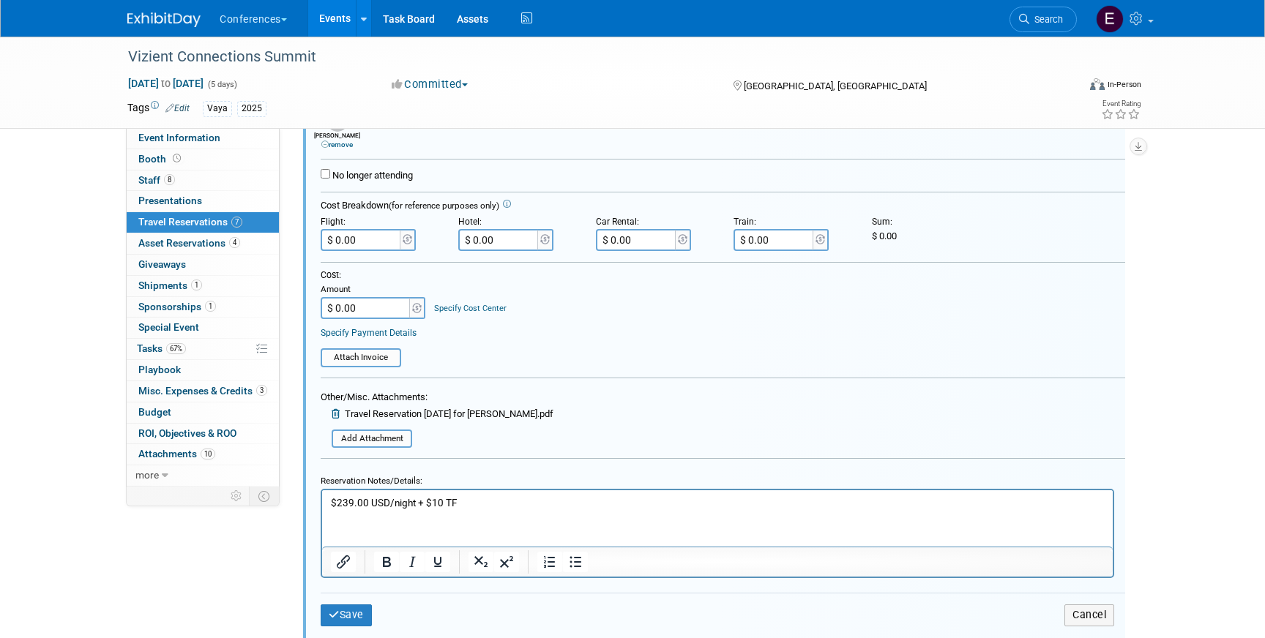
click at [462, 510] on p "$239.00 USD/night + $10 TF" at bounding box center [718, 503] width 774 height 14
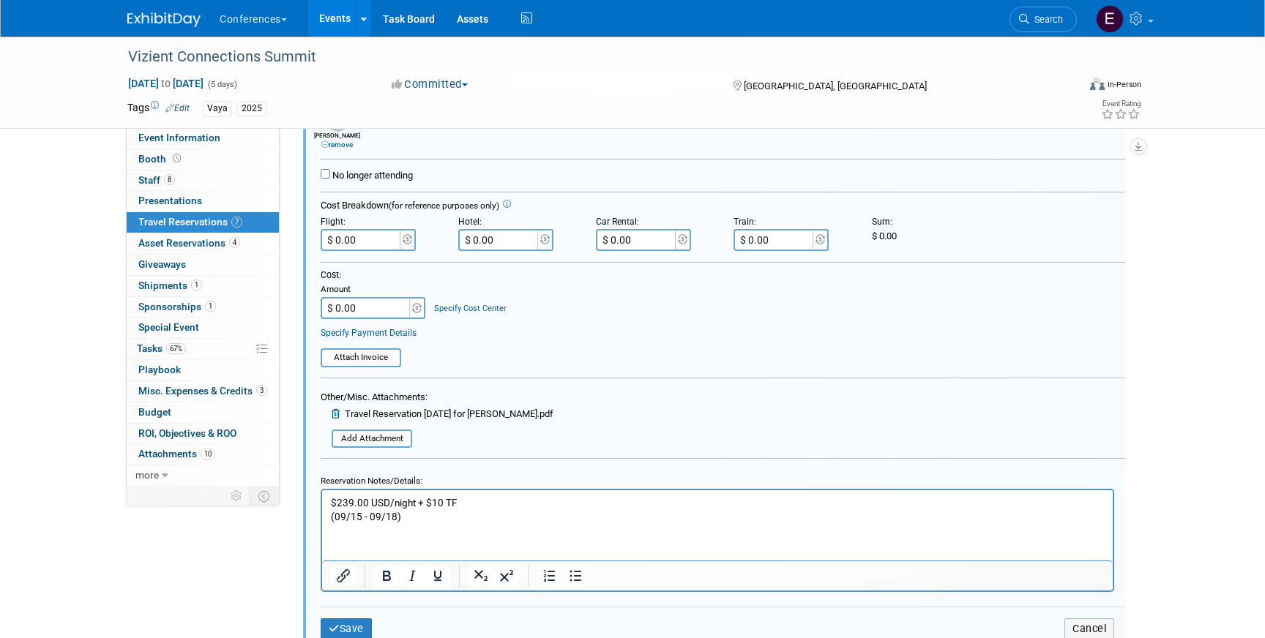
click at [339, 618] on div "Save Cancel" at bounding box center [723, 629] width 805 height 44
click at [339, 624] on button "Save" at bounding box center [346, 629] width 51 height 21
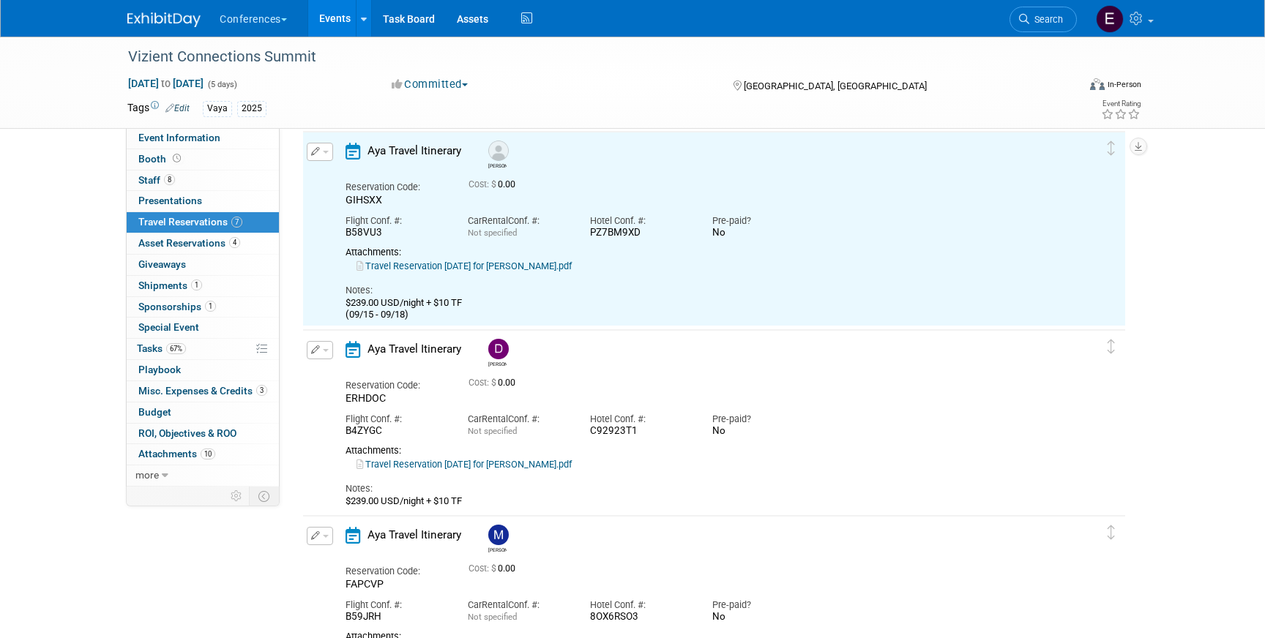
scroll to position [417, 0]
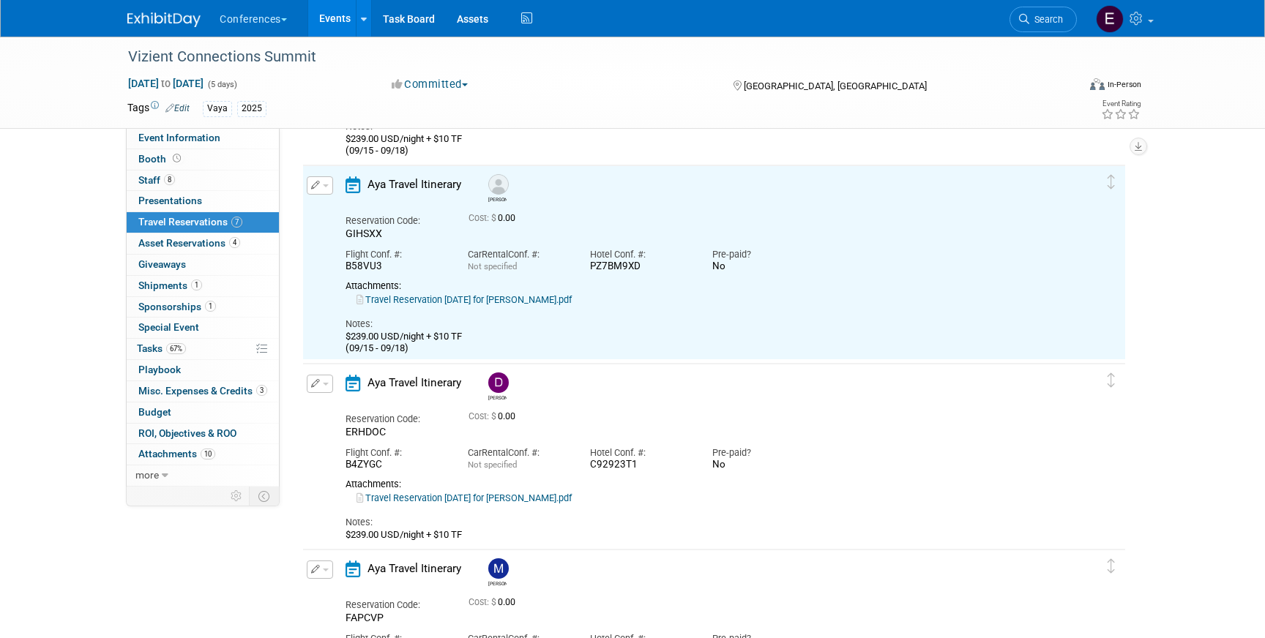
click at [466, 300] on link "Travel Reservation September 15 for JENNIFER CHRISTINE MCHUGH.pdf" at bounding box center [464, 299] width 215 height 11
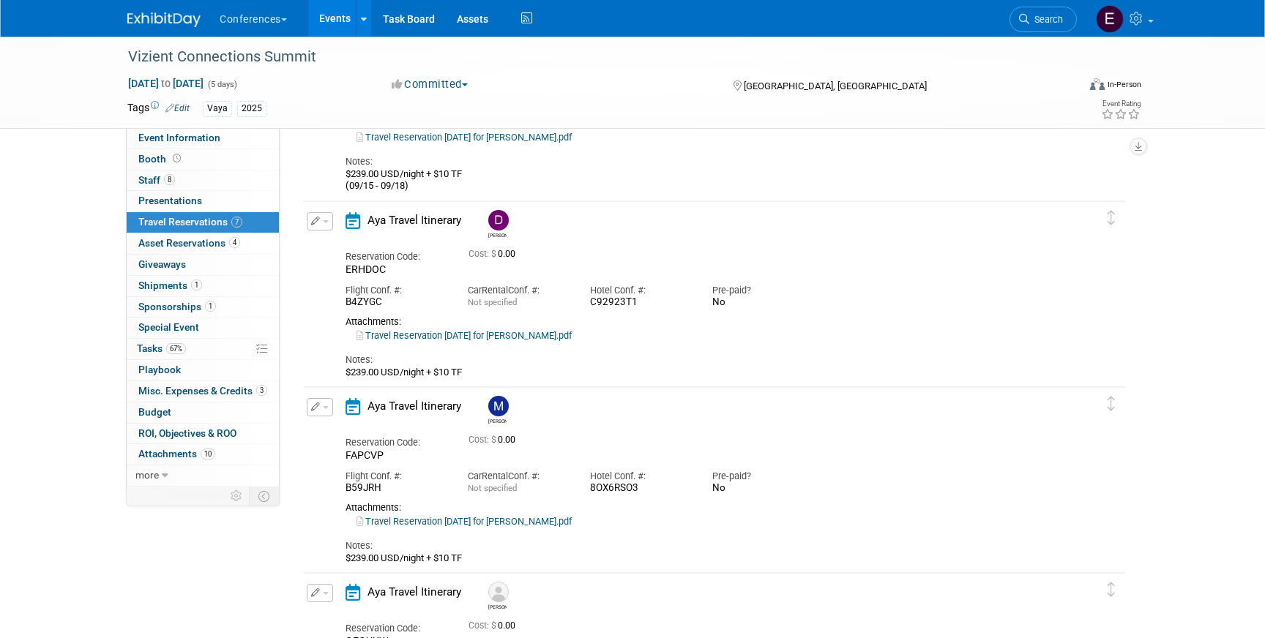
scroll to position [616, 0]
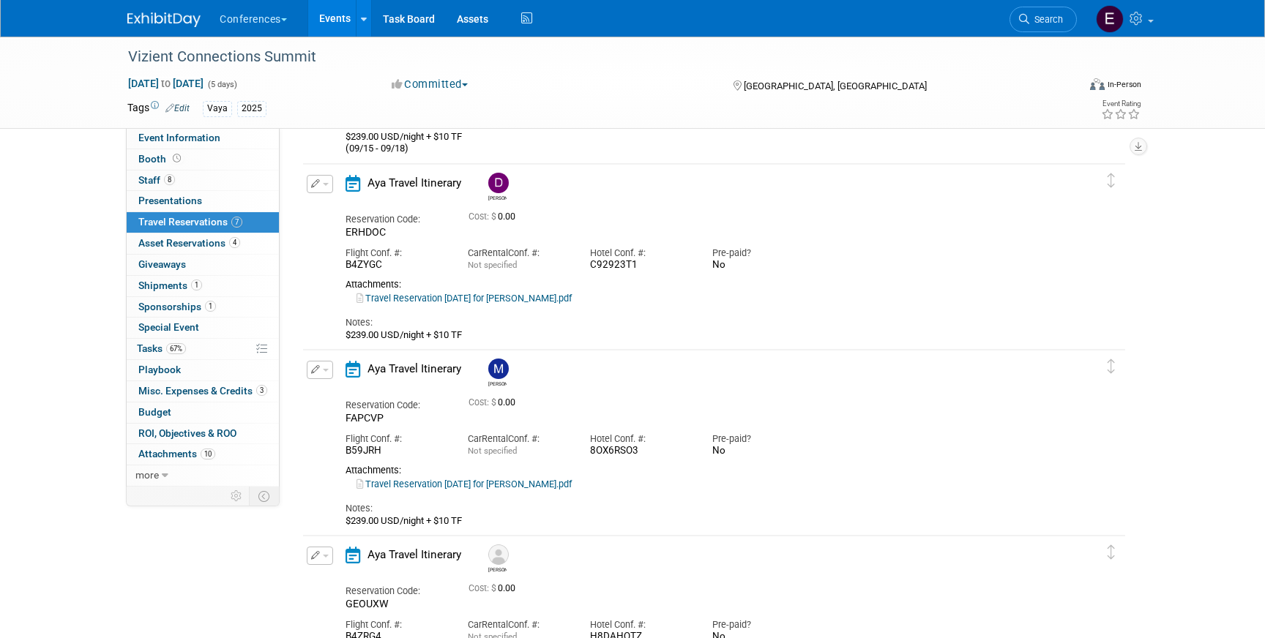
click at [437, 299] on link "Travel Reservation September 15 for DARIN RANSOM TAYLOR.pdf" at bounding box center [464, 298] width 215 height 11
click at [427, 485] on link "Travel Reservation September 14 for MELANIE DEE BELL.pdf" at bounding box center [464, 484] width 215 height 11
click at [319, 370] on icon "button" at bounding box center [316, 369] width 10 height 9
click at [343, 396] on button "Edit Reservation" at bounding box center [369, 395] width 124 height 21
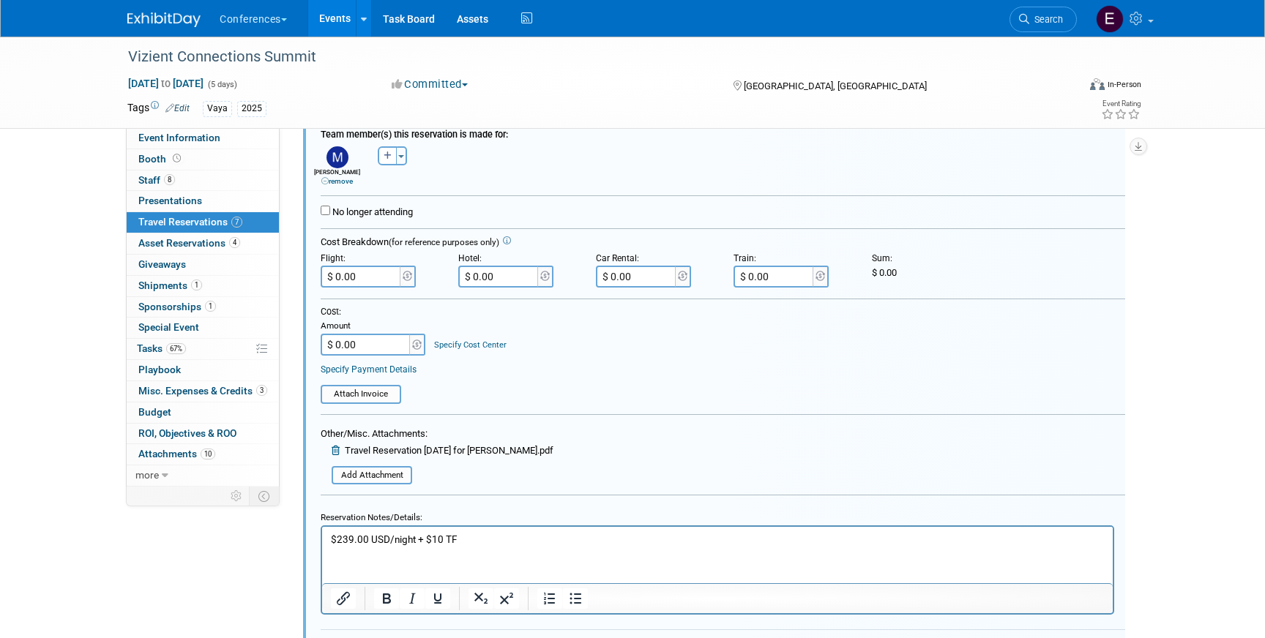
scroll to position [1038, 0]
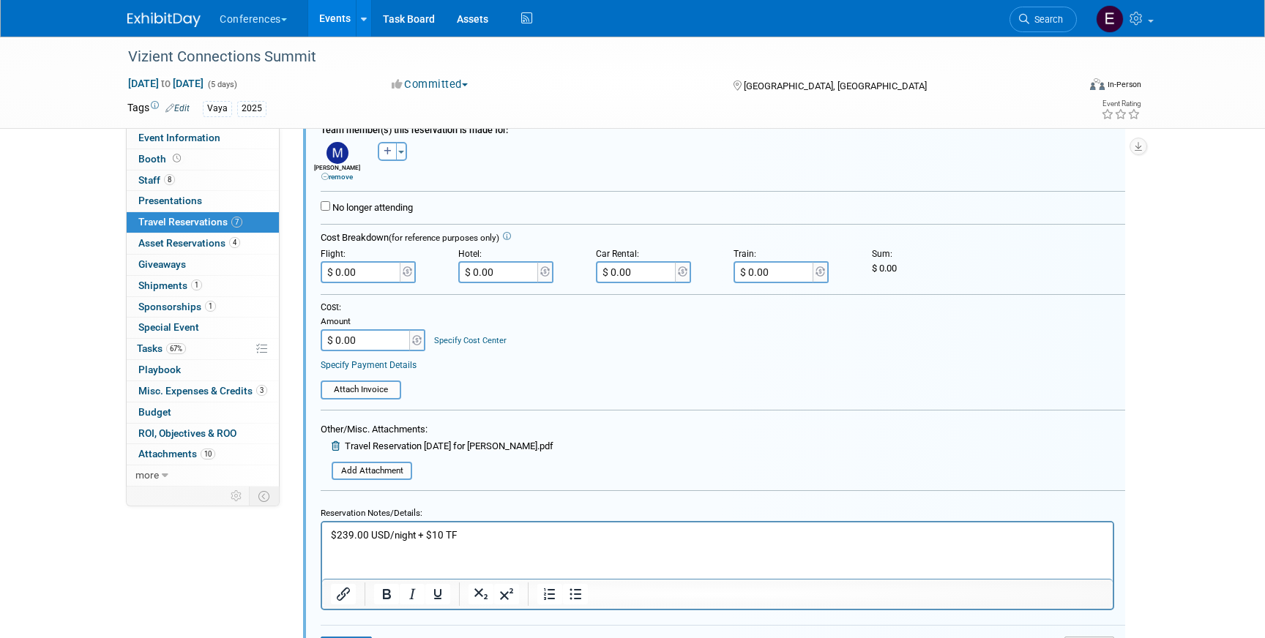
click at [479, 542] on html "$239.00 USD/night + $10 TF" at bounding box center [717, 533] width 791 height 20
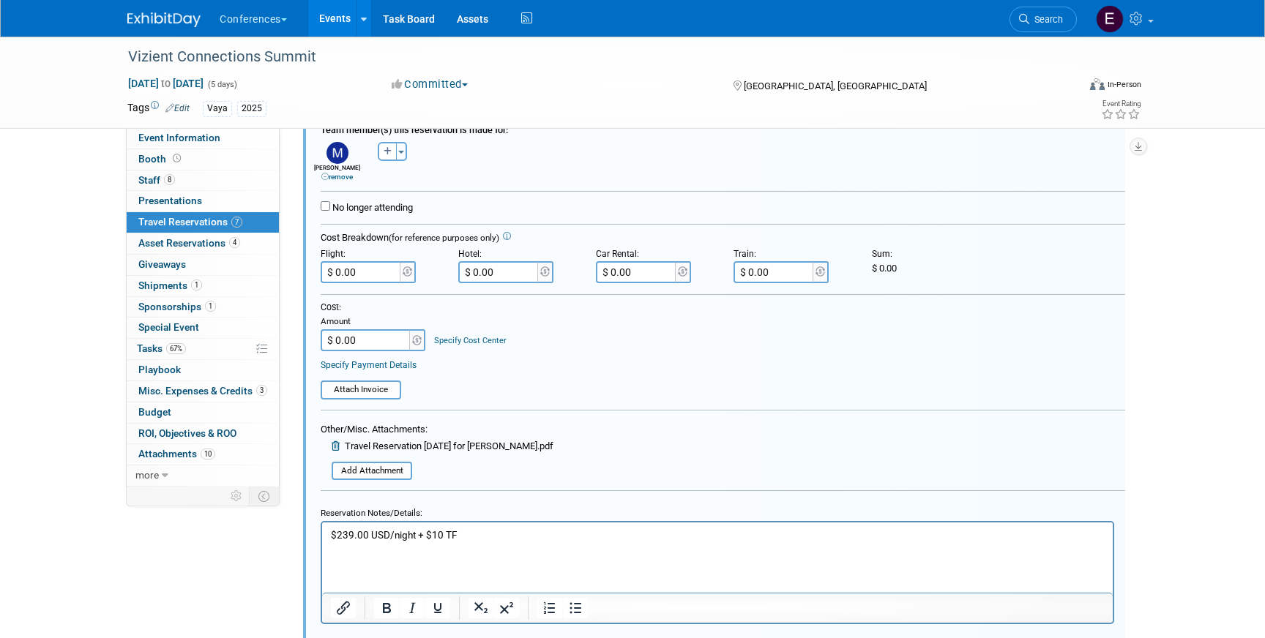
paste body "Rich Text Area. Press ALT-0 for help."
click at [360, 551] on p "(09/15 - 09/18)" at bounding box center [718, 549] width 774 height 14
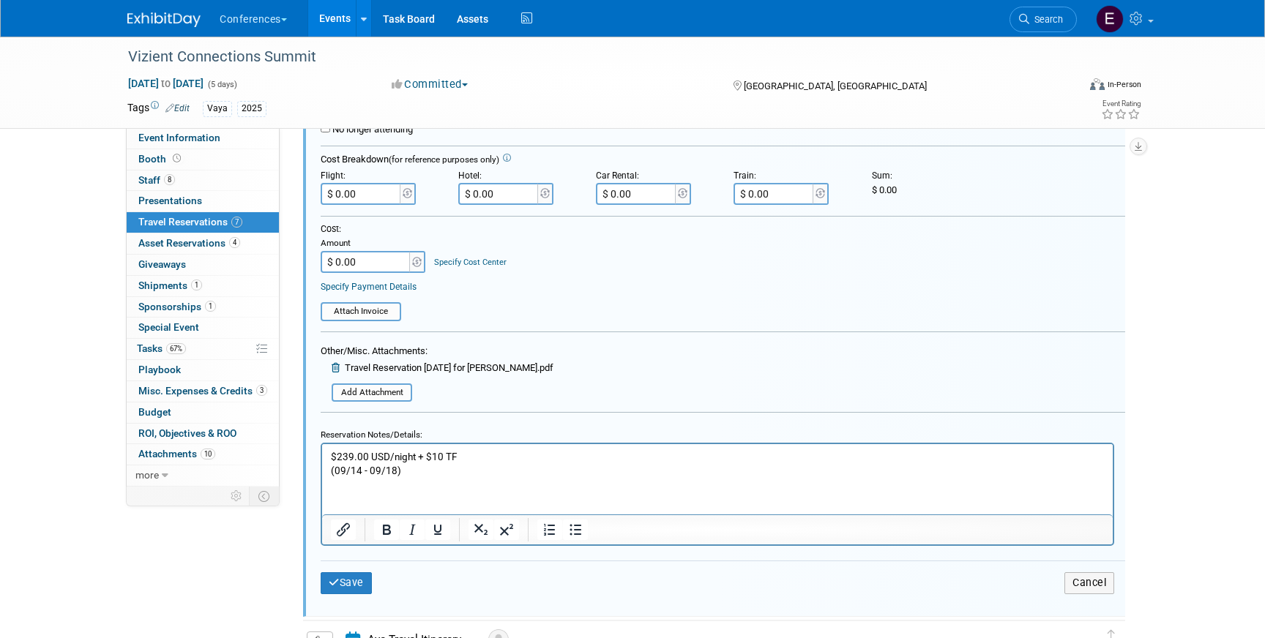
scroll to position [1117, 0]
click at [345, 591] on button "Save" at bounding box center [346, 582] width 51 height 21
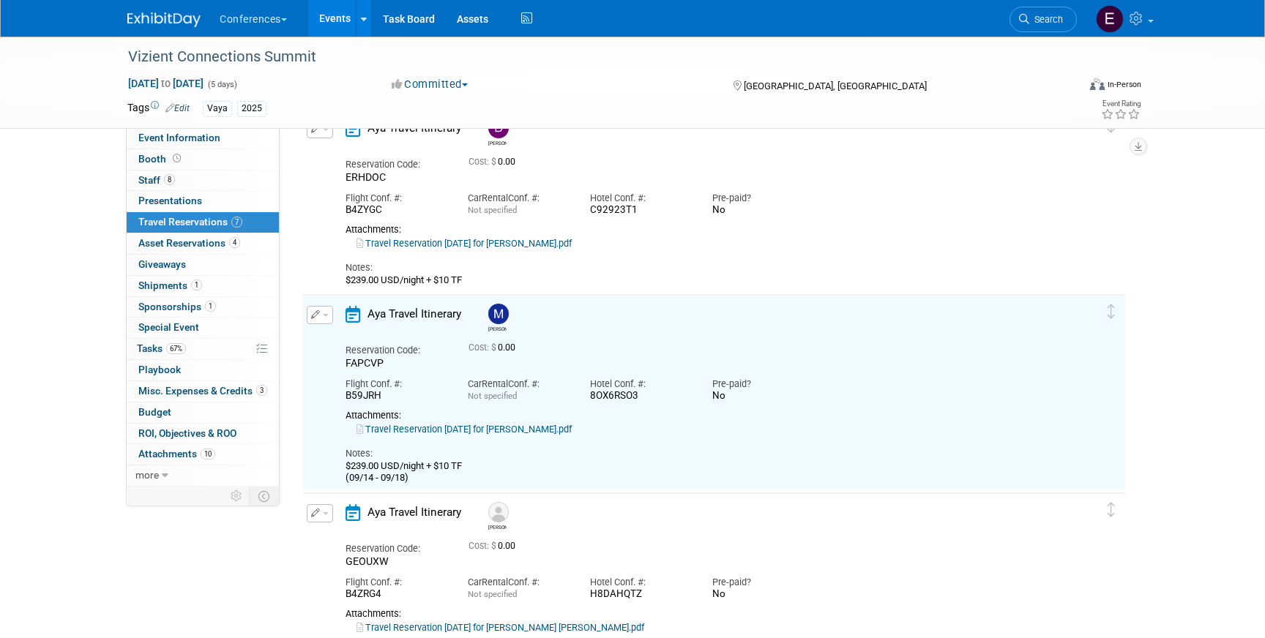
scroll to position [617, 0]
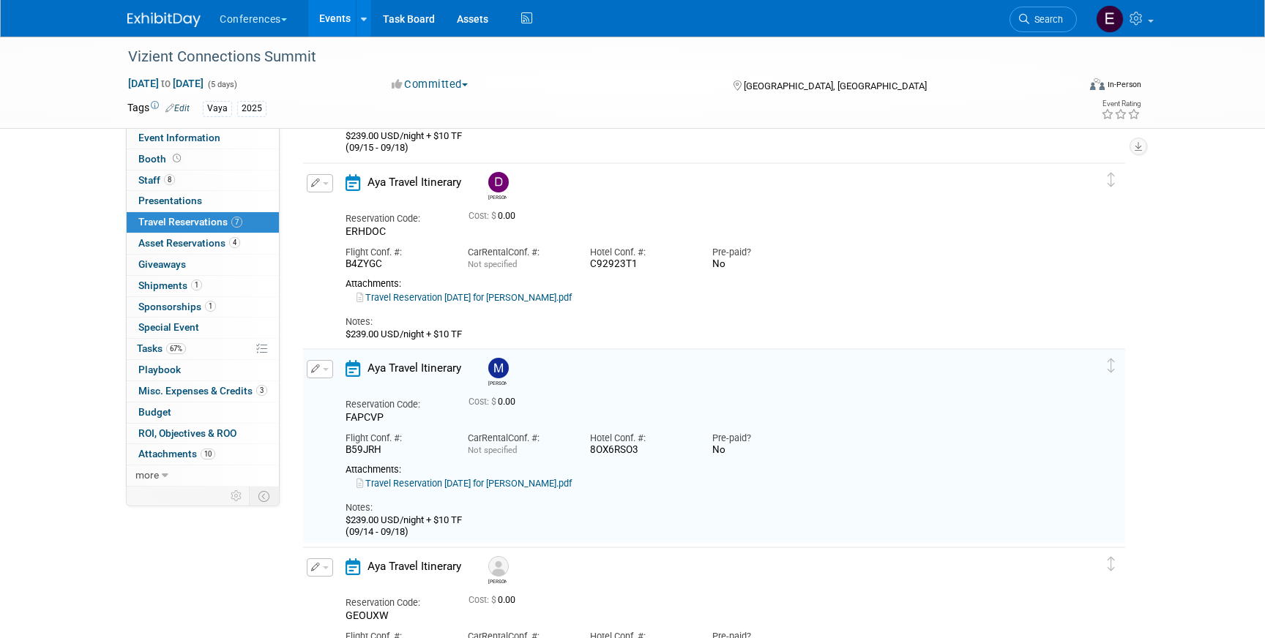
click at [324, 187] on button "button" at bounding box center [320, 183] width 26 height 18
click at [340, 204] on button "Edit Reservation" at bounding box center [369, 208] width 124 height 21
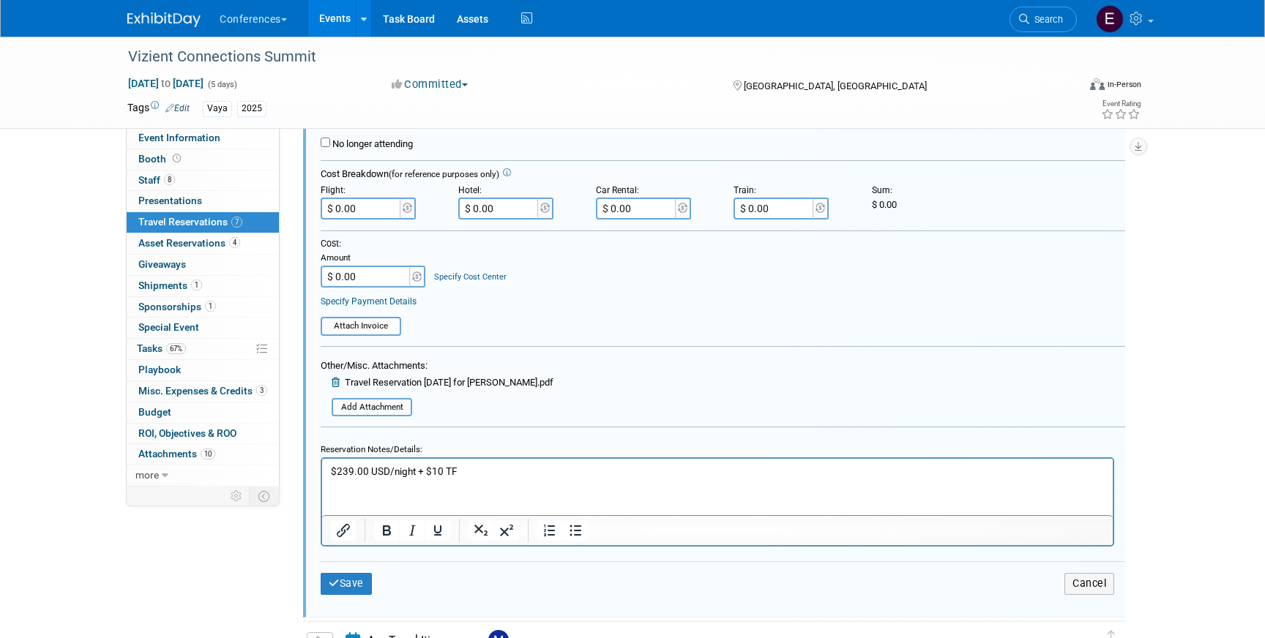
scroll to position [944, 0]
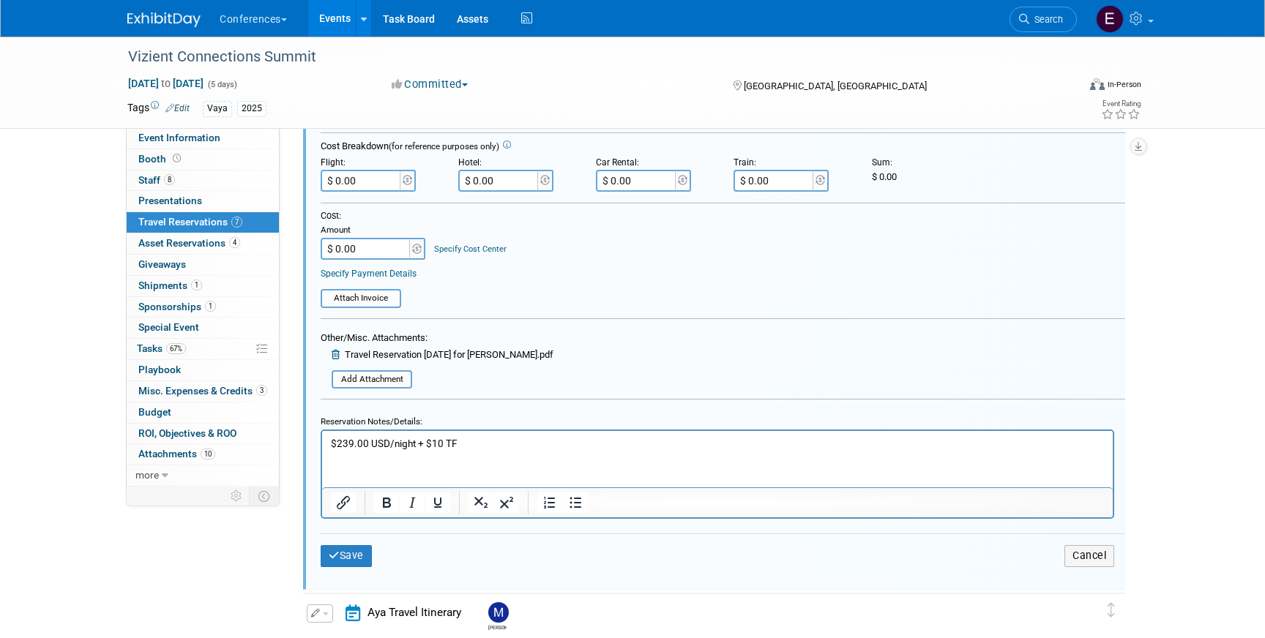
click at [487, 433] on html "$239.00 USD/night + $10 TF" at bounding box center [717, 441] width 791 height 20
click at [477, 444] on p "$239.00 USD/night + $10 TF" at bounding box center [718, 444] width 774 height 14
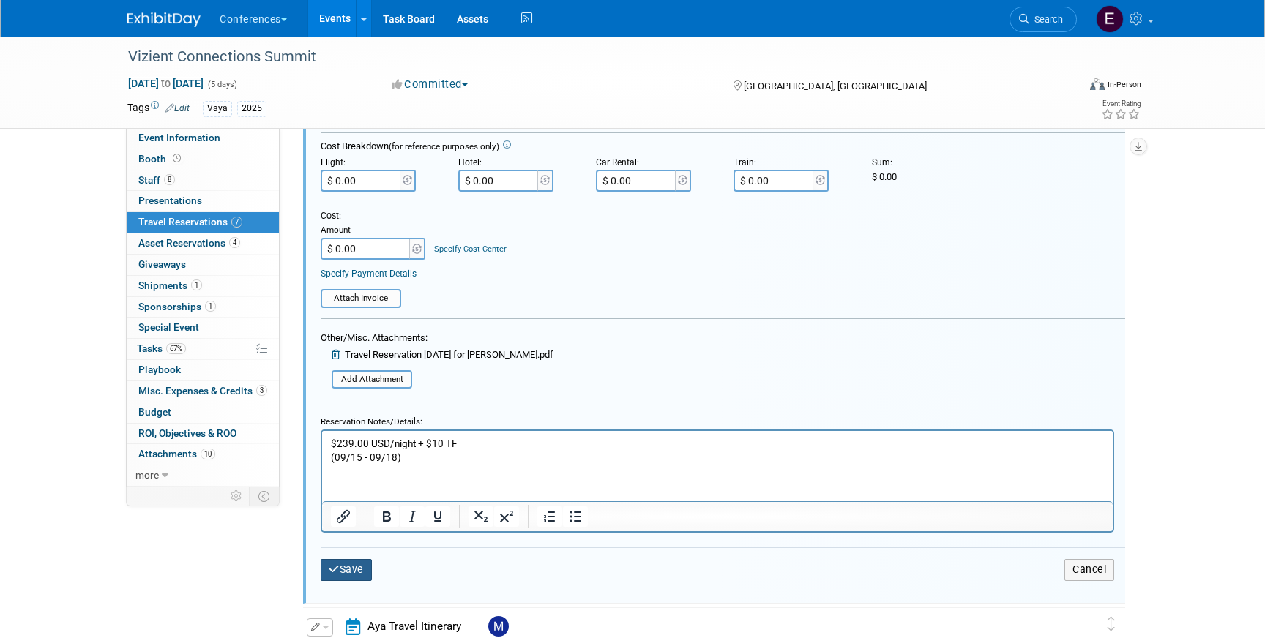
click at [362, 569] on button "Save" at bounding box center [346, 569] width 51 height 21
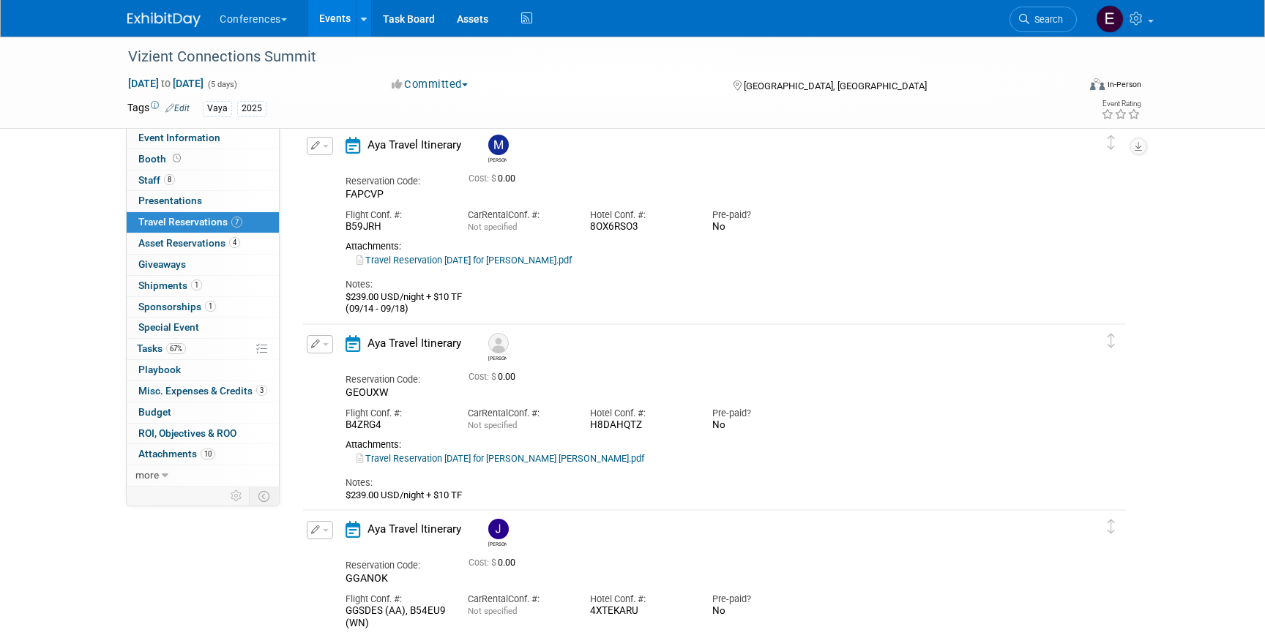
scroll to position [862, 0]
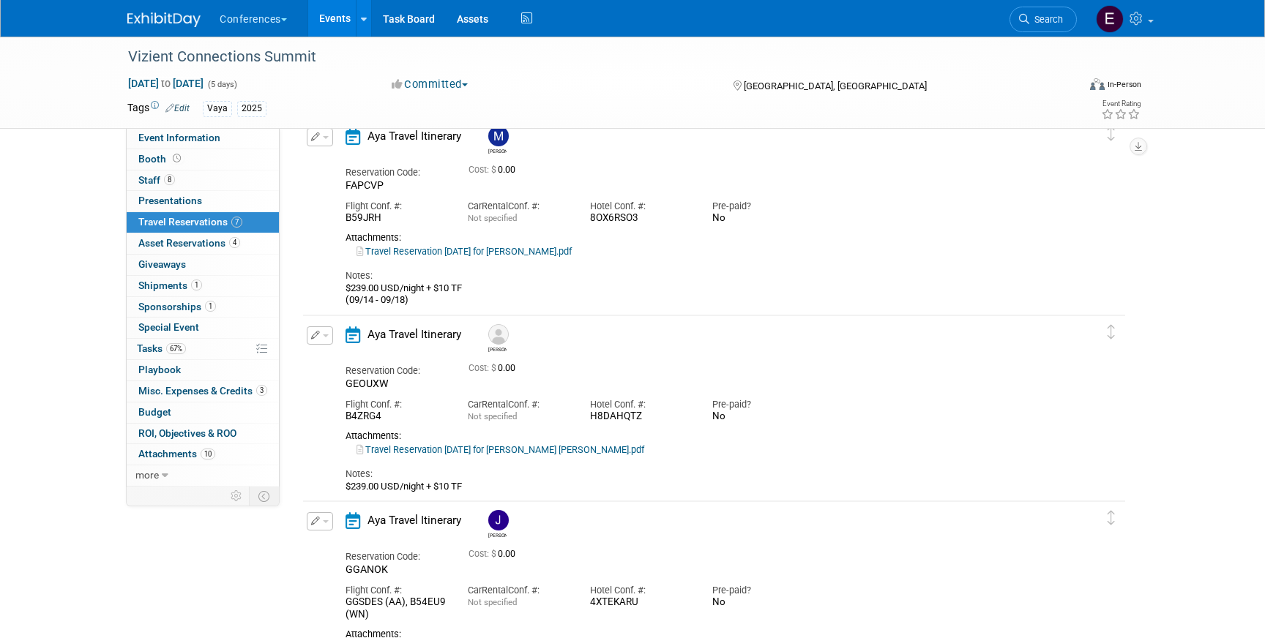
click at [455, 455] on link "Travel Reservation September 14 for ARVIN EINSTEIN JUAN.pdf" at bounding box center [501, 449] width 288 height 11
click at [312, 337] on icon "button" at bounding box center [316, 335] width 10 height 9
click at [327, 357] on icon "button" at bounding box center [323, 361] width 12 height 10
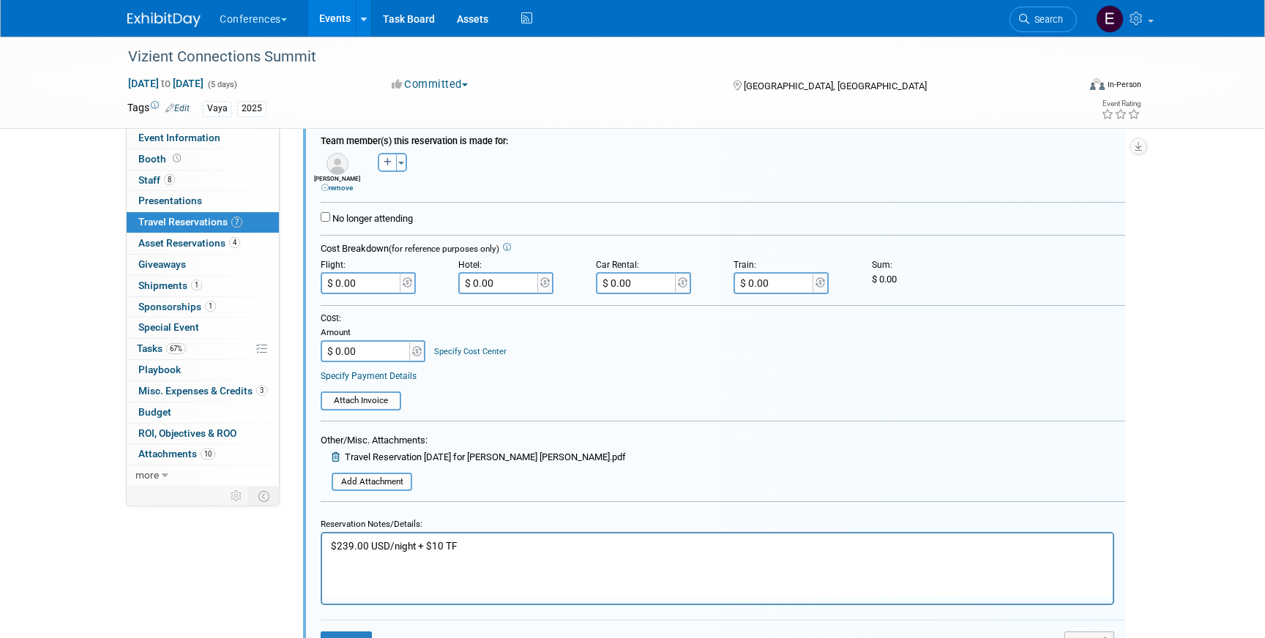
scroll to position [1276, 0]
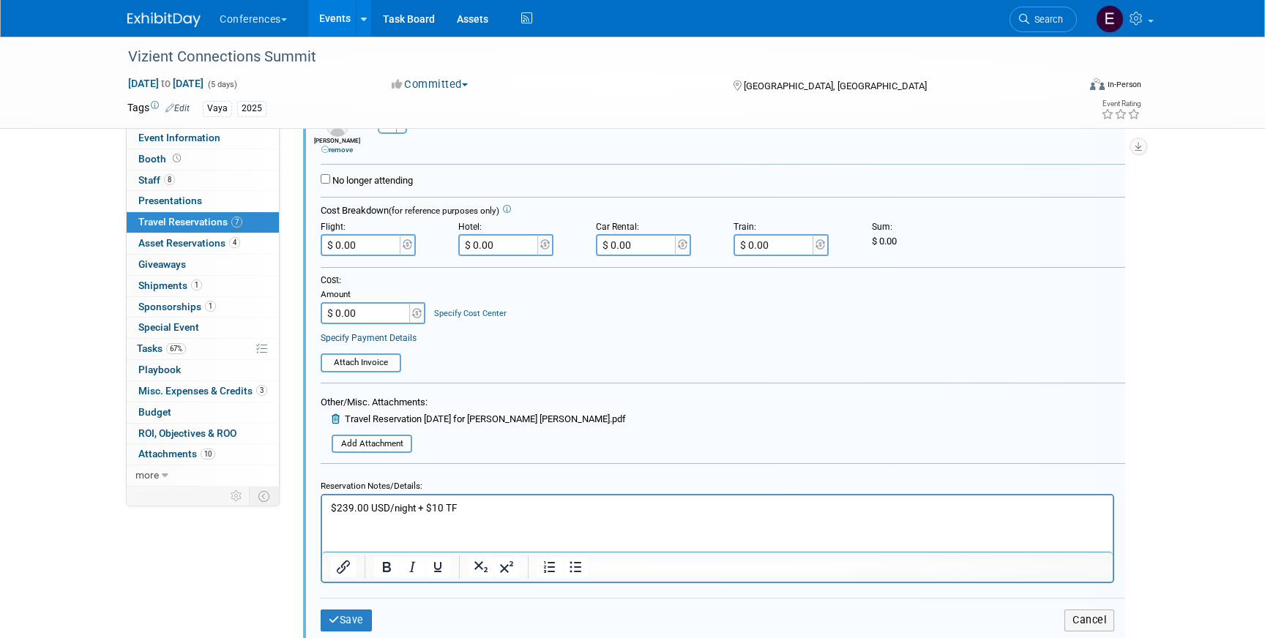
click at [483, 505] on p "$239.00 USD/night + $10 TF" at bounding box center [718, 508] width 774 height 14
paste body "Rich Text Area. Press ALT-0 for help."
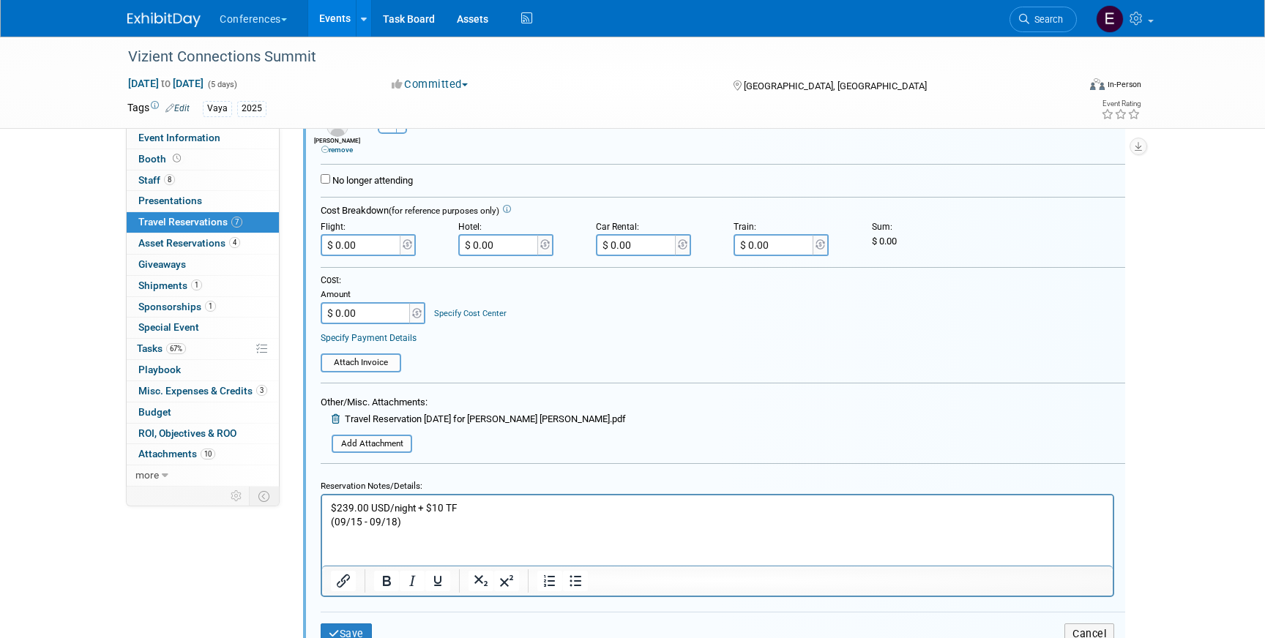
click at [359, 524] on p "(09/15 - 09/18)" at bounding box center [718, 522] width 774 height 14
click at [395, 523] on p "(09/14 - 09/18)" at bounding box center [718, 522] width 774 height 14
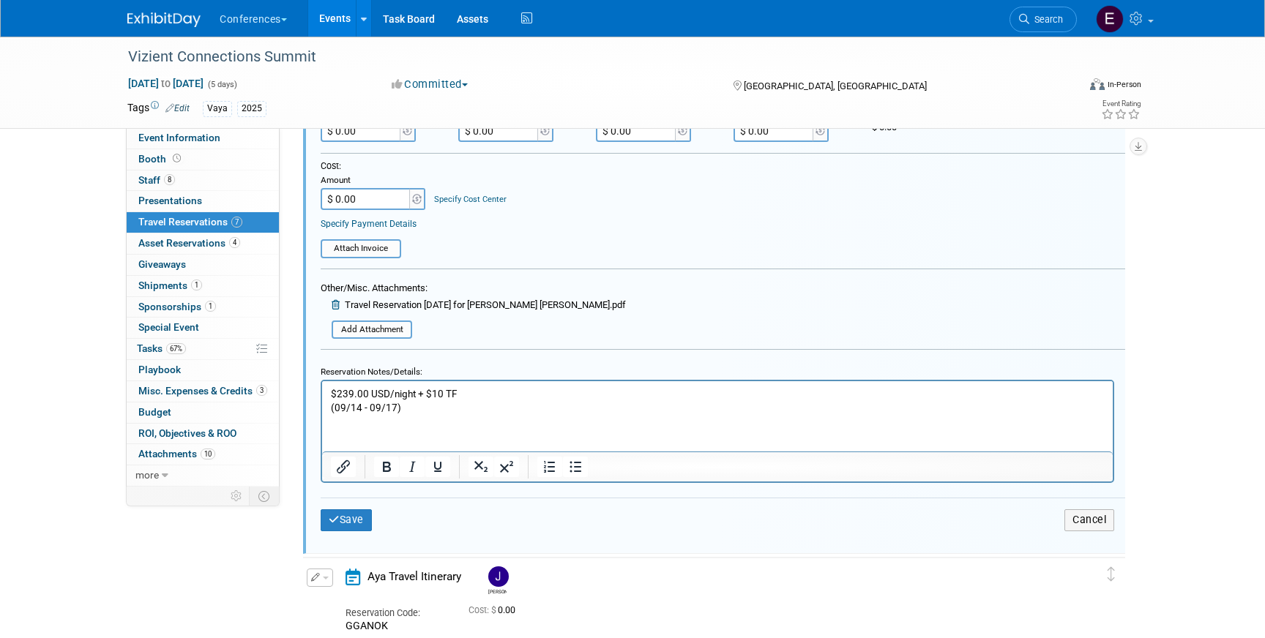
scroll to position [1392, 0]
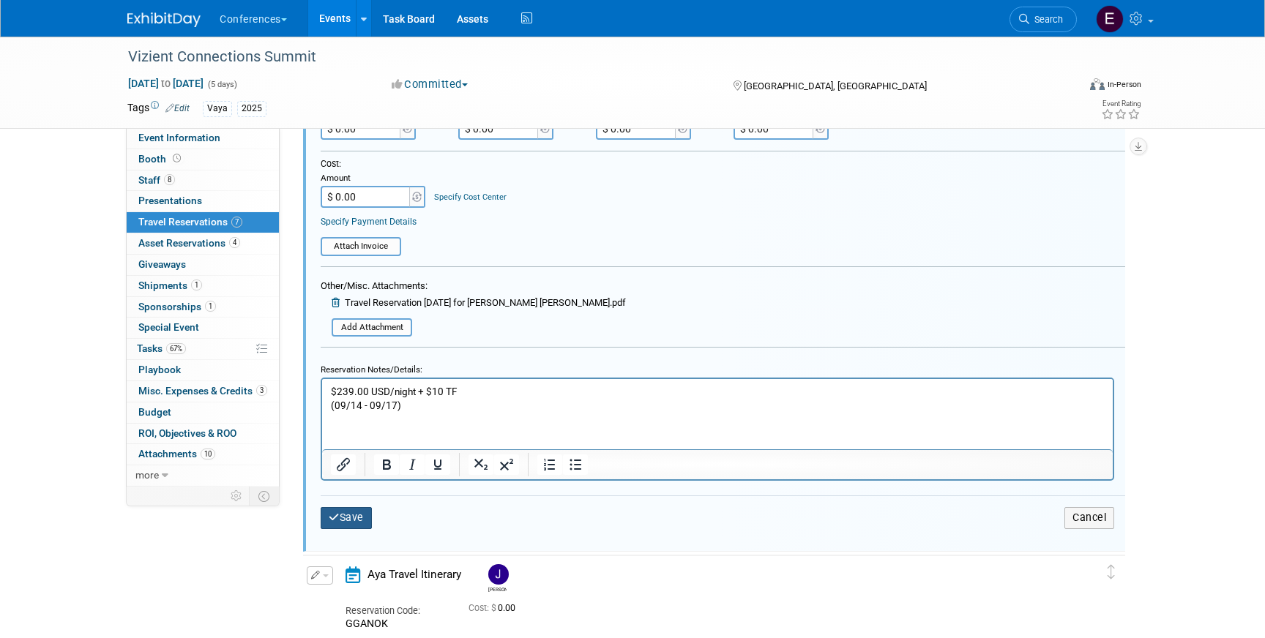
click at [367, 526] on button "Save" at bounding box center [346, 517] width 51 height 21
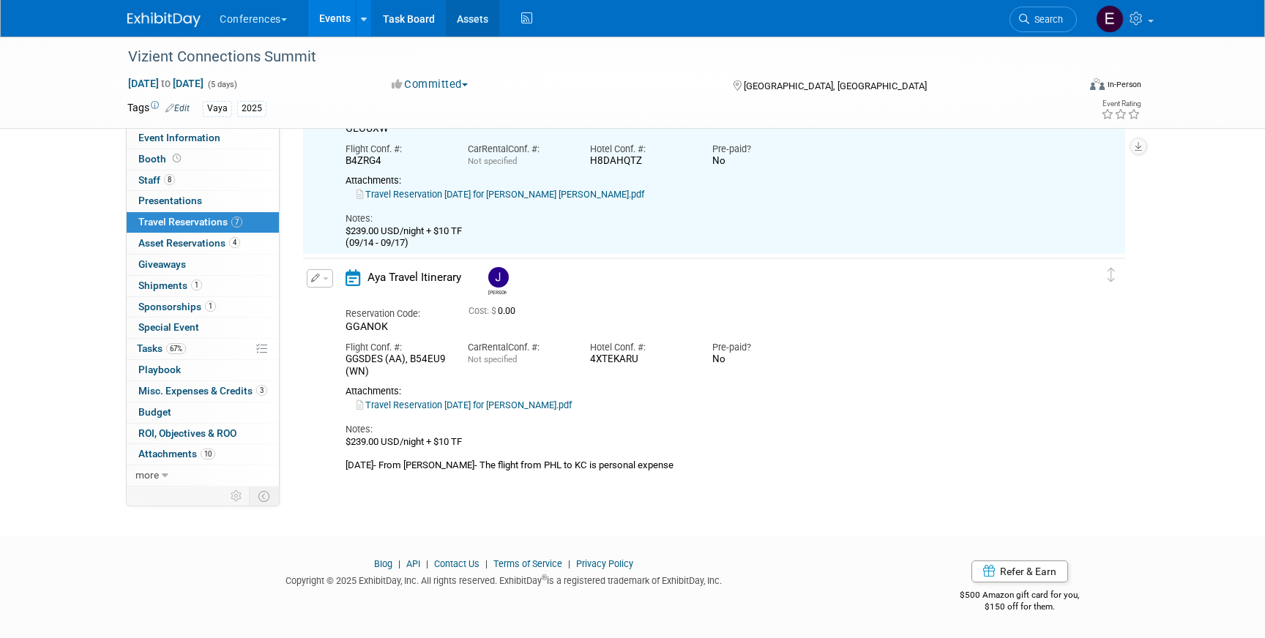
scroll to position [1012, 0]
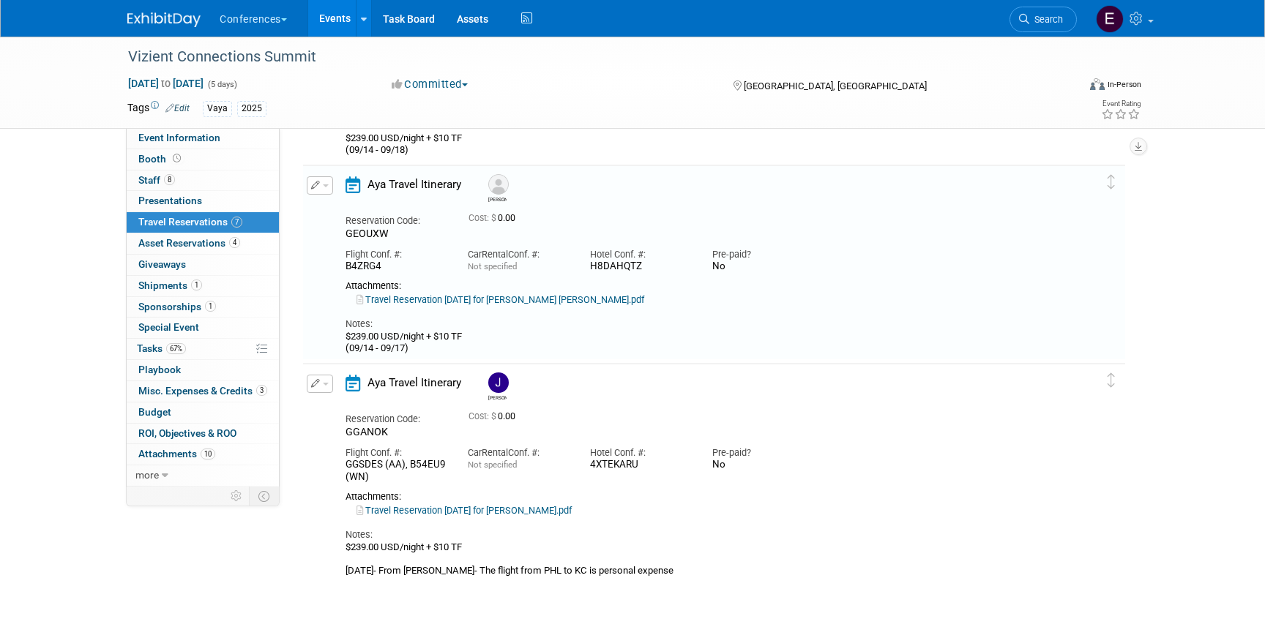
click at [497, 508] on link "Travel Reservation September 13 for JEFF M IANNOTTI.pdf" at bounding box center [464, 510] width 215 height 11
click at [313, 384] on icon "button" at bounding box center [316, 383] width 10 height 9
click at [336, 408] on button "Edit Reservation" at bounding box center [369, 409] width 124 height 21
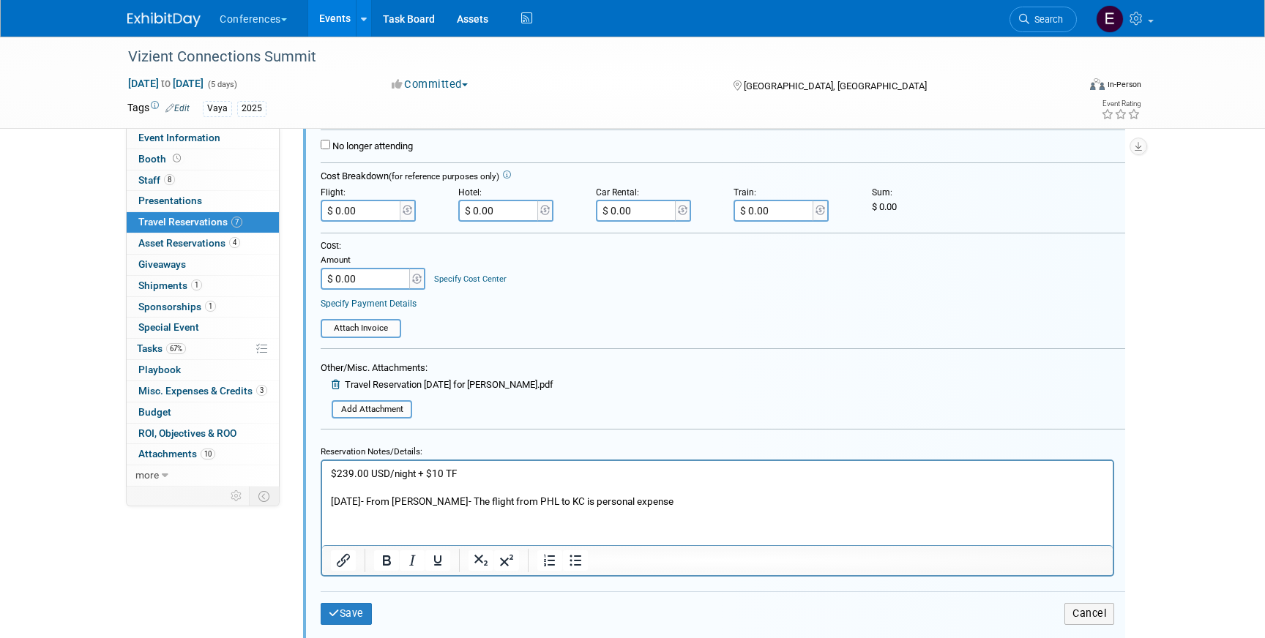
scroll to position [1526, 0]
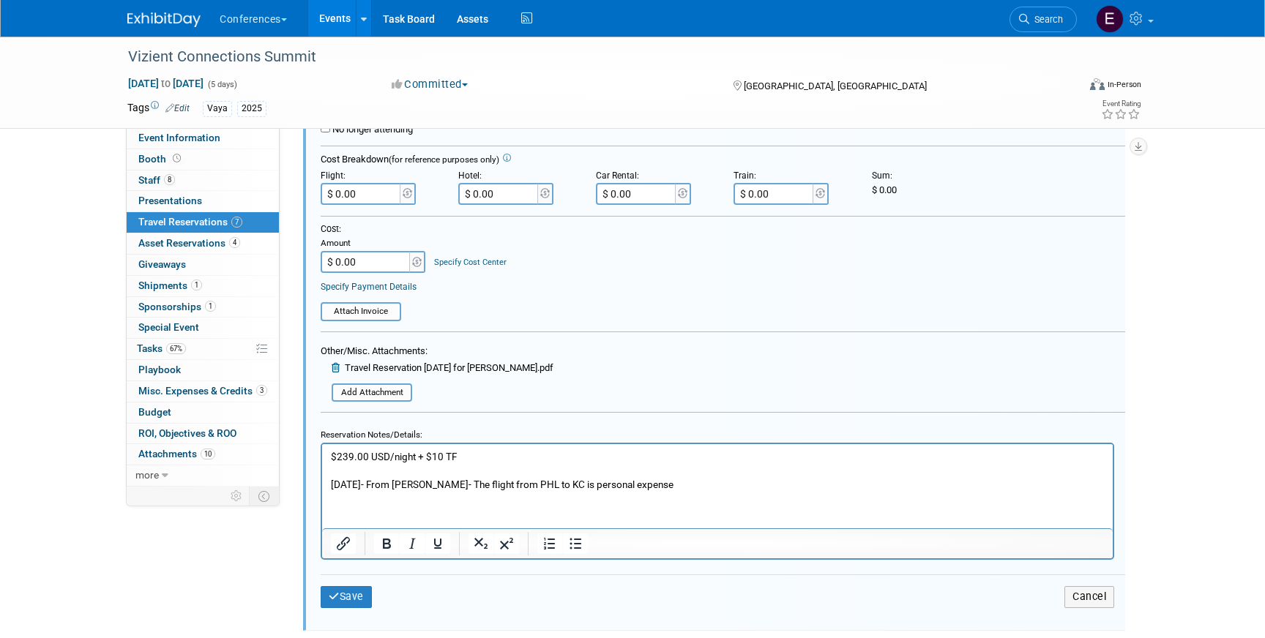
click at [480, 458] on p "$239.00 USD/night + $10 TF 8/4/25- From JEff- The flight from PHL to KC is pers…" at bounding box center [718, 471] width 774 height 42
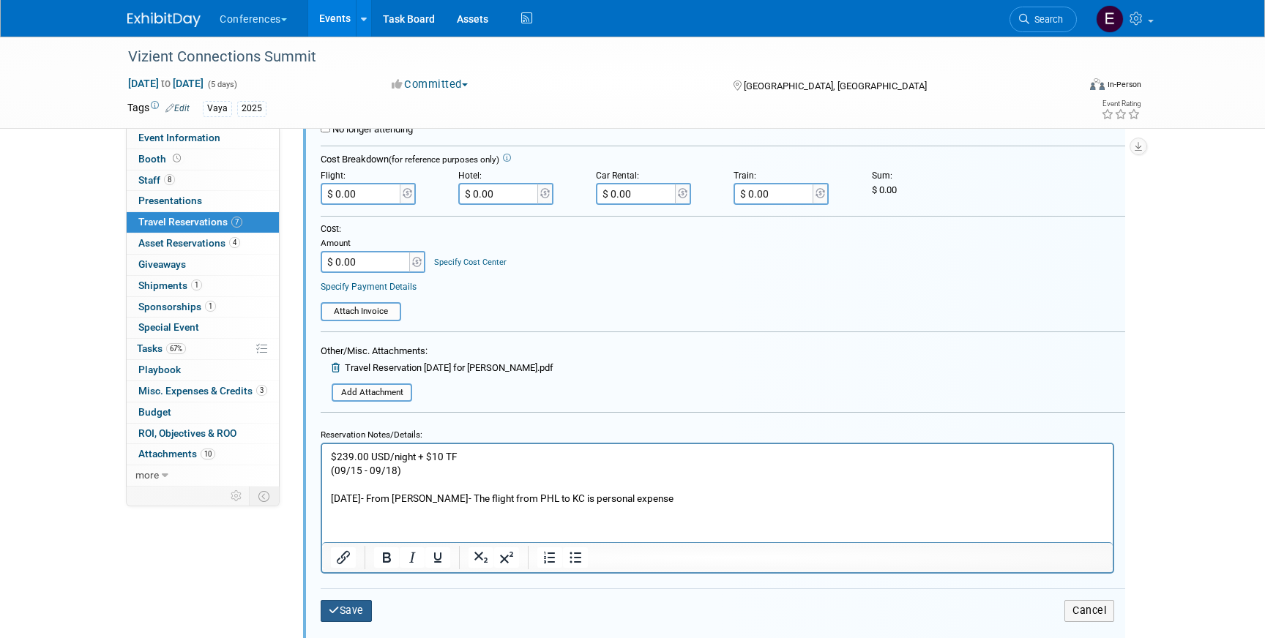
click at [348, 622] on button "Save" at bounding box center [346, 610] width 51 height 21
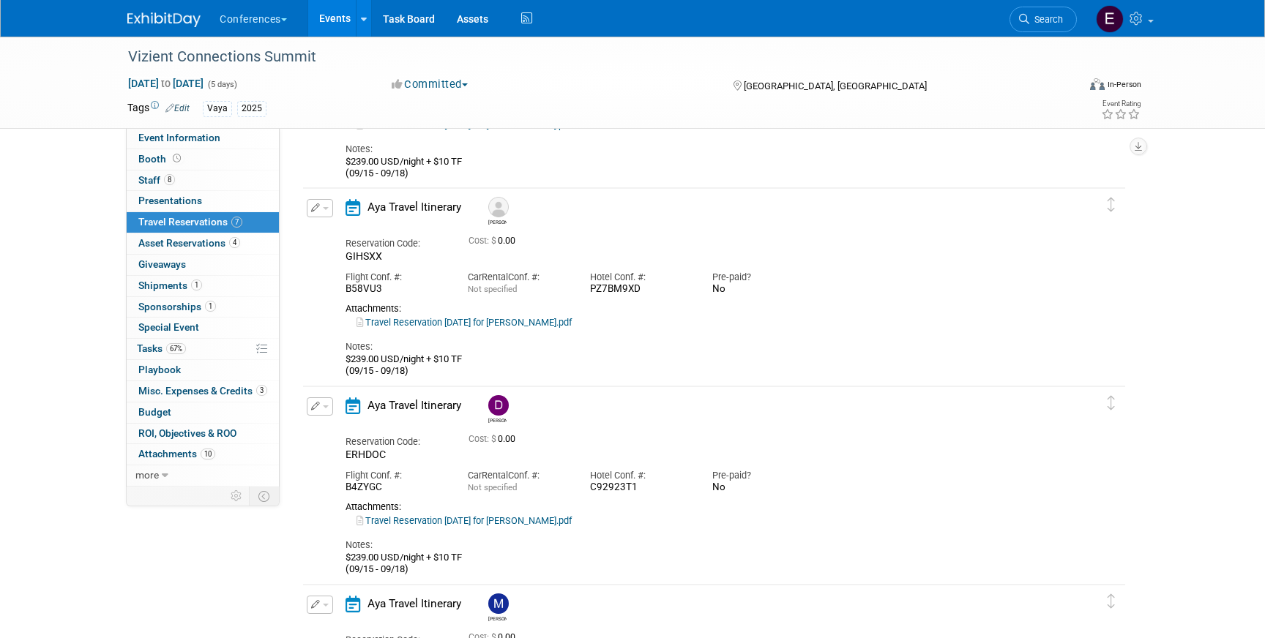
scroll to position [0, 0]
drag, startPoint x: 641, startPoint y: 294, endPoint x: 590, endPoint y: 294, distance: 50.5
click at [590, 294] on div "9M2JFBGS" at bounding box center [640, 292] width 100 height 12
click at [663, 313] on div "Attachments:" at bounding box center [702, 311] width 712 height 12
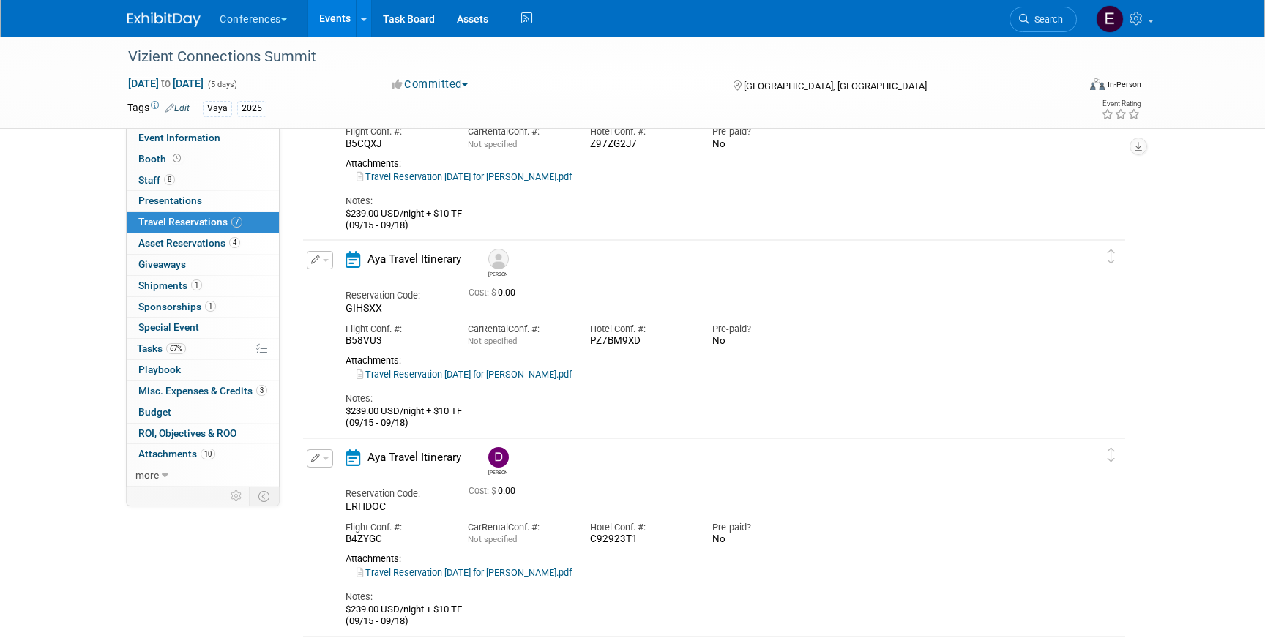
scroll to position [381, 0]
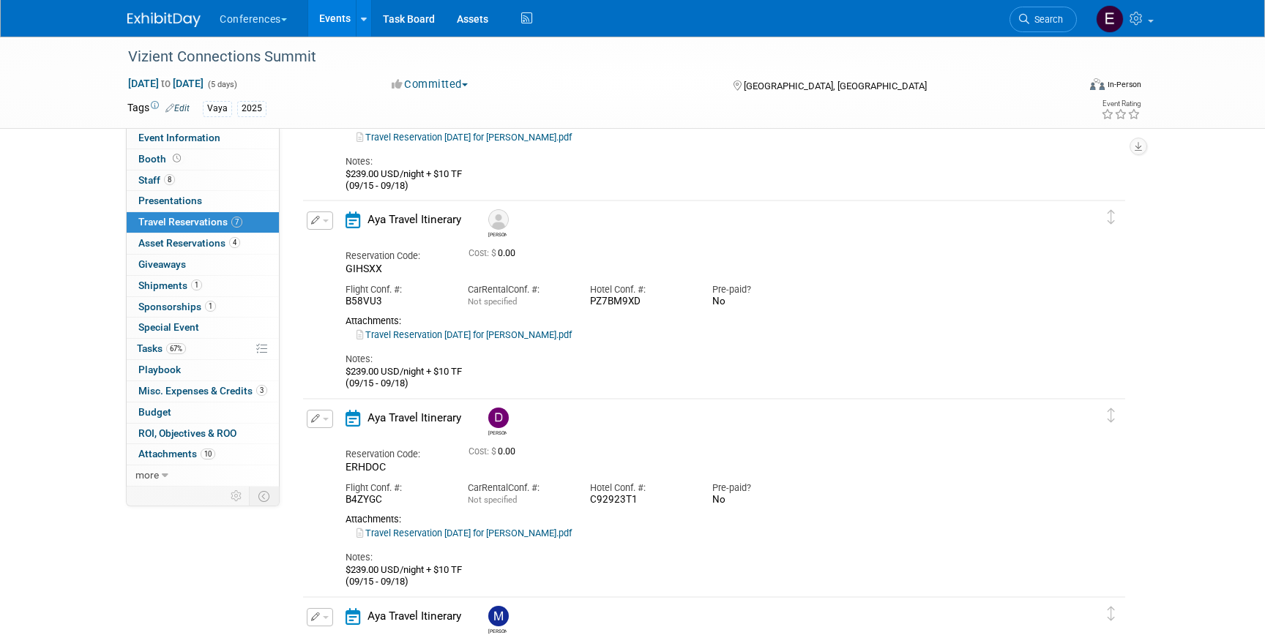
drag, startPoint x: 587, startPoint y: 501, endPoint x: 652, endPoint y: 503, distance: 65.2
click at [652, 503] on div "Hotel Conf. #: C92923T1" at bounding box center [640, 490] width 122 height 33
click at [652, 503] on div "C92923T1" at bounding box center [640, 500] width 100 height 12
drag, startPoint x: 645, startPoint y: 500, endPoint x: 594, endPoint y: 477, distance: 55.7
click at [594, 477] on div "Hotel Conf. #: C92923T1" at bounding box center [640, 490] width 122 height 33
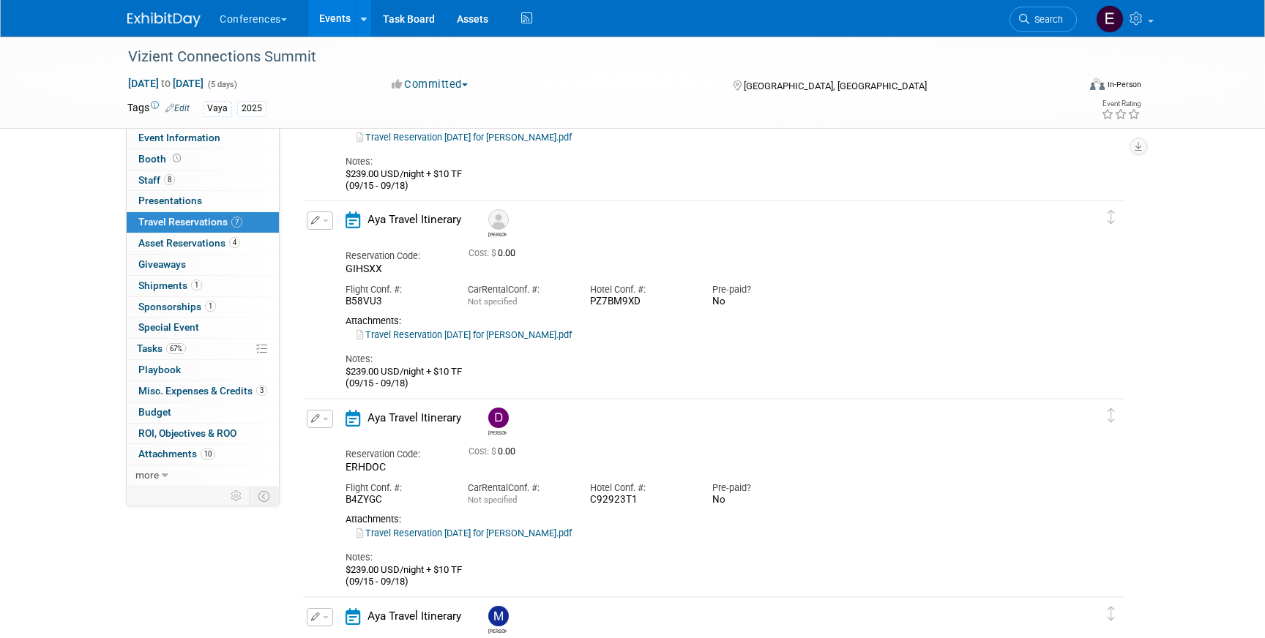
click at [594, 477] on div "Hotel Conf. #: C92923T1" at bounding box center [640, 490] width 122 height 33
drag, startPoint x: 646, startPoint y: 501, endPoint x: 591, endPoint y: 480, distance: 59.1
click at [591, 480] on div "Hotel Conf. #: C92923T1" at bounding box center [640, 490] width 122 height 33
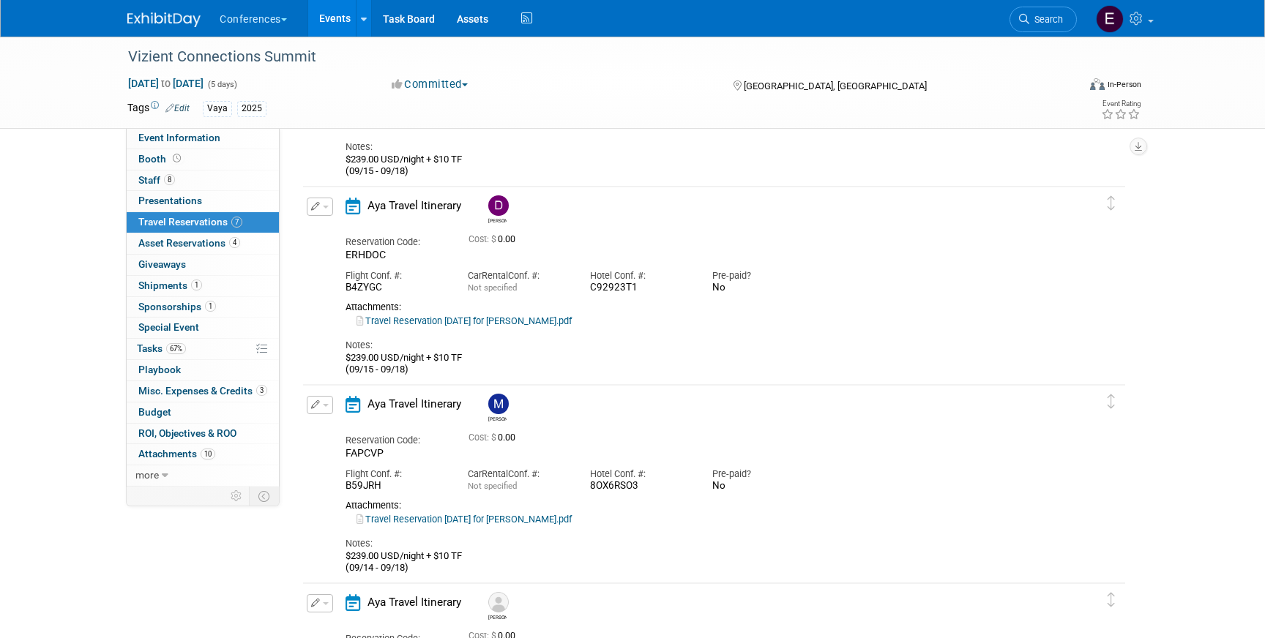
scroll to position [600, 0]
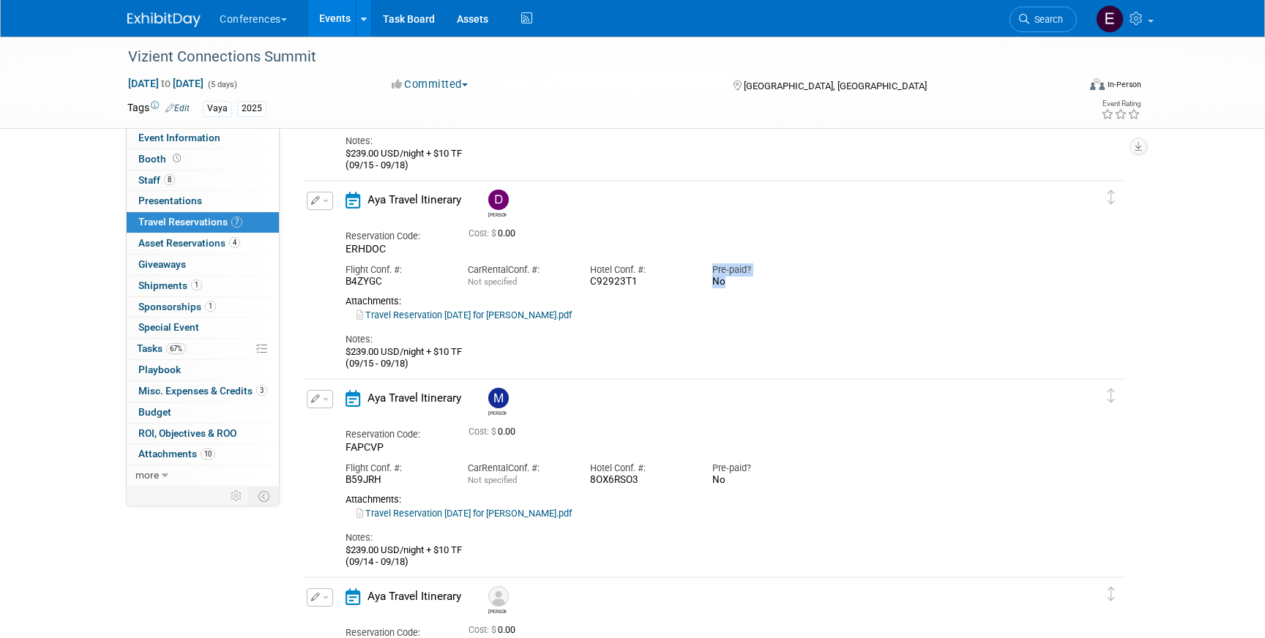
drag, startPoint x: 727, startPoint y: 280, endPoint x: 711, endPoint y: 271, distance: 18.7
click at [711, 271] on div "Pre-paid? No" at bounding box center [762, 272] width 122 height 33
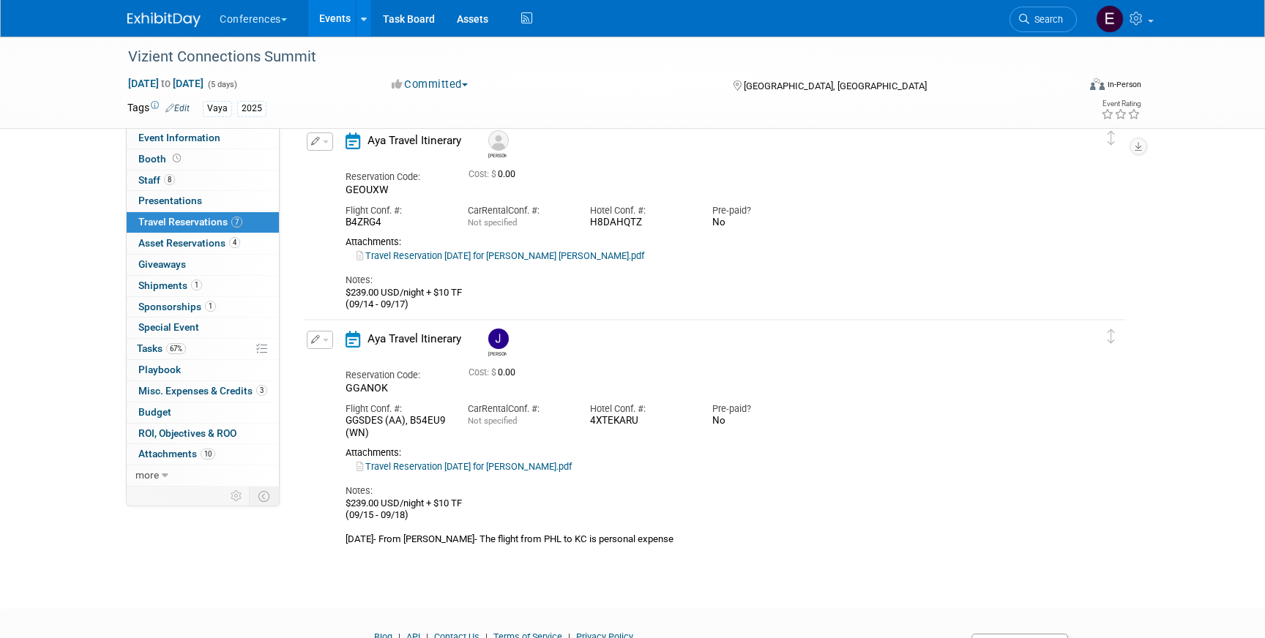
scroll to position [1076, 0]
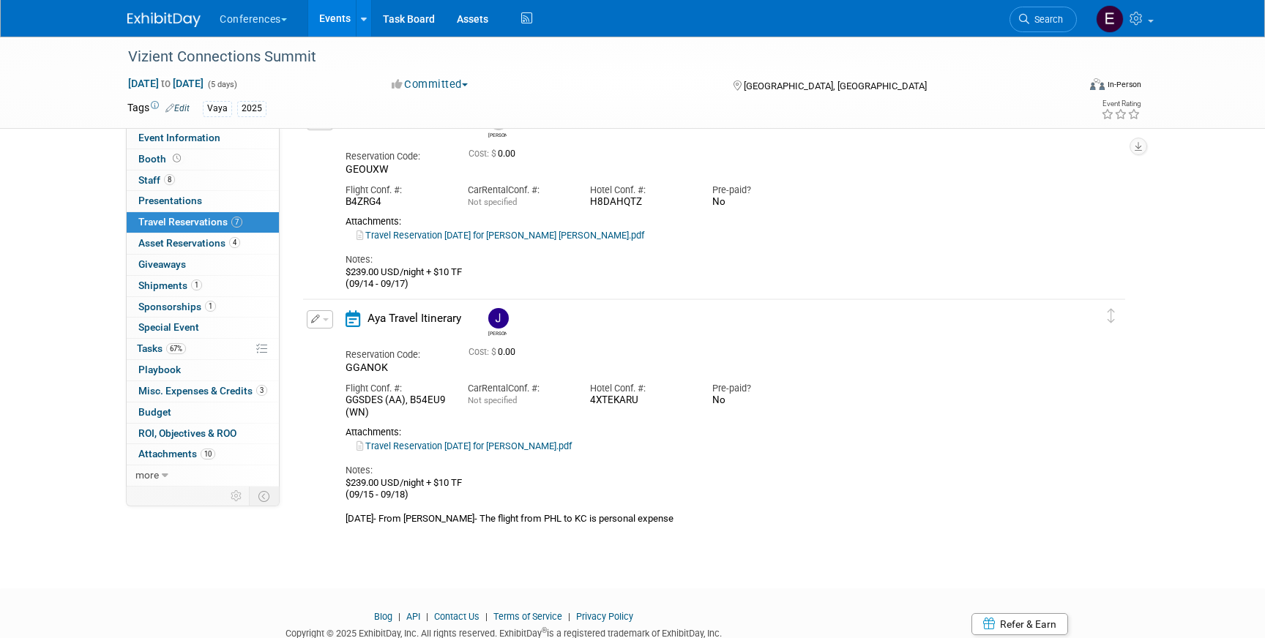
drag, startPoint x: 642, startPoint y: 399, endPoint x: 586, endPoint y: 405, distance: 56.7
click at [586, 405] on div "Hotel Conf. #: 4XTEKARU" at bounding box center [640, 391] width 122 height 33
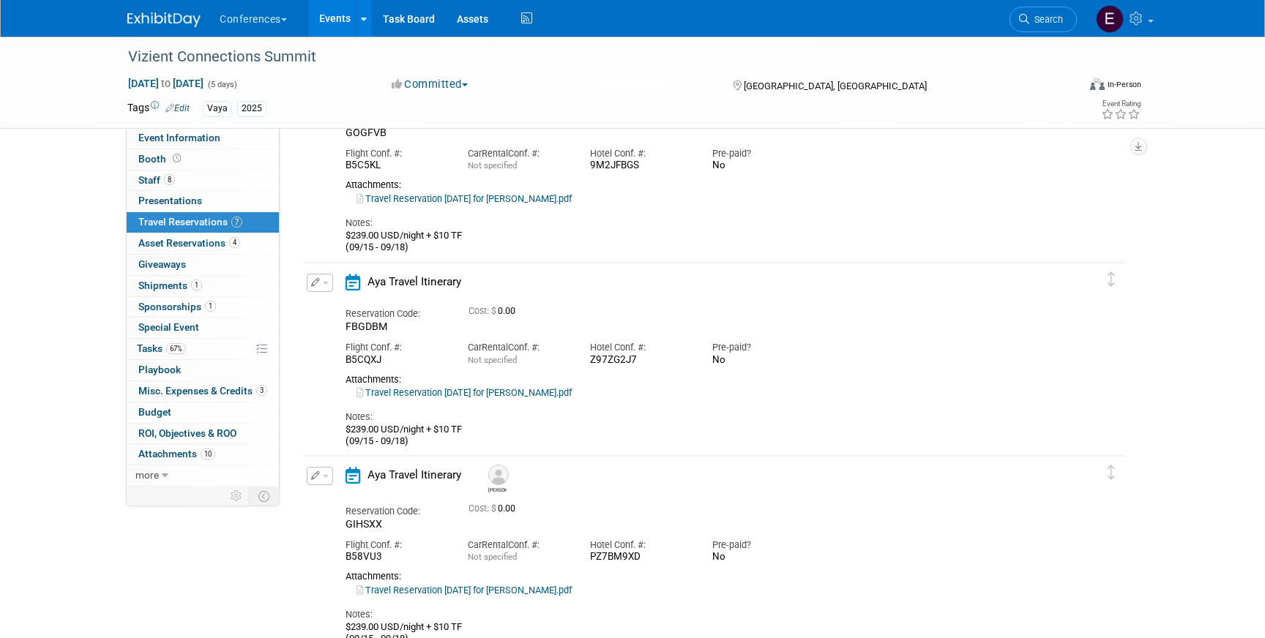
scroll to position [0, 0]
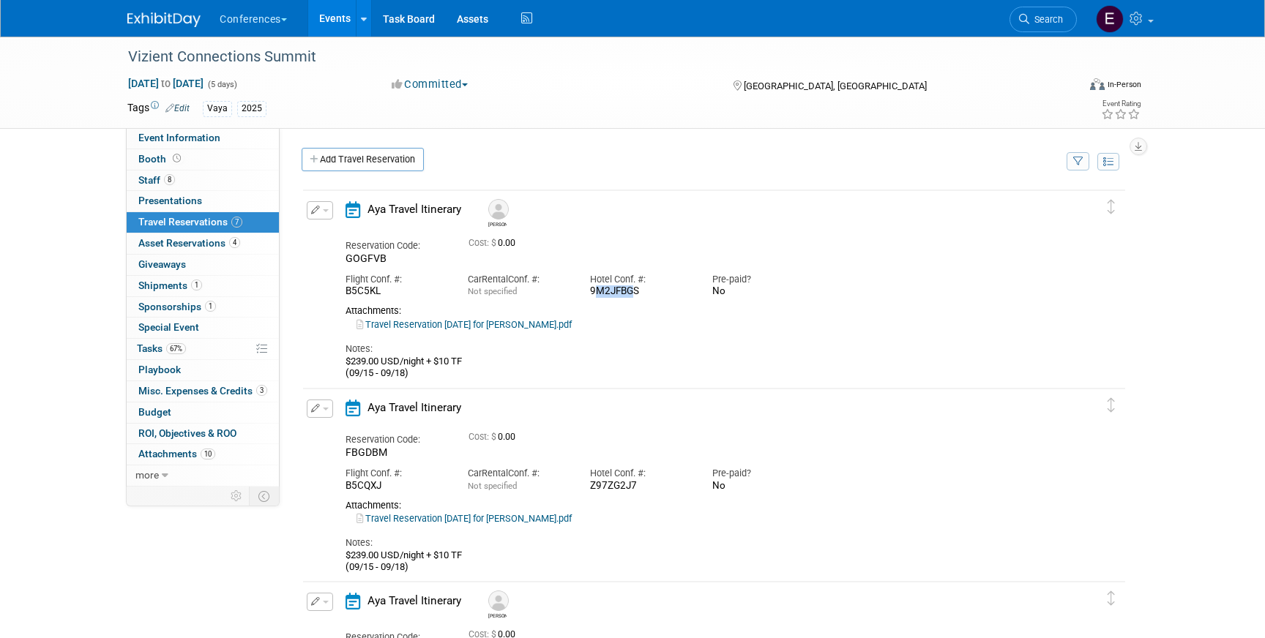
drag, startPoint x: 588, startPoint y: 292, endPoint x: 627, endPoint y: 294, distance: 39.6
click at [627, 294] on div "Hotel Conf. #: 9M2JFBGS" at bounding box center [640, 282] width 122 height 33
click at [627, 294] on div "9M2JFBGS" at bounding box center [640, 292] width 100 height 12
click at [347, 156] on link "Add Travel Reservation" at bounding box center [363, 159] width 122 height 23
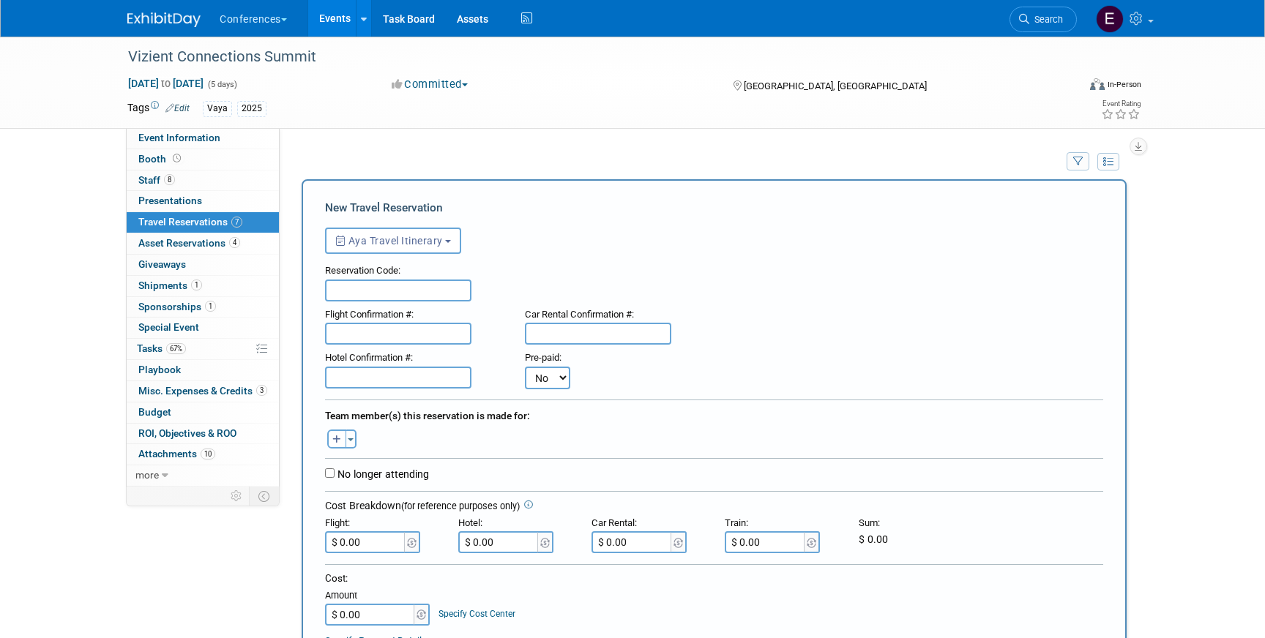
click at [398, 374] on input "text" at bounding box center [398, 378] width 146 height 22
type input "966NSW48"
click at [340, 438] on icon "button" at bounding box center [336, 441] width 9 height 10
select select
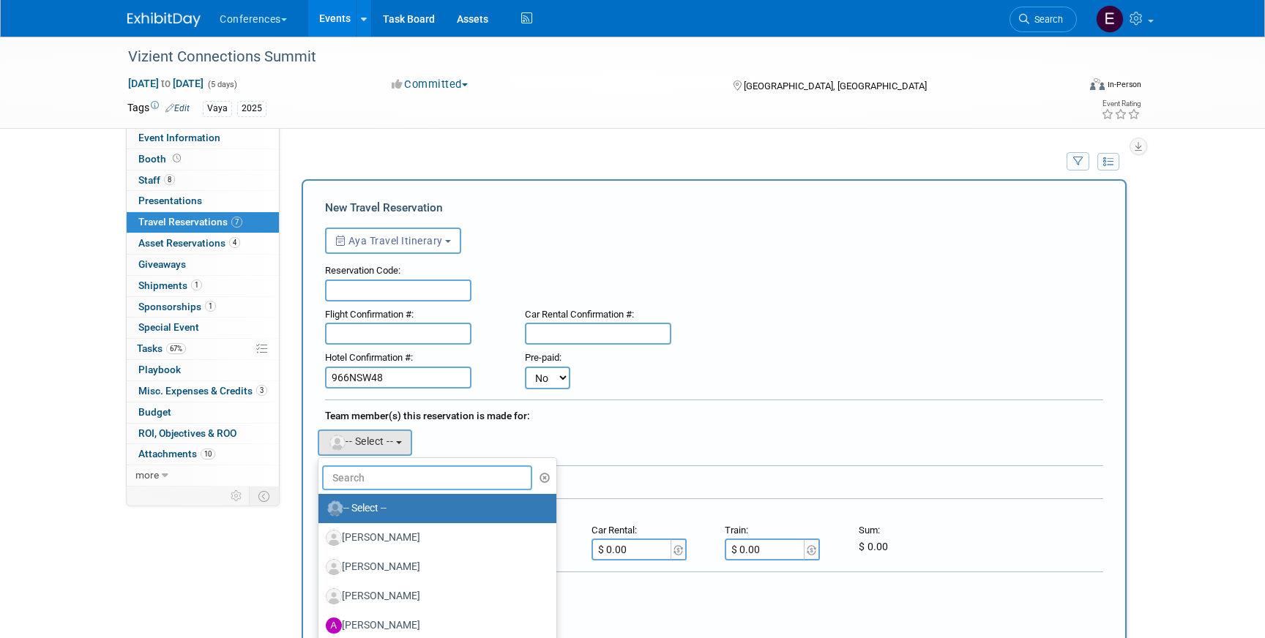
click at [356, 474] on input "text" at bounding box center [427, 478] width 210 height 25
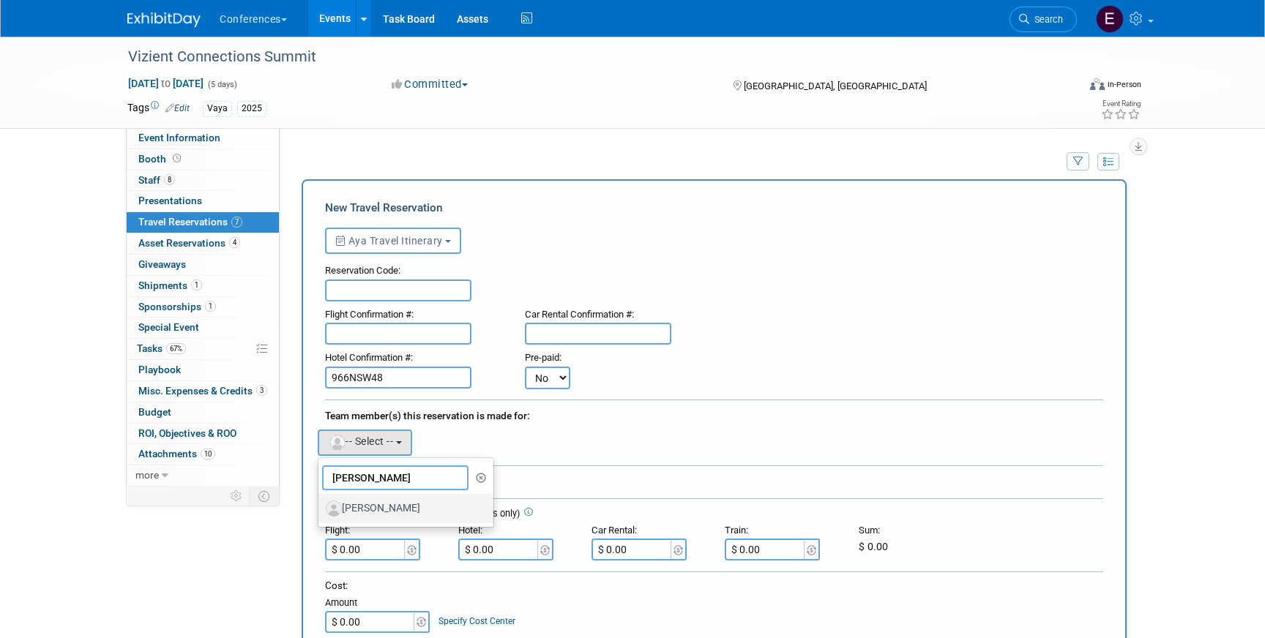
type input "EMILY"
click at [391, 510] on label "Emily Hazen" at bounding box center [402, 508] width 153 height 23
click at [321, 510] on input "Emily Hazen" at bounding box center [316, 507] width 10 height 10
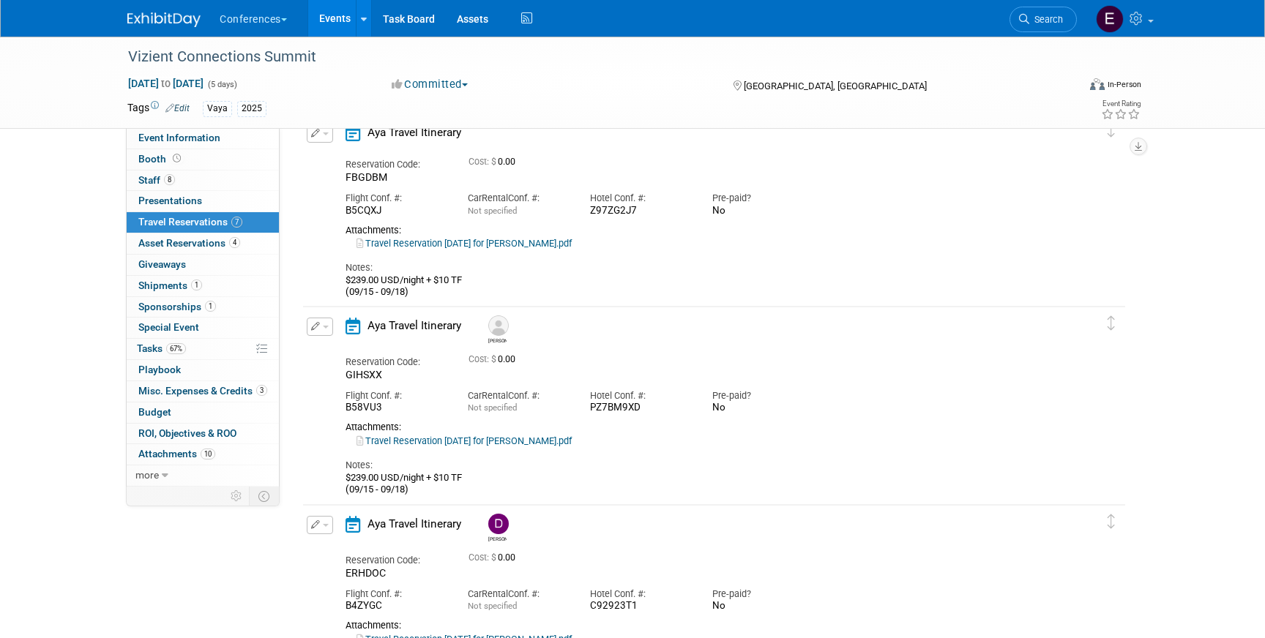
scroll to position [1091, 0]
drag, startPoint x: 416, startPoint y: 285, endPoint x: 335, endPoint y: 284, distance: 81.3
click at [335, 284] on div "Aya Travel Itinerary Reservation Code: FBGDBM Cost: $ 0.00 Flight Conf. #: Car …" at bounding box center [702, 212] width 734 height 174
copy div "(09/15 - 09/18)"
click at [409, 262] on div "Notes:" at bounding box center [702, 268] width 712 height 13
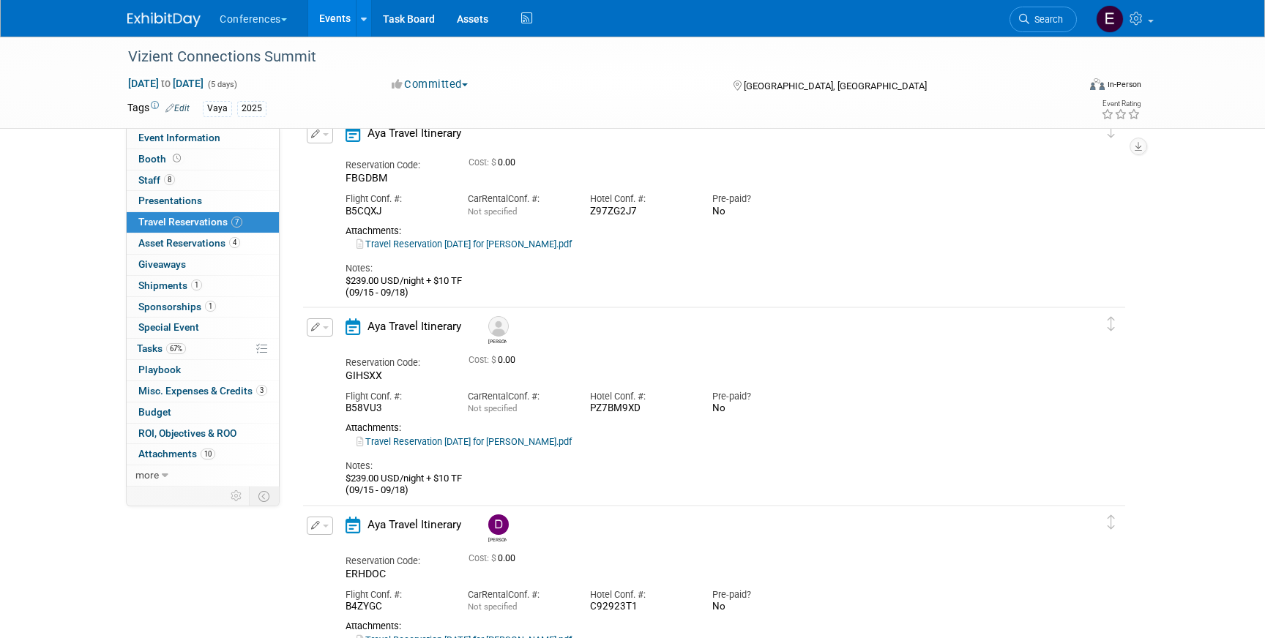
drag, startPoint x: 410, startPoint y: 283, endPoint x: 332, endPoint y: 276, distance: 77.9
click at [332, 276] on div "Edit Reservation FBGDBM 0.00" at bounding box center [703, 212] width 800 height 174
copy div "$239.00 USD/night + $10 TF (09/15 - 09/18)"
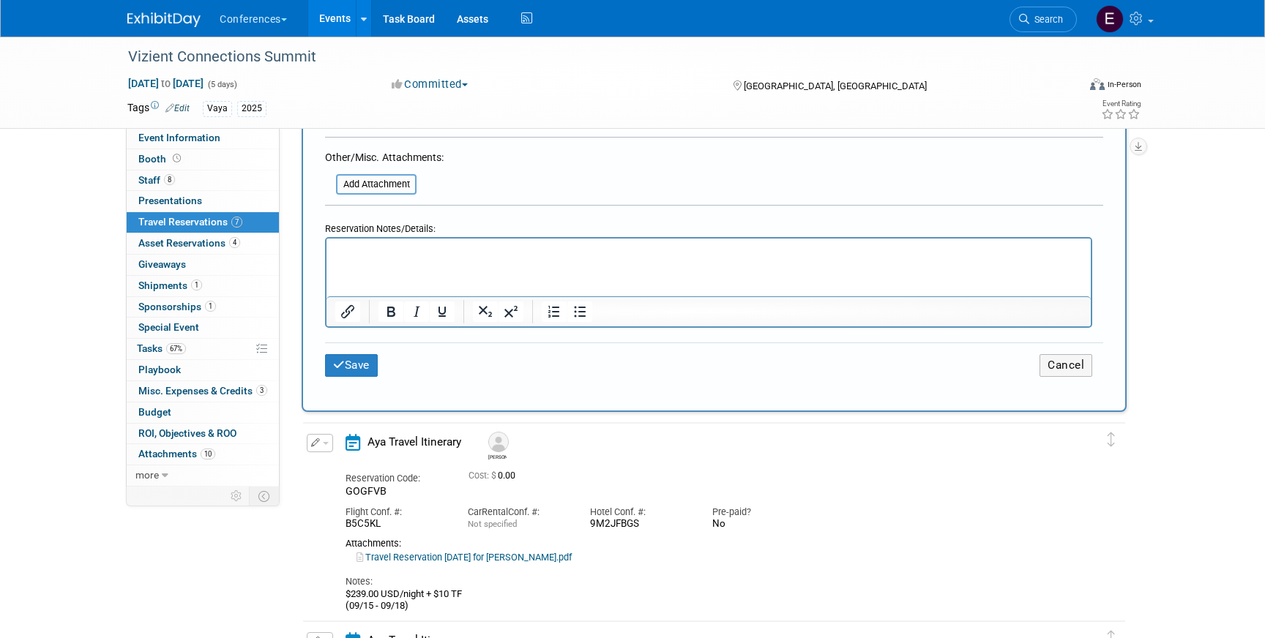
scroll to position [581, 0]
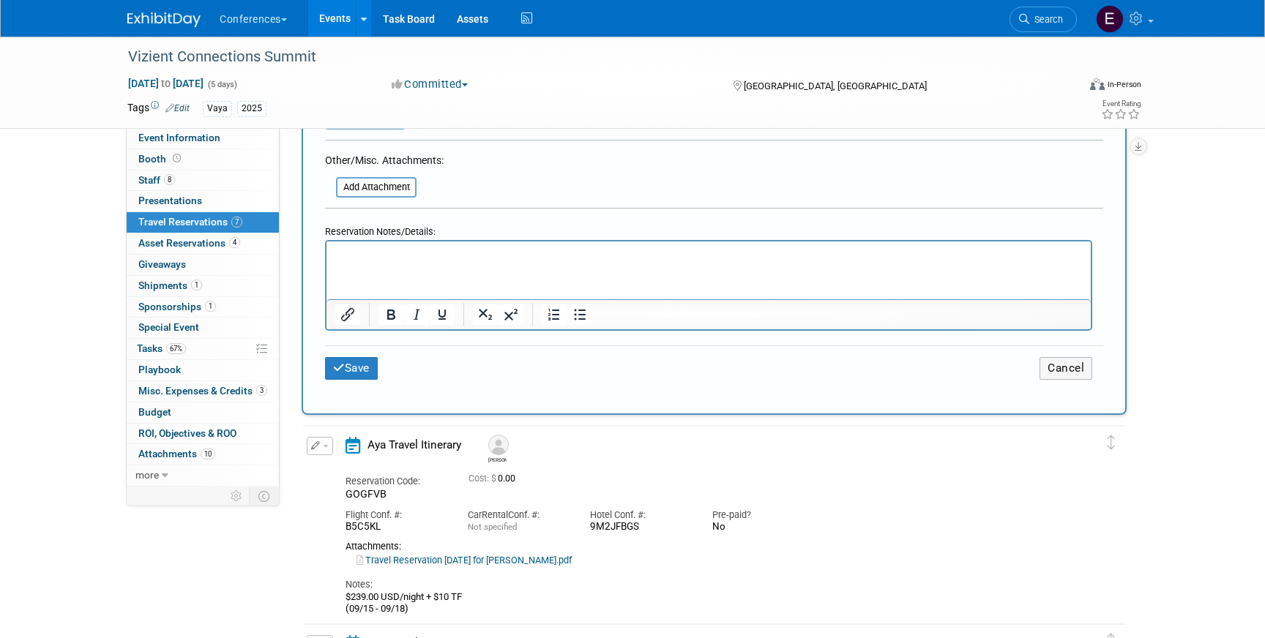
click at [418, 262] on html at bounding box center [709, 251] width 764 height 21
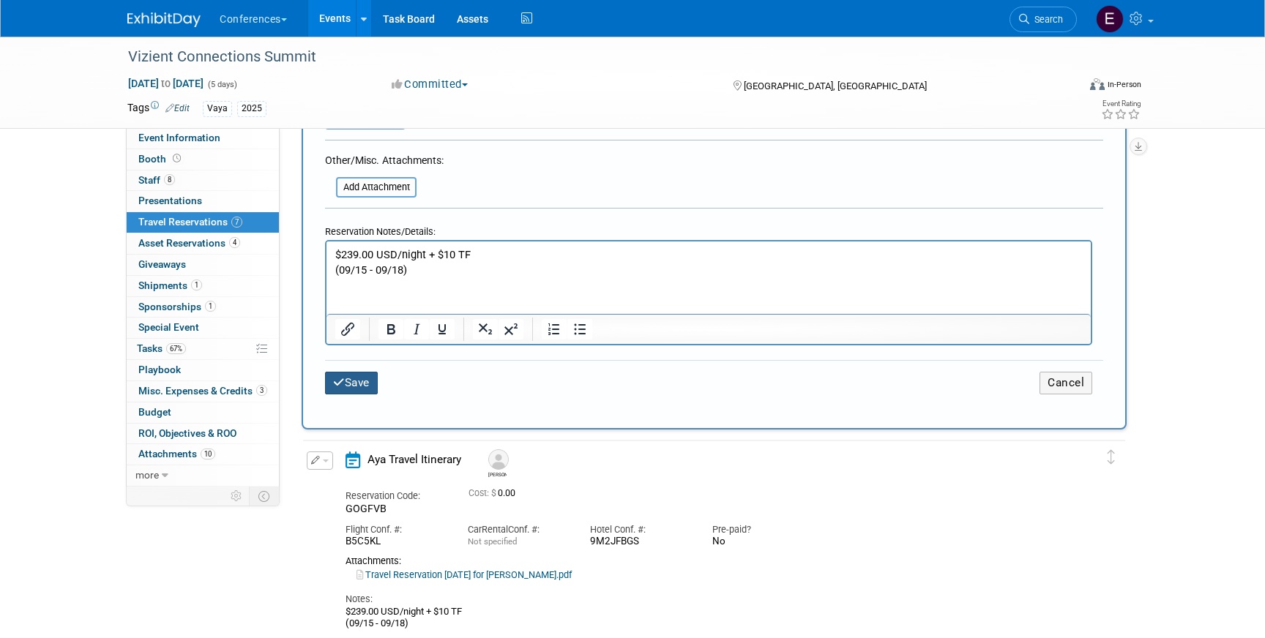
click at [348, 372] on button "Save" at bounding box center [351, 383] width 53 height 23
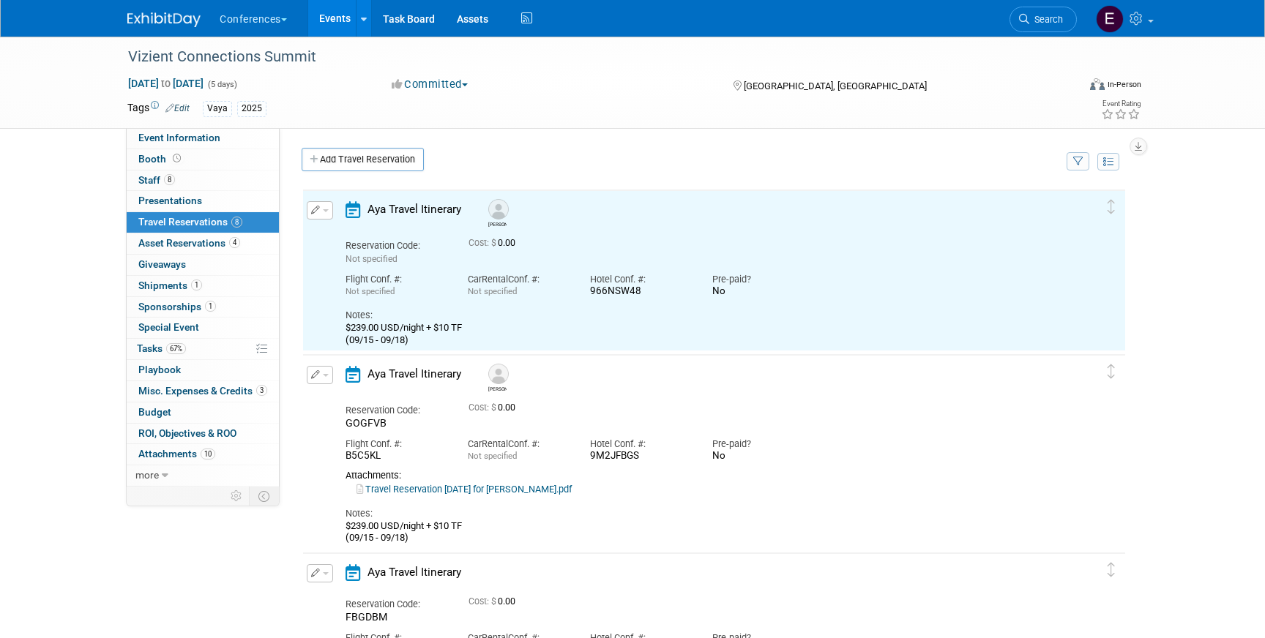
scroll to position [0, 0]
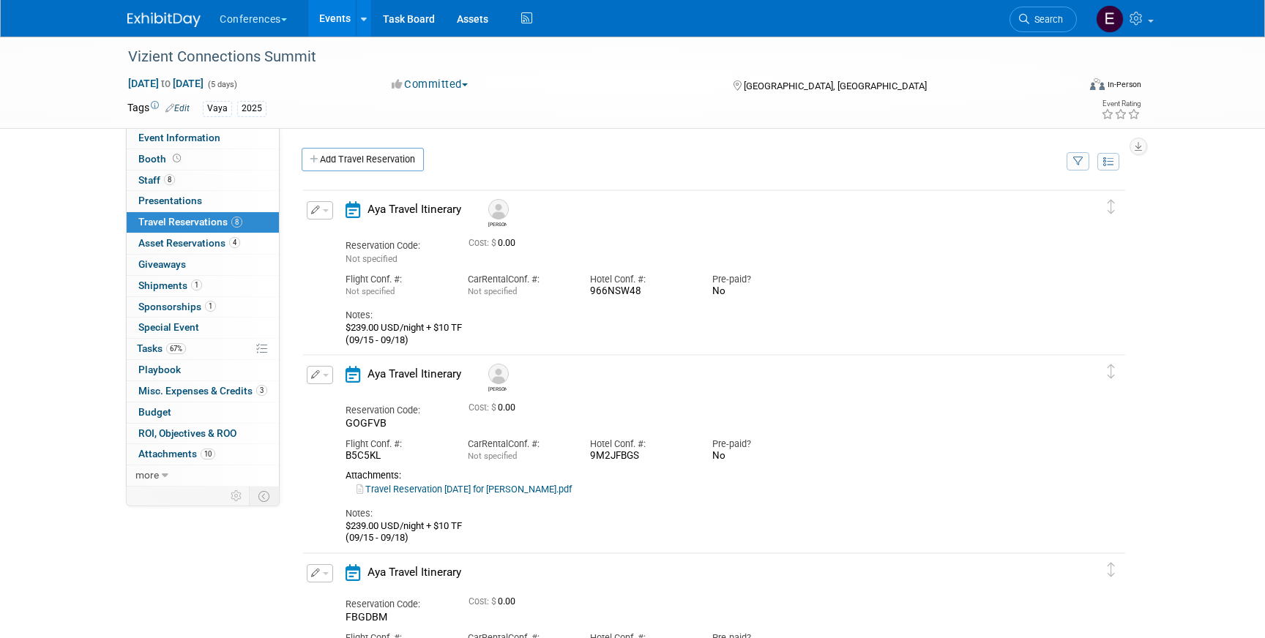
drag, startPoint x: 639, startPoint y: 294, endPoint x: 589, endPoint y: 294, distance: 50.5
click at [589, 294] on div "Hotel Conf. #: 966NSW48" at bounding box center [640, 282] width 122 height 33
click at [637, 305] on div "Notes: $239.00 USD/night + $10 TF (09/15 - 09/18)" at bounding box center [702, 322] width 712 height 48
drag, startPoint x: 518, startPoint y: 242, endPoint x: 463, endPoint y: 242, distance: 54.9
click at [463, 242] on div "Cost: $ 0.00" at bounding box center [733, 243] width 550 height 18
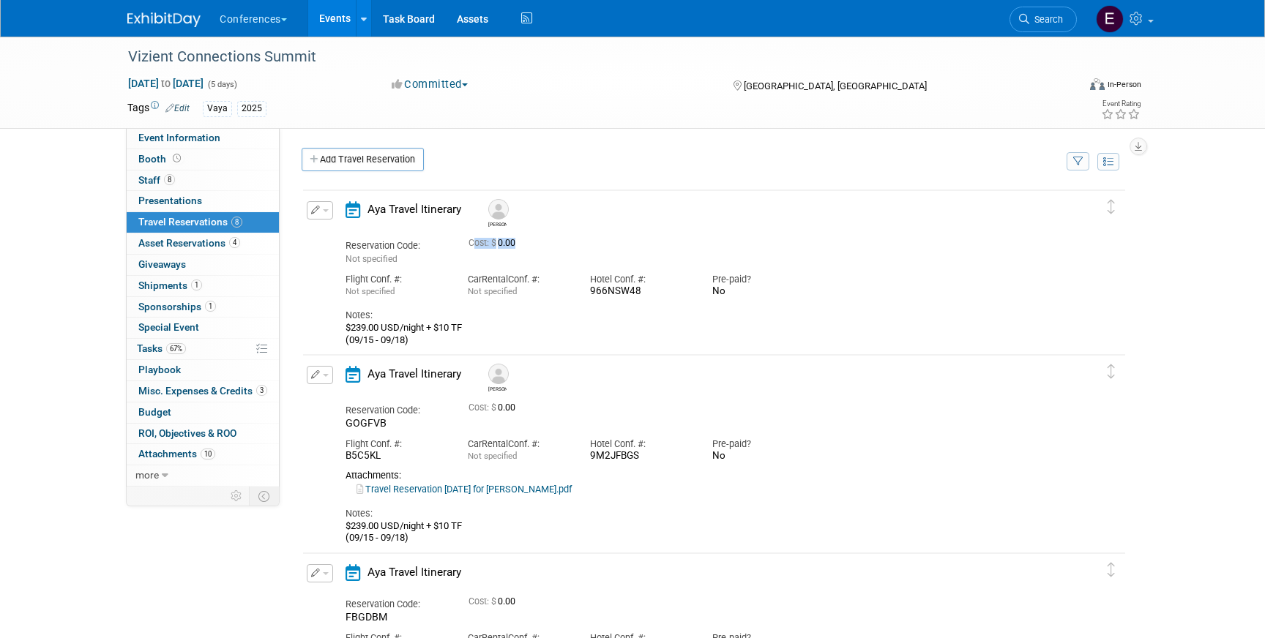
click at [463, 242] on div "Cost: $ 0.00" at bounding box center [733, 243] width 550 height 18
click at [1052, 24] on span "Search" at bounding box center [1046, 19] width 34 height 11
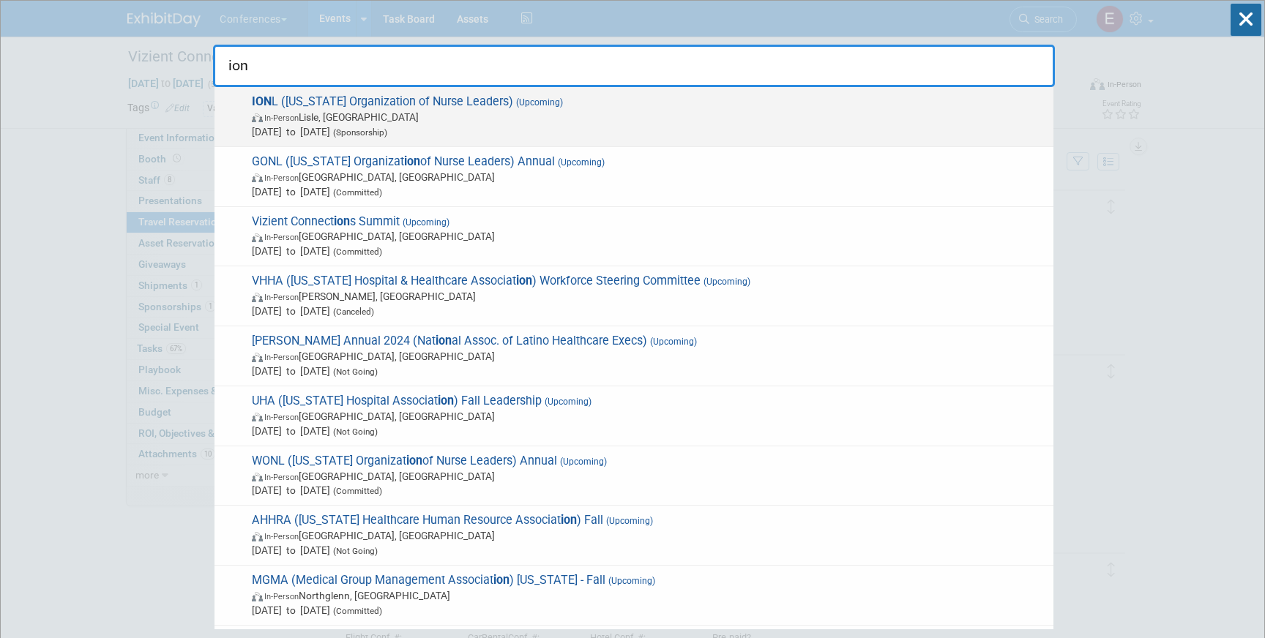
type input "ion"
click at [543, 121] on span "In-Person Lisle, IL" at bounding box center [649, 117] width 794 height 15
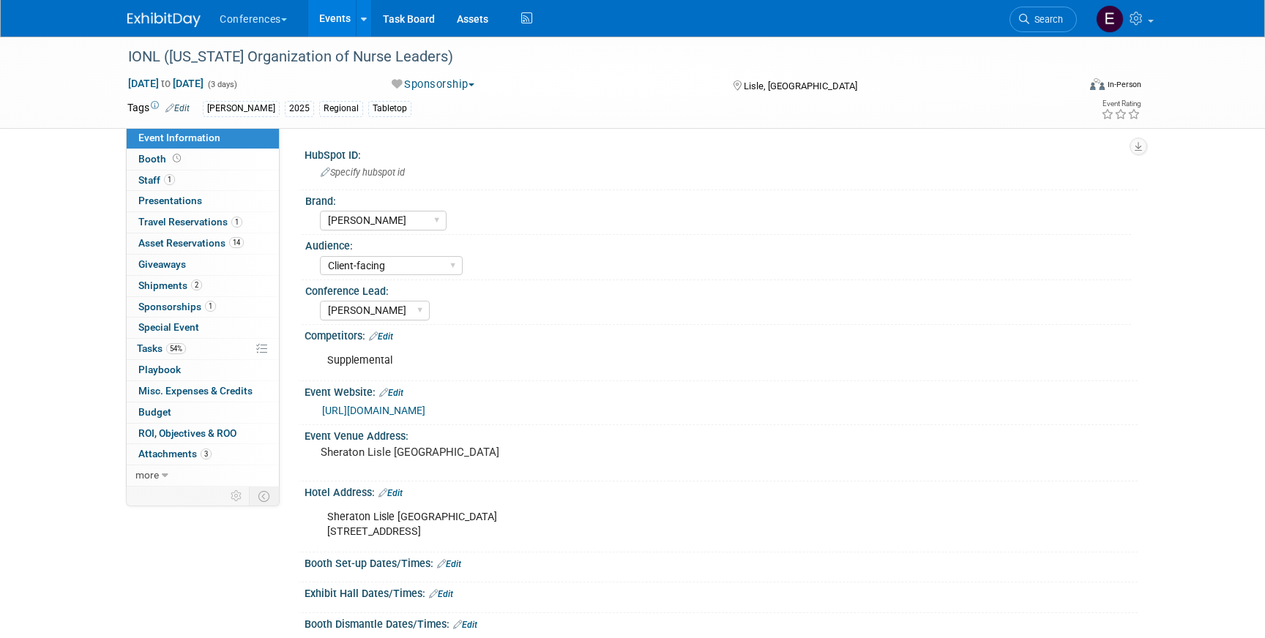
select select "[PERSON_NAME]"
select select "Client-facing"
select select "Marygrace"
click at [241, 226] on span "Travel Reservations 1" at bounding box center [190, 222] width 104 height 12
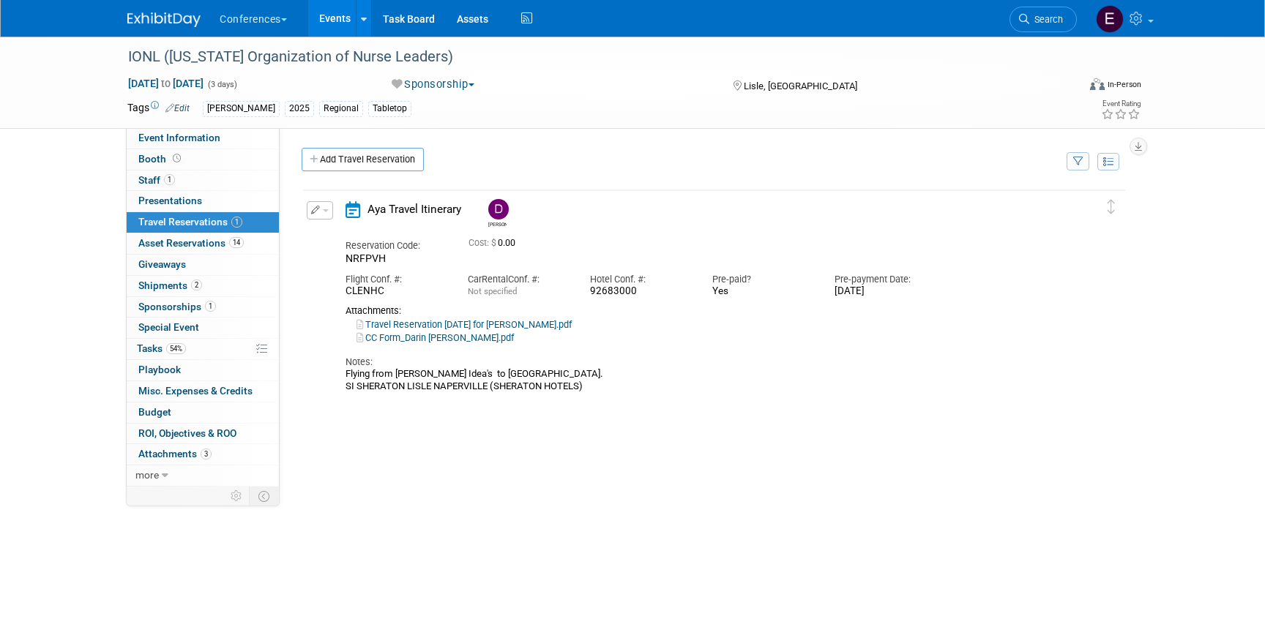
click at [154, 23] on img at bounding box center [163, 19] width 73 height 15
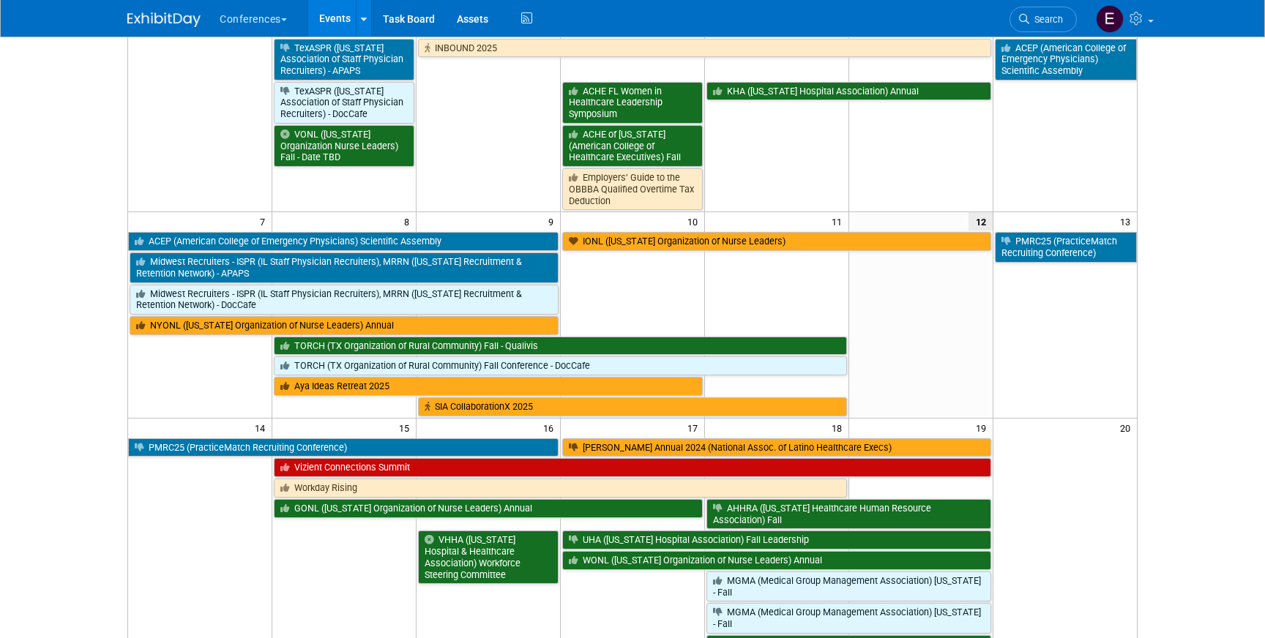
scroll to position [160, 0]
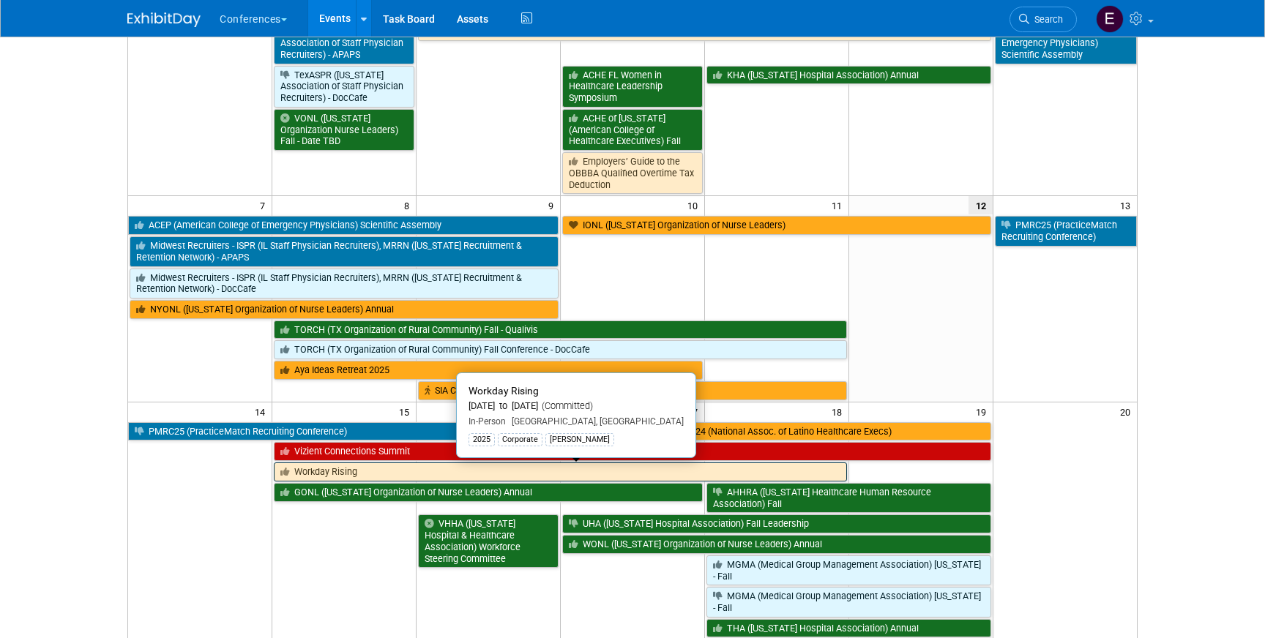
click at [302, 476] on link "Workday Rising" at bounding box center [560, 472] width 572 height 19
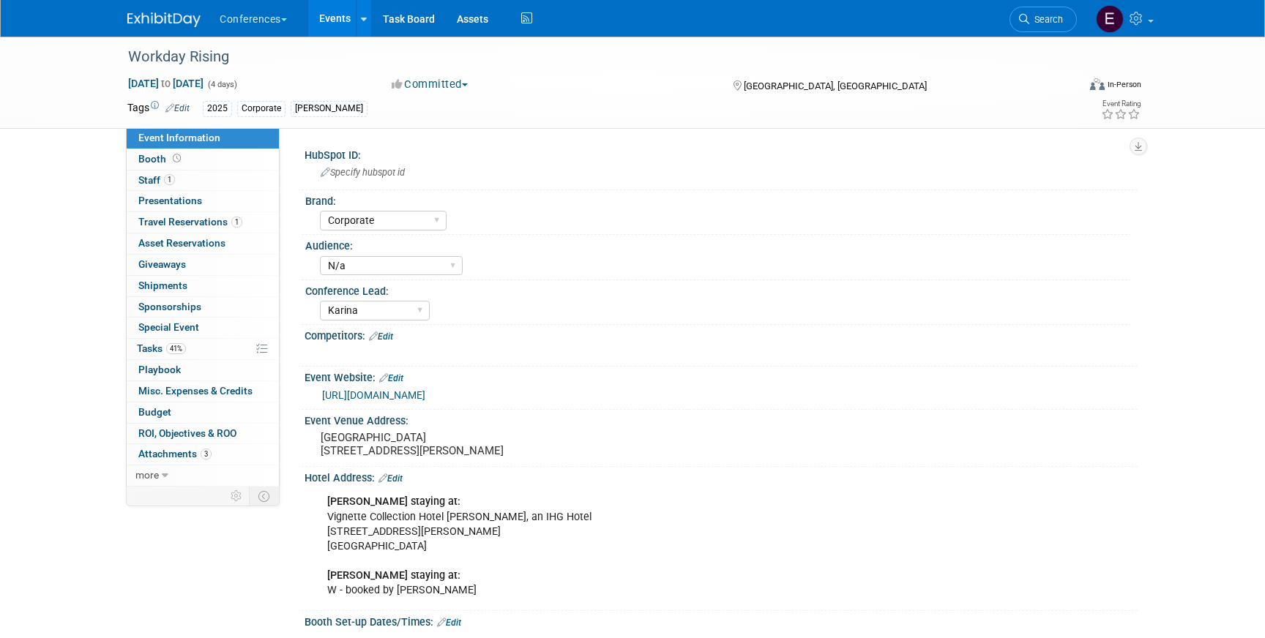
select select "Corporate"
select select "N/a"
select select "Karina"
click at [209, 223] on span "Travel Reservations 1" at bounding box center [190, 222] width 104 height 12
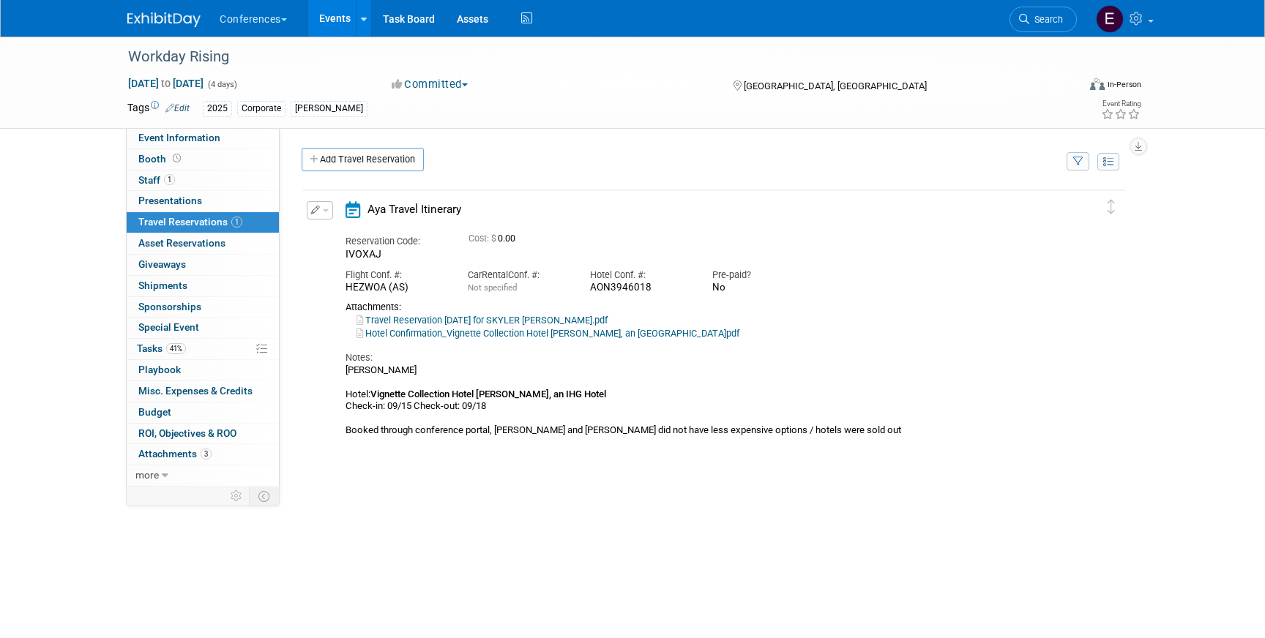
click at [158, 15] on img at bounding box center [163, 19] width 73 height 15
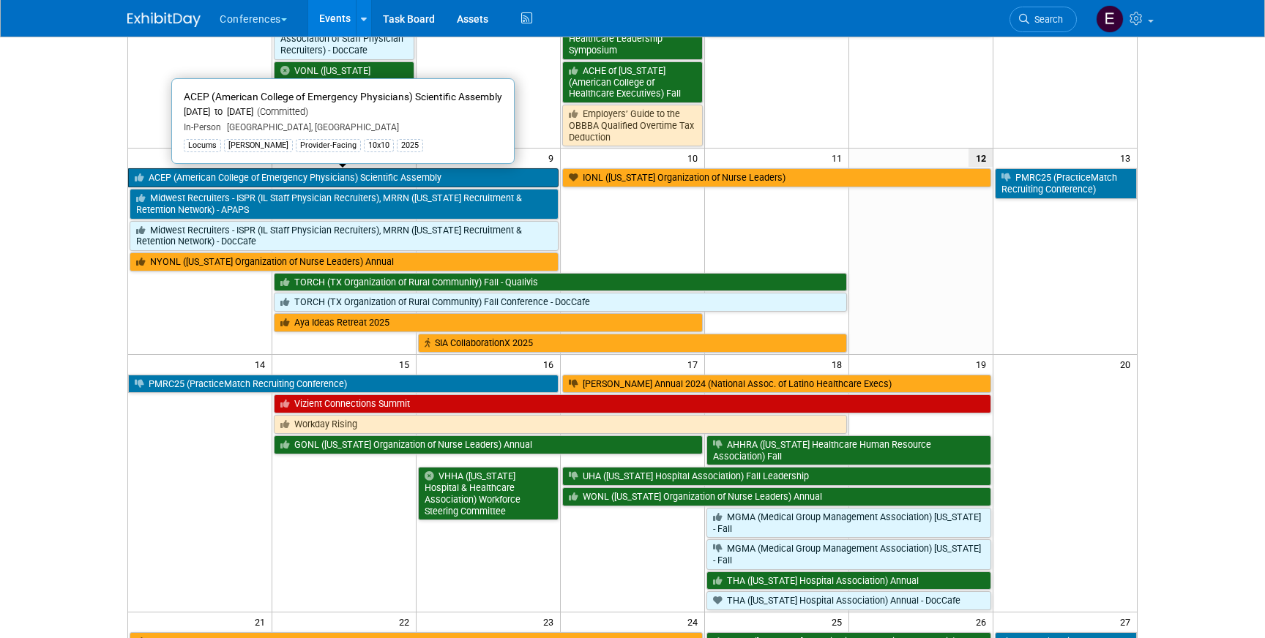
scroll to position [220, 0]
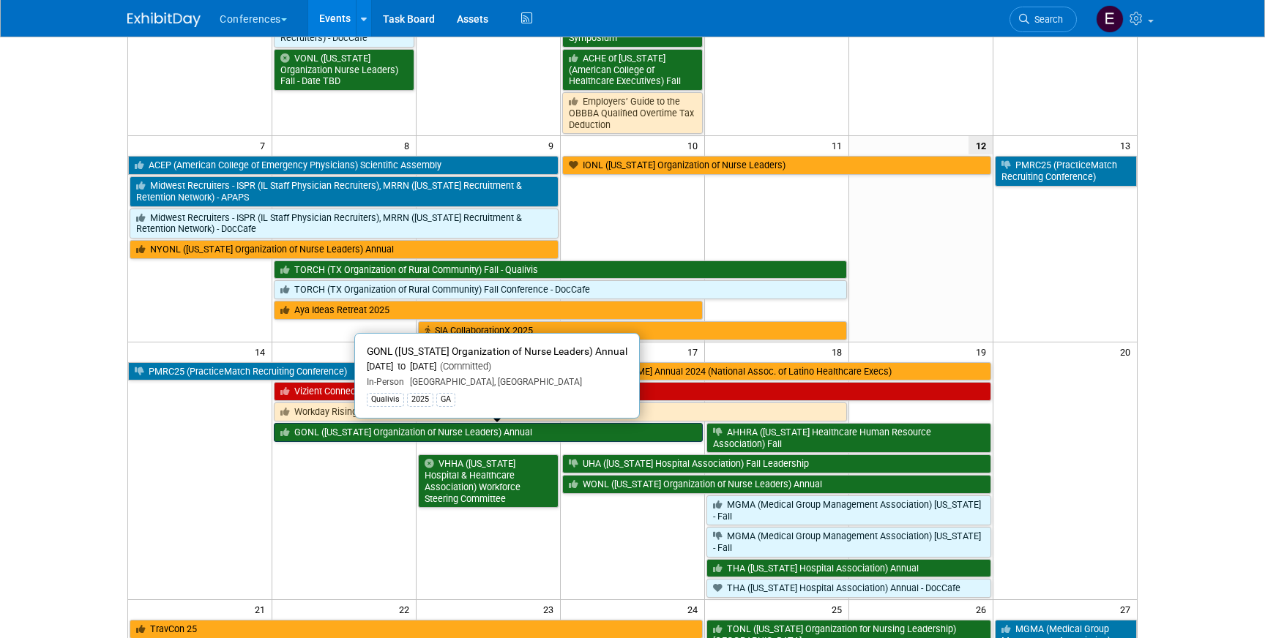
click at [325, 430] on link "GONL ([US_STATE] Organization of Nurse Leaders) Annual" at bounding box center [488, 432] width 429 height 19
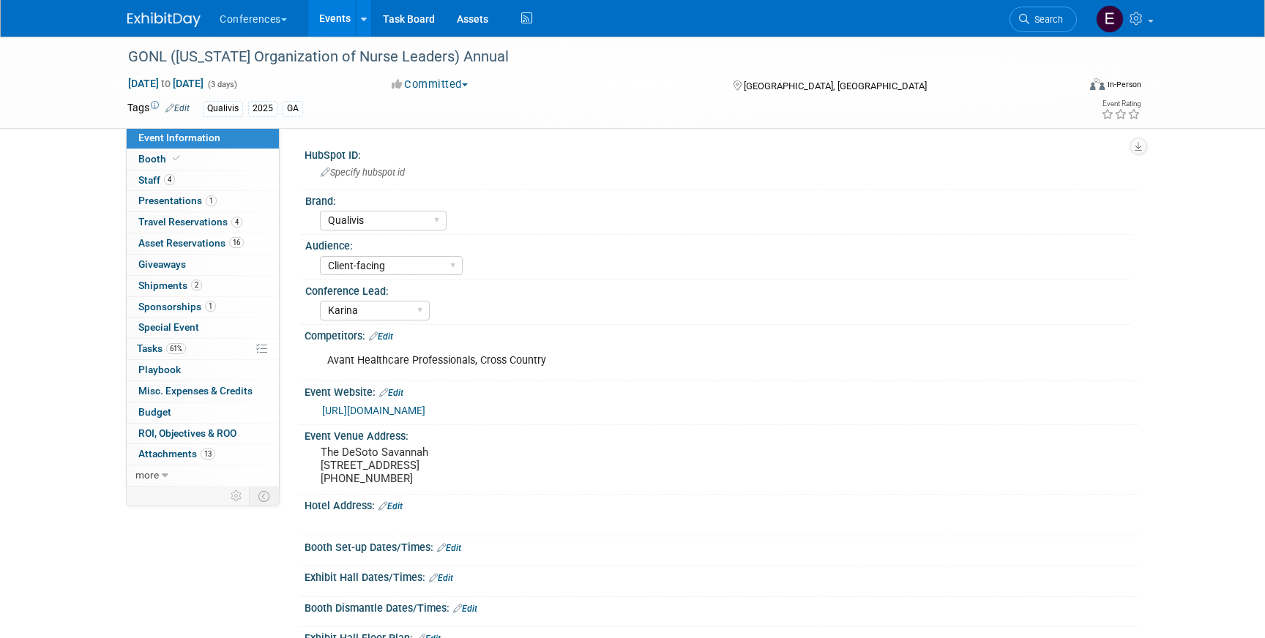
select select "Qualivis"
select select "Client-facing"
select select "Karina"
click at [194, 231] on link "4 Travel Reservations 4" at bounding box center [203, 222] width 152 height 20
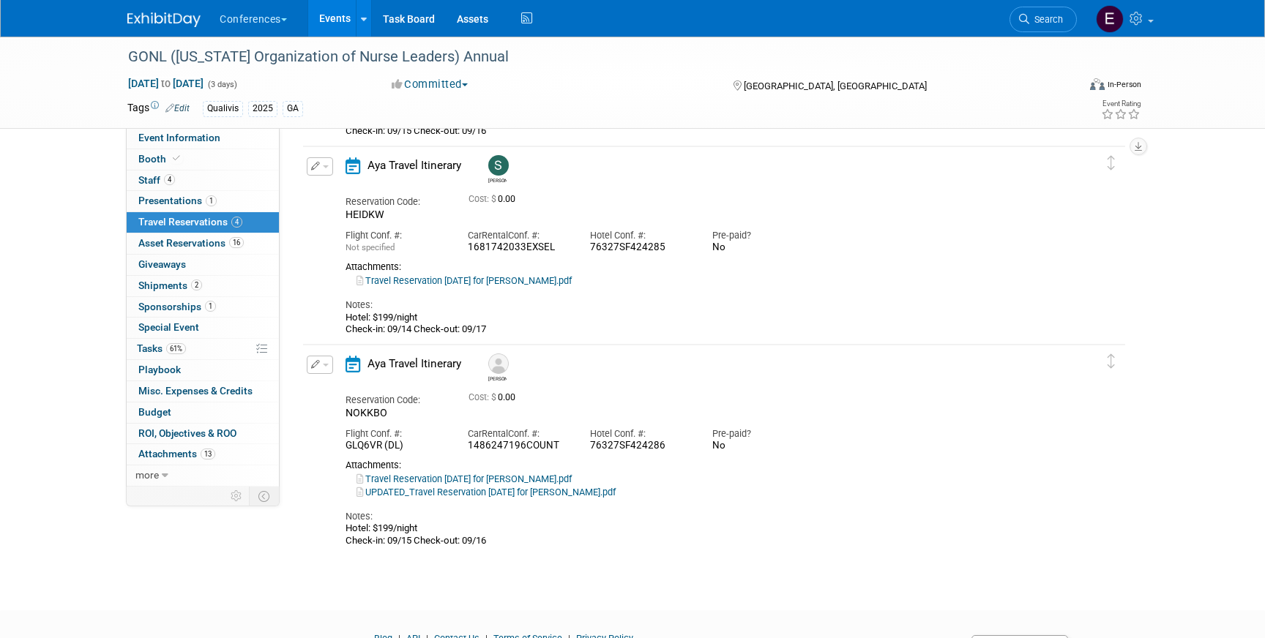
scroll to position [460, 0]
click at [496, 277] on link "Travel Reservation [DATE] for [PERSON_NAME].pdf" at bounding box center [464, 280] width 215 height 11
click at [588, 496] on link "UPDATED_Travel Reservation [DATE] for [PERSON_NAME].pdf" at bounding box center [486, 491] width 259 height 11
click at [139, 8] on link at bounding box center [172, 13] width 91 height 12
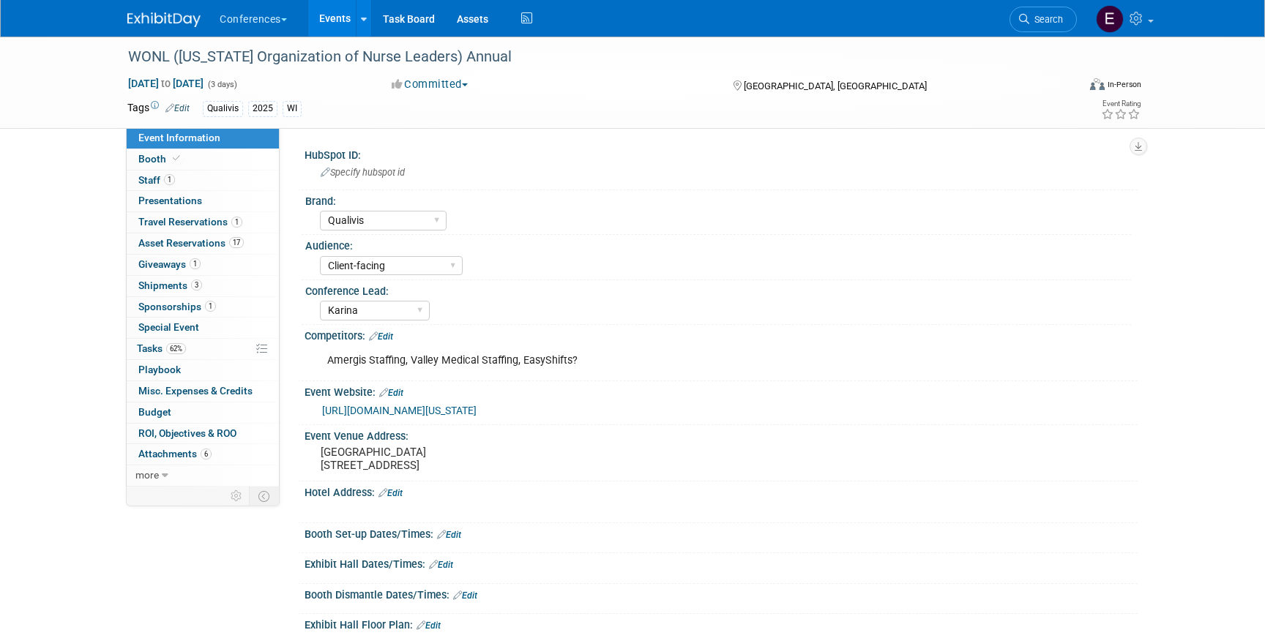
select select "Qualivis"
select select "Client-facing"
select select "Karina"
click at [187, 222] on span "Travel Reservations 1" at bounding box center [190, 222] width 104 height 12
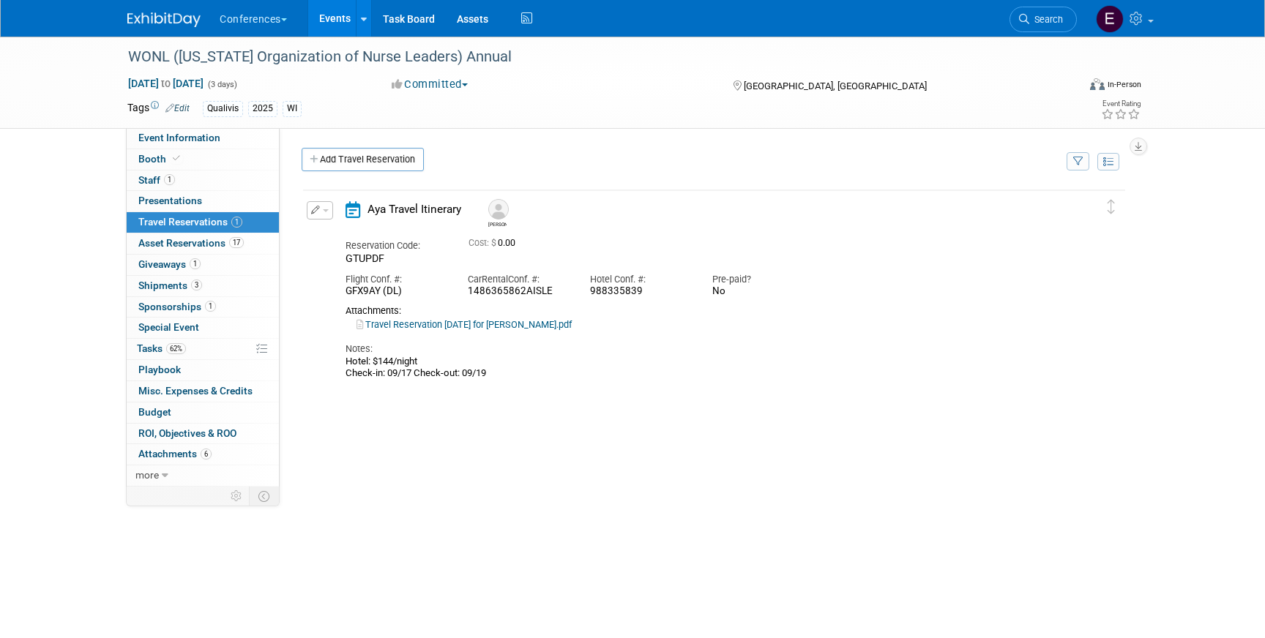
click at [428, 326] on link "Travel Reservation [DATE] for [PERSON_NAME].pdf" at bounding box center [464, 324] width 215 height 11
click at [526, 15] on icon at bounding box center [527, 18] width 18 height 23
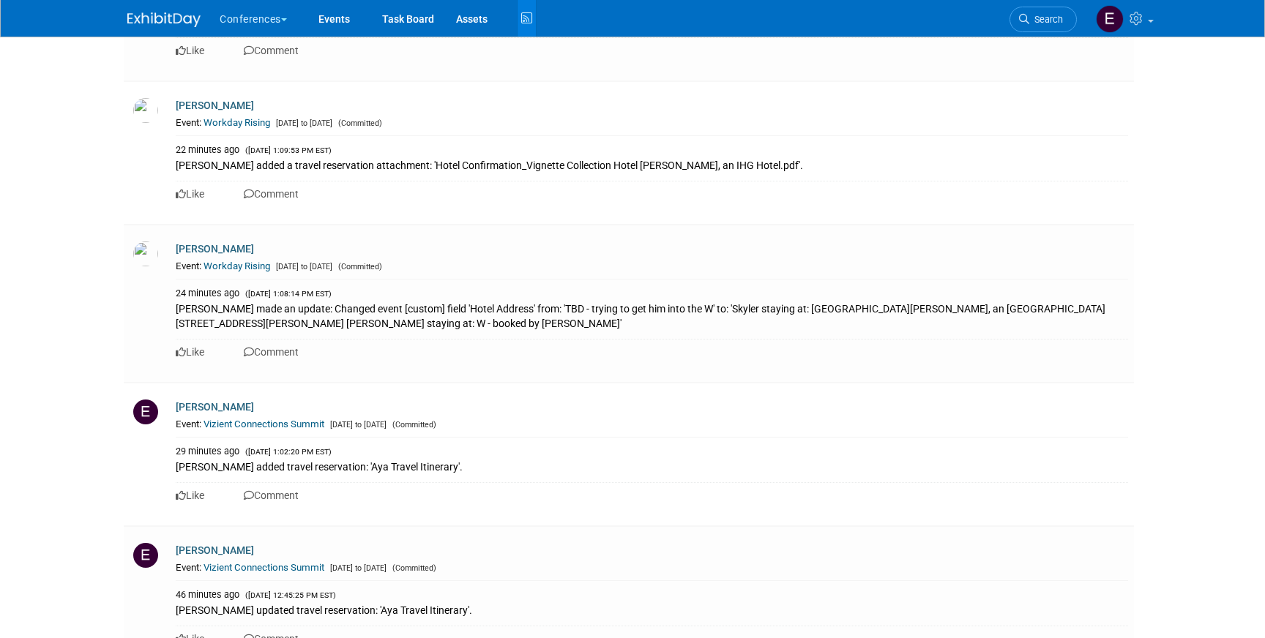
scroll to position [1127, 0]
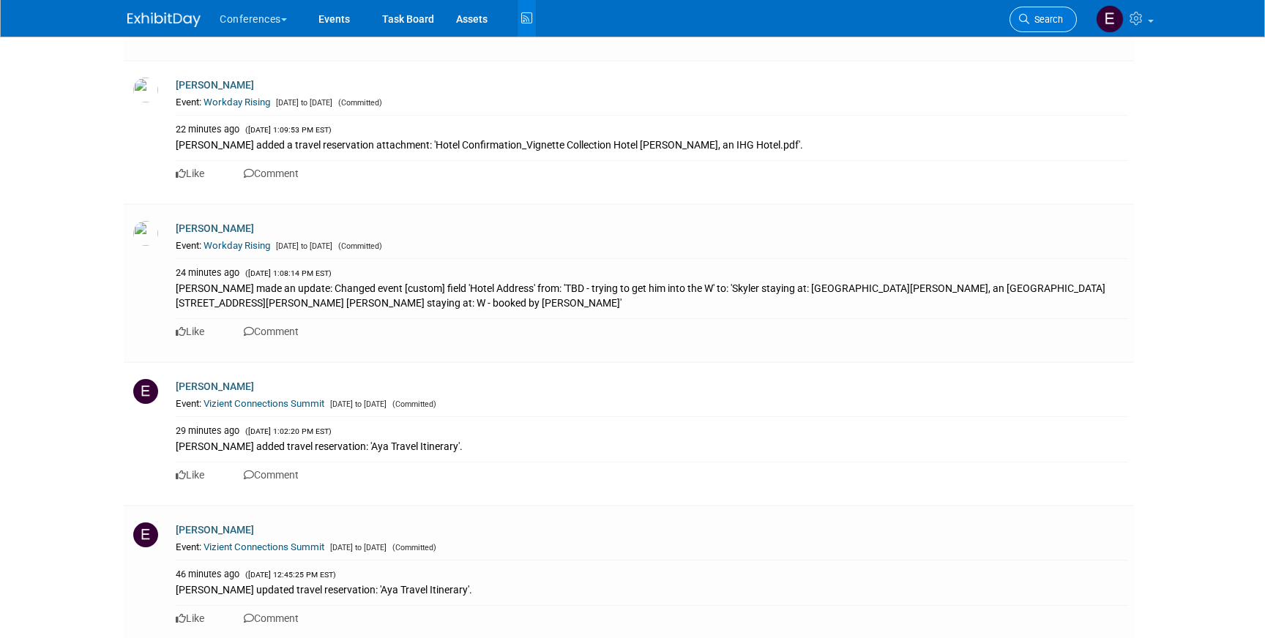
click at [1040, 25] on link "Search" at bounding box center [1043, 20] width 67 height 26
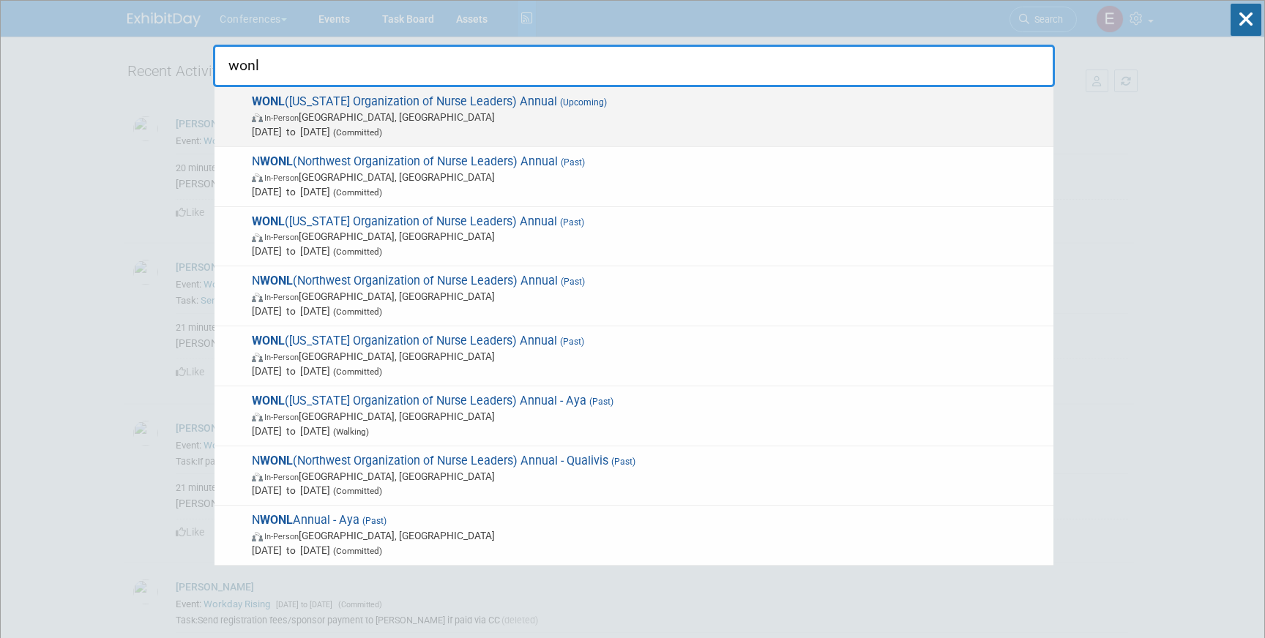
type input "wonl"
click at [700, 117] on span "In-Person [GEOGRAPHIC_DATA], [GEOGRAPHIC_DATA]" at bounding box center [649, 117] width 794 height 15
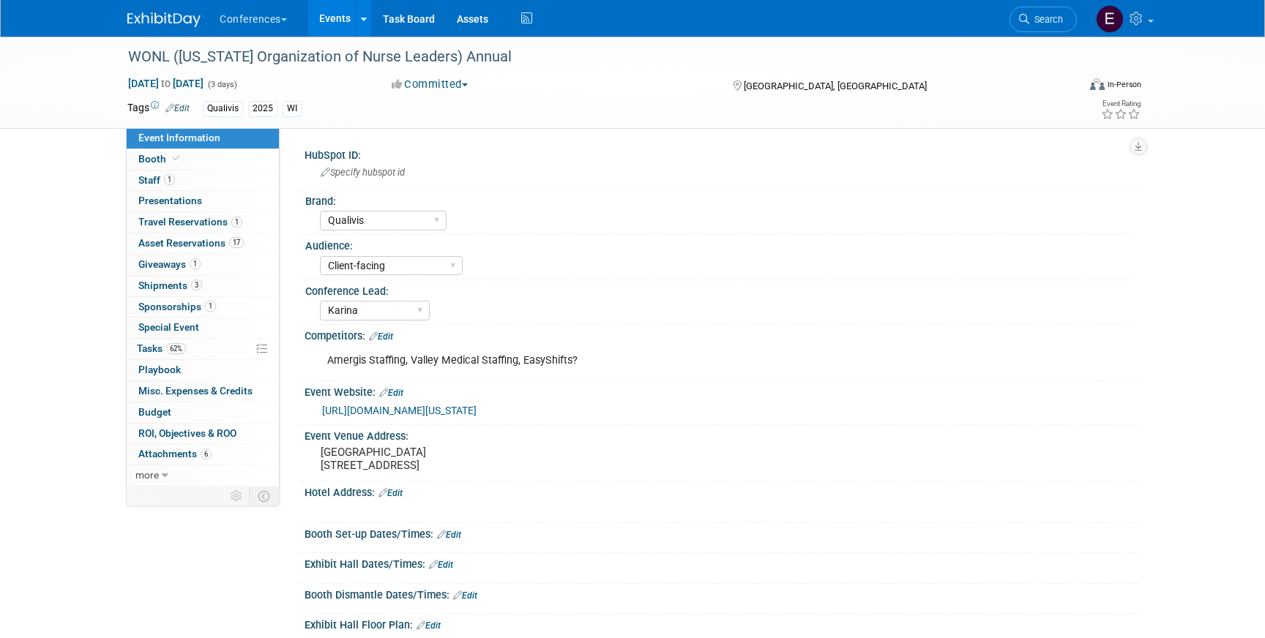
select select "Qualivis"
select select "Client-facing"
select select "Karina"
click at [168, 224] on span "Travel Reservations 1" at bounding box center [190, 222] width 104 height 12
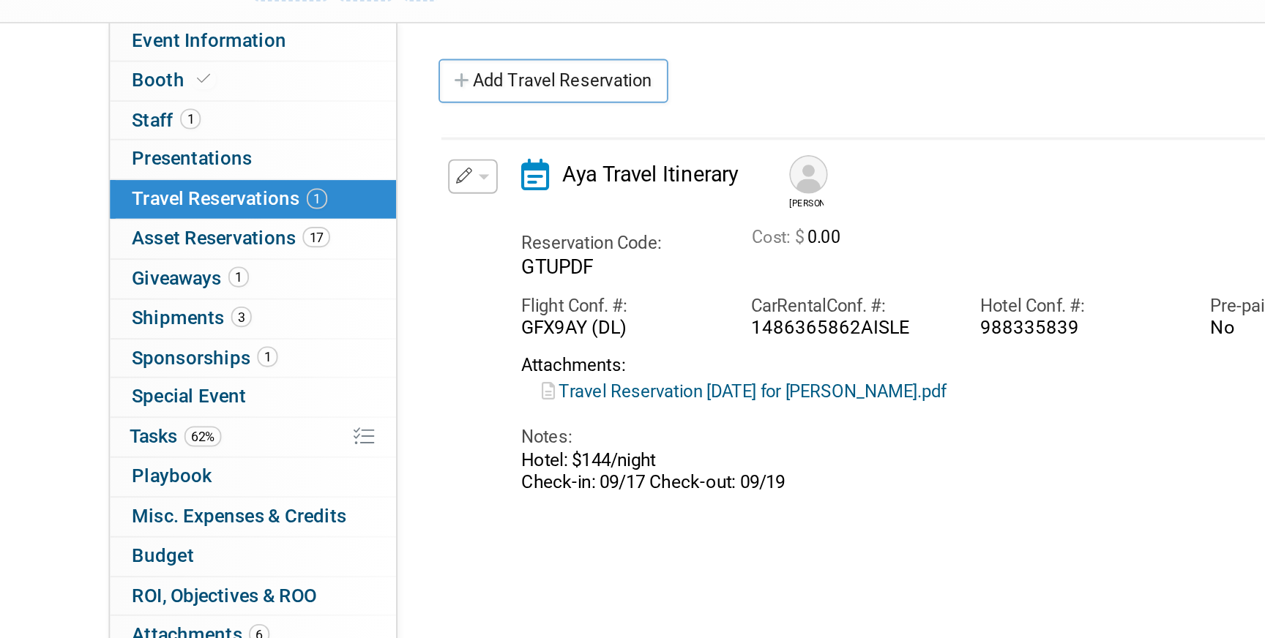
drag, startPoint x: 488, startPoint y: 373, endPoint x: 340, endPoint y: 365, distance: 147.4
click at [340, 365] on div "Aya Travel Itinerary Aaron Reservation Code: GTUPDF Cost: $ 0.00 Car" at bounding box center [702, 290] width 734 height 179
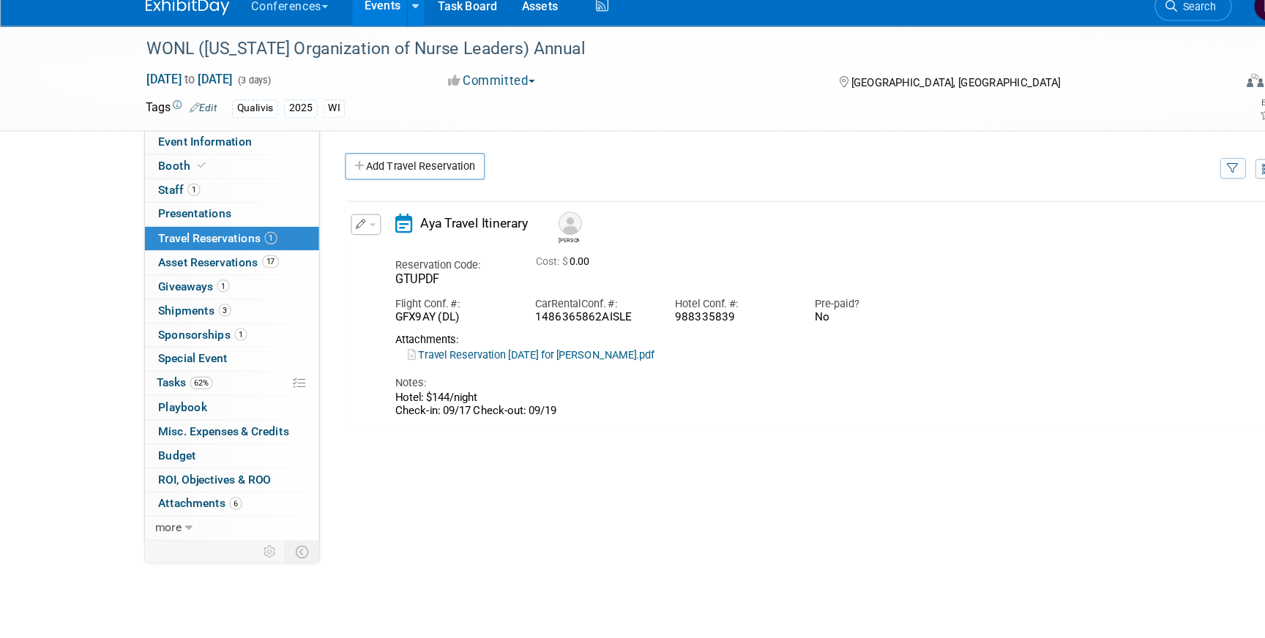
click at [319, 208] on button "button" at bounding box center [320, 210] width 26 height 18
click at [320, 233] on icon "button" at bounding box center [323, 236] width 12 height 10
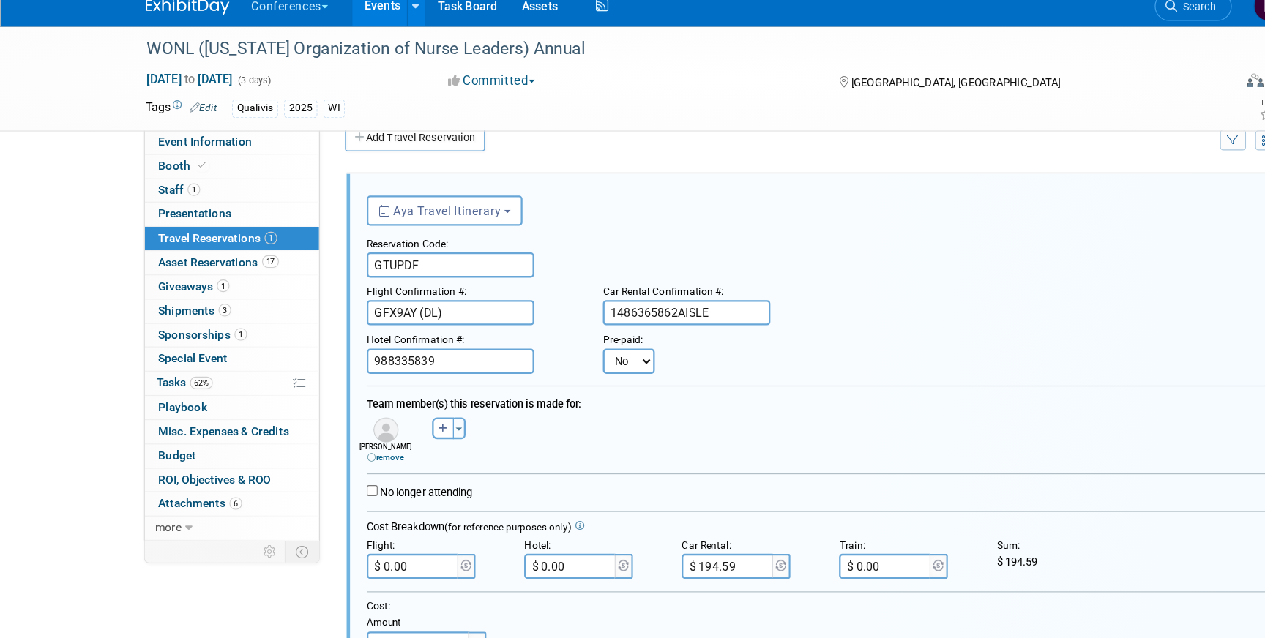
click at [535, 325] on select "No Yes" at bounding box center [549, 330] width 45 height 22
select select "1"
click at [527, 319] on select "No Yes" at bounding box center [549, 330] width 45 height 22
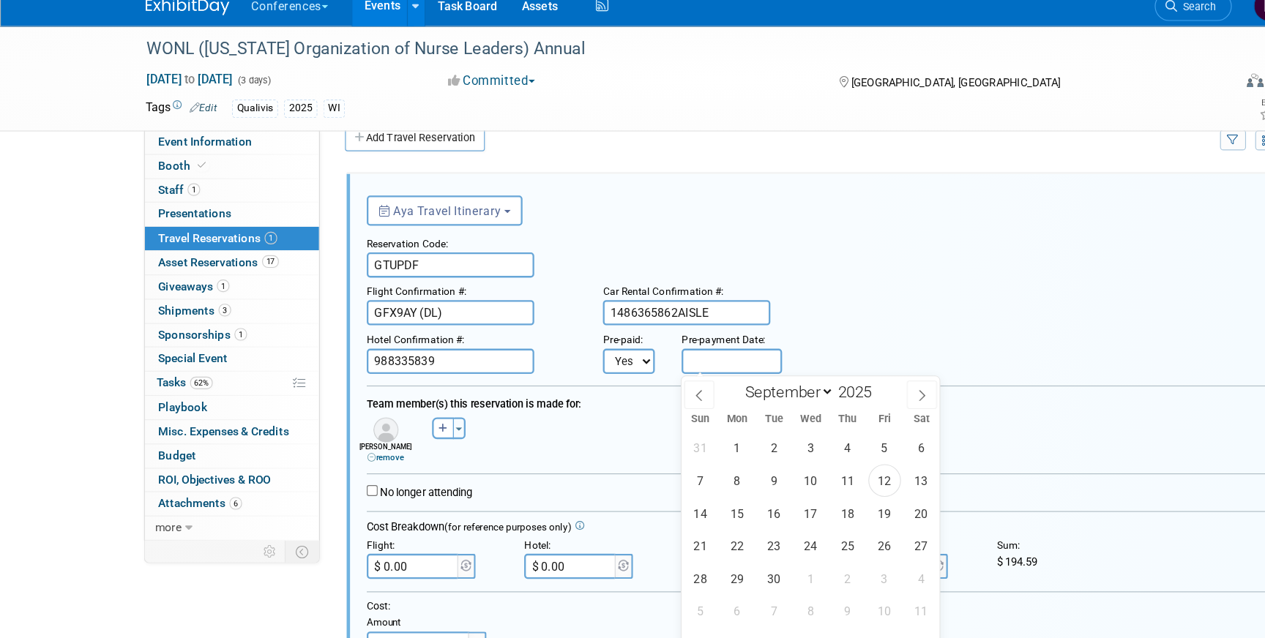
click at [599, 329] on input "text" at bounding box center [640, 330] width 88 height 22
click at [772, 434] on span "12" at bounding box center [773, 434] width 29 height 29
type input "Sep 12, 2025"
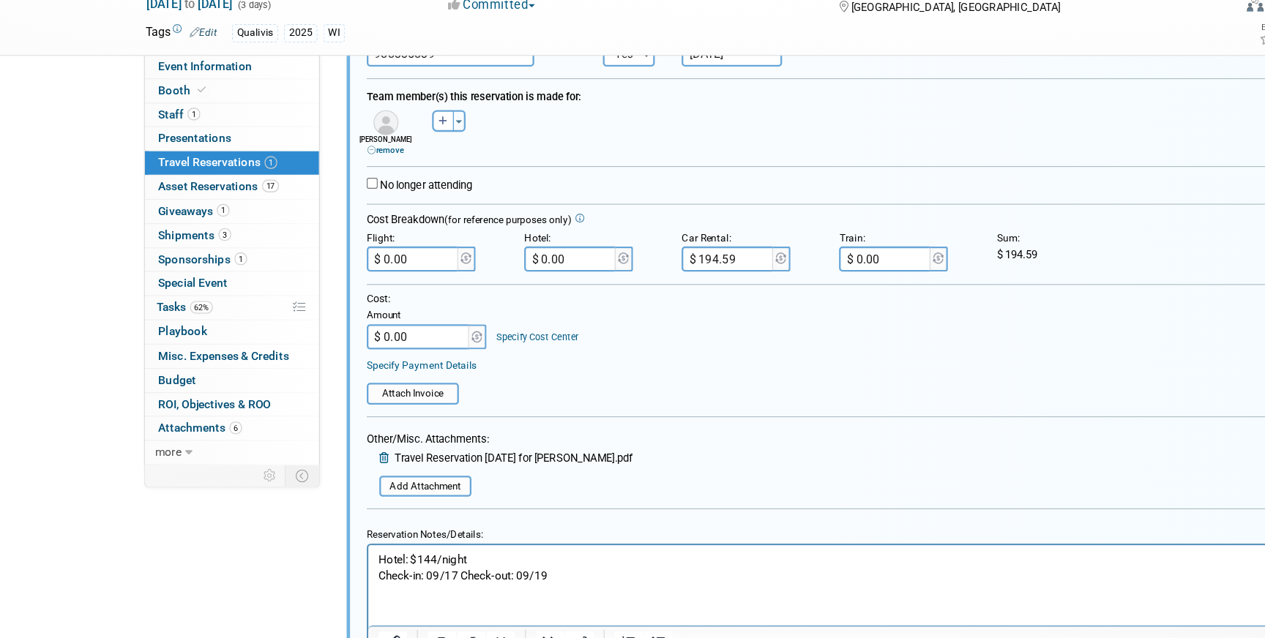
scroll to position [250, 0]
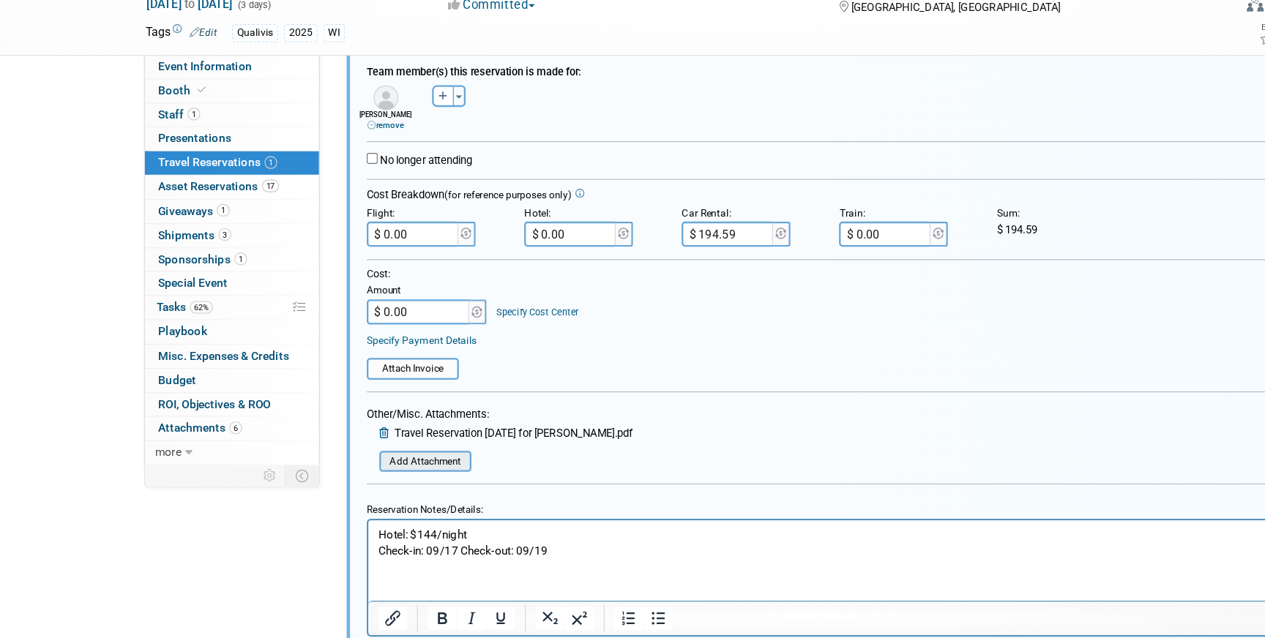
click at [357, 490] on input "file" at bounding box center [323, 484] width 174 height 16
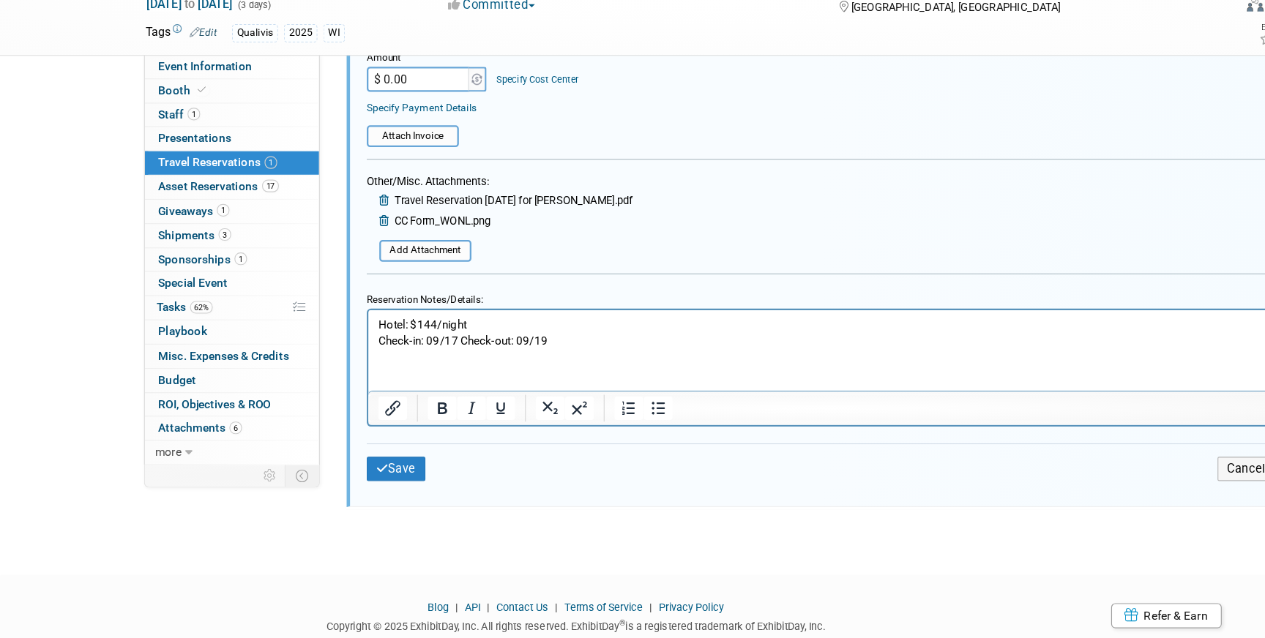
scroll to position [460, 0]
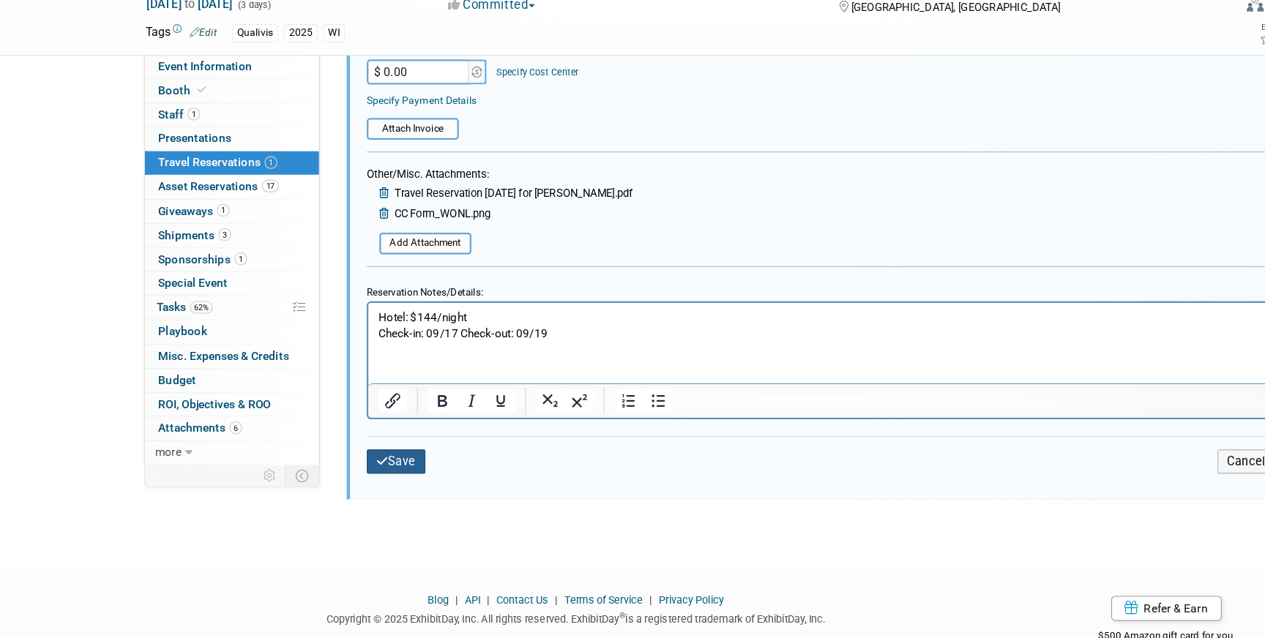
click at [340, 488] on button "Save" at bounding box center [346, 483] width 51 height 21
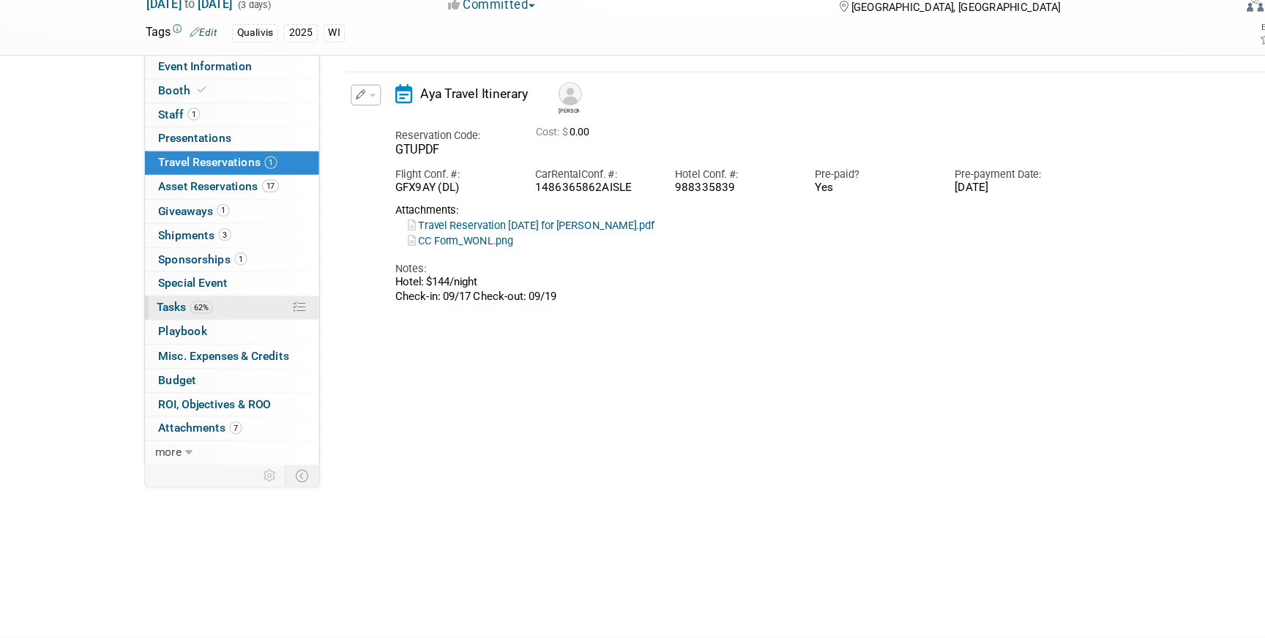
click at [208, 348] on link "62% Tasks 62%" at bounding box center [203, 349] width 152 height 20
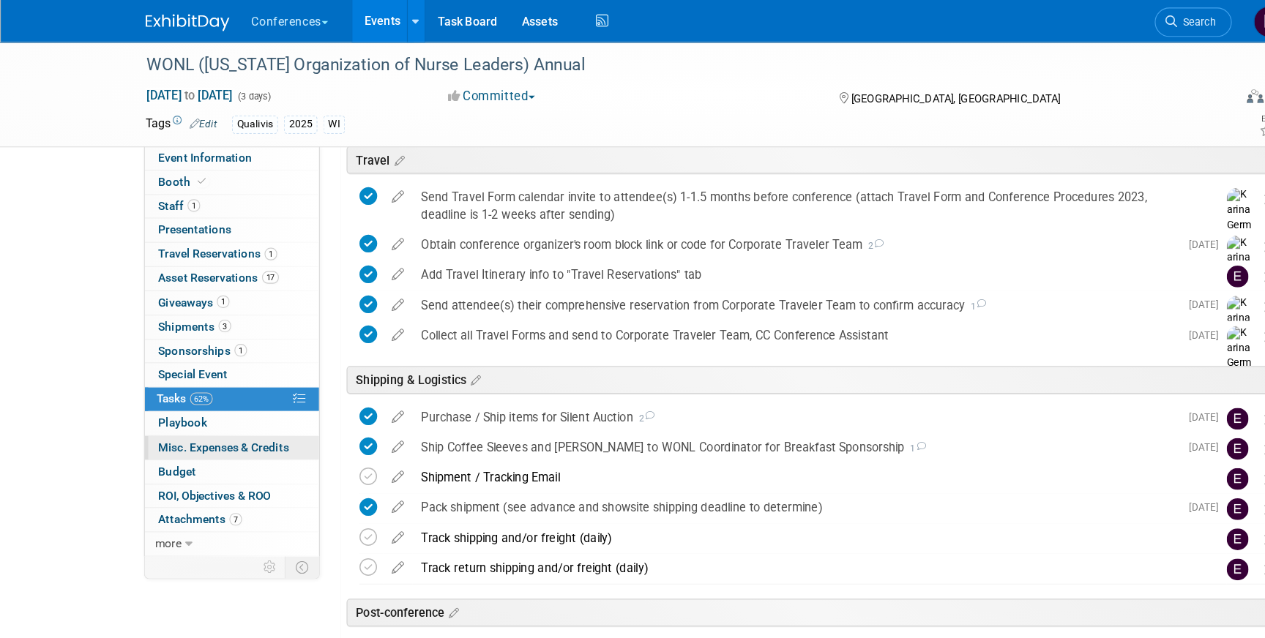
scroll to position [653, 0]
click at [223, 223] on span "Travel Reservations 1" at bounding box center [190, 222] width 104 height 12
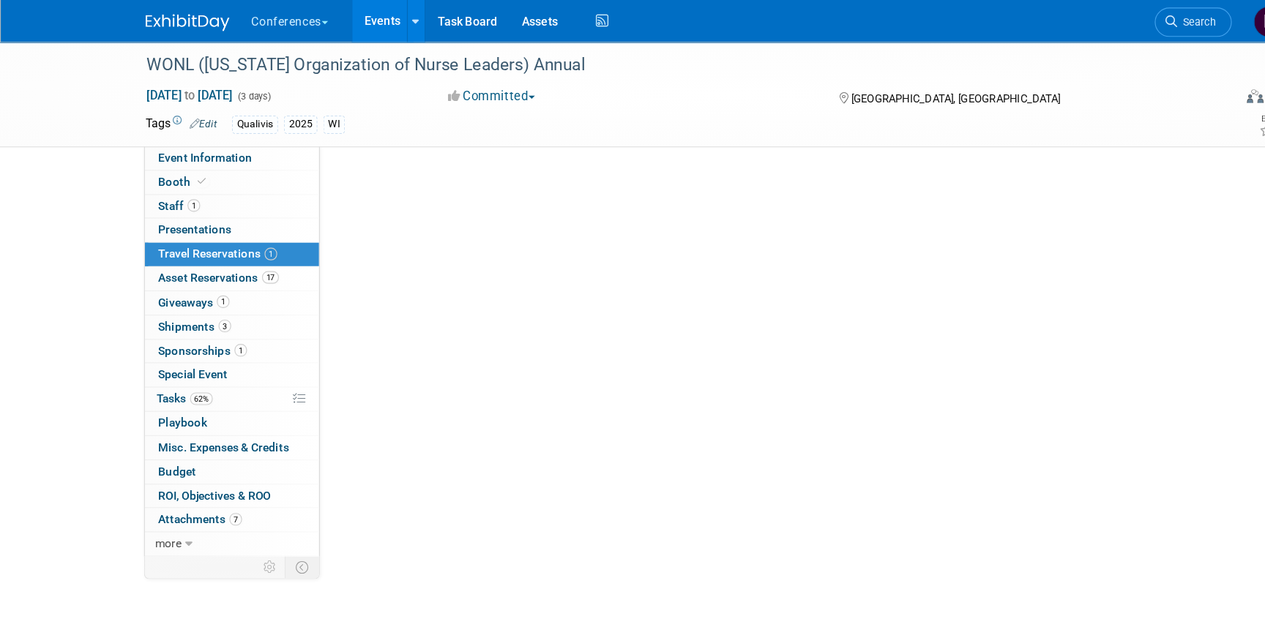
scroll to position [0, 0]
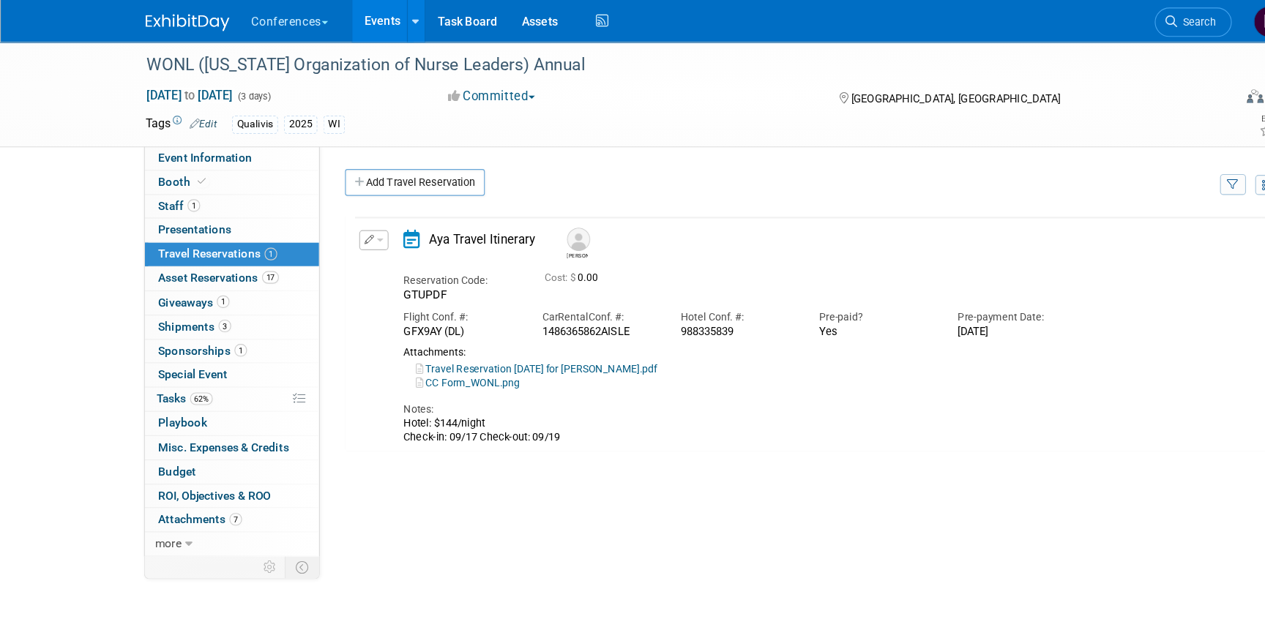
click at [318, 206] on icon "button" at bounding box center [322, 209] width 9 height 8
click at [355, 239] on button "Edit Reservation" at bounding box center [377, 235] width 124 height 21
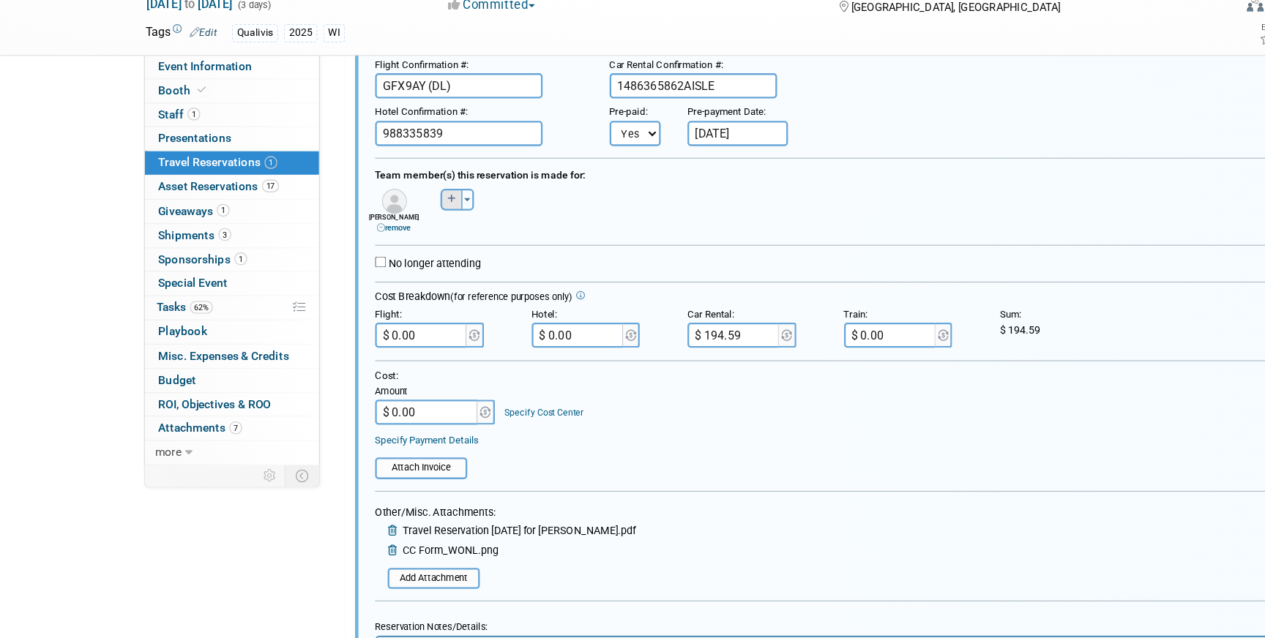
scroll to position [183, 0]
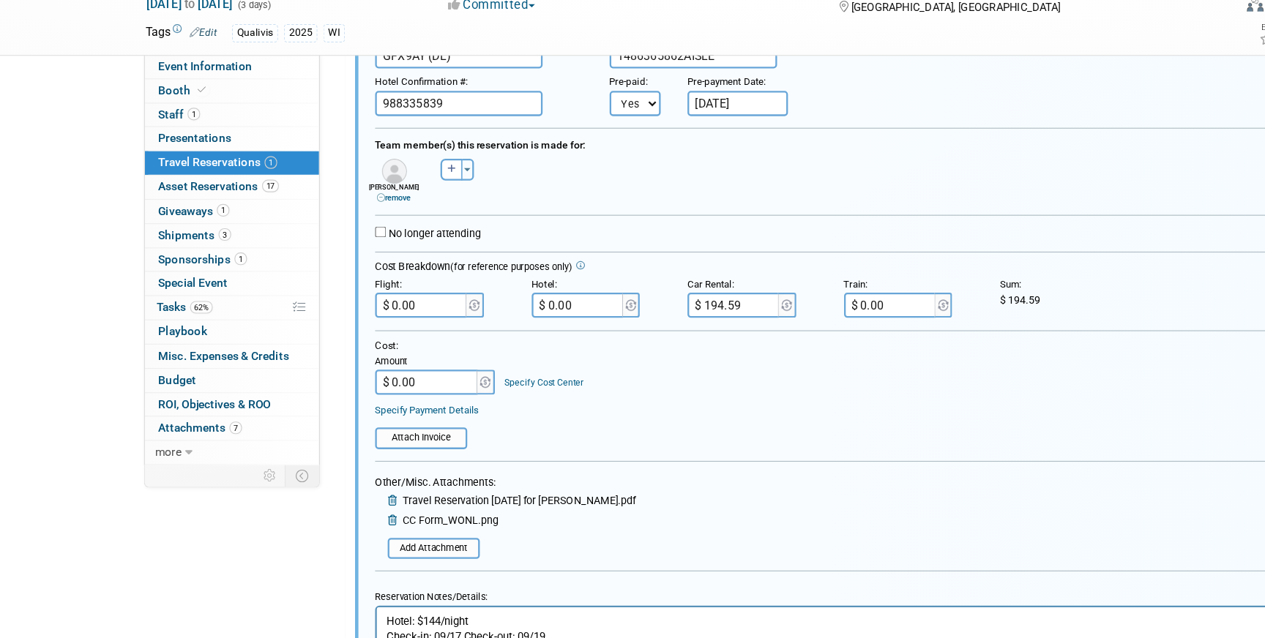
click at [516, 346] on input "$ 0.00" at bounding box center [506, 347] width 82 height 22
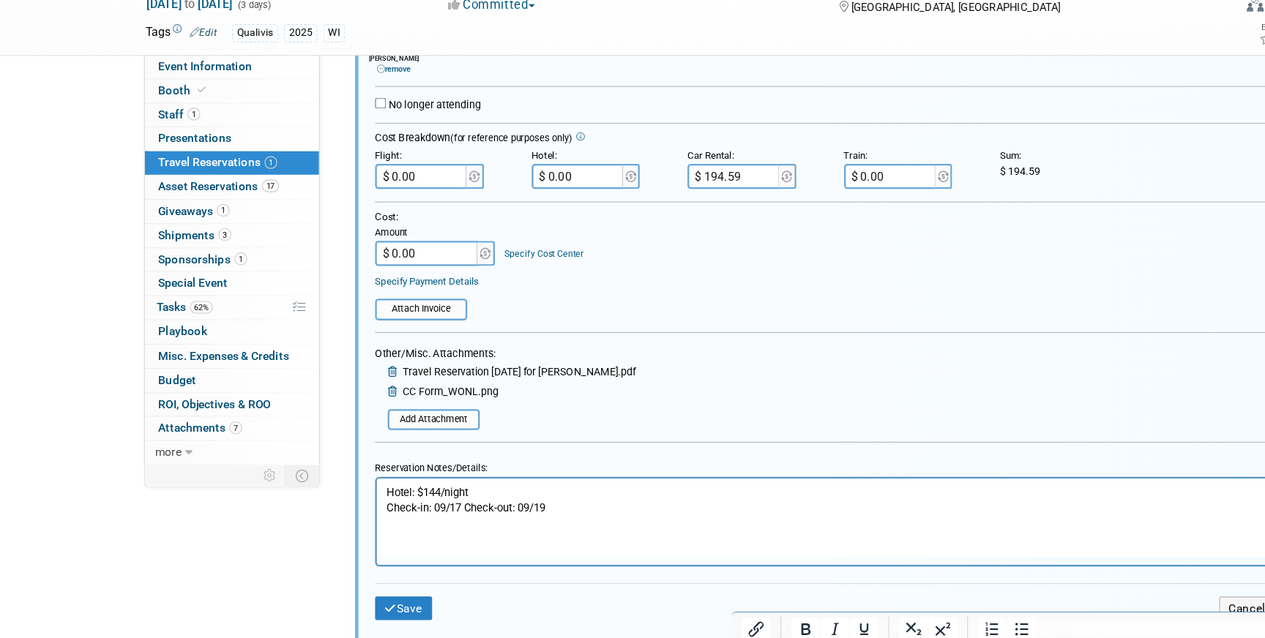
scroll to position [299, 0]
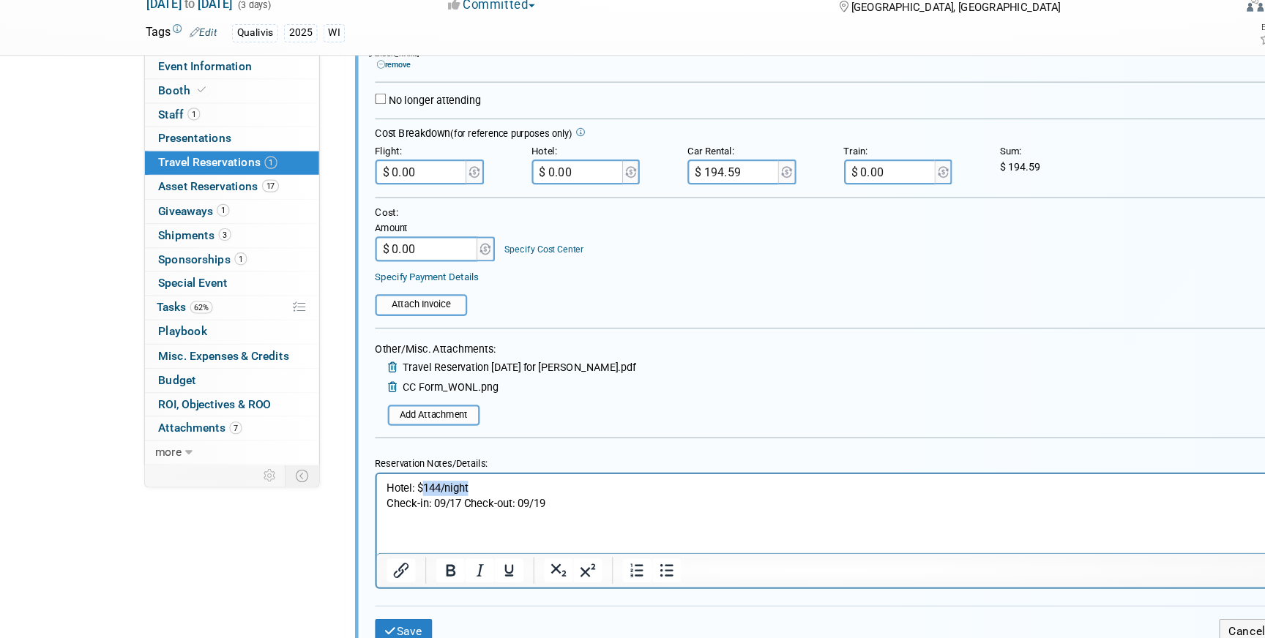
drag, startPoint x: 463, startPoint y: 487, endPoint x: 419, endPoint y: 484, distance: 44.0
click at [419, 484] on p "Hotel: $144/night Check-in: 09/17 Check-out: 09/19" at bounding box center [768, 493] width 767 height 26
click at [458, 486] on p "Hotel: $325.44 + 10 Check-in: 09/17 Check-out: 09/19" at bounding box center [768, 493] width 767 height 26
click at [511, 231] on input "$ 0.00" at bounding box center [506, 231] width 82 height 22
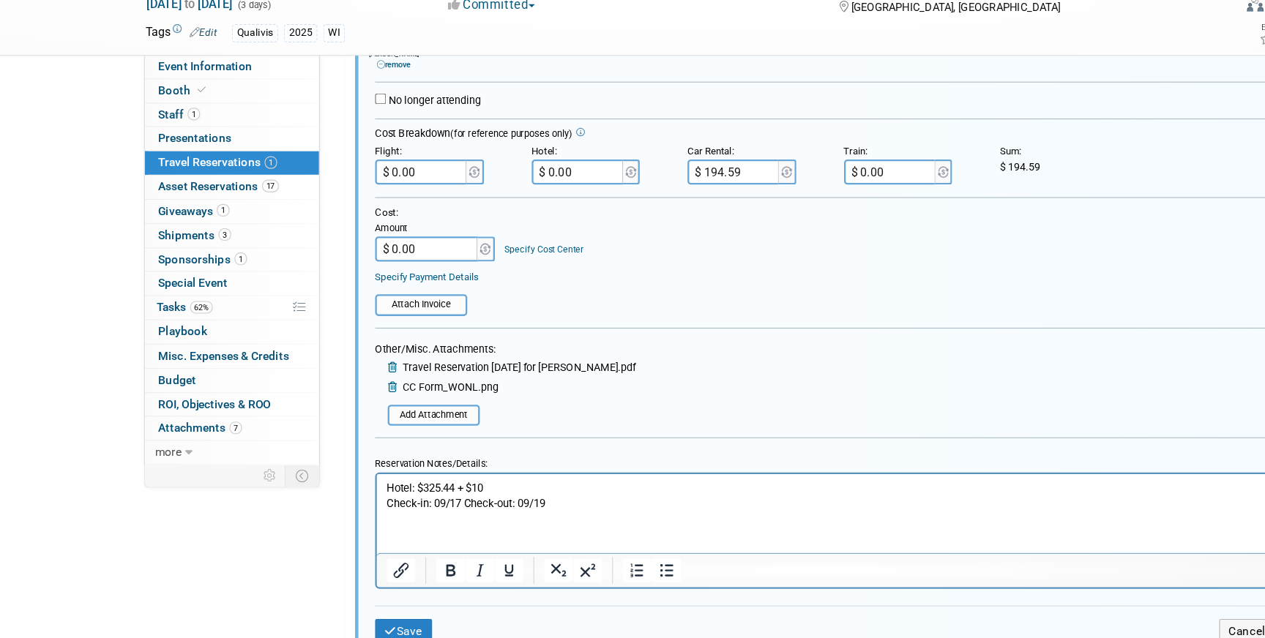
click at [511, 231] on input "$ 0.00" at bounding box center [506, 231] width 82 height 22
type input "$ 335.44"
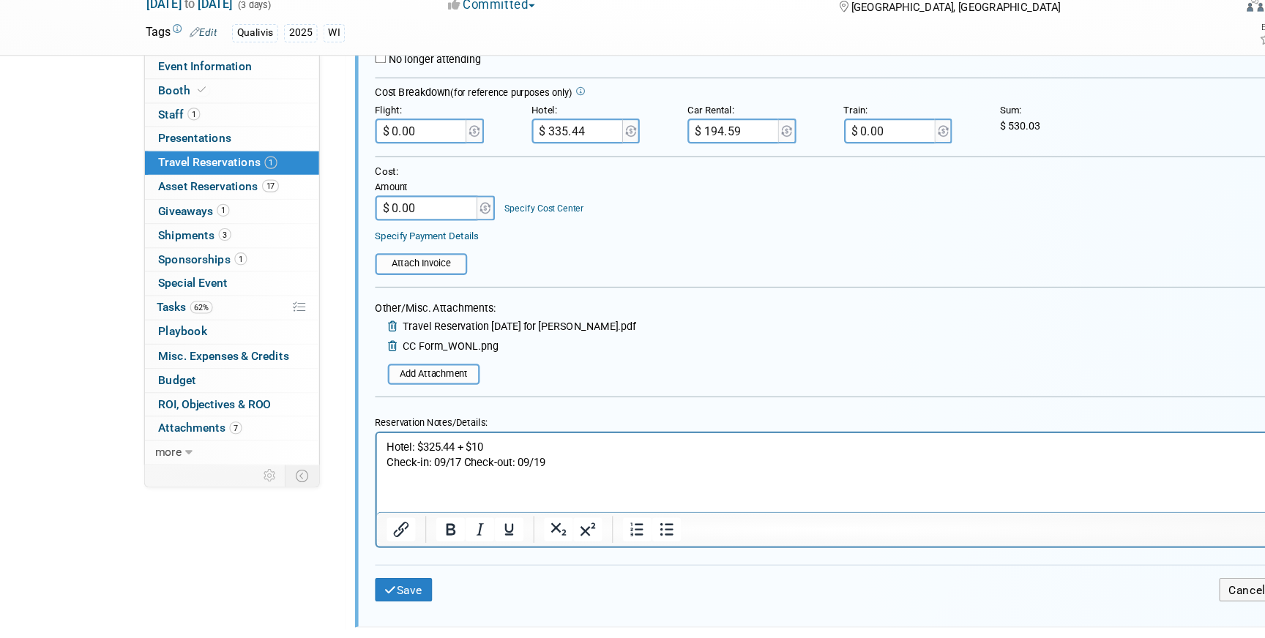
scroll to position [360, 0]
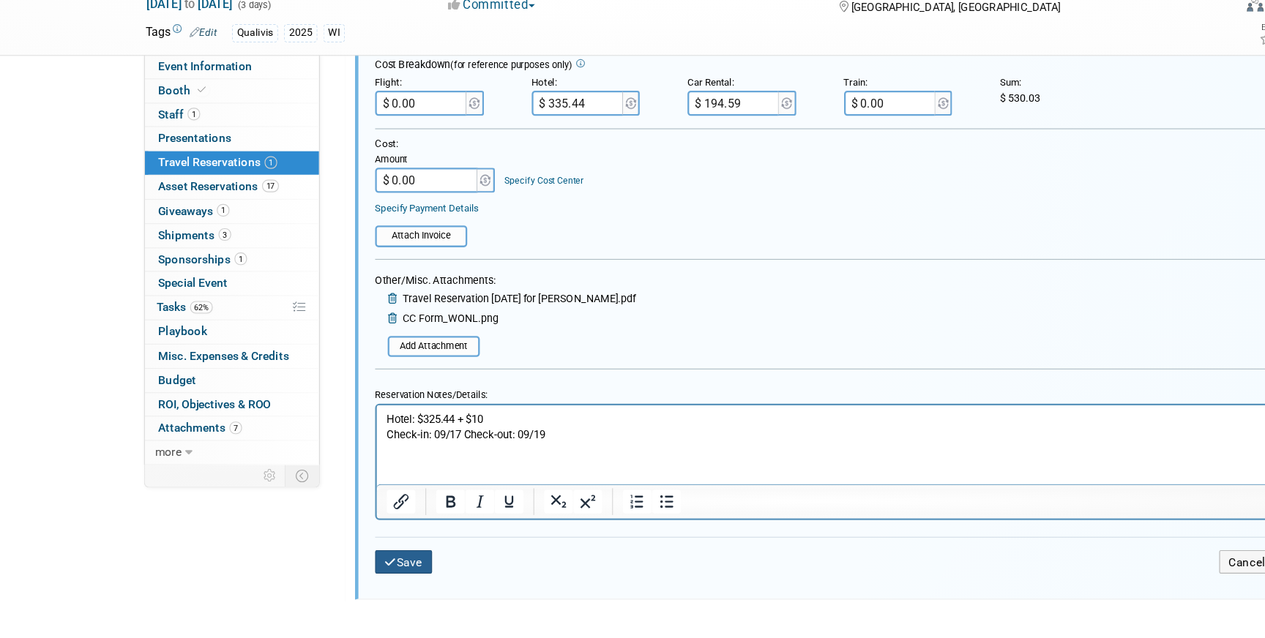
click at [350, 572] on button "Save" at bounding box center [353, 572] width 50 height 21
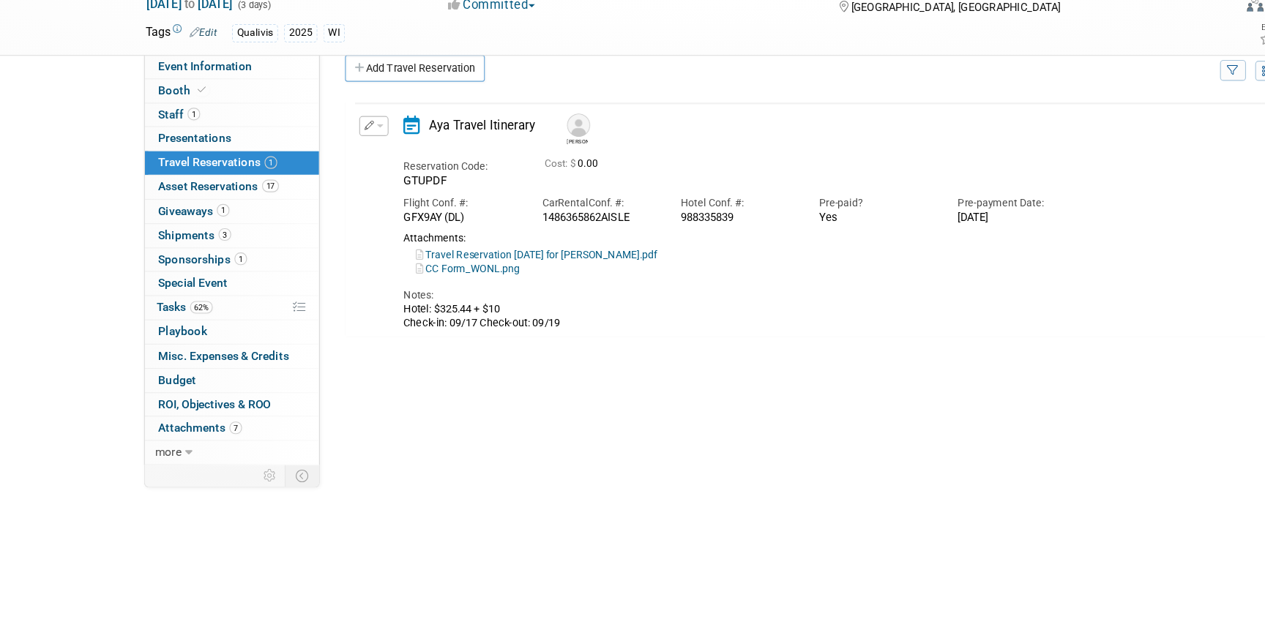
scroll to position [0, 0]
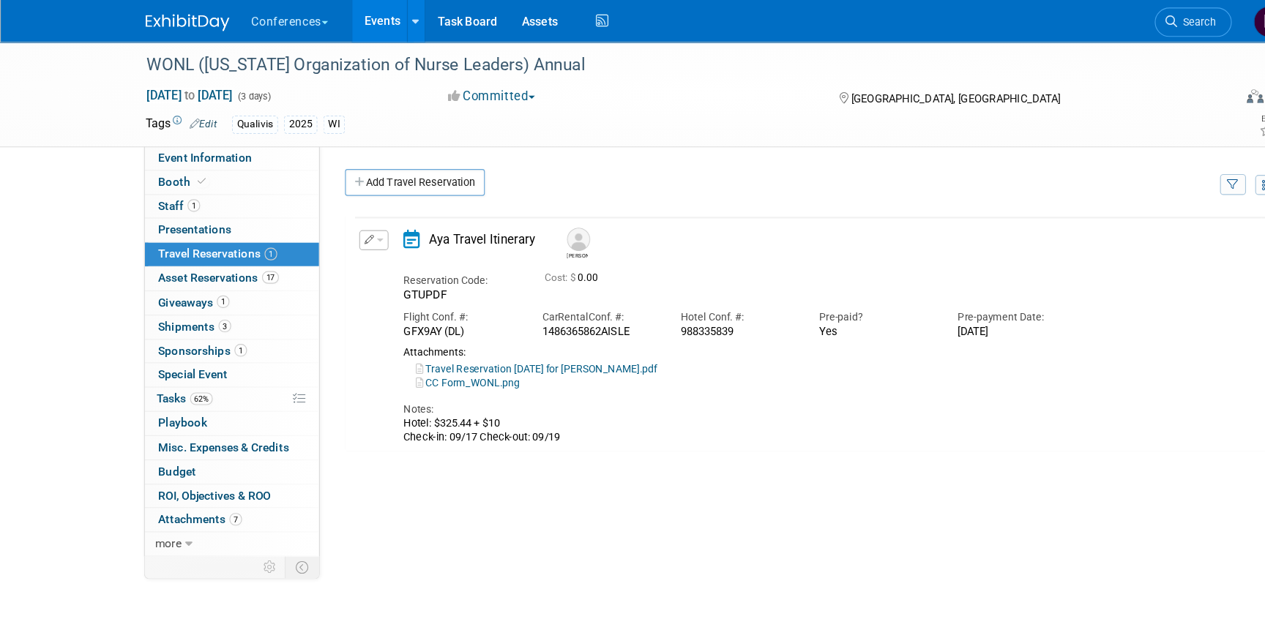
click at [157, 21] on img at bounding box center [163, 19] width 73 height 15
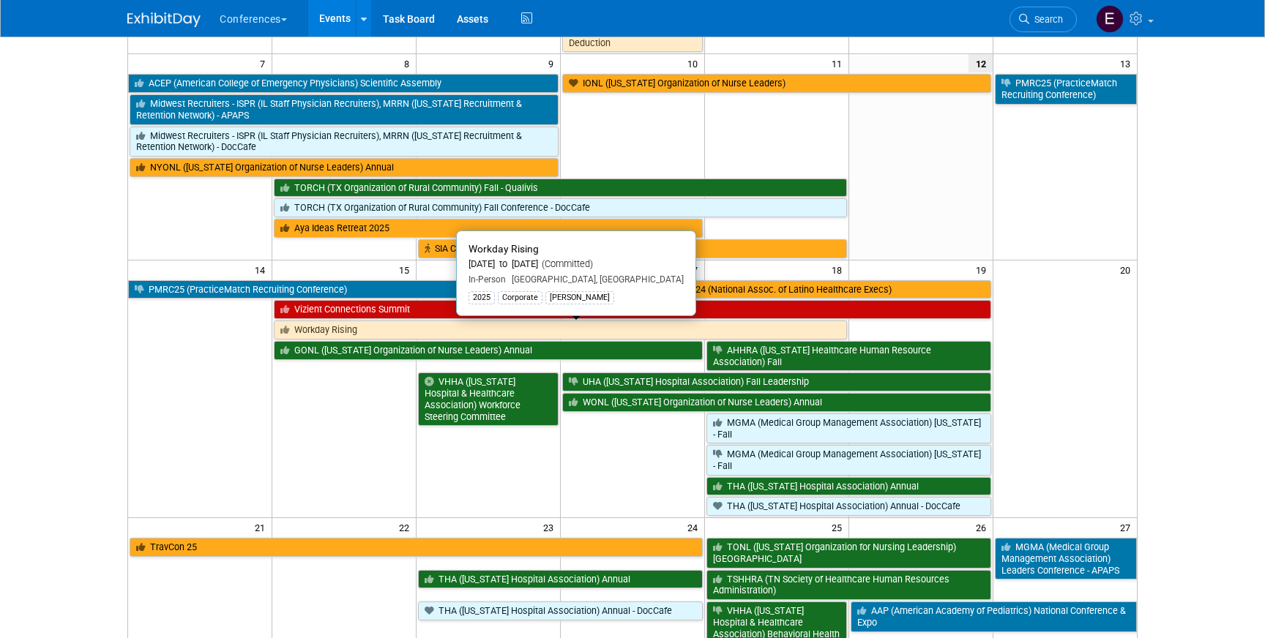
scroll to position [318, 0]
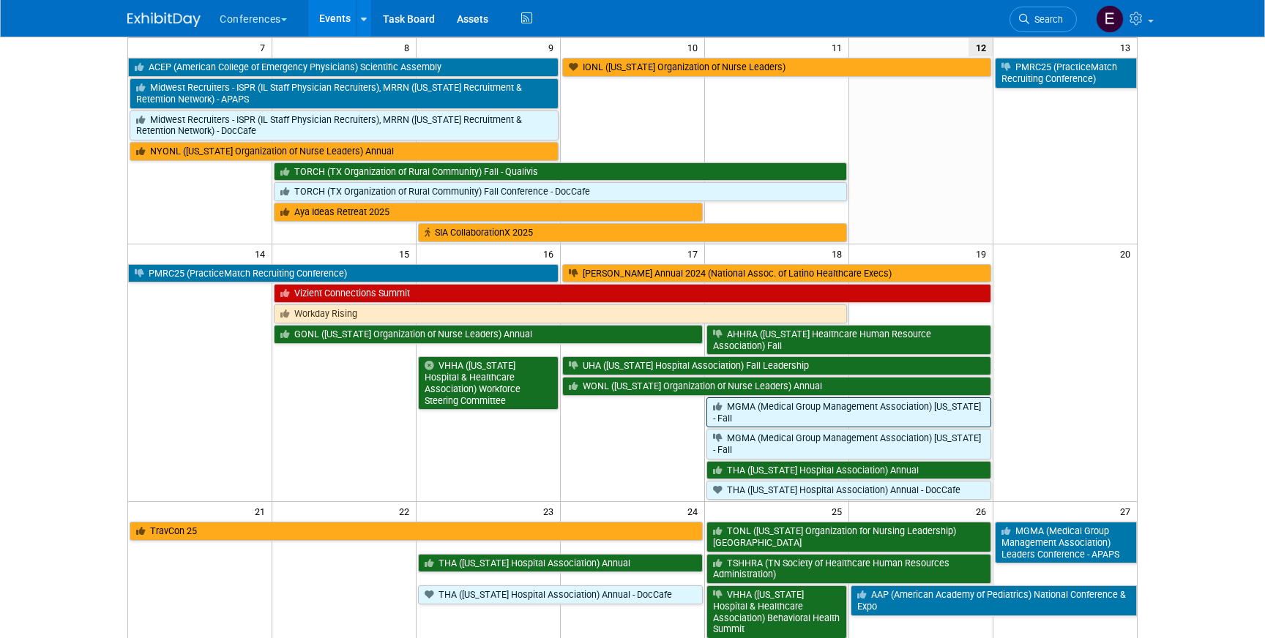
click at [780, 421] on link "MGMA (Medical Group Management Association) [US_STATE] - Fall" at bounding box center [848, 413] width 285 height 30
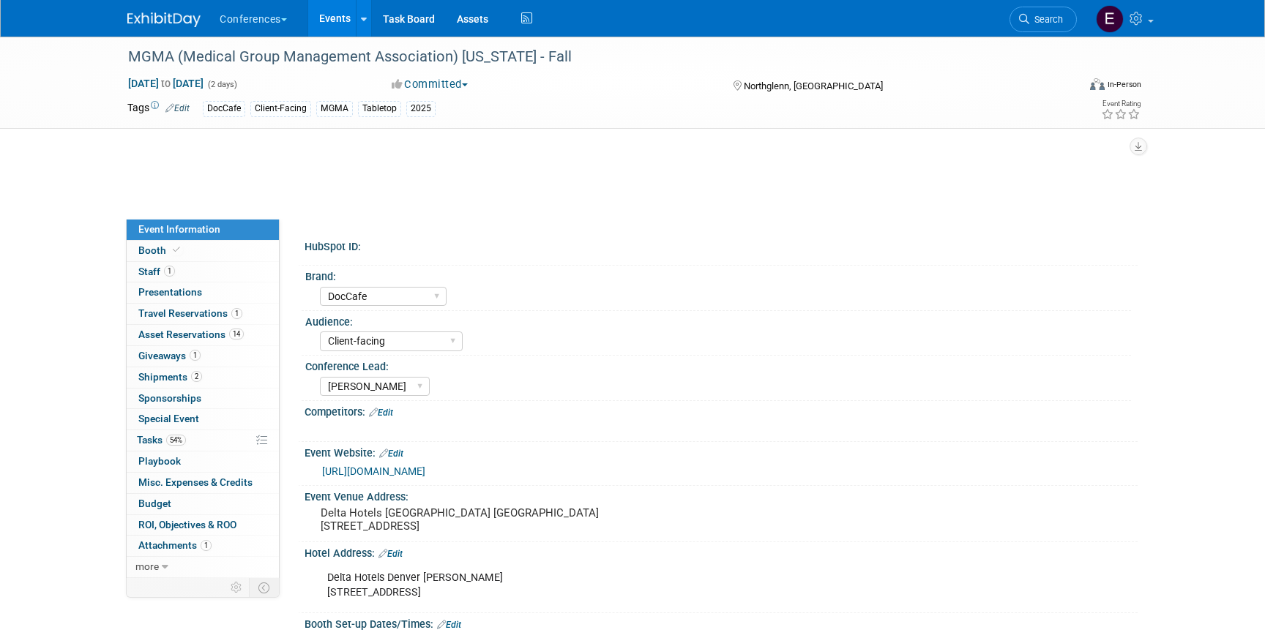
select select "DocCafe"
select select "Client-facing"
select select "[PERSON_NAME]"
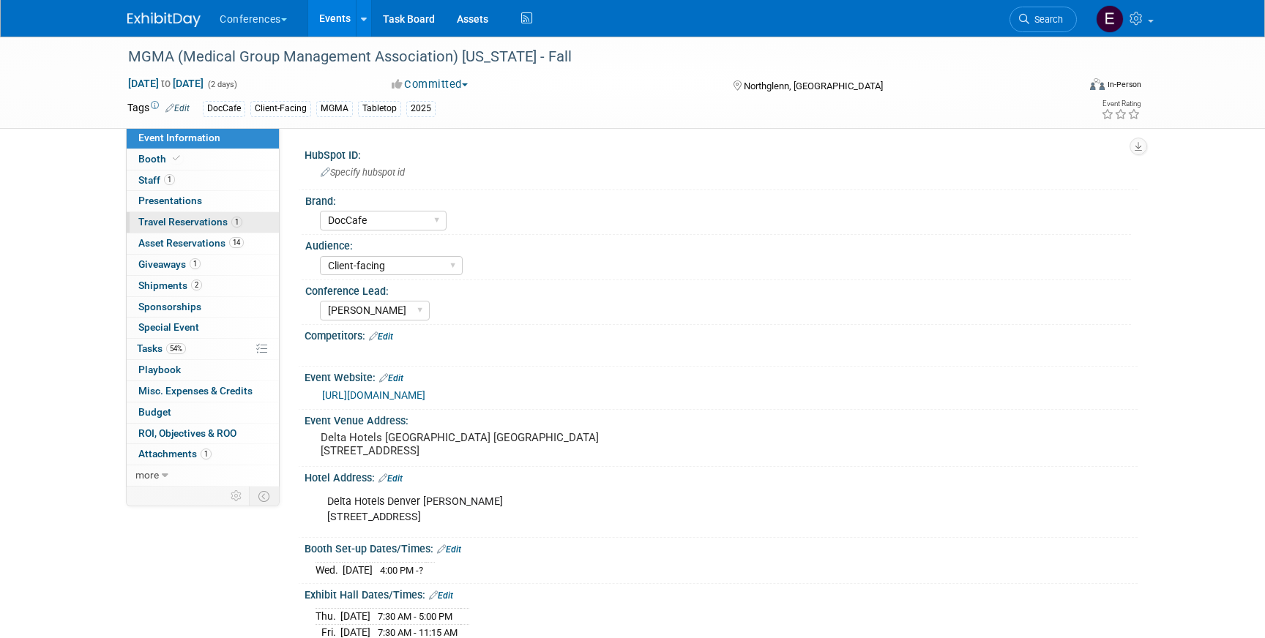
click at [159, 222] on span "Travel Reservations 1" at bounding box center [190, 222] width 104 height 12
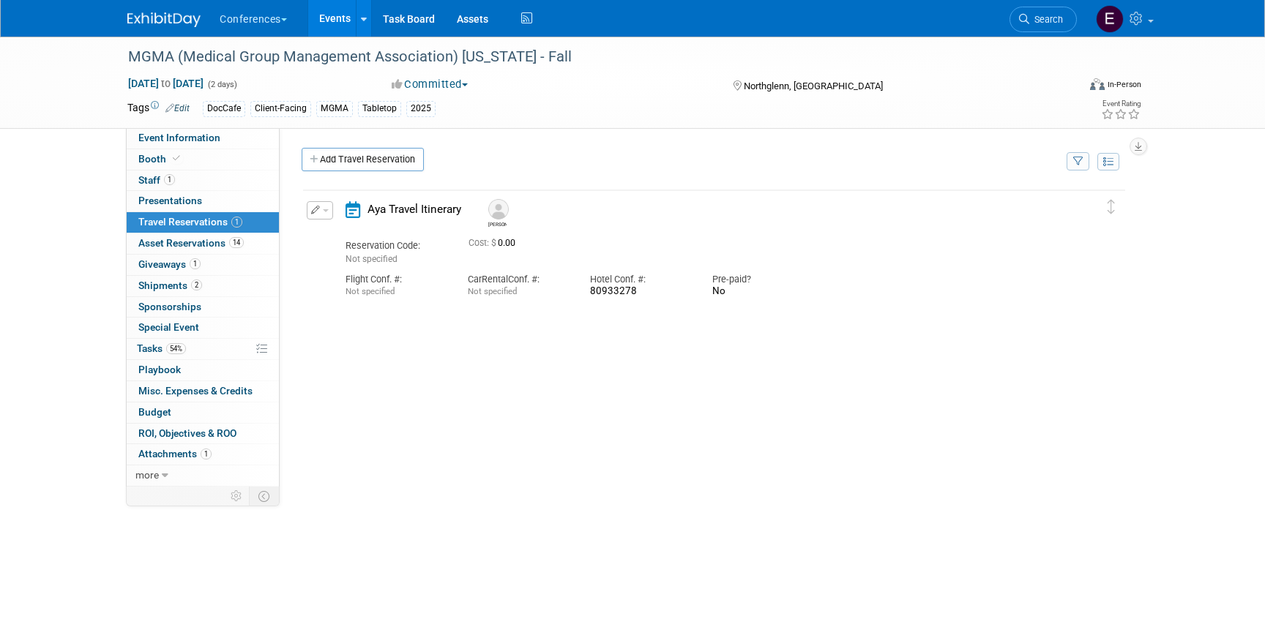
click at [321, 207] on button "button" at bounding box center [320, 210] width 26 height 18
click at [328, 229] on button "Edit Reservation" at bounding box center [369, 235] width 124 height 21
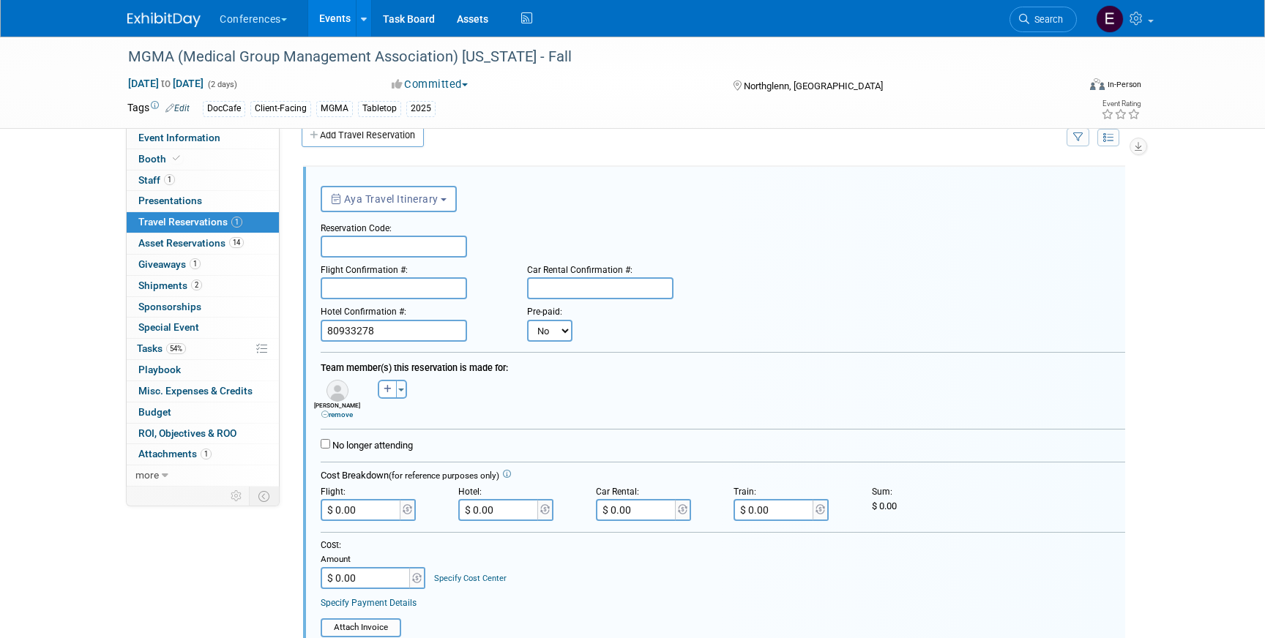
scroll to position [25, 0]
click at [335, 412] on link "remove" at bounding box center [336, 414] width 31 height 8
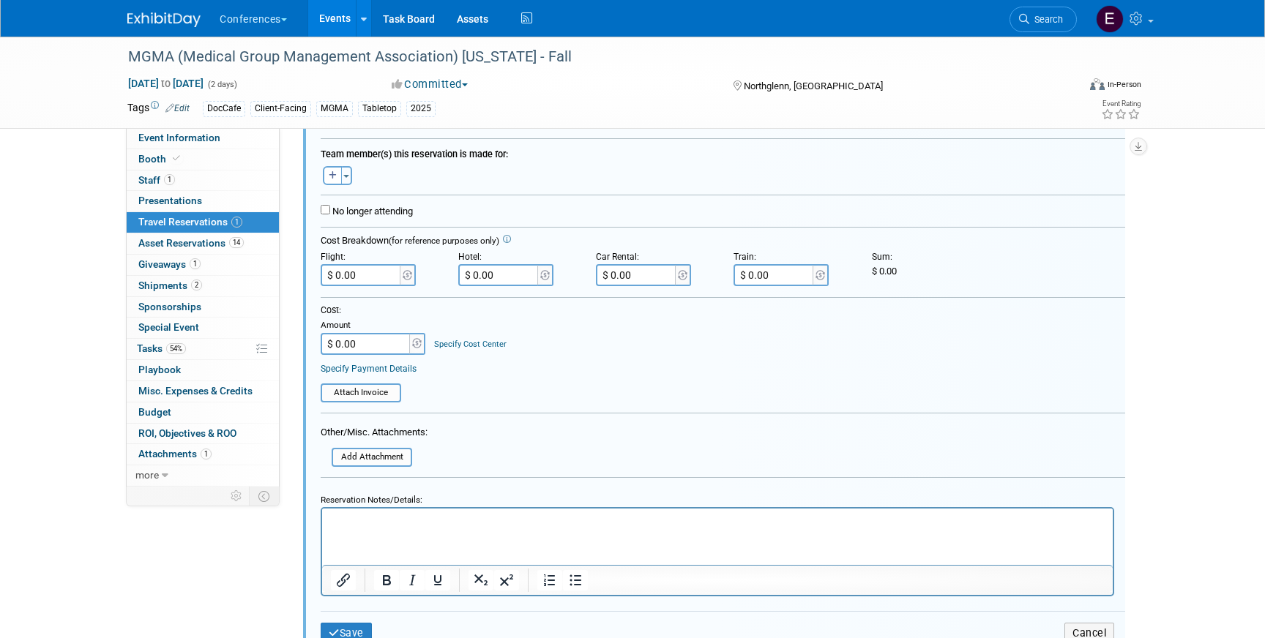
scroll to position [235, 0]
click at [351, 460] on input "file" at bounding box center [323, 460] width 174 height 16
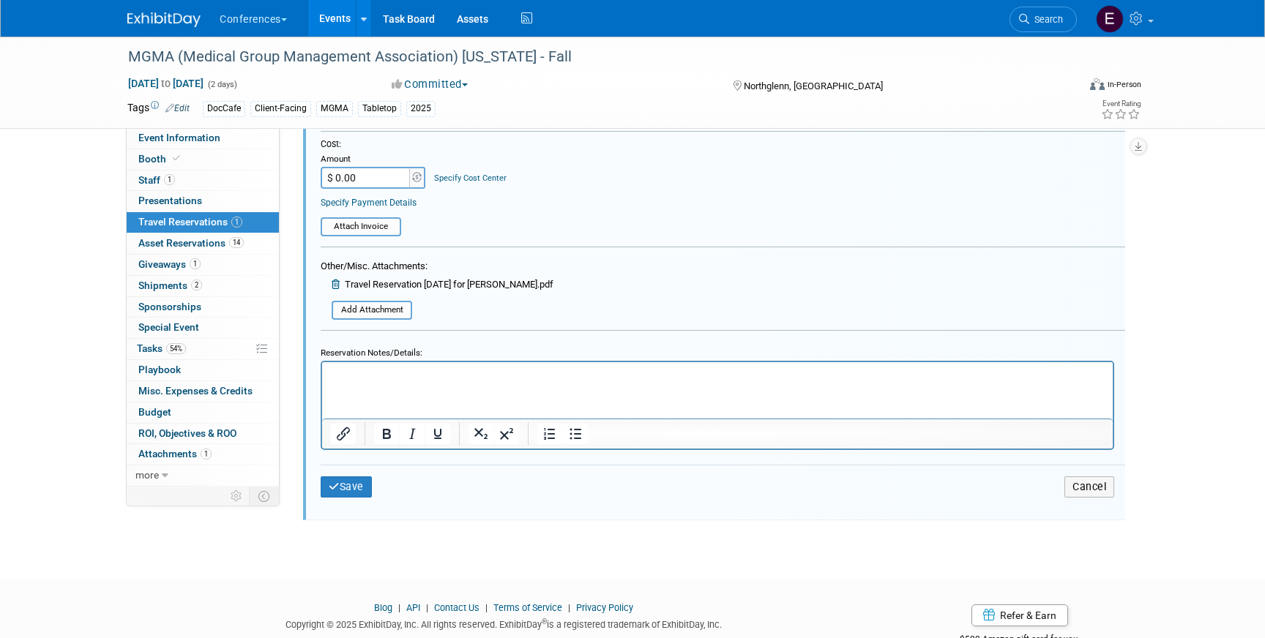
scroll to position [449, 0]
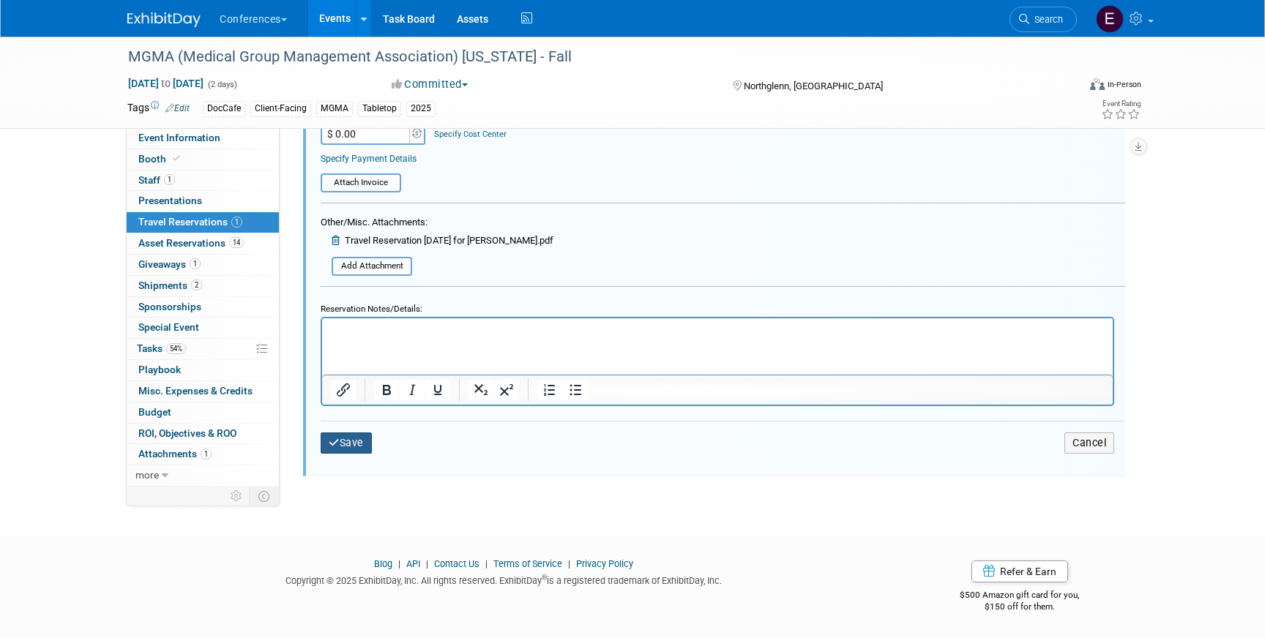
click at [351, 433] on button "Save" at bounding box center [346, 443] width 51 height 21
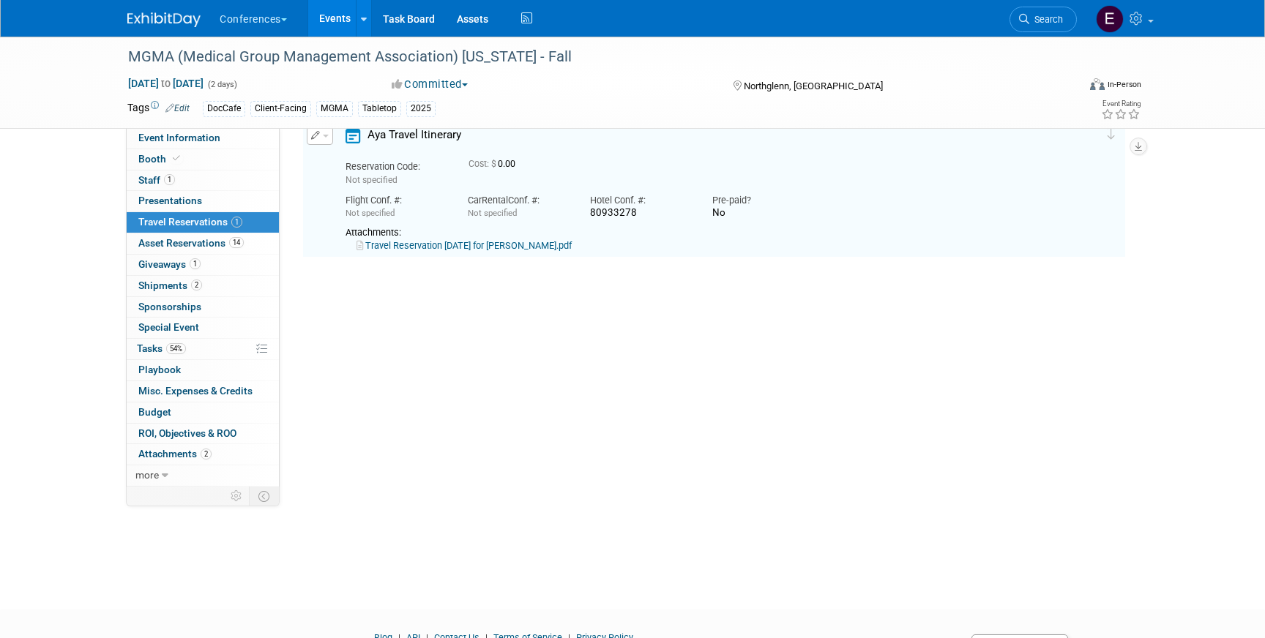
scroll to position [25, 0]
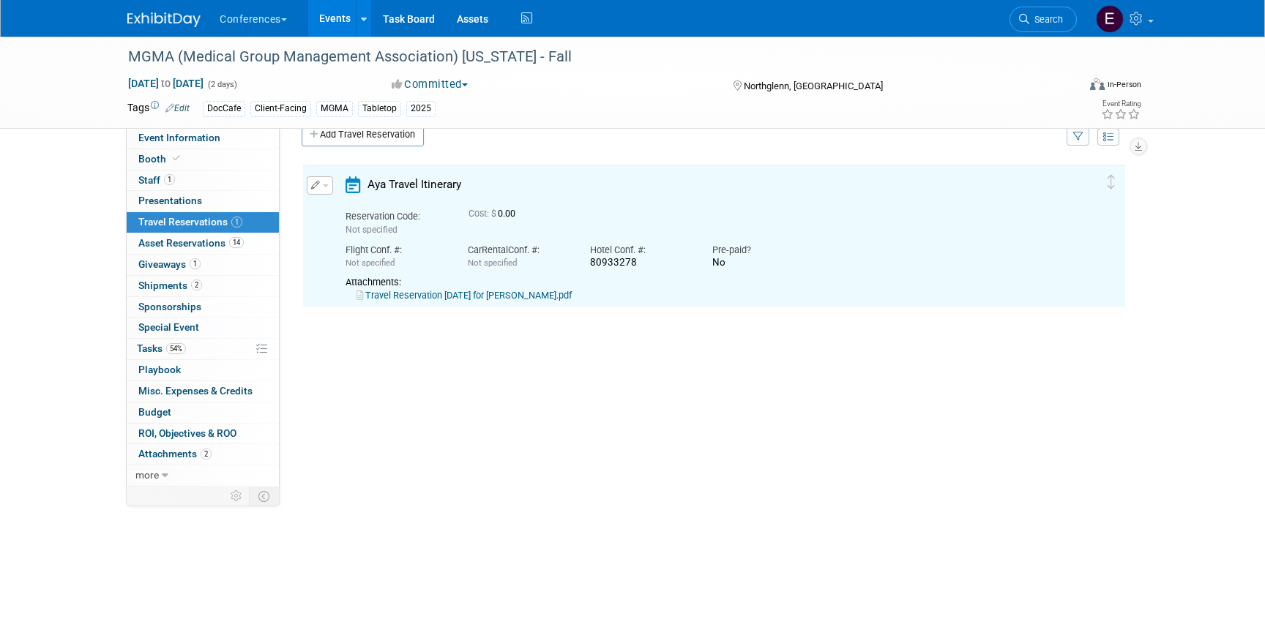
click at [436, 299] on link "Travel Reservation September 17 for AUBRIELLE CAMACHO.pdf" at bounding box center [464, 295] width 215 height 11
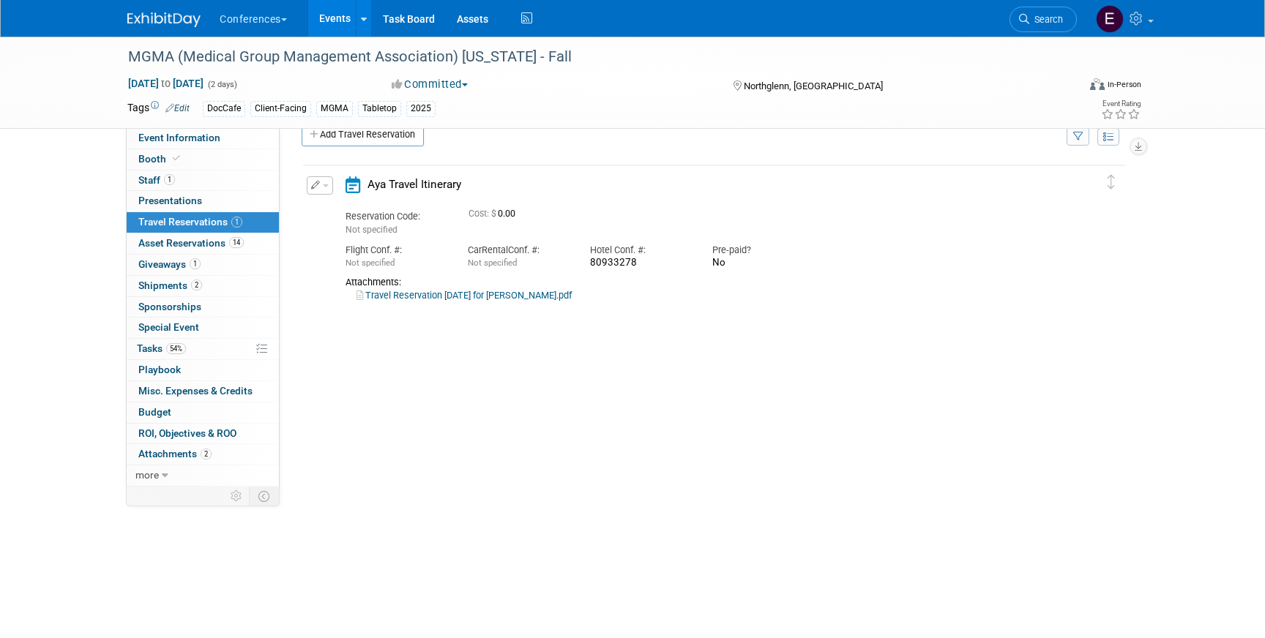
click at [316, 181] on button "button" at bounding box center [320, 185] width 26 height 18
click at [337, 206] on button "Edit Reservation" at bounding box center [369, 211] width 124 height 21
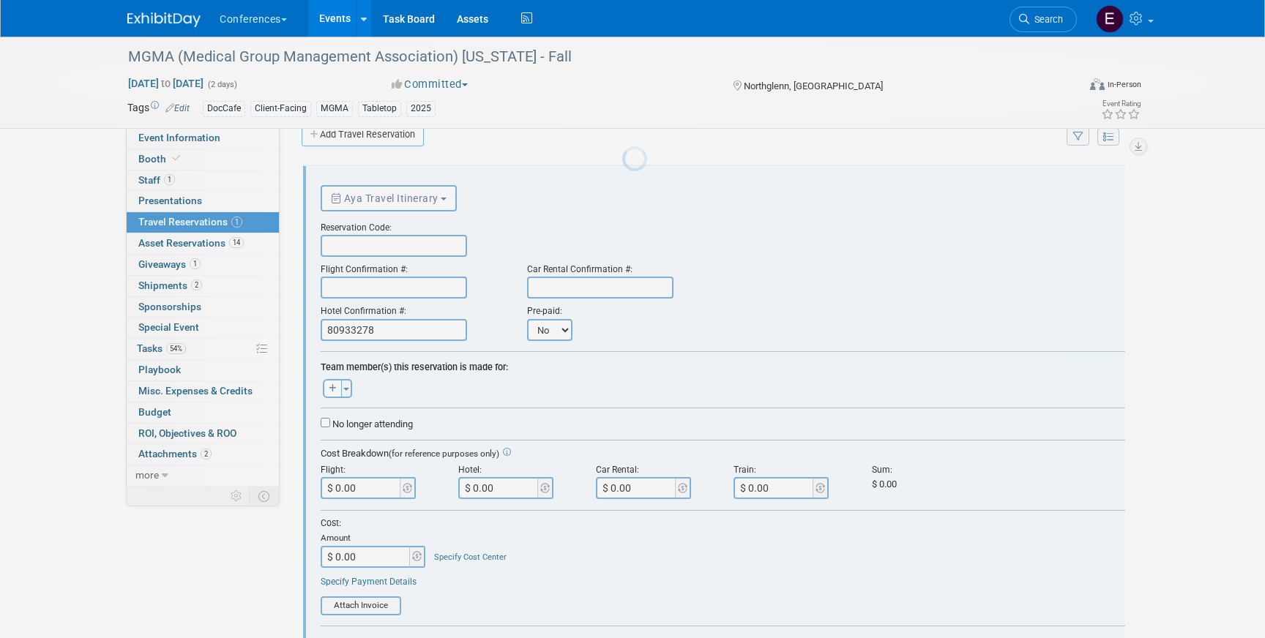
scroll to position [0, 0]
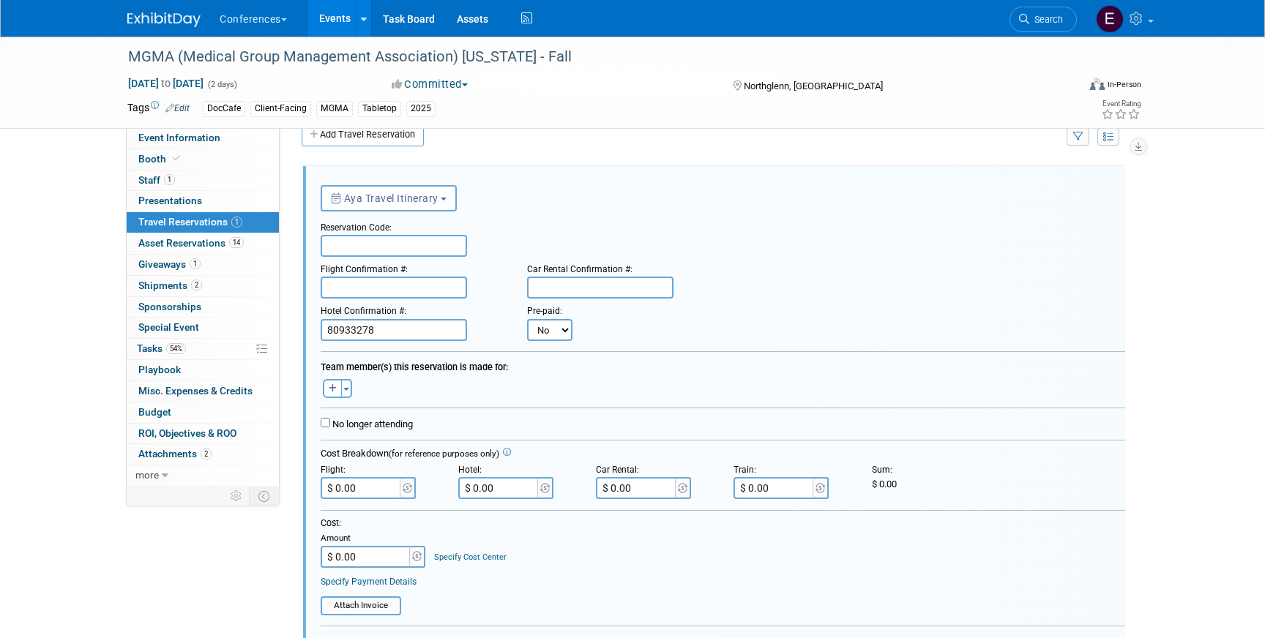
click at [343, 242] on input "text" at bounding box center [394, 246] width 146 height 22
paste input "UKDXJC"
type input "UKDXJC"
click at [348, 287] on input "text" at bounding box center [394, 288] width 146 height 22
paste input "K5JMJX (UA)"
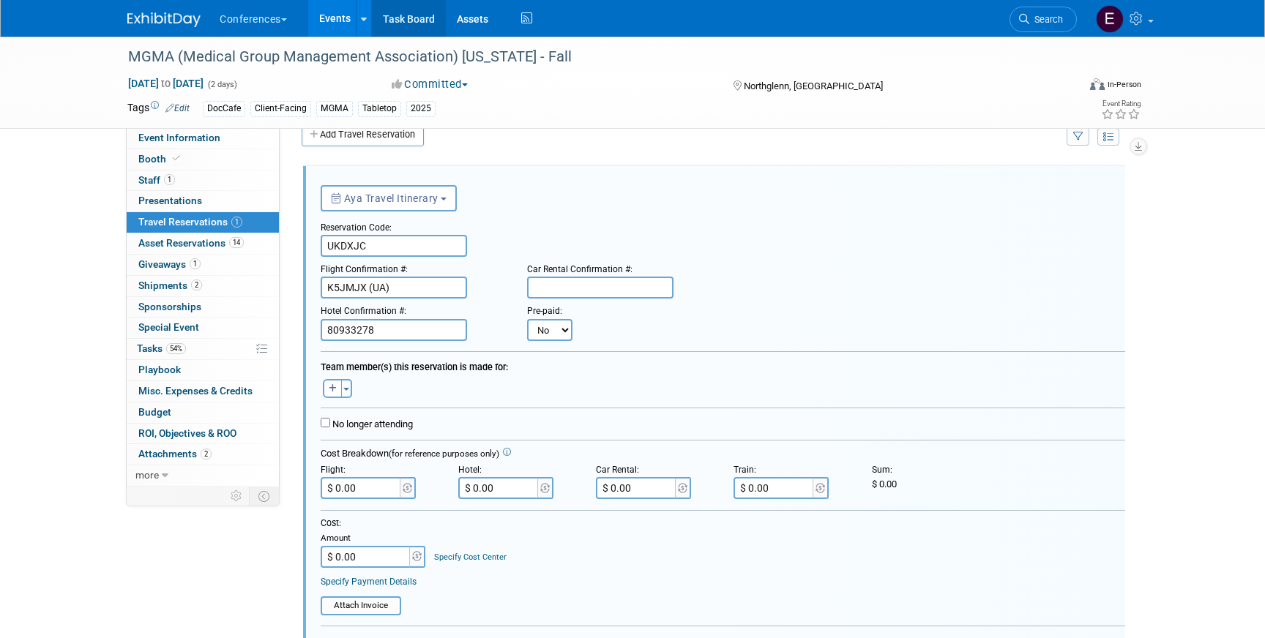
type input "K5JMJX (UA)"
click at [556, 294] on input "text" at bounding box center [600, 288] width 146 height 22
paste input "1682687264COUNT"
type input "1682687264COUNT"
click at [665, 481] on input "$ 0.00" at bounding box center [637, 488] width 82 height 22
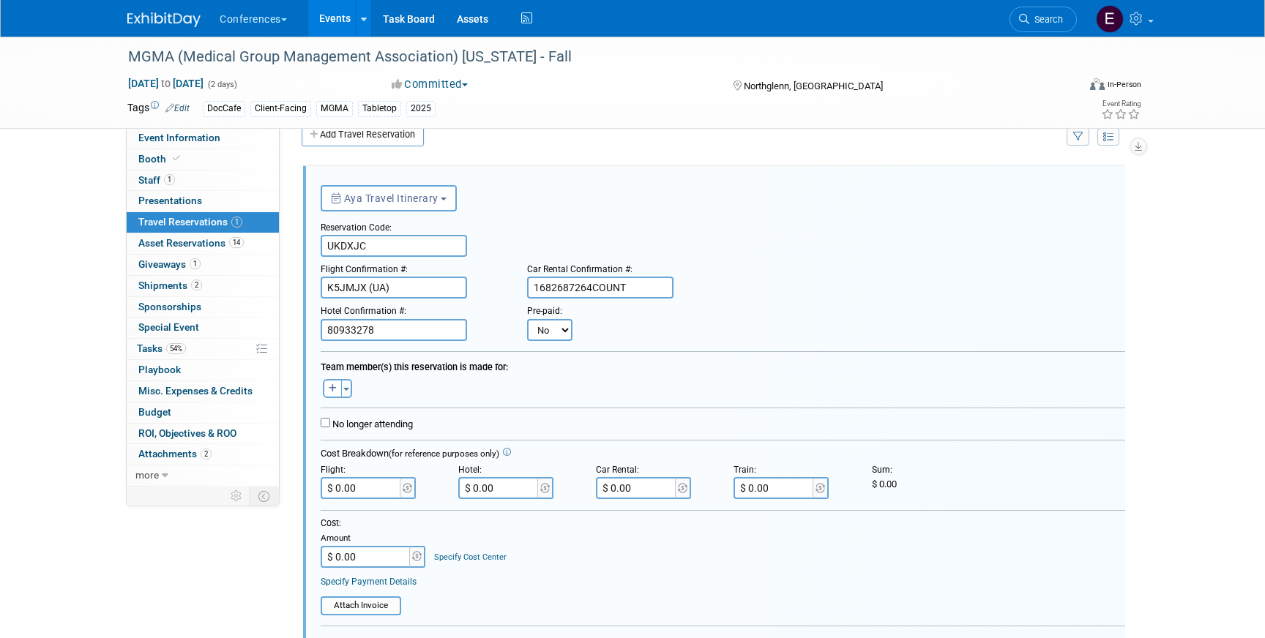
paste input "169.79"
type input "$ 169.79"
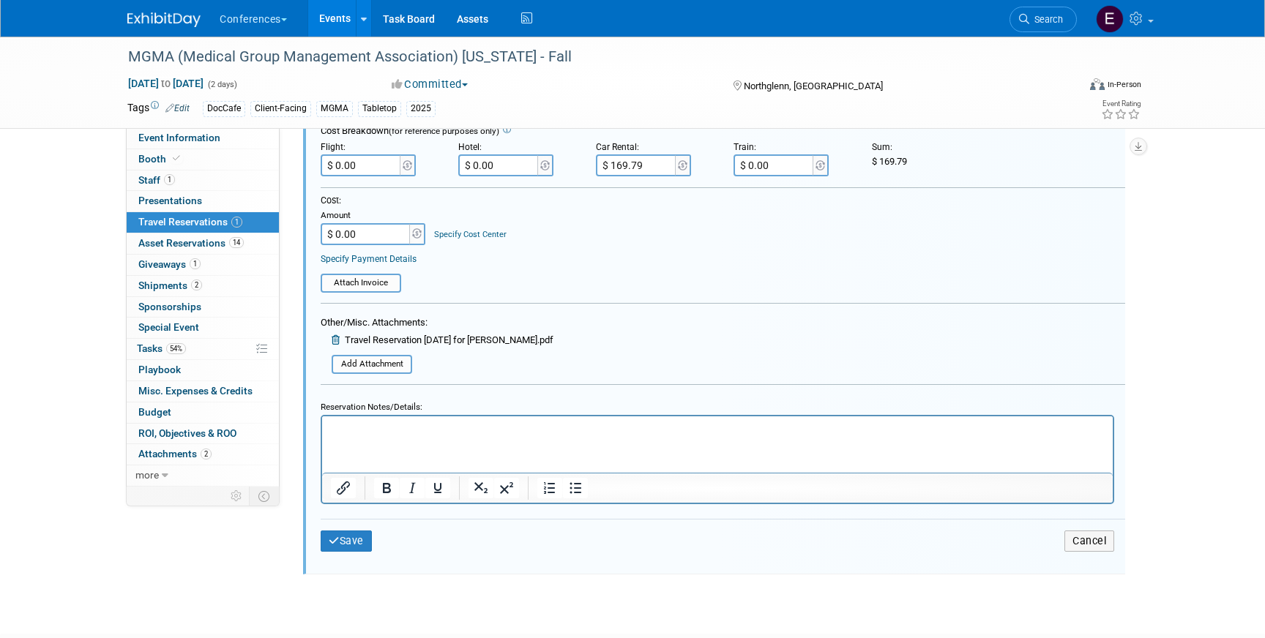
scroll to position [359, 0]
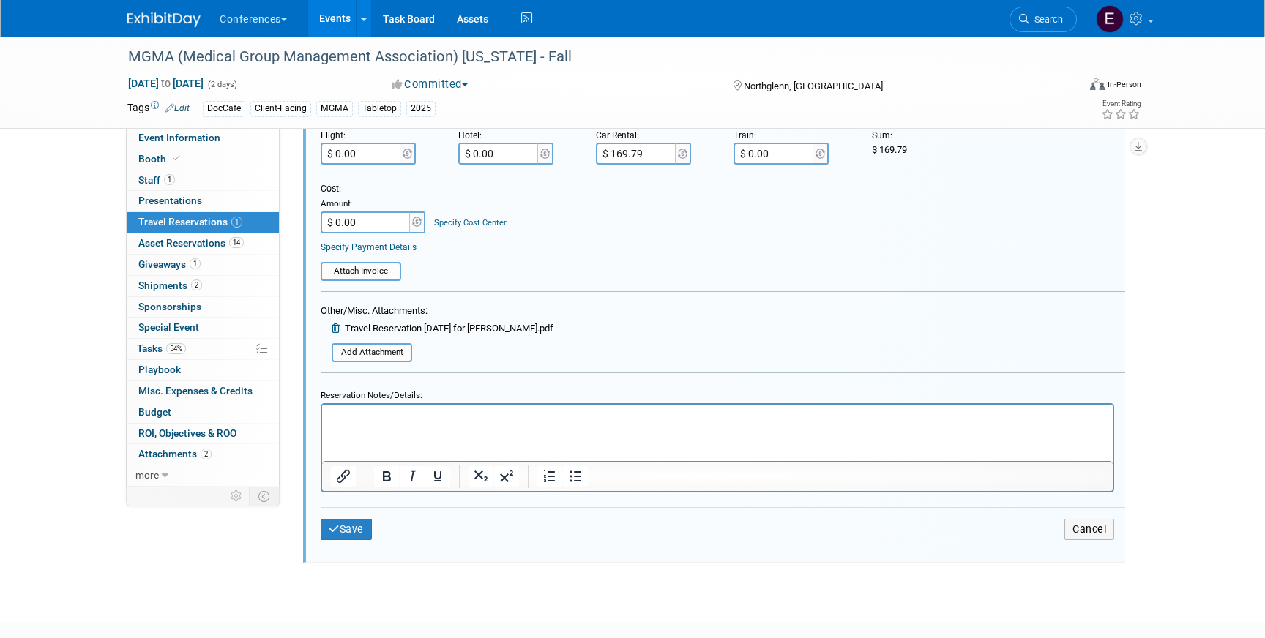
click at [414, 414] on p "Rich Text Area. Press ALT-0 for help." at bounding box center [718, 417] width 774 height 14
click at [414, 414] on p "Hotel:" at bounding box center [718, 417] width 774 height 14
click at [358, 540] on button "Save" at bounding box center [346, 543] width 51 height 21
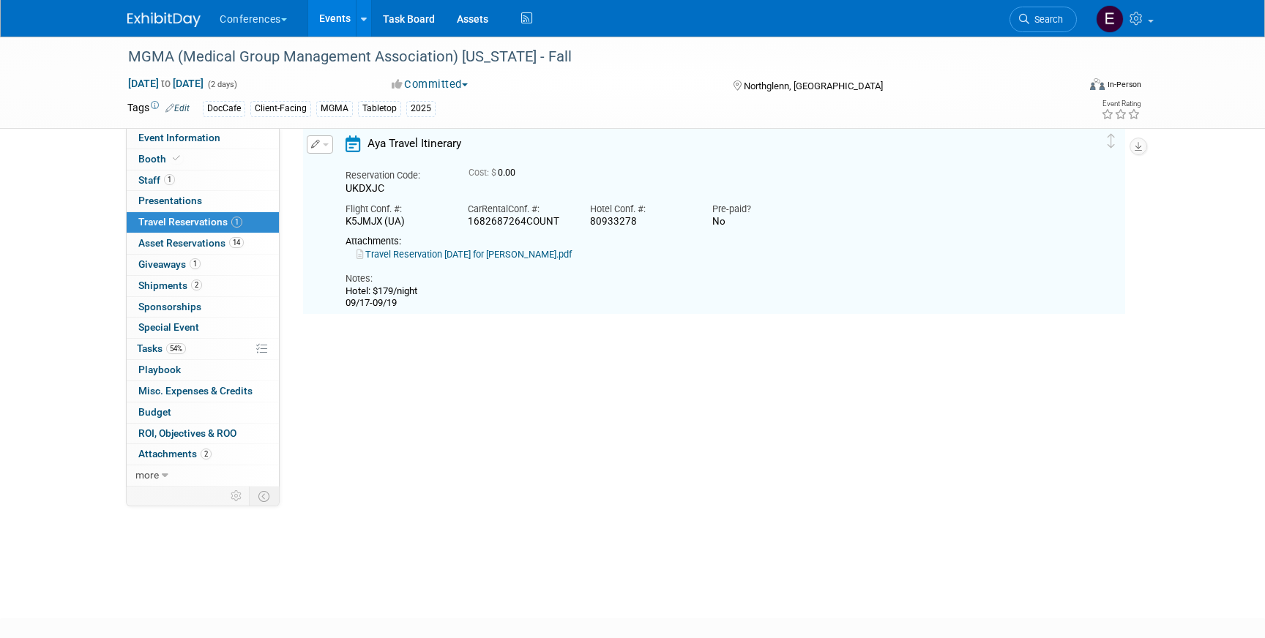
scroll to position [25, 0]
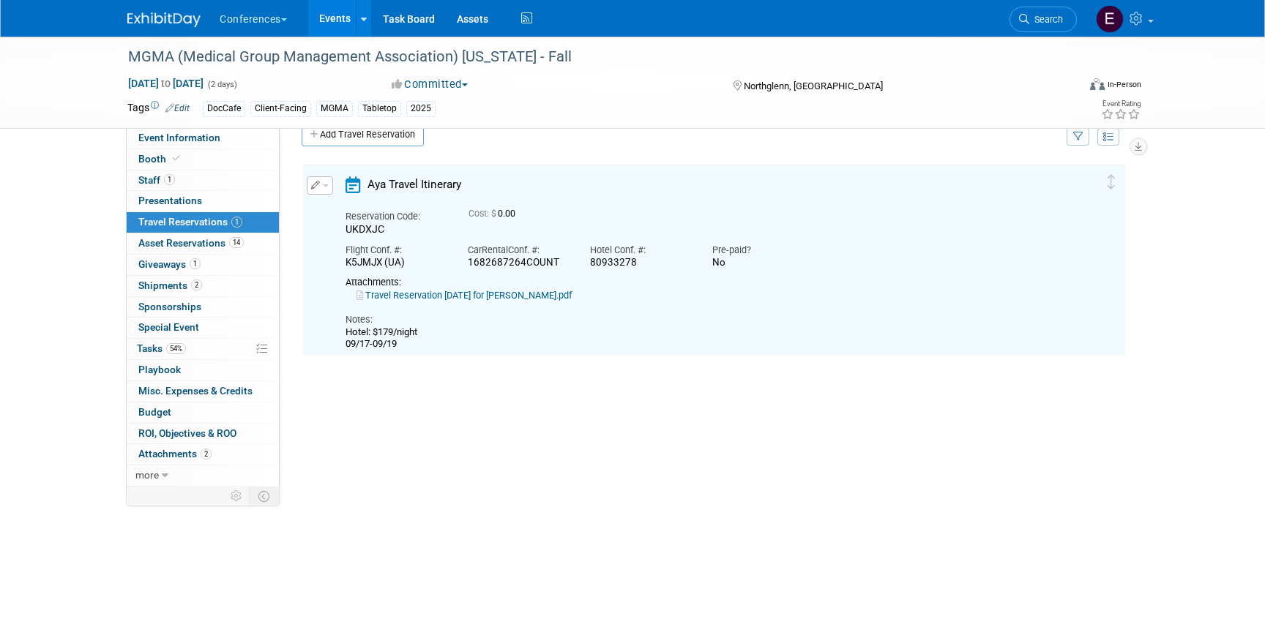
click at [299, 192] on div "Delete Reservation Reservation Code: UKDXJC 0.00 No" at bounding box center [714, 379] width 847 height 450
click at [310, 192] on button "button" at bounding box center [320, 185] width 26 height 18
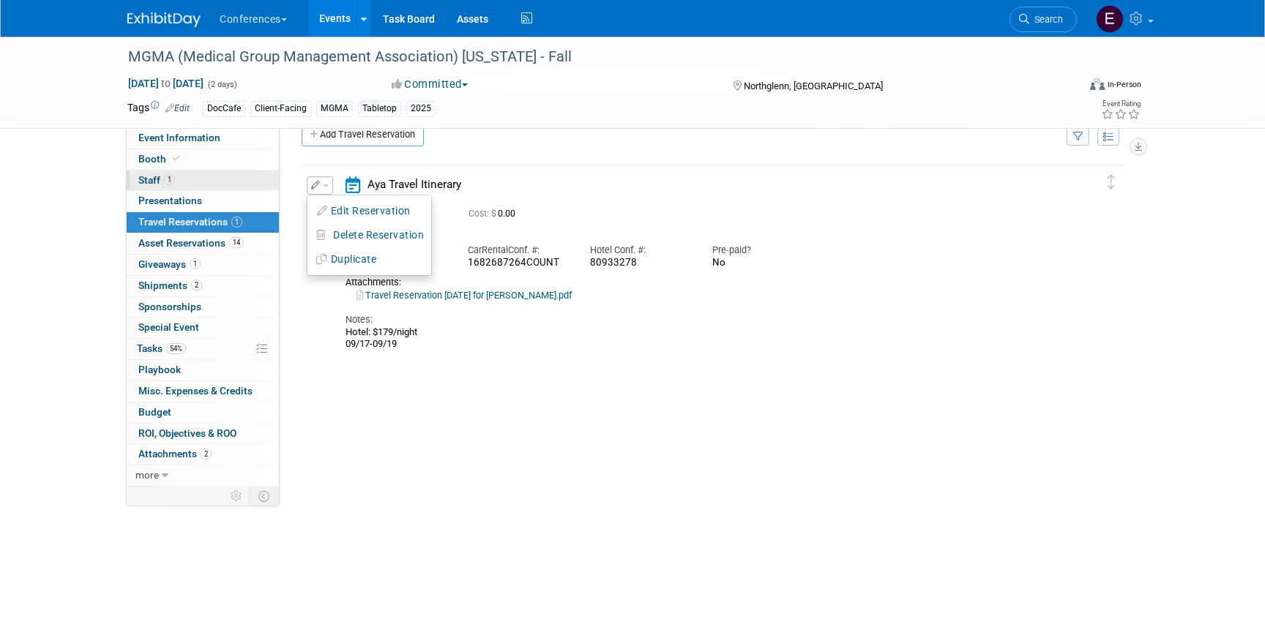
click at [204, 179] on link "1 Staff 1" at bounding box center [203, 181] width 152 height 20
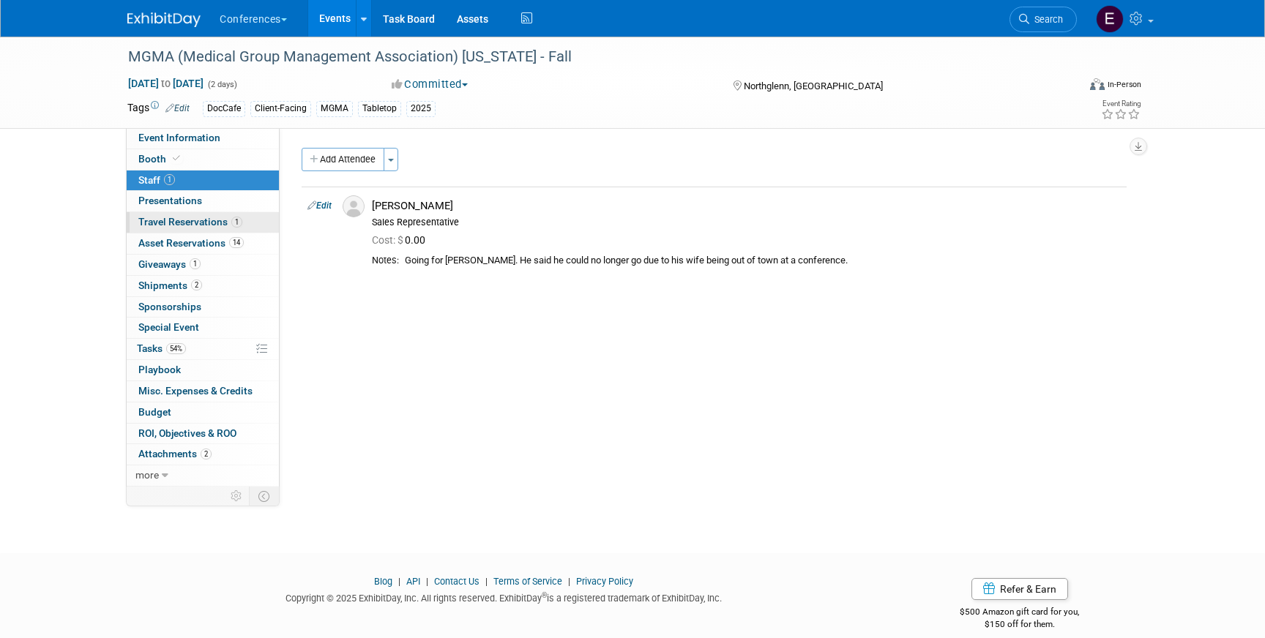
click at [205, 223] on span "Travel Reservations 1" at bounding box center [190, 222] width 104 height 12
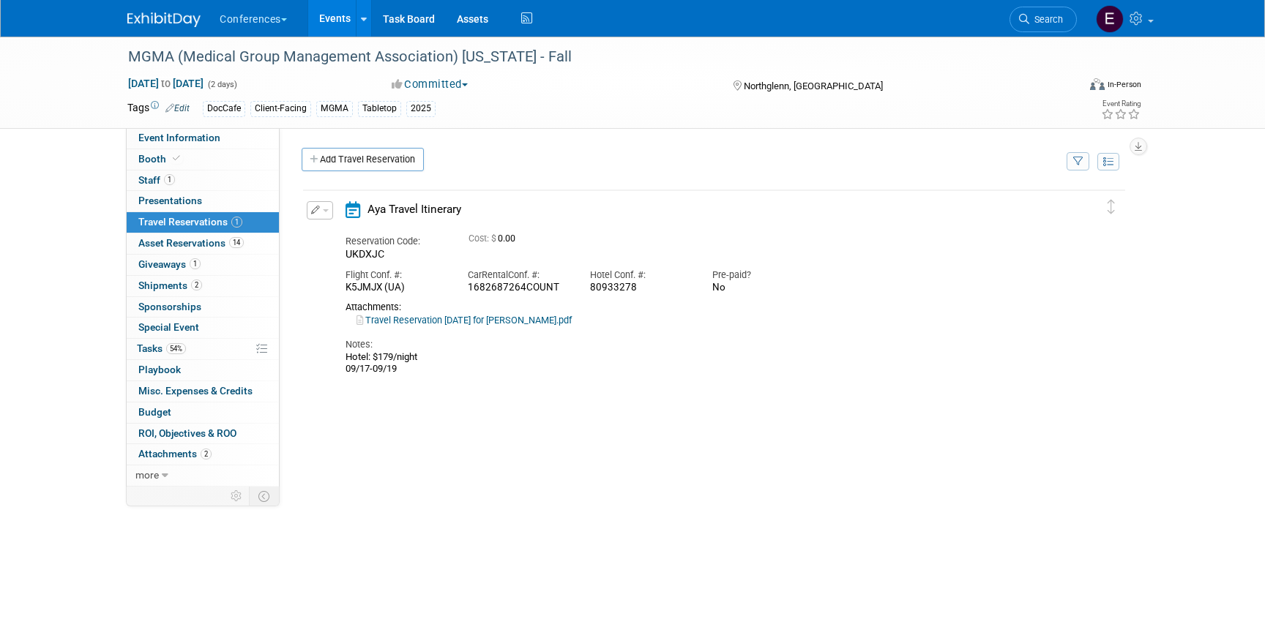
click at [305, 206] on div "Edit Reservation Delete Reservation" at bounding box center [318, 214] width 31 height 27
click at [322, 217] on button "button" at bounding box center [320, 210] width 26 height 18
click at [338, 226] on button "Edit Reservation" at bounding box center [369, 235] width 124 height 21
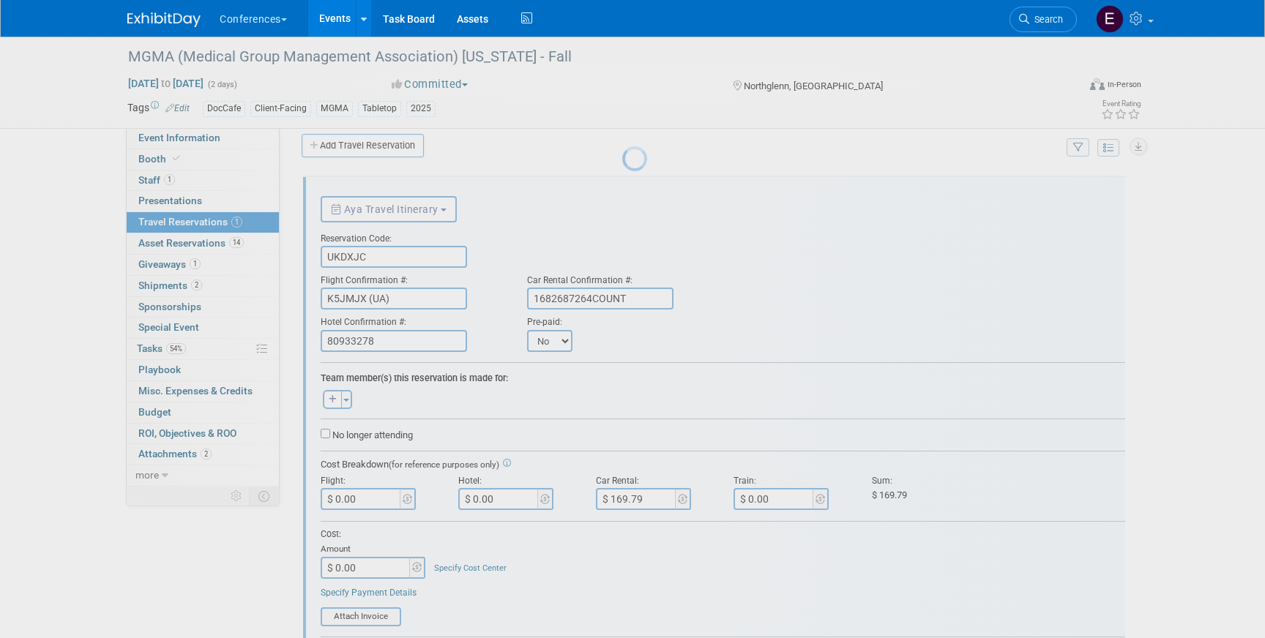
scroll to position [25, 0]
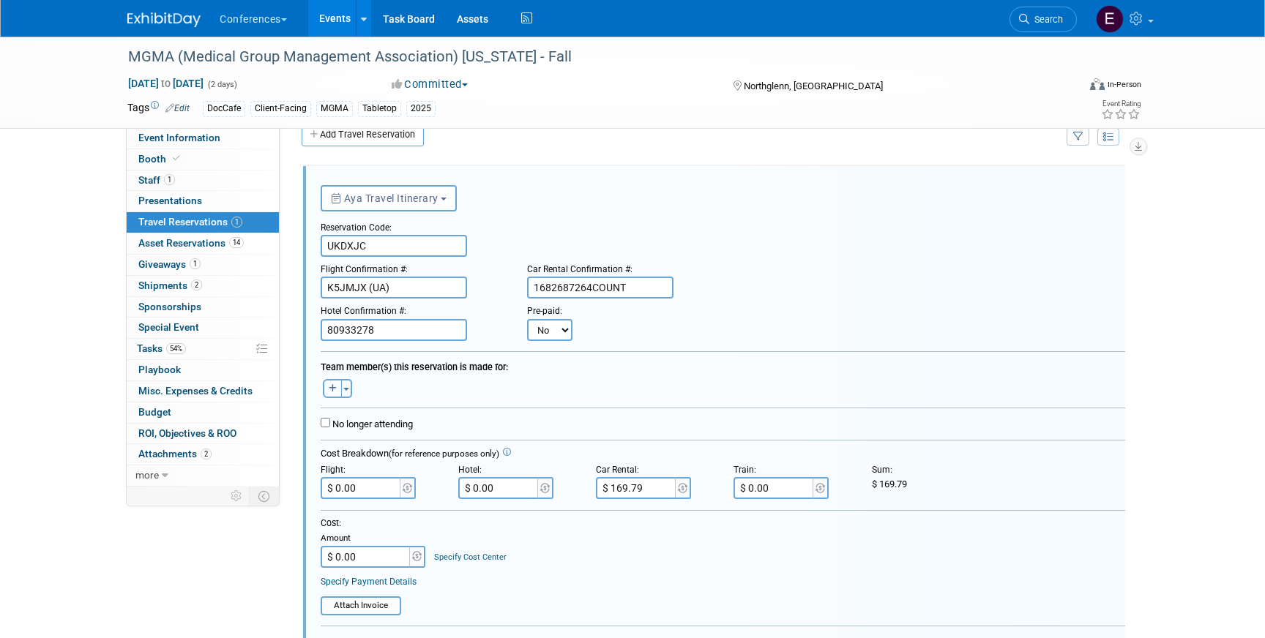
click at [330, 386] on icon "button" at bounding box center [333, 388] width 8 height 9
select select
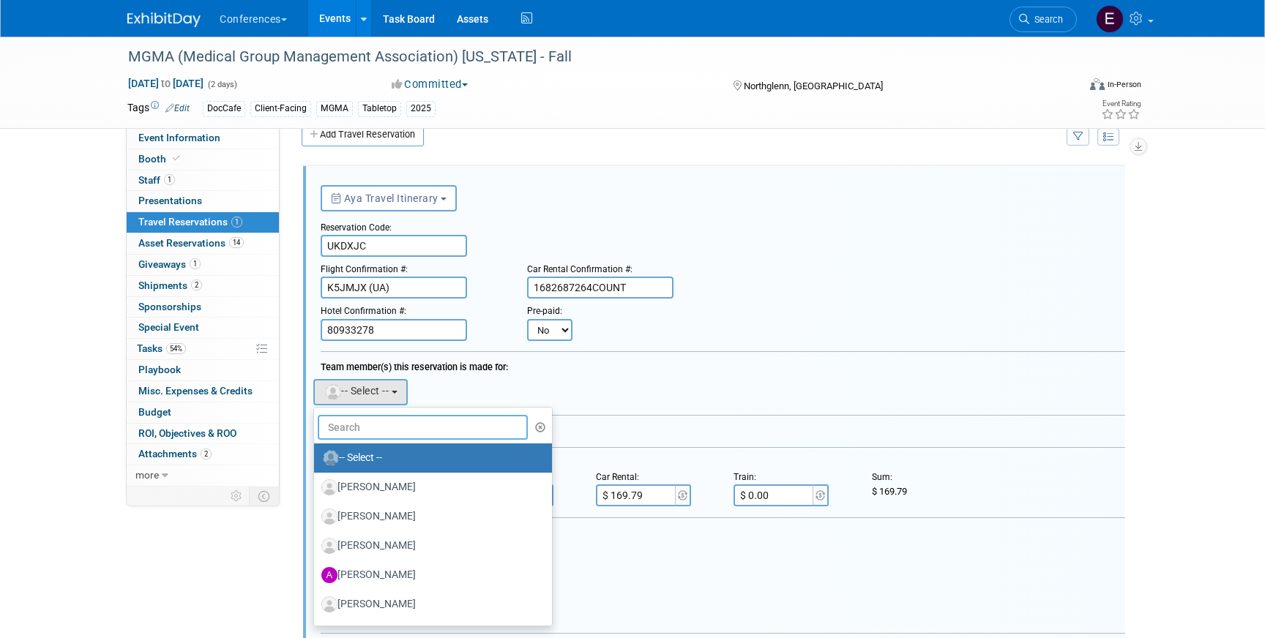
click at [393, 425] on input "text" at bounding box center [423, 427] width 210 height 25
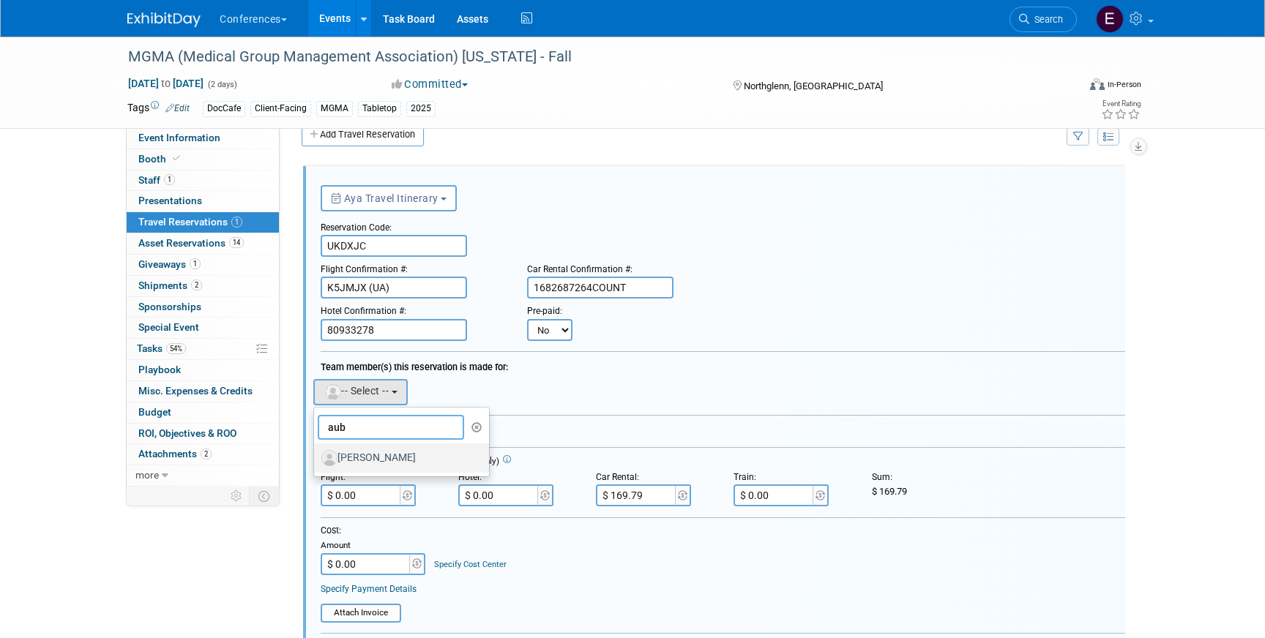
type input "aub"
click at [419, 463] on label "Aubrielle Camacho" at bounding box center [397, 458] width 153 height 23
click at [316, 461] on input "Aubrielle Camacho" at bounding box center [312, 457] width 10 height 10
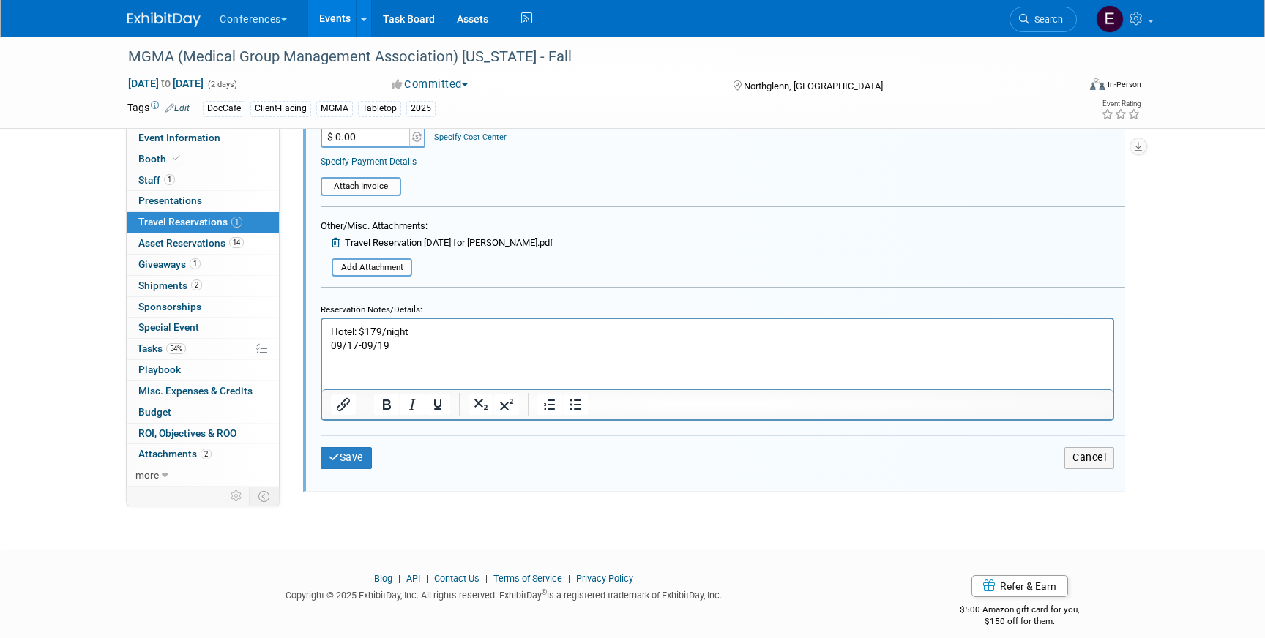
scroll to position [481, 0]
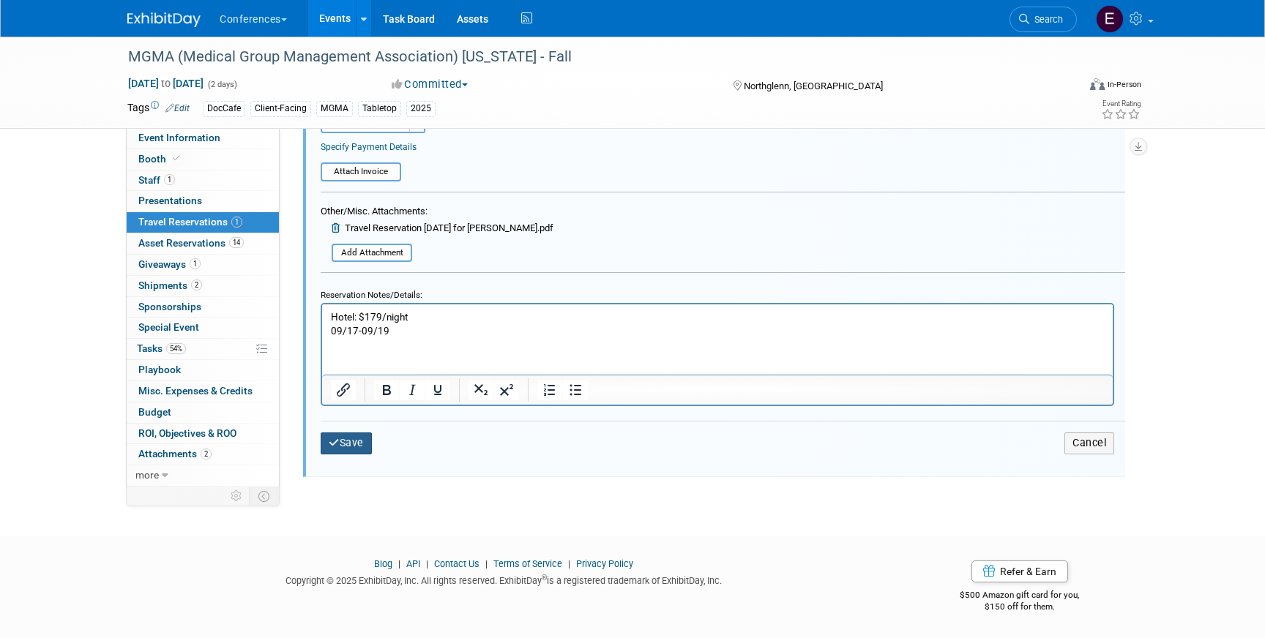
click at [325, 437] on button "Save" at bounding box center [346, 443] width 51 height 21
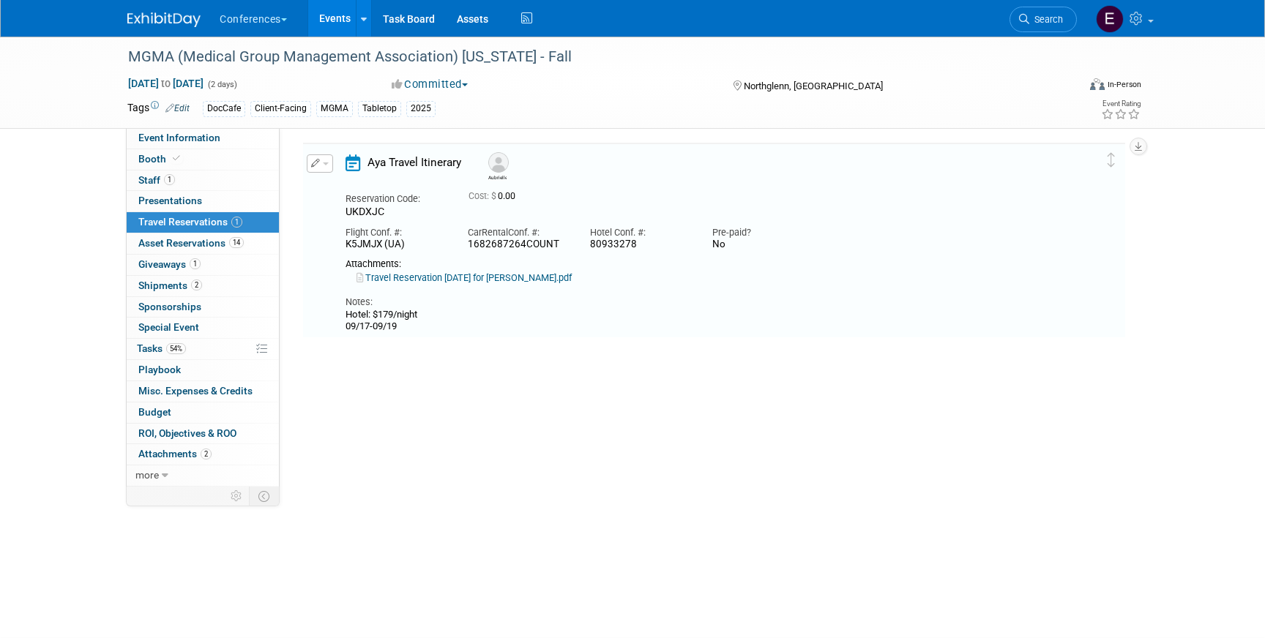
scroll to position [25, 0]
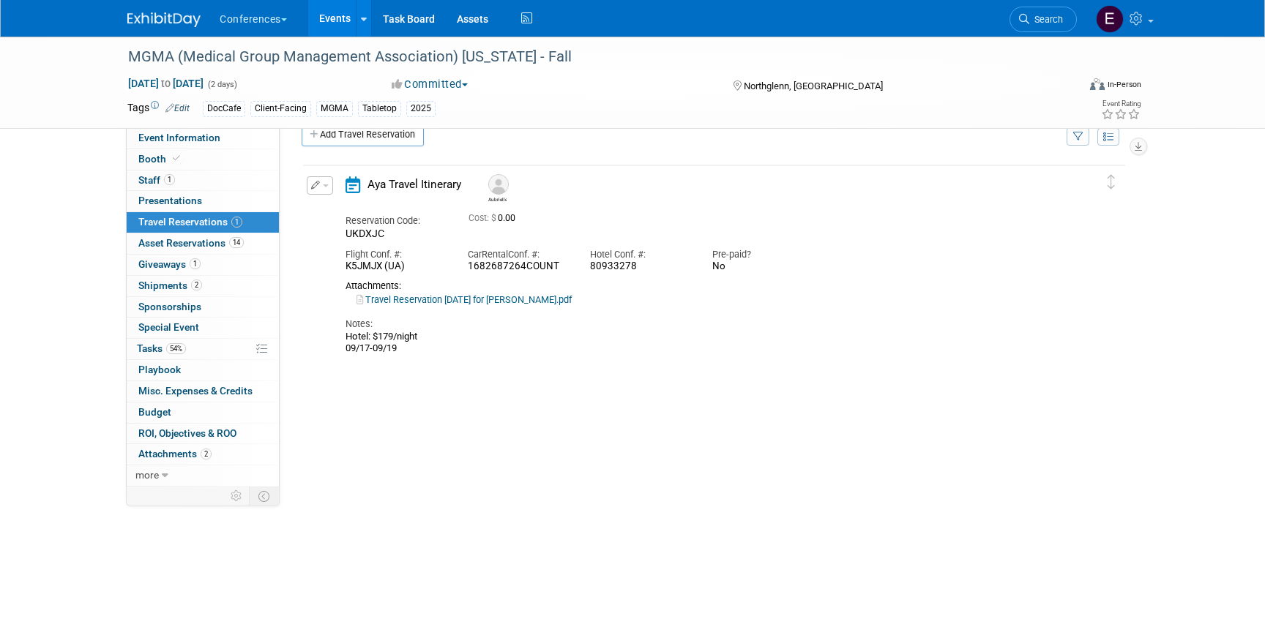
click at [166, 11] on link at bounding box center [172, 13] width 91 height 12
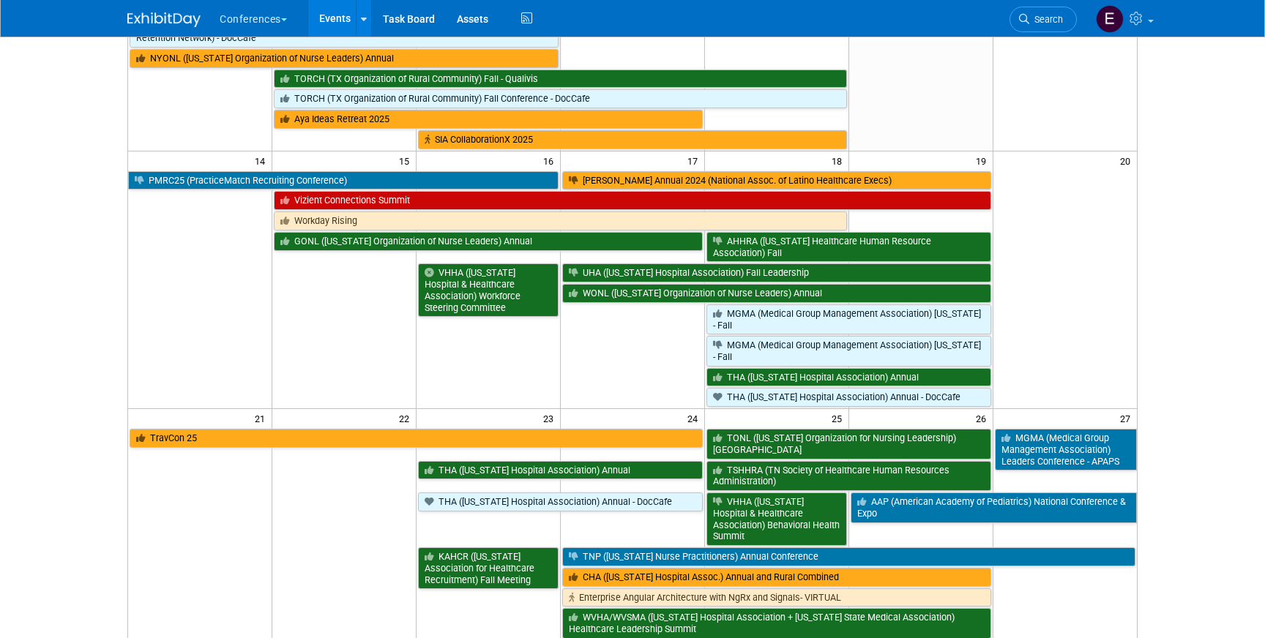
scroll to position [415, 0]
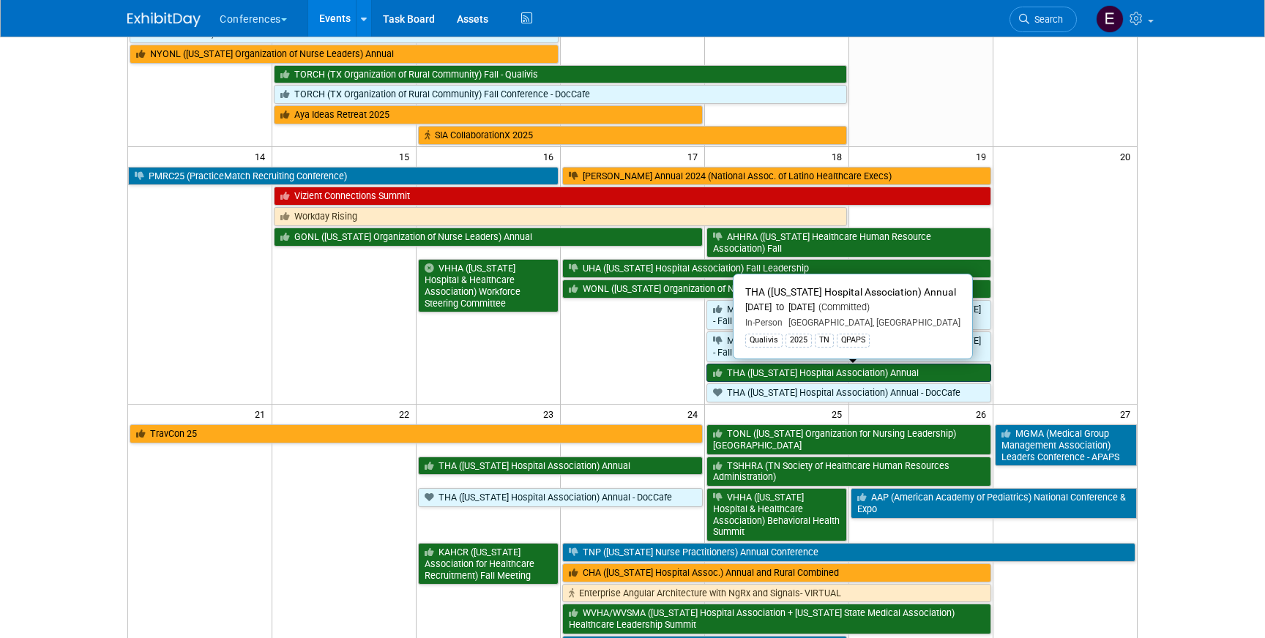
click at [783, 374] on link "THA ([US_STATE] Hospital Association) Annual" at bounding box center [848, 373] width 285 height 19
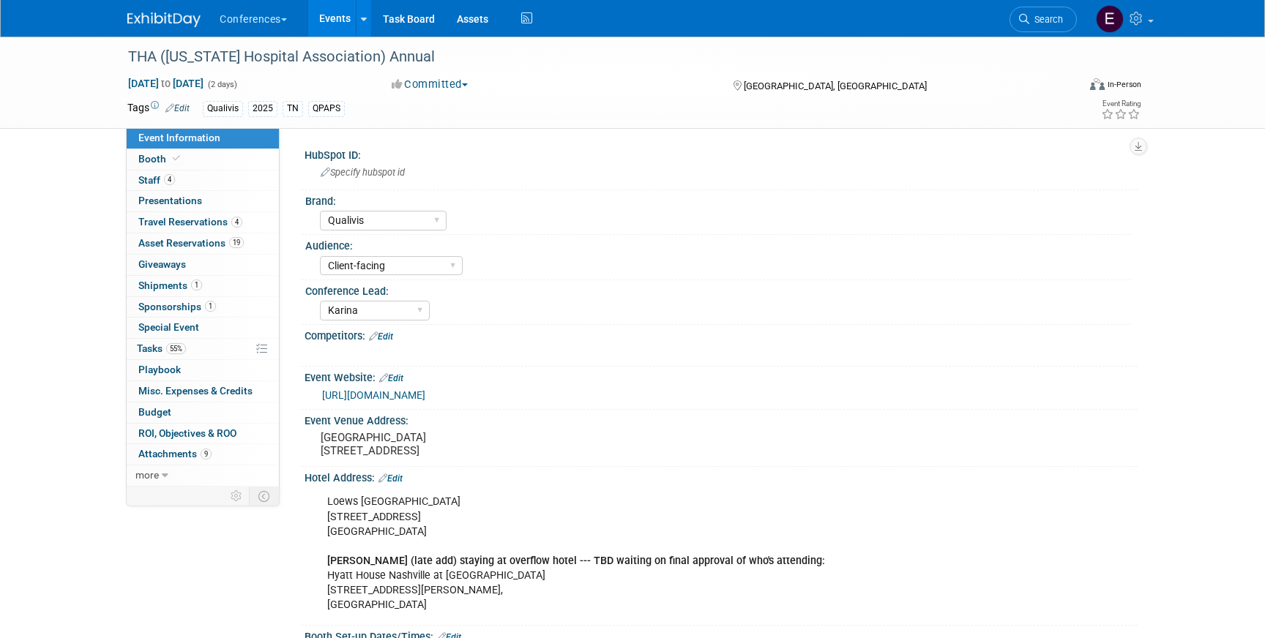
select select "Qualivis"
select select "Client-facing"
select select "Karina"
click at [184, 212] on link "4 Travel Reservations 4" at bounding box center [203, 222] width 152 height 20
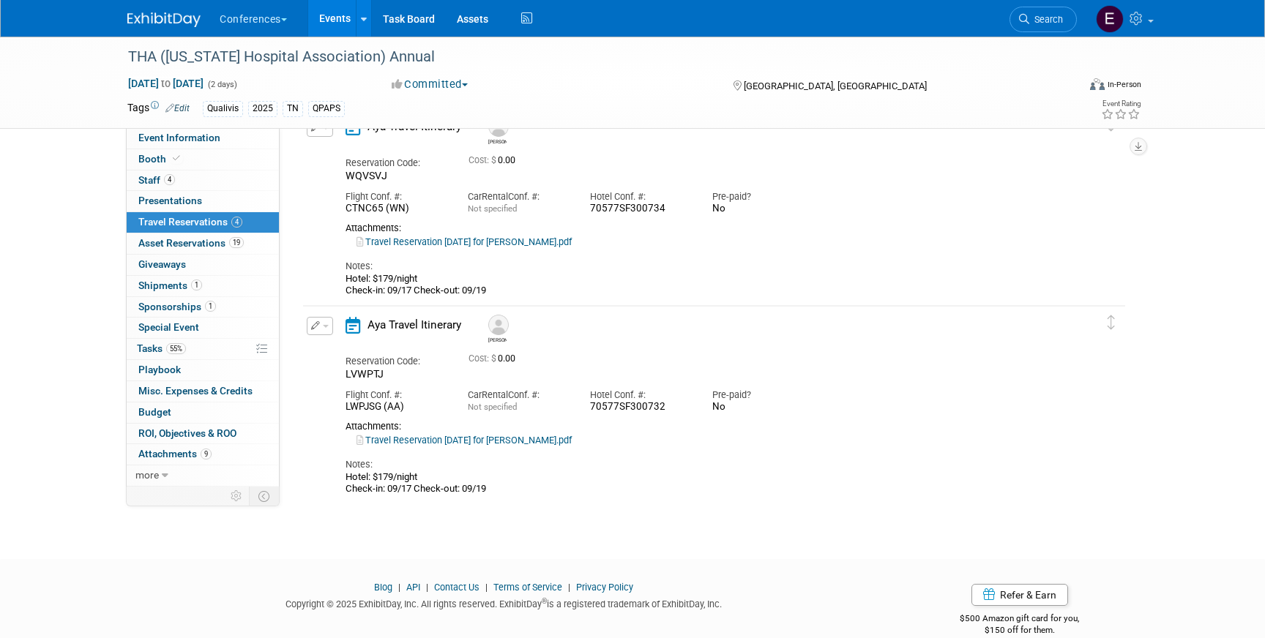
scroll to position [494, 0]
click at [523, 15] on icon at bounding box center [527, 18] width 18 height 23
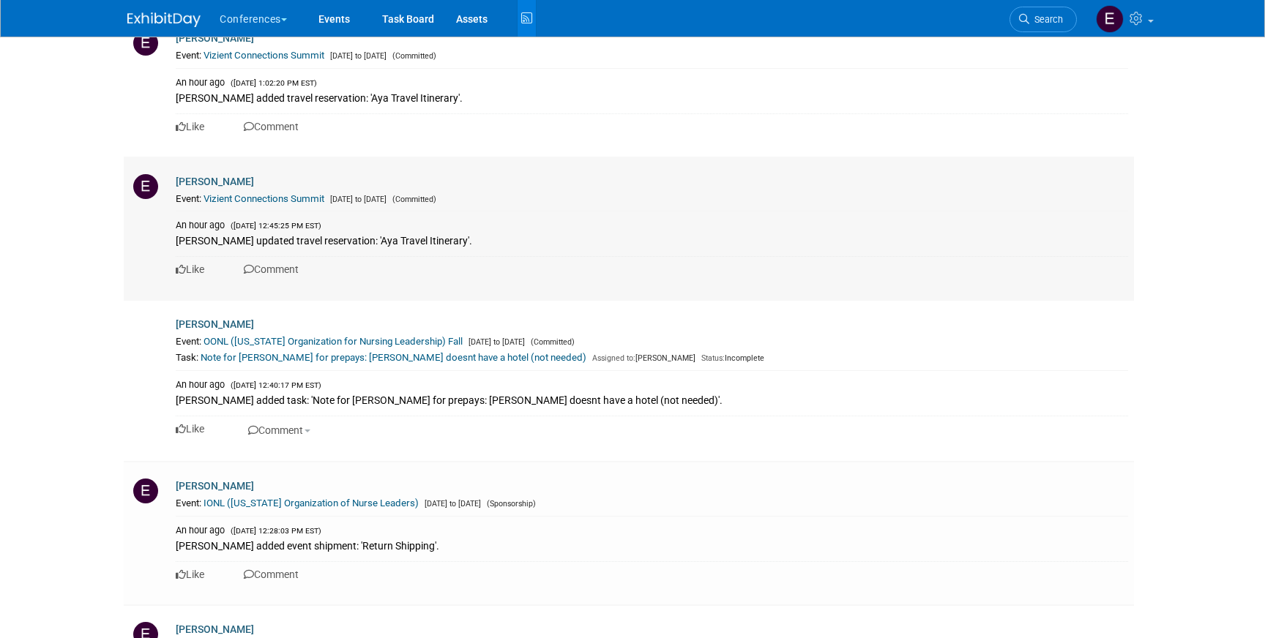
scroll to position [2944, 0]
